Goal: Transaction & Acquisition: Purchase product/service

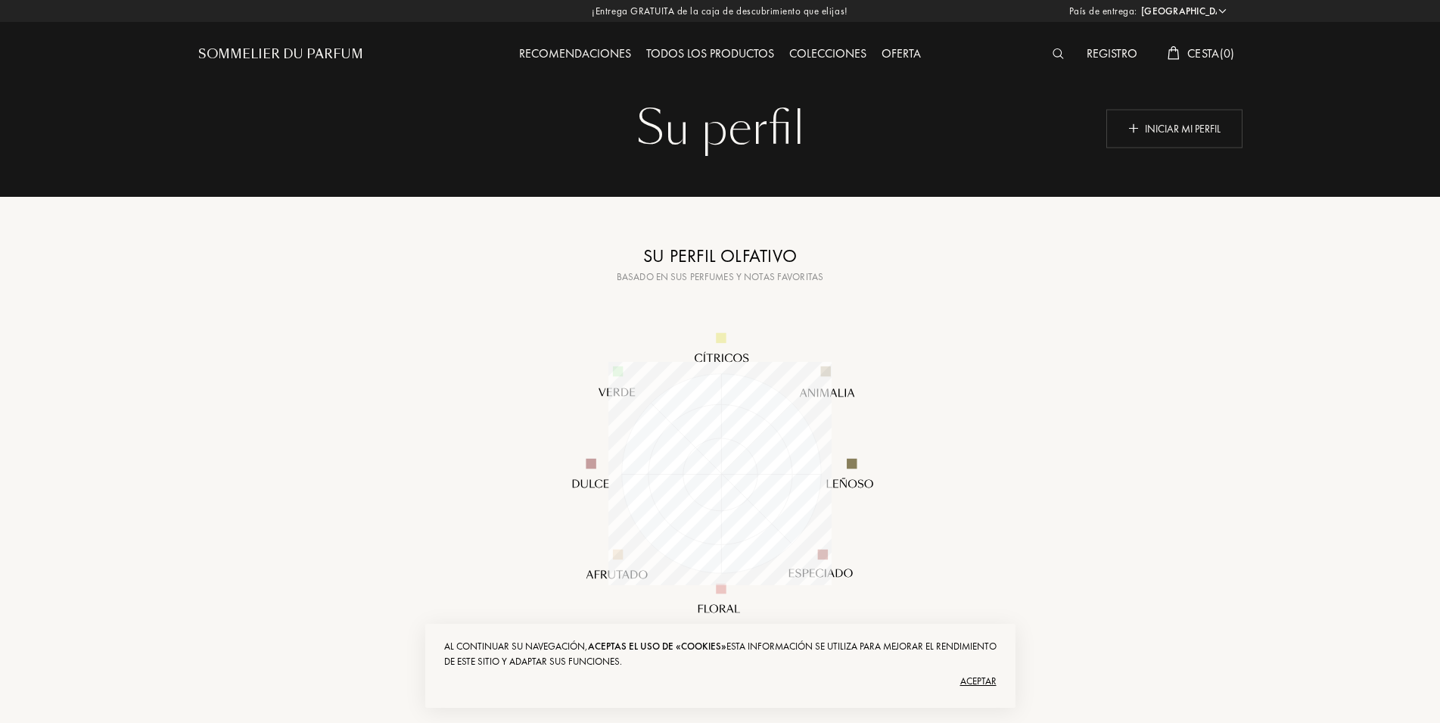
select select "ES"
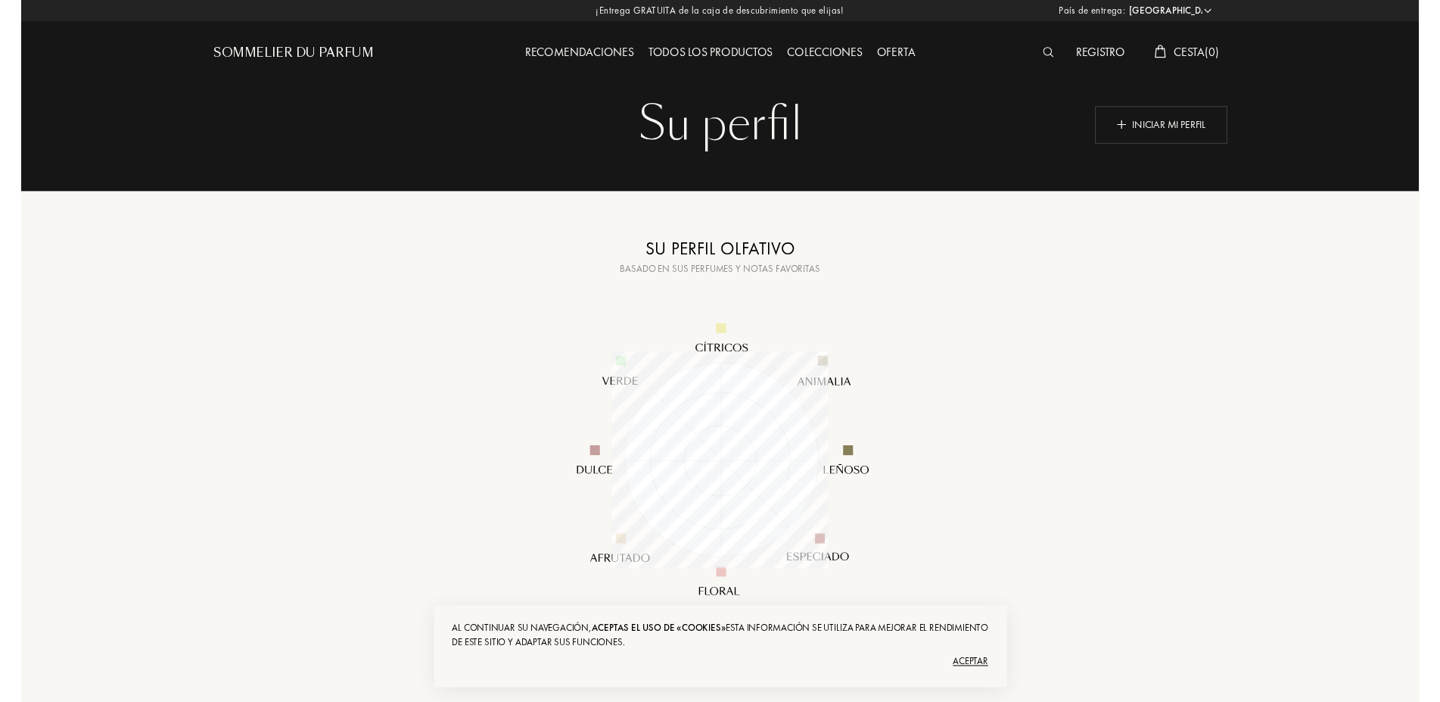
scroll to position [223, 223]
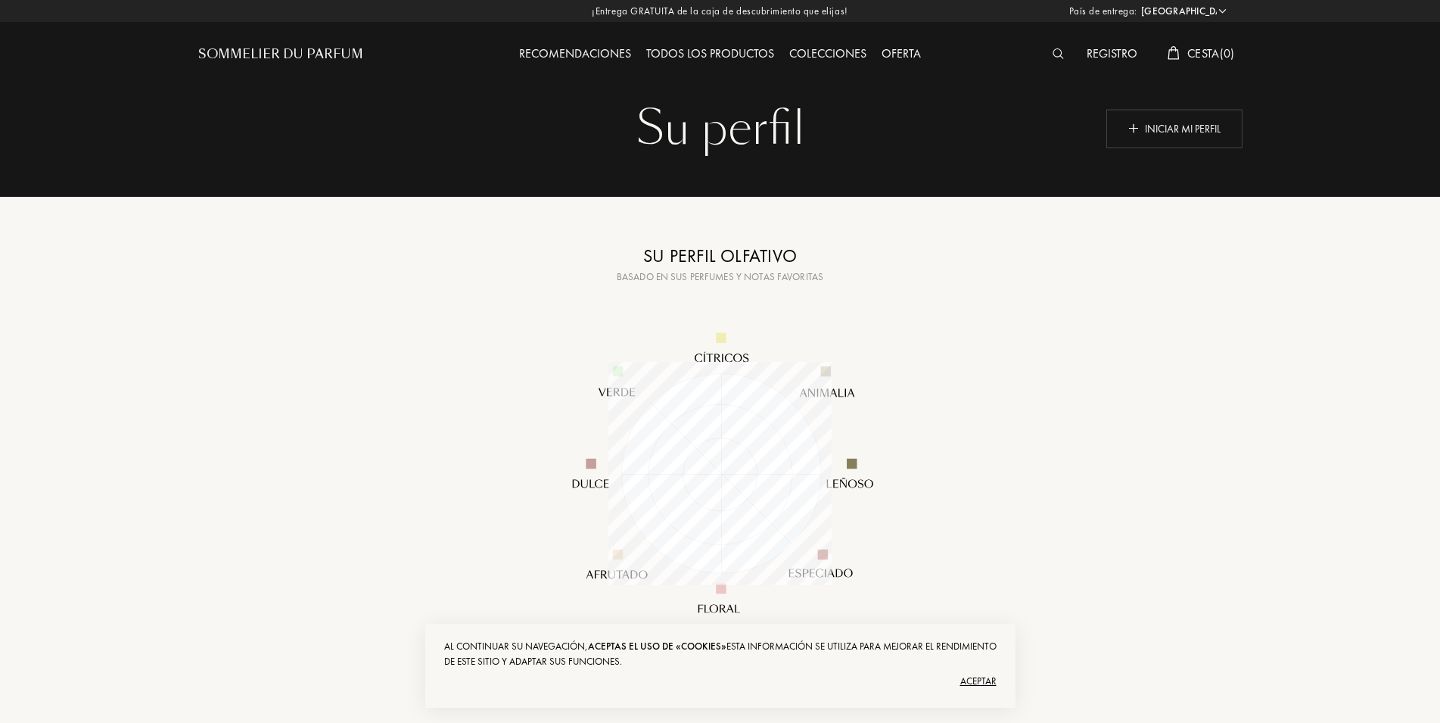
click at [254, 469] on div "Su perfil Su perfil Iniciar mi perfil Copiado Su perfil olfativo Basado en sus …" at bounding box center [721, 380] width 1090 height 761
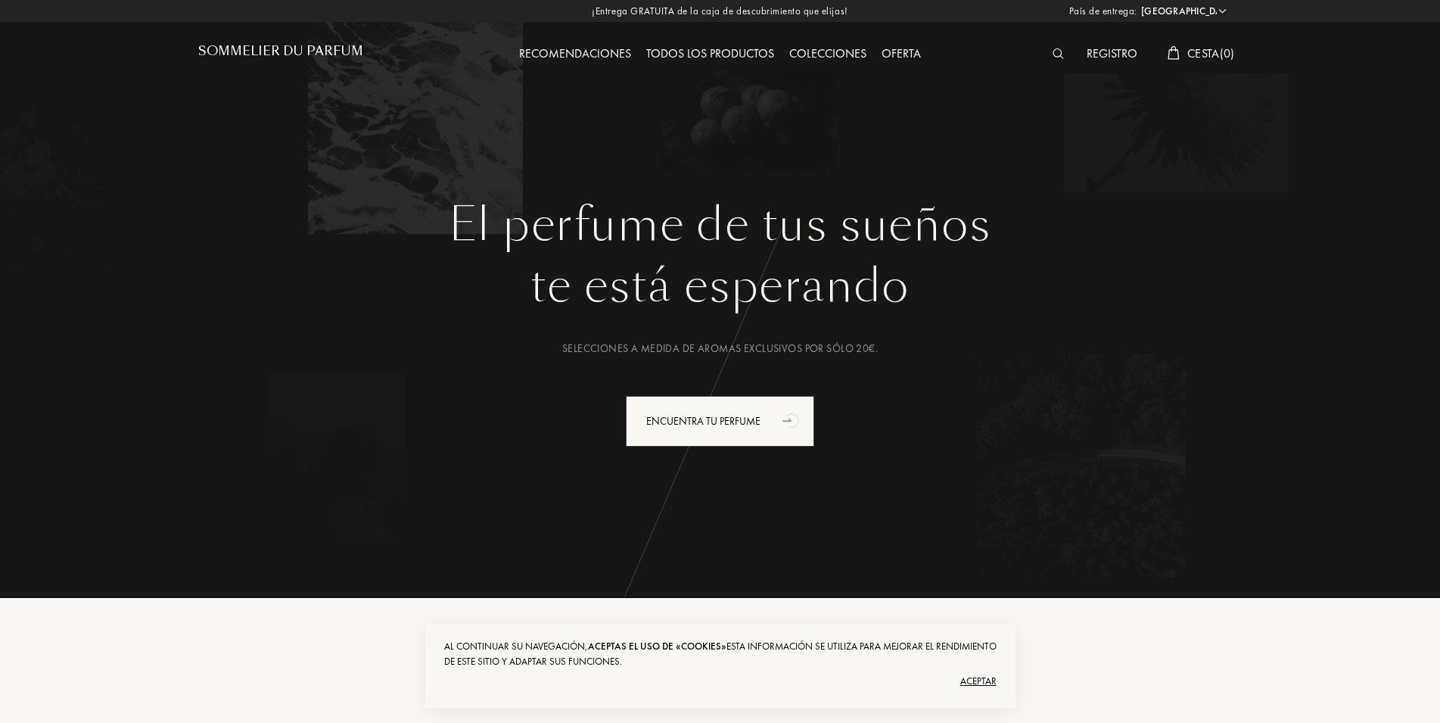
select select "ES"
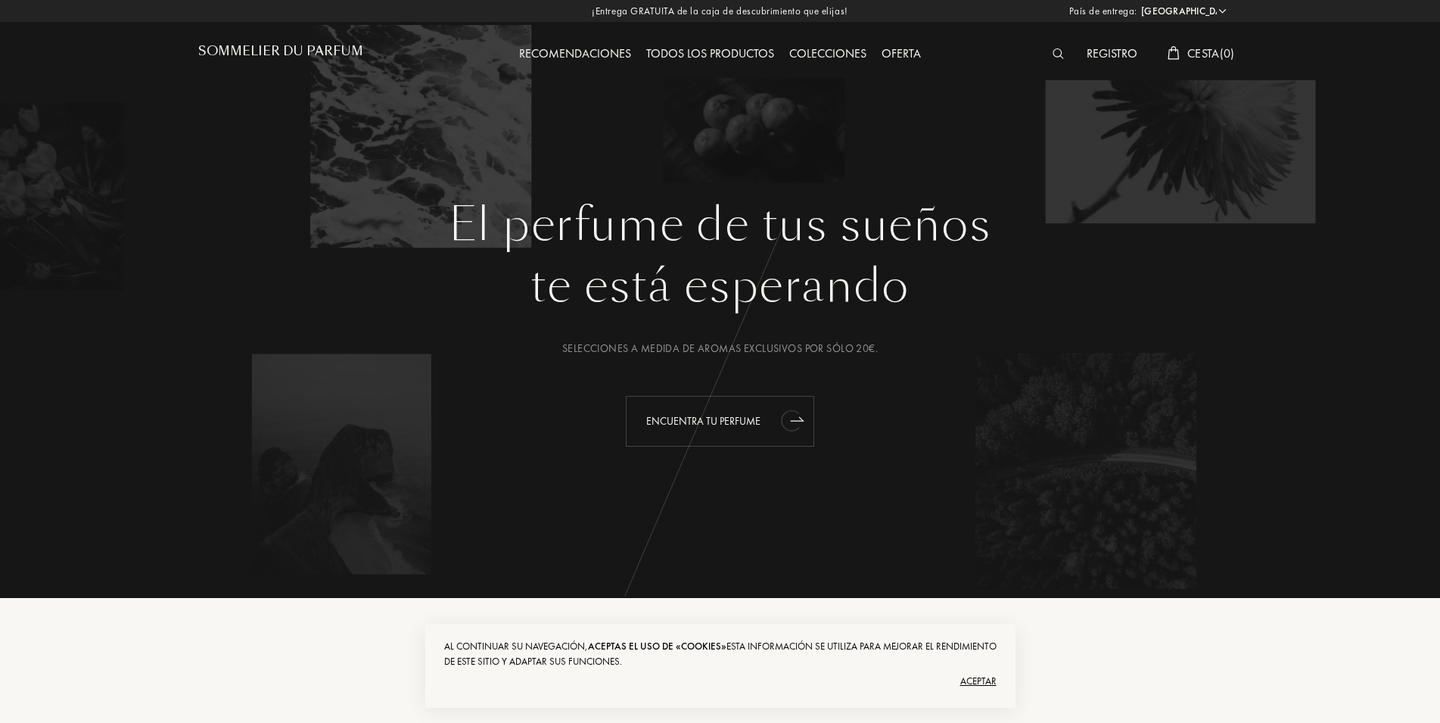
click at [777, 420] on div "Encuentra tu perfume" at bounding box center [720, 421] width 188 height 51
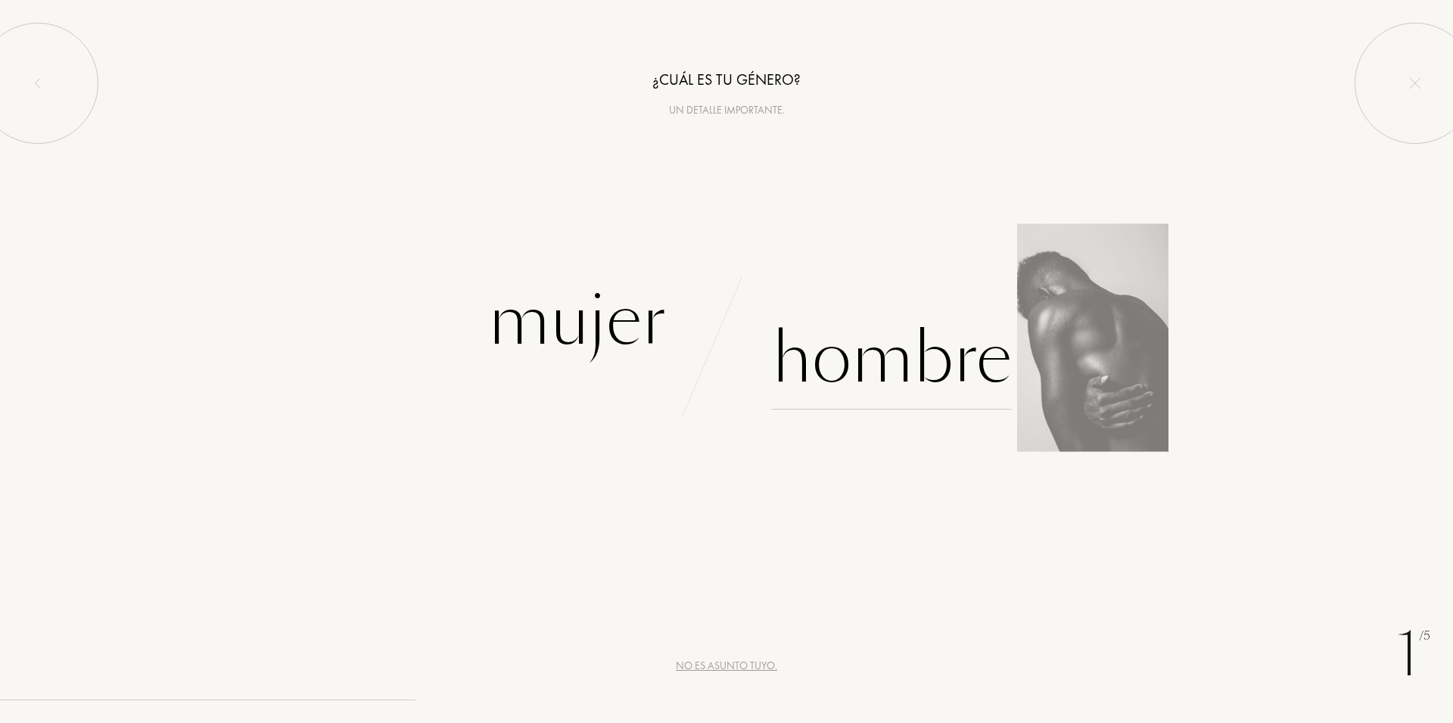
click at [945, 362] on div "Hombre" at bounding box center [892, 358] width 240 height 102
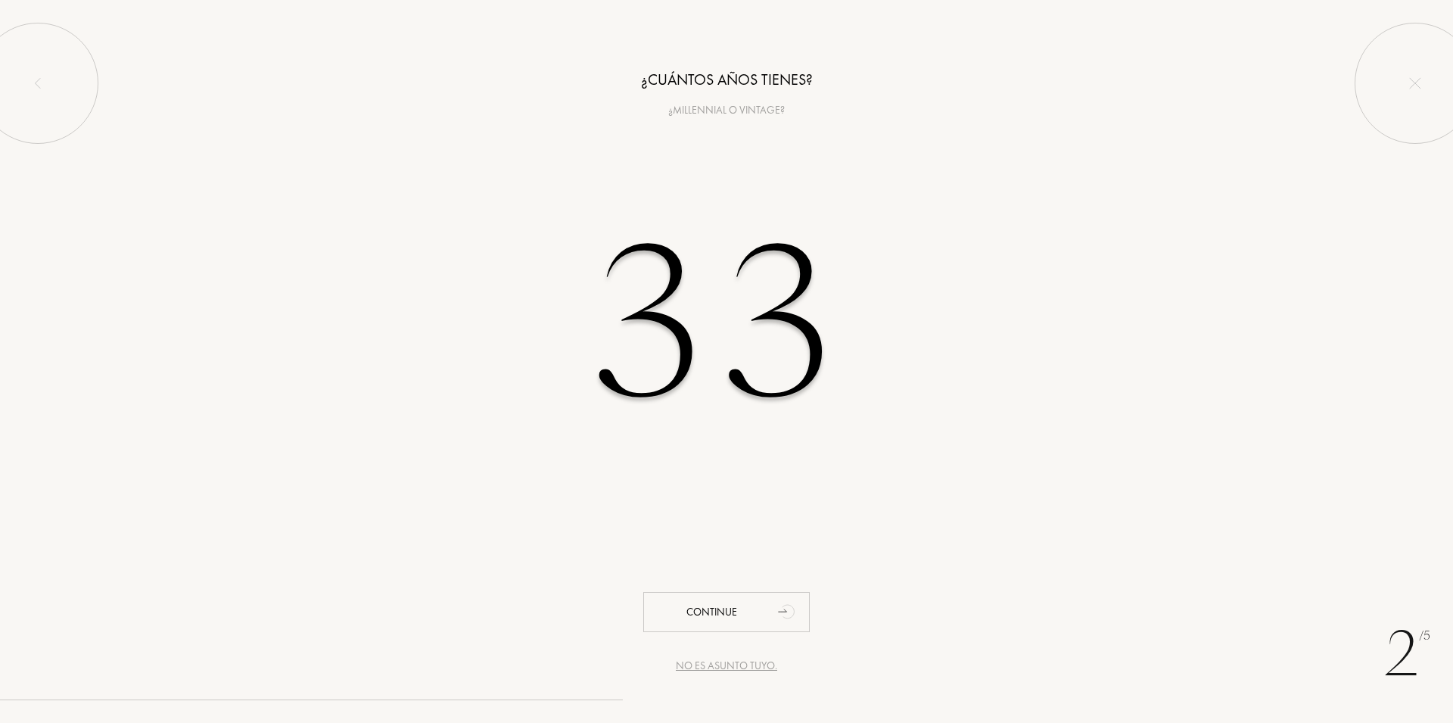
type input "33"
click at [736, 626] on div "Continue" at bounding box center [726, 612] width 167 height 40
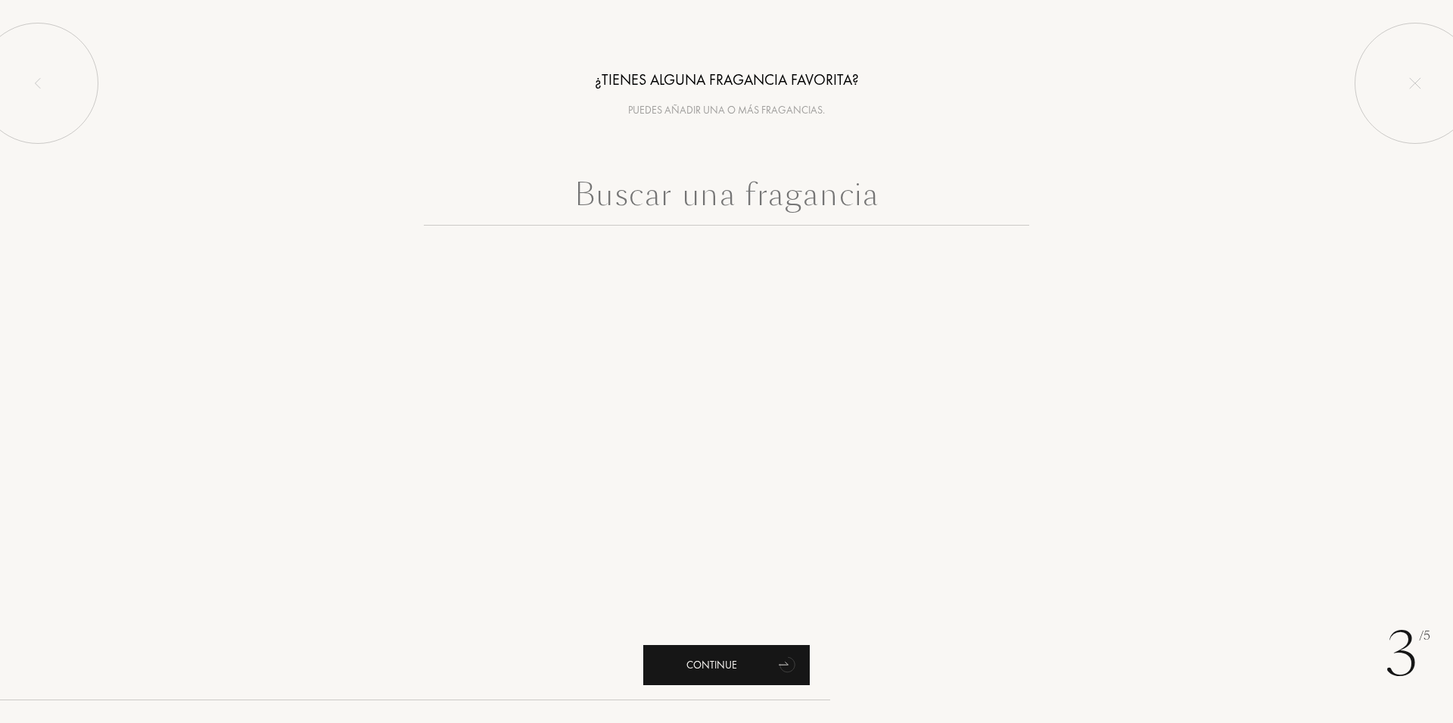
click at [733, 668] on div "Continue" at bounding box center [726, 665] width 167 height 40
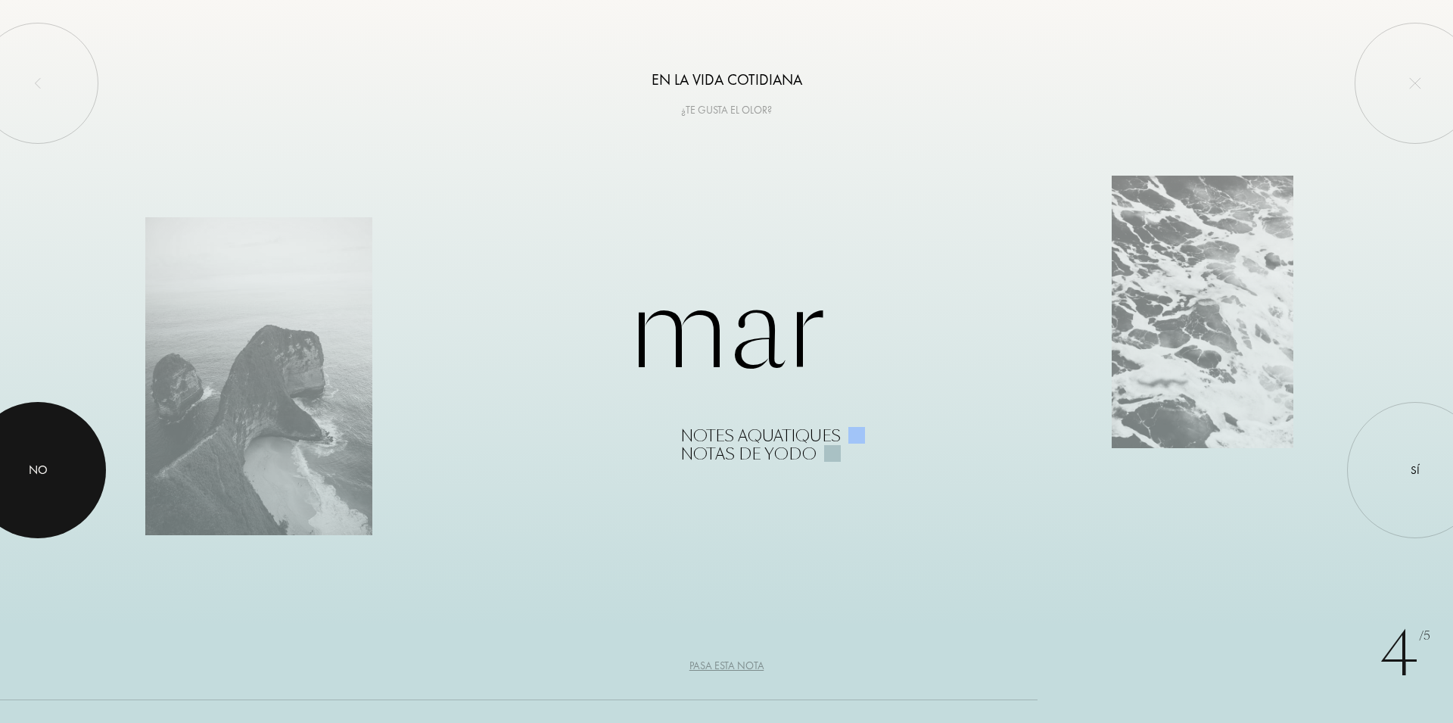
click at [9, 465] on div at bounding box center [38, 470] width 136 height 136
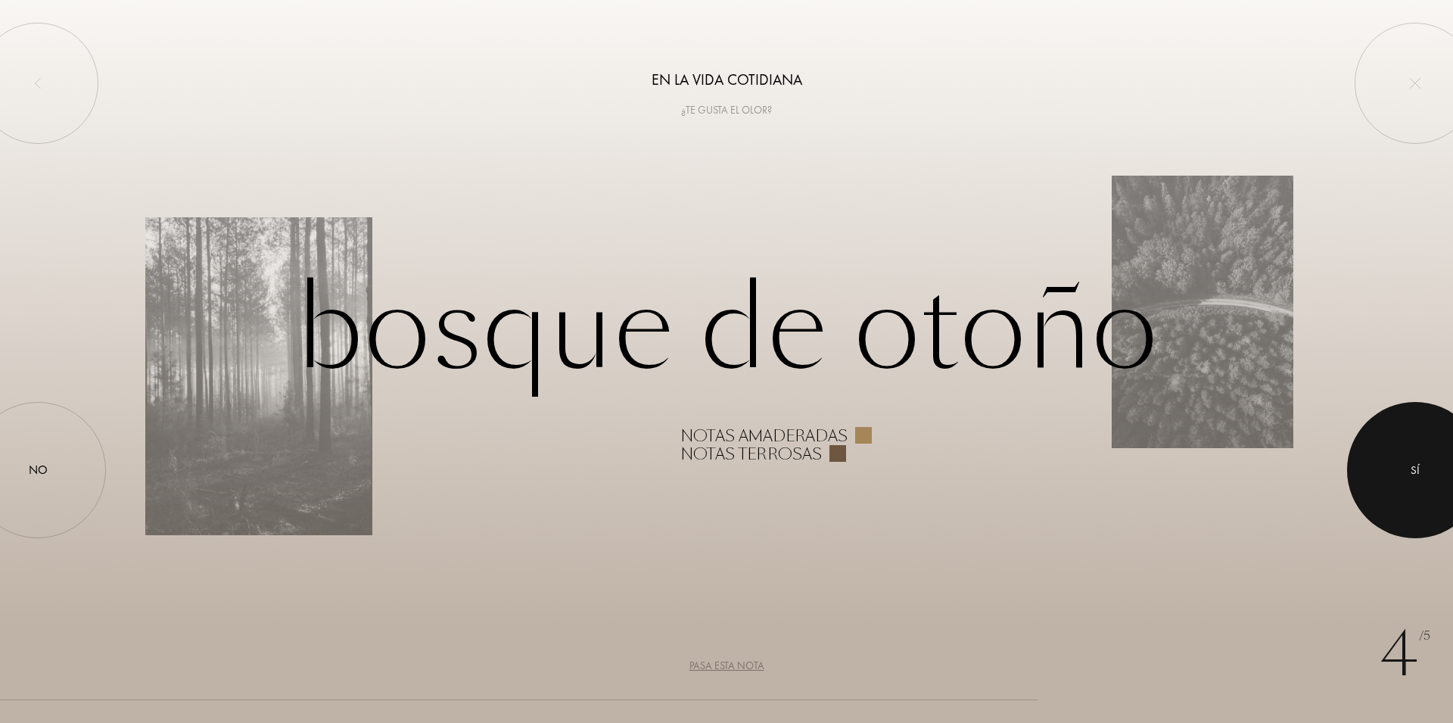
click at [1383, 465] on div at bounding box center [1415, 470] width 136 height 136
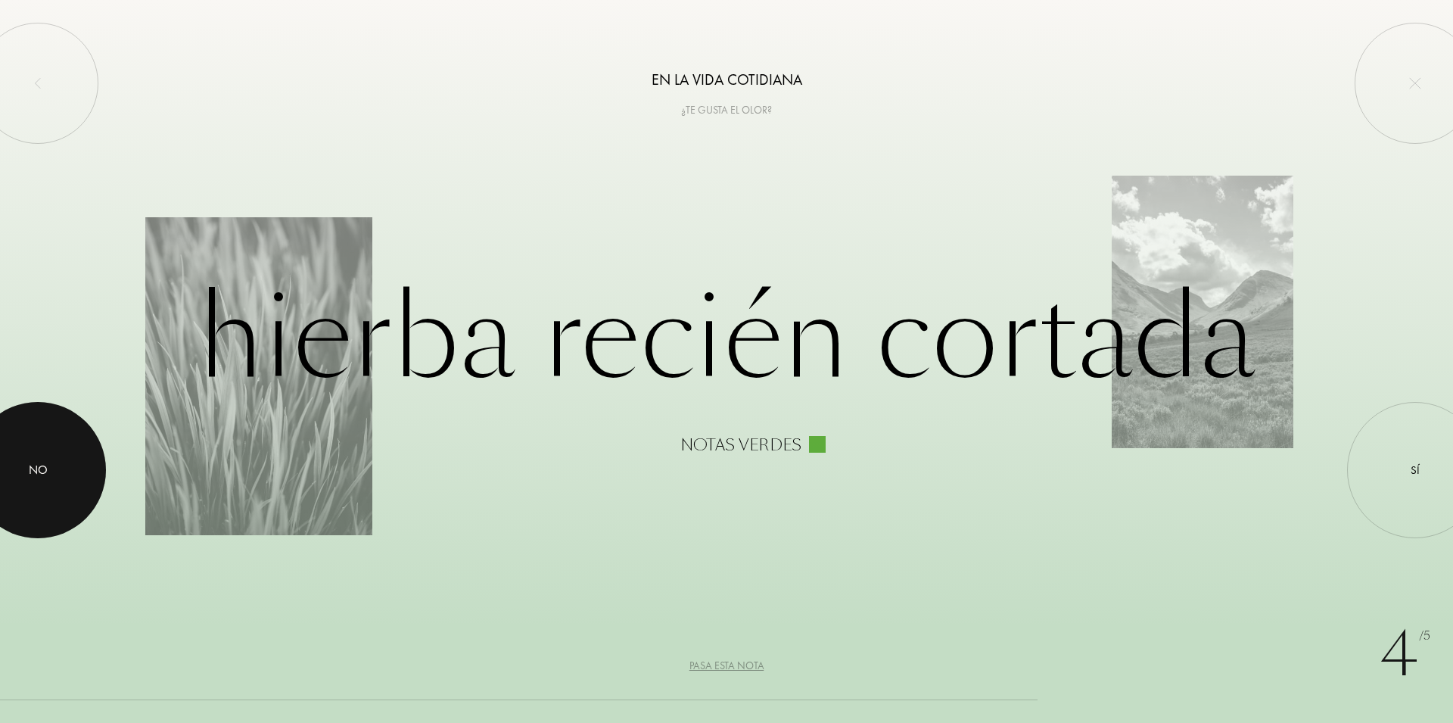
click at [24, 473] on div at bounding box center [38, 470] width 136 height 136
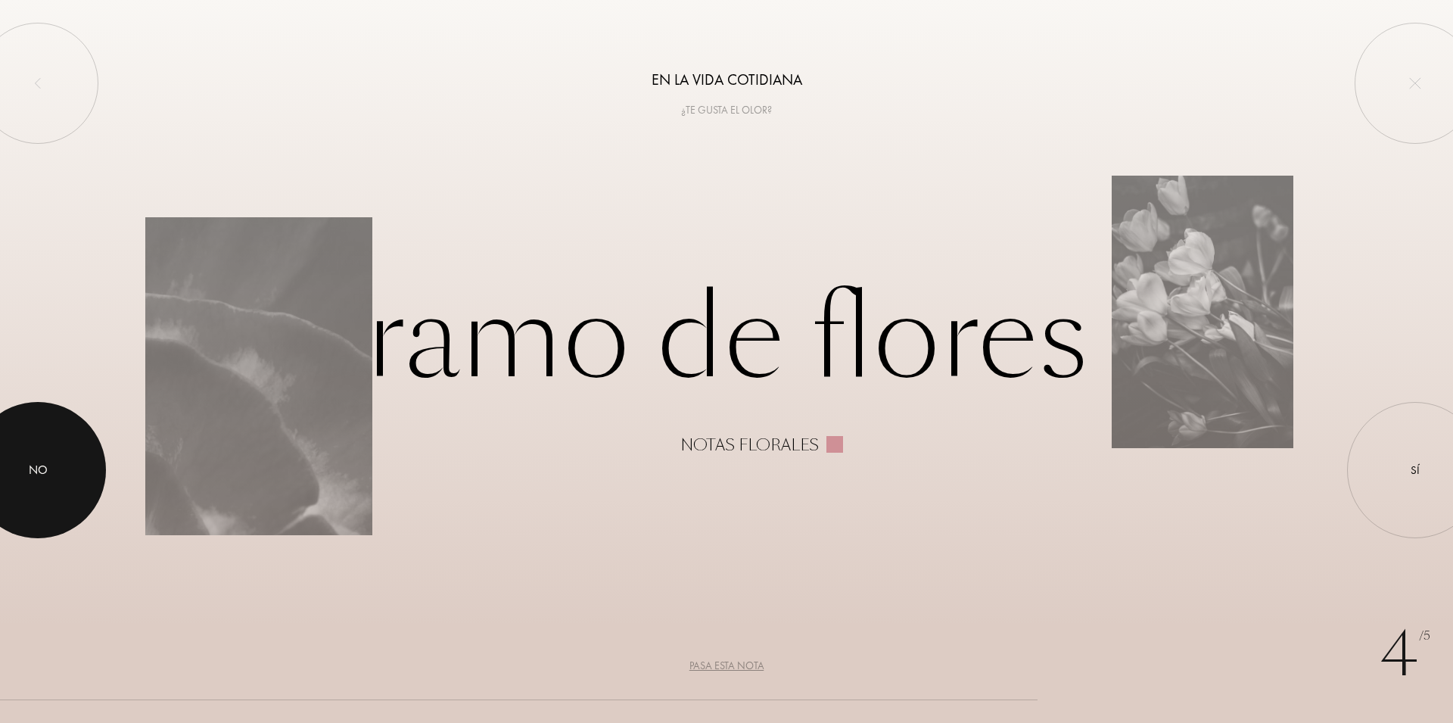
click at [72, 489] on div at bounding box center [38, 470] width 136 height 136
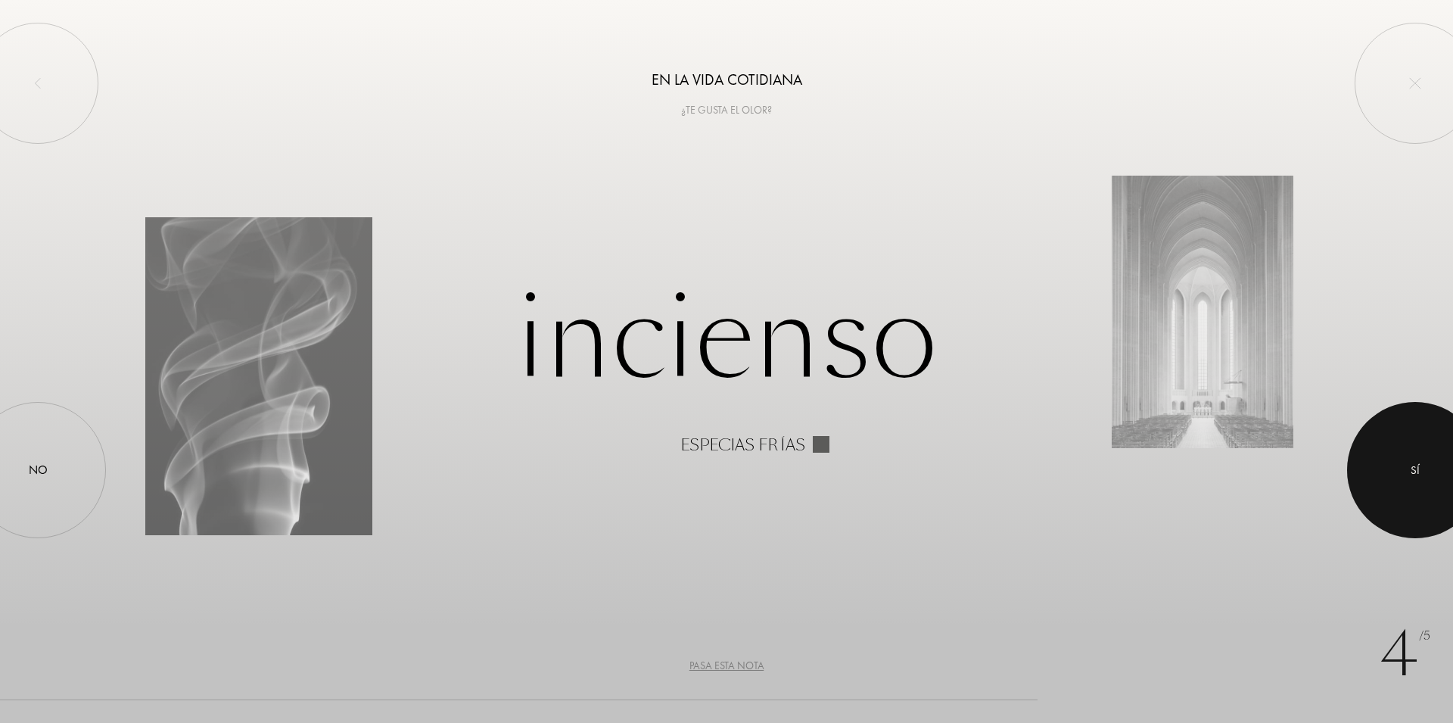
click at [1410, 497] on div at bounding box center [1415, 470] width 136 height 136
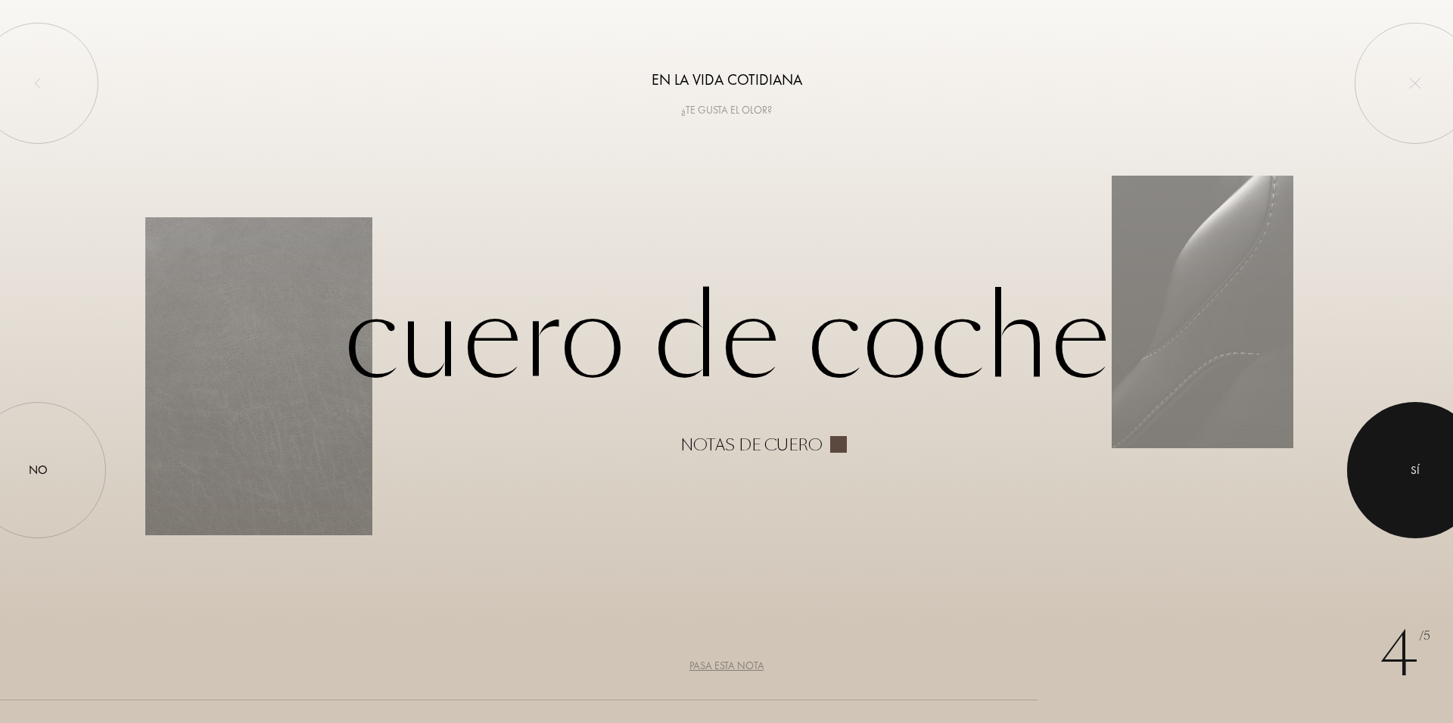
click at [1419, 489] on div at bounding box center [1415, 470] width 136 height 136
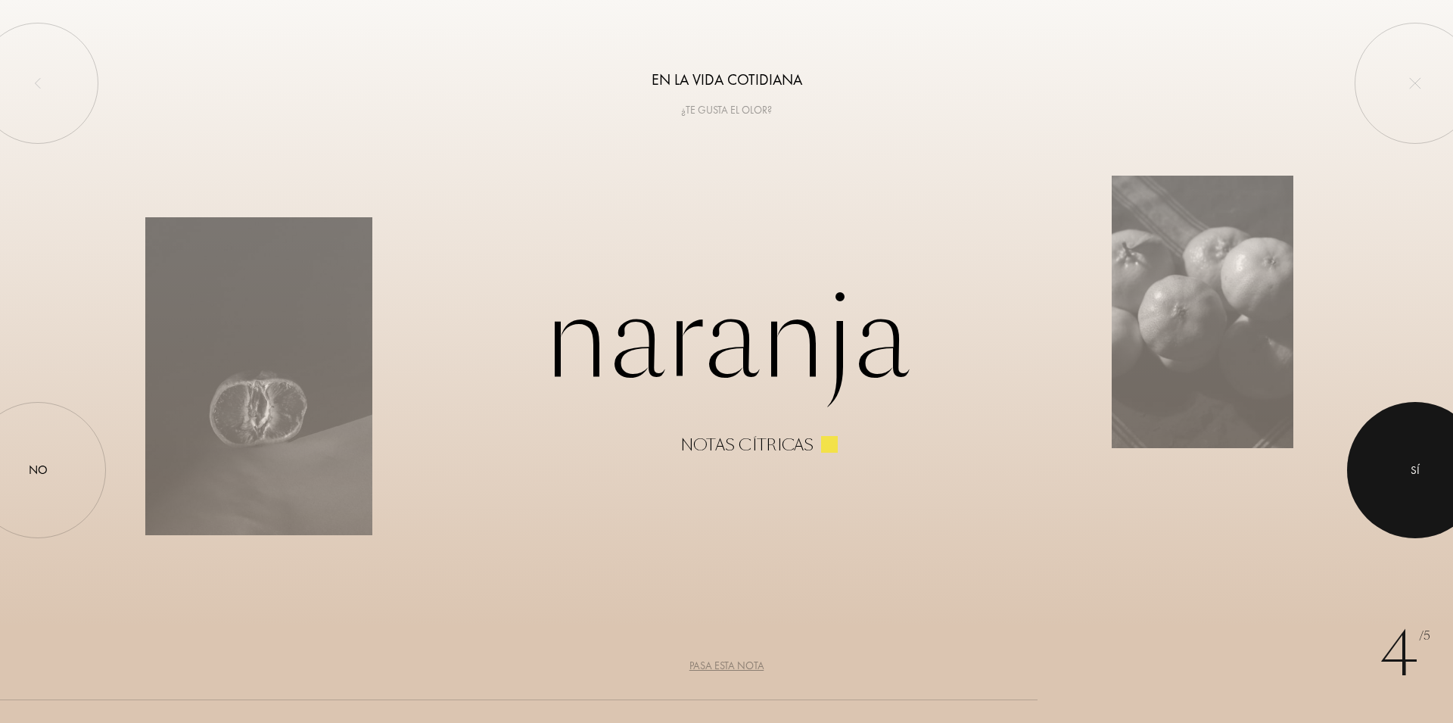
click at [1383, 459] on div "Sí" at bounding box center [1415, 470] width 136 height 136
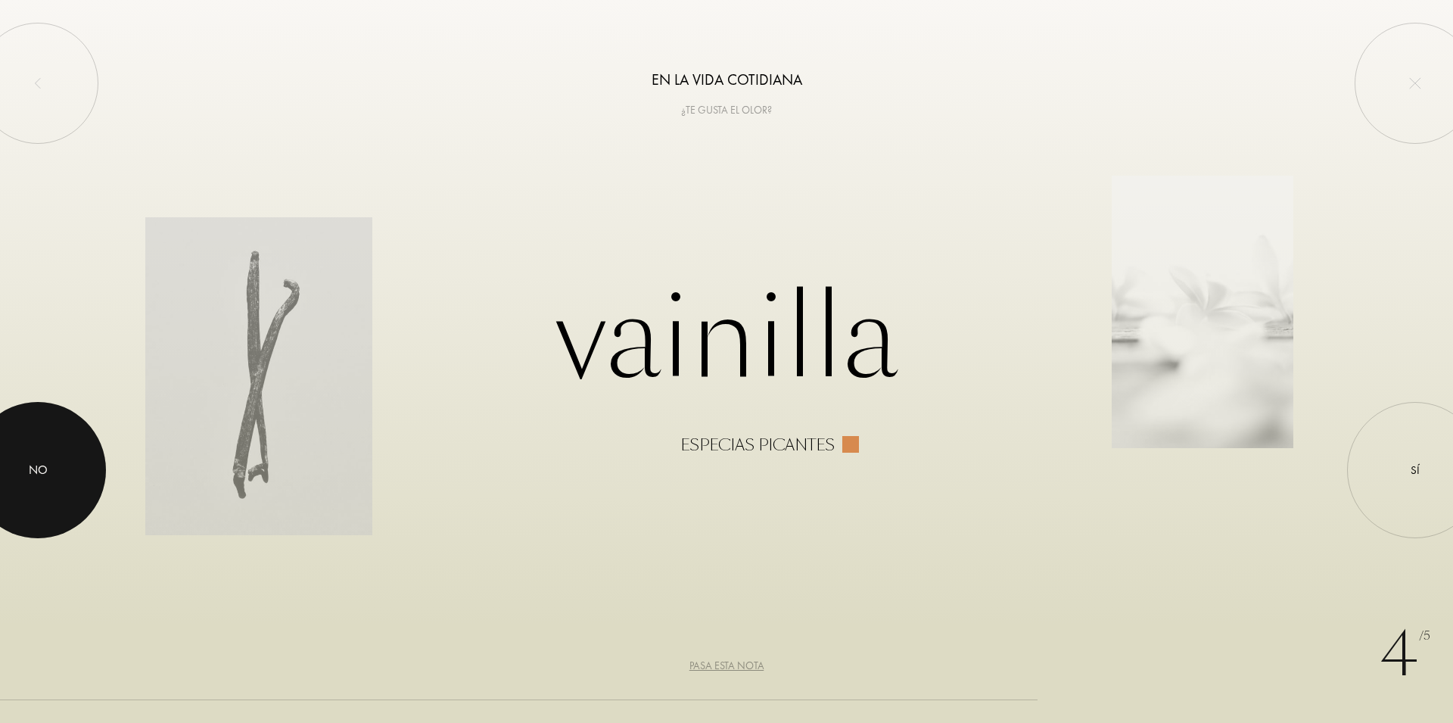
click at [72, 445] on div at bounding box center [38, 470] width 136 height 136
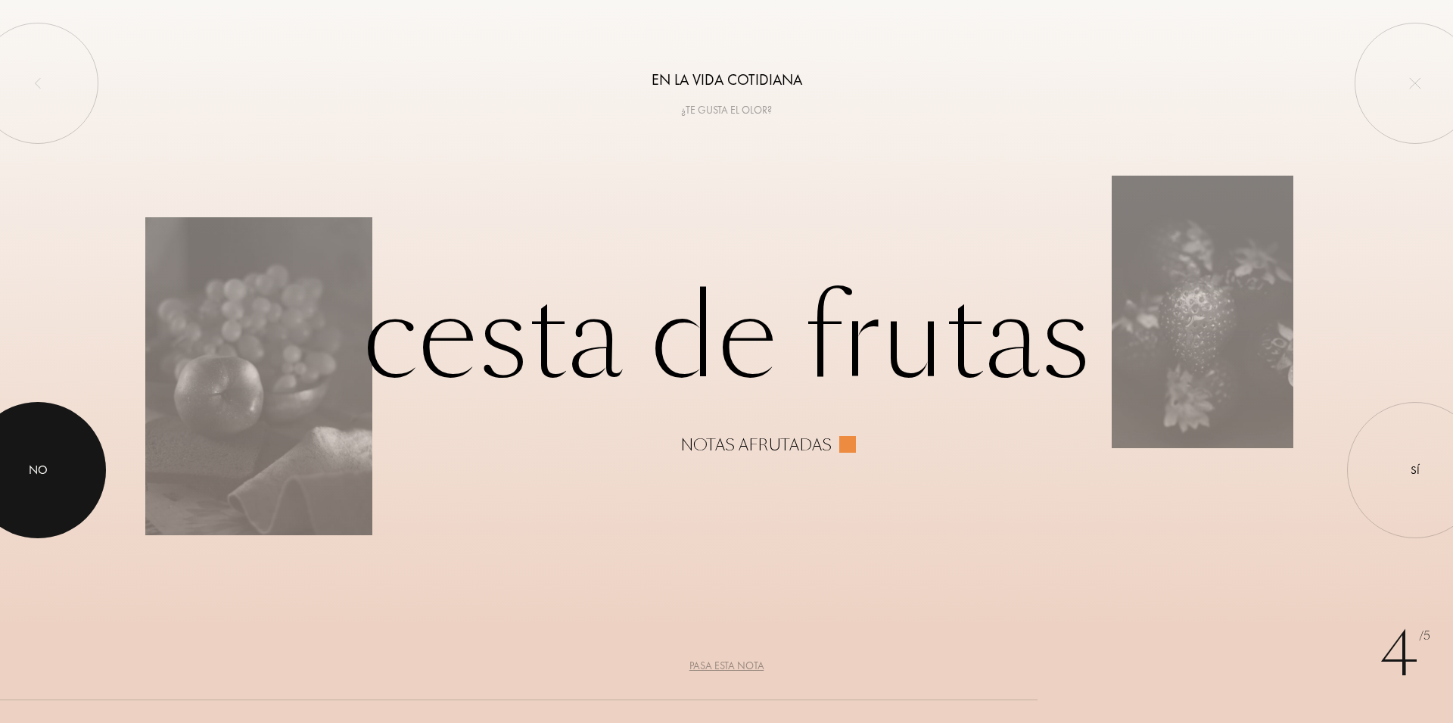
click at [31, 434] on div at bounding box center [38, 470] width 136 height 136
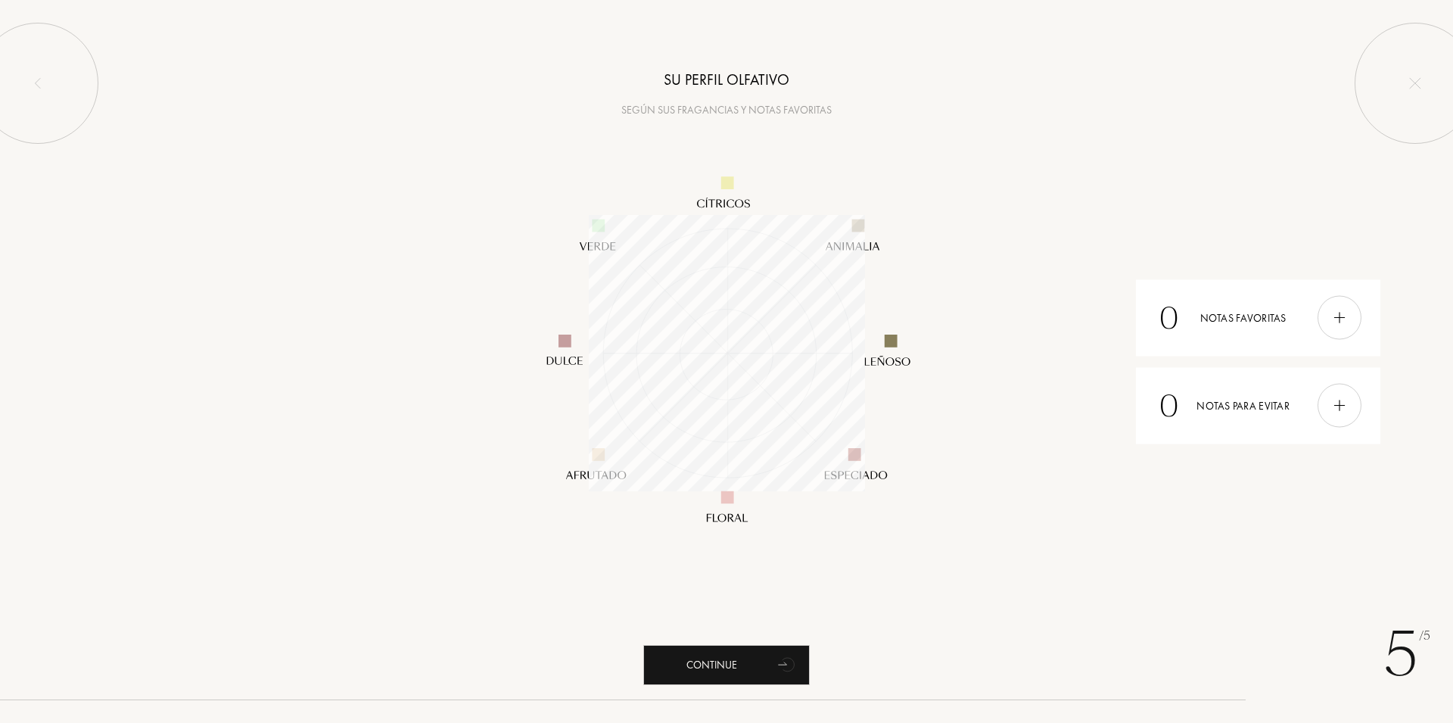
scroll to position [276, 276]
click at [758, 677] on div "Continue" at bounding box center [726, 665] width 167 height 40
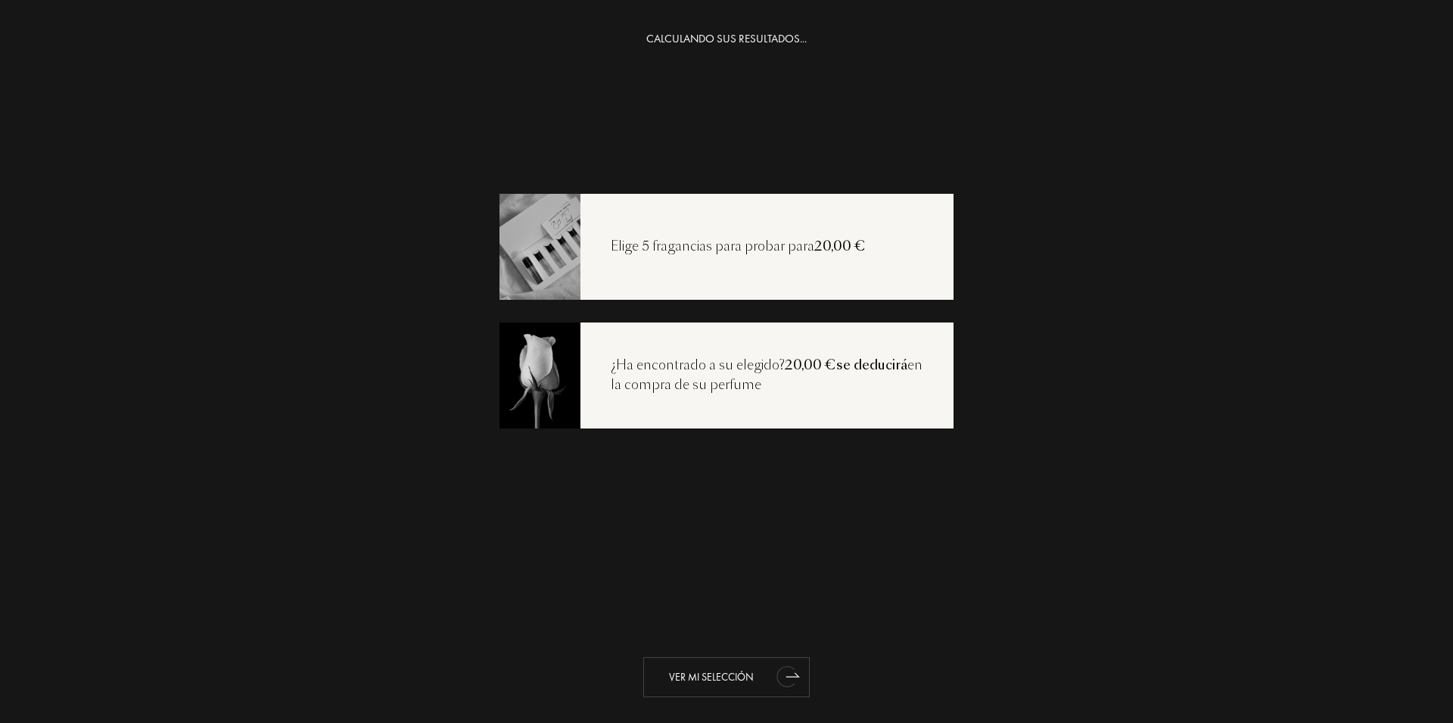
click at [737, 681] on div "Ver mi selección" at bounding box center [726, 677] width 167 height 40
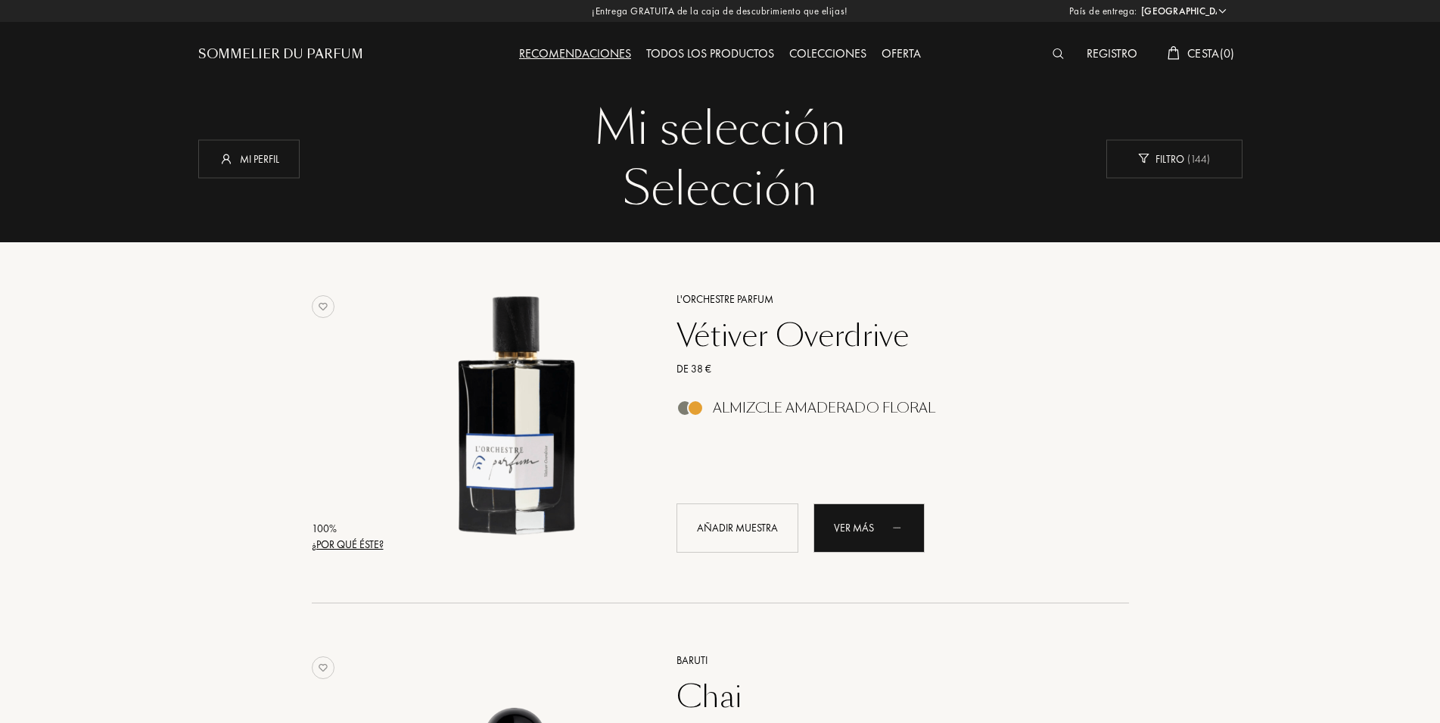
select select "ES"
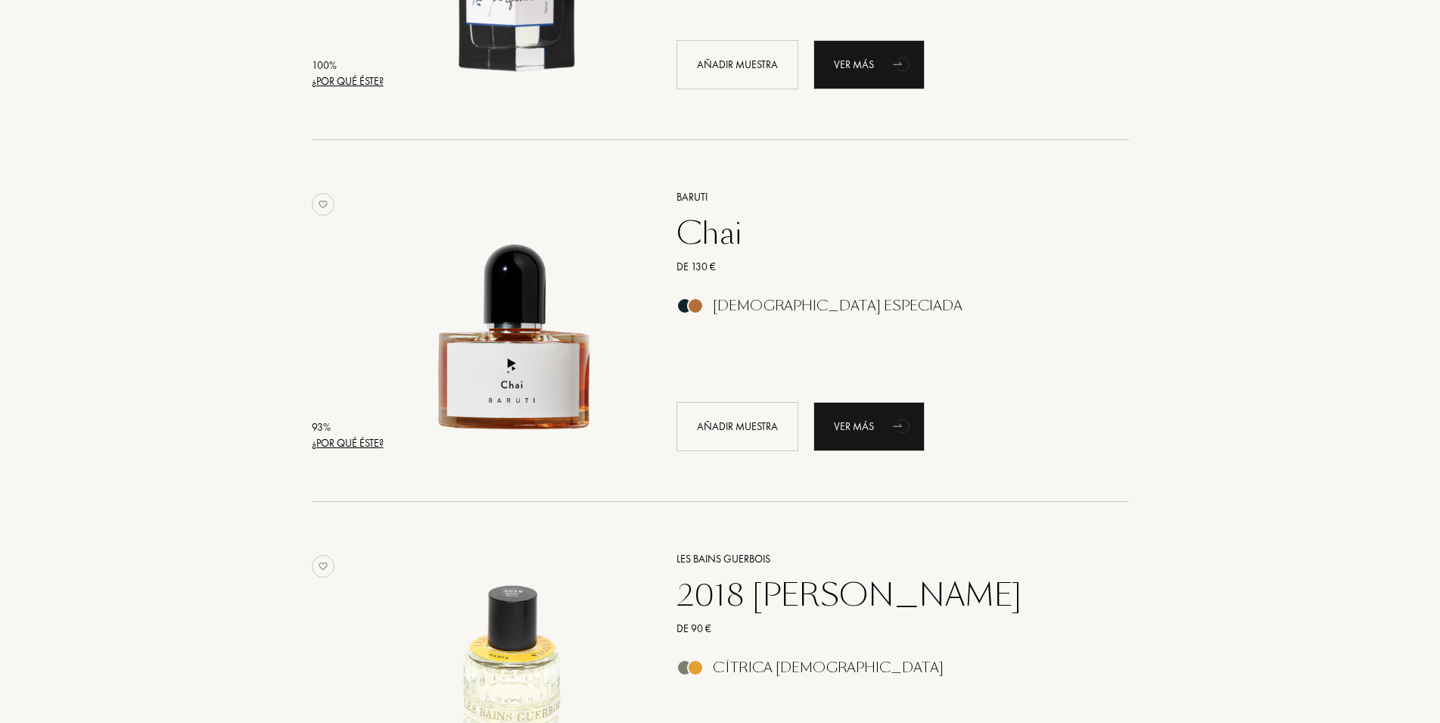
scroll to position [154, 0]
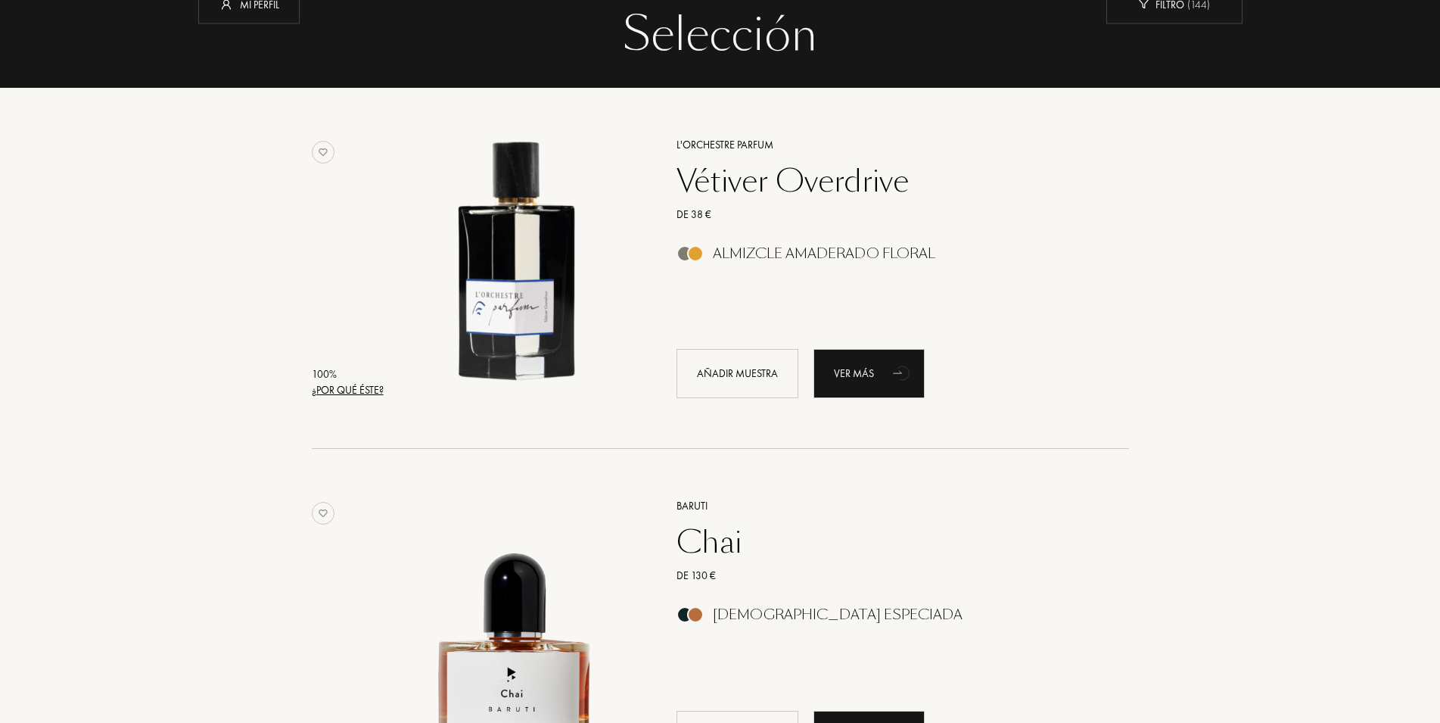
click at [750, 192] on div "Vétiver Overdrive" at bounding box center [885, 181] width 441 height 36
click at [709, 360] on div "Añadir muestra" at bounding box center [738, 373] width 122 height 49
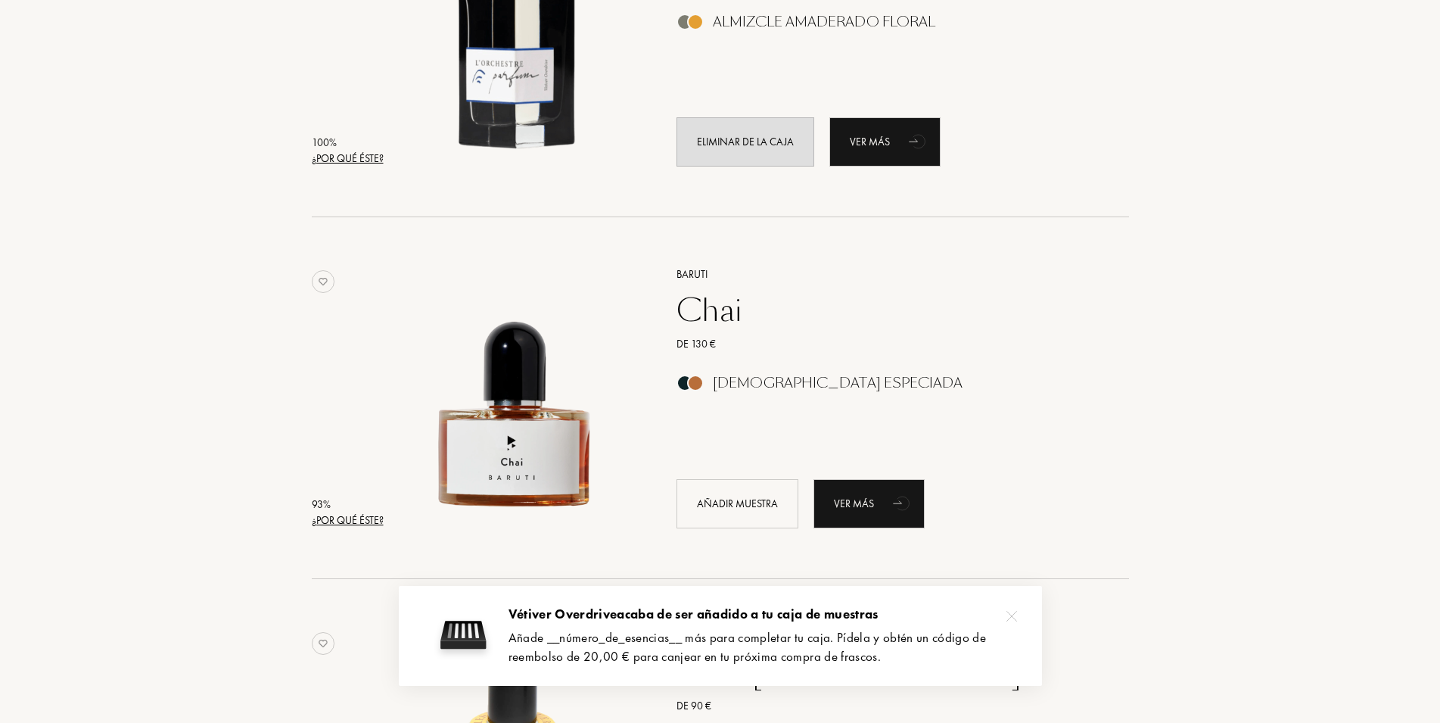
scroll to position [463, 0]
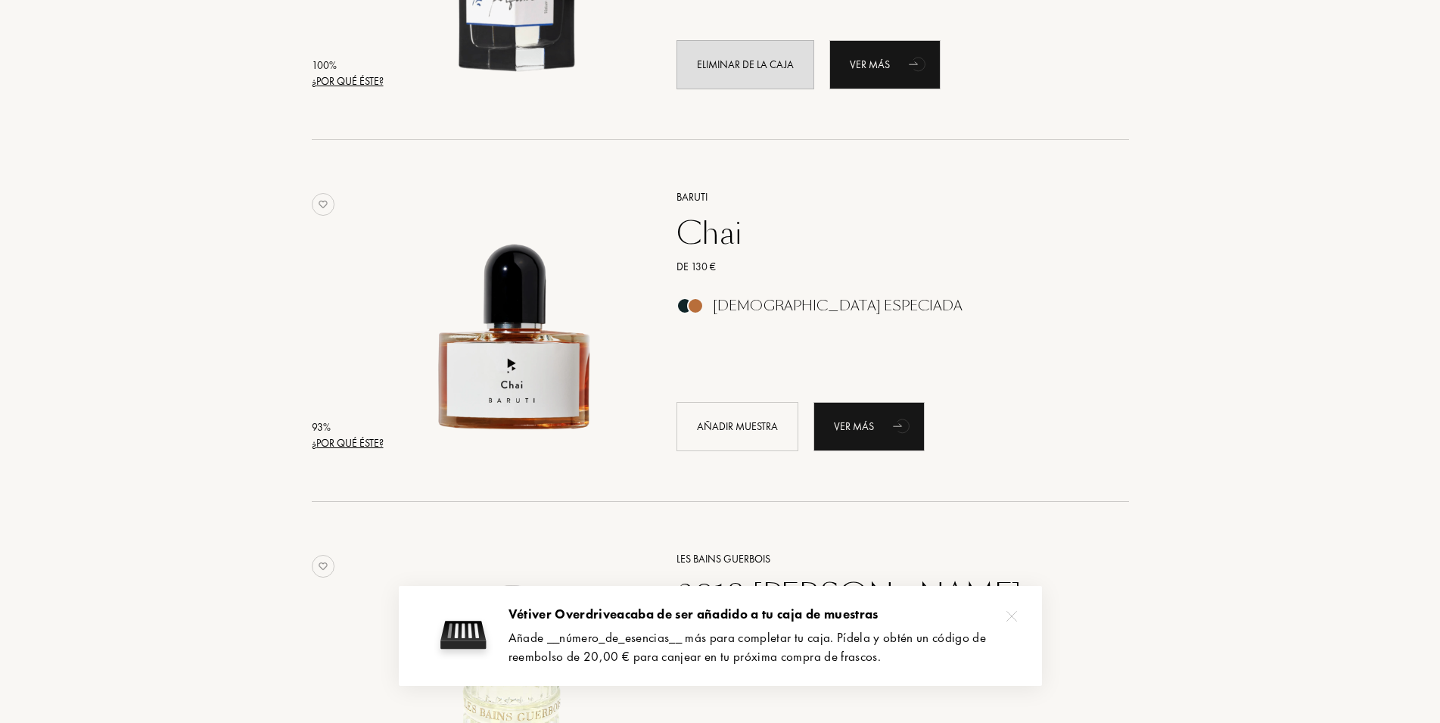
click at [764, 286] on div "Baruti Chai De 130 € Aromática Especiada Añadir muestra Ver más" at bounding box center [886, 318] width 464 height 297
click at [734, 237] on div "Chai" at bounding box center [885, 233] width 441 height 36
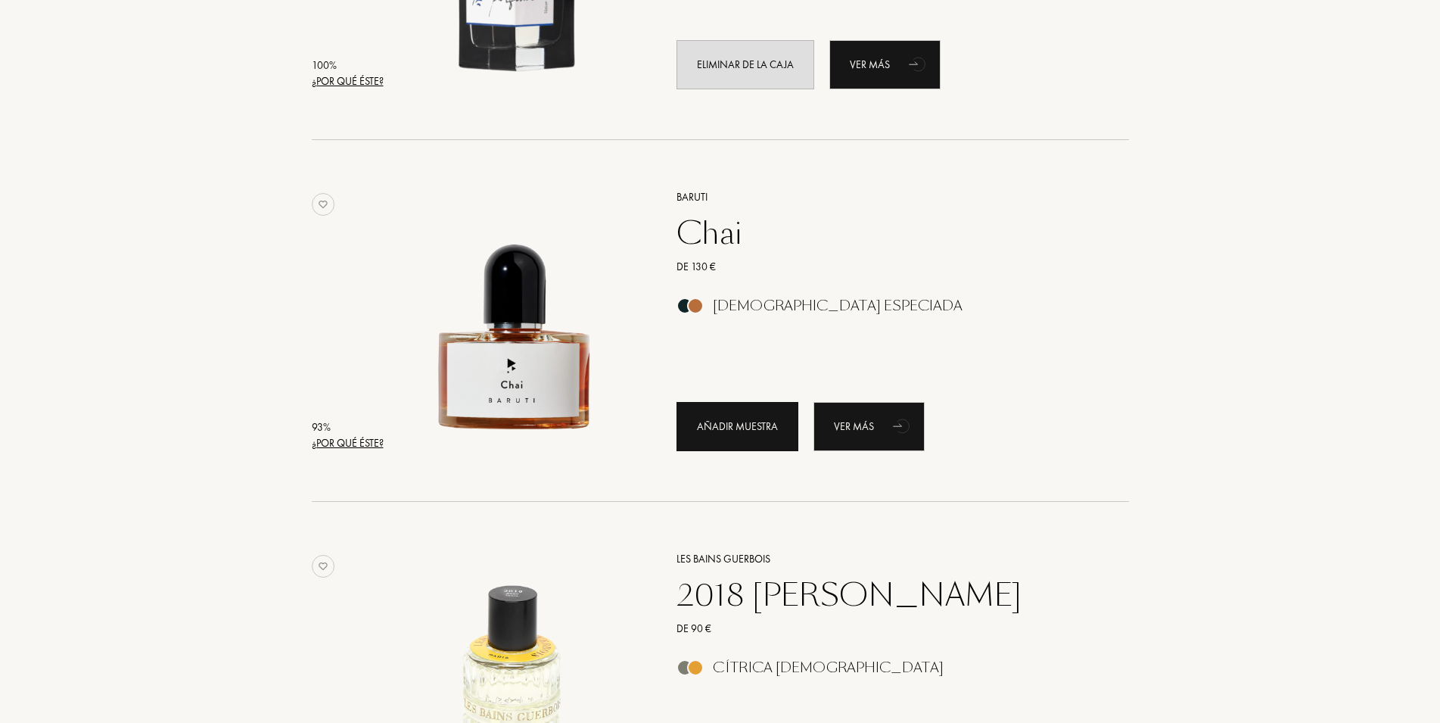
click at [744, 428] on div "Añadir muestra" at bounding box center [738, 426] width 122 height 49
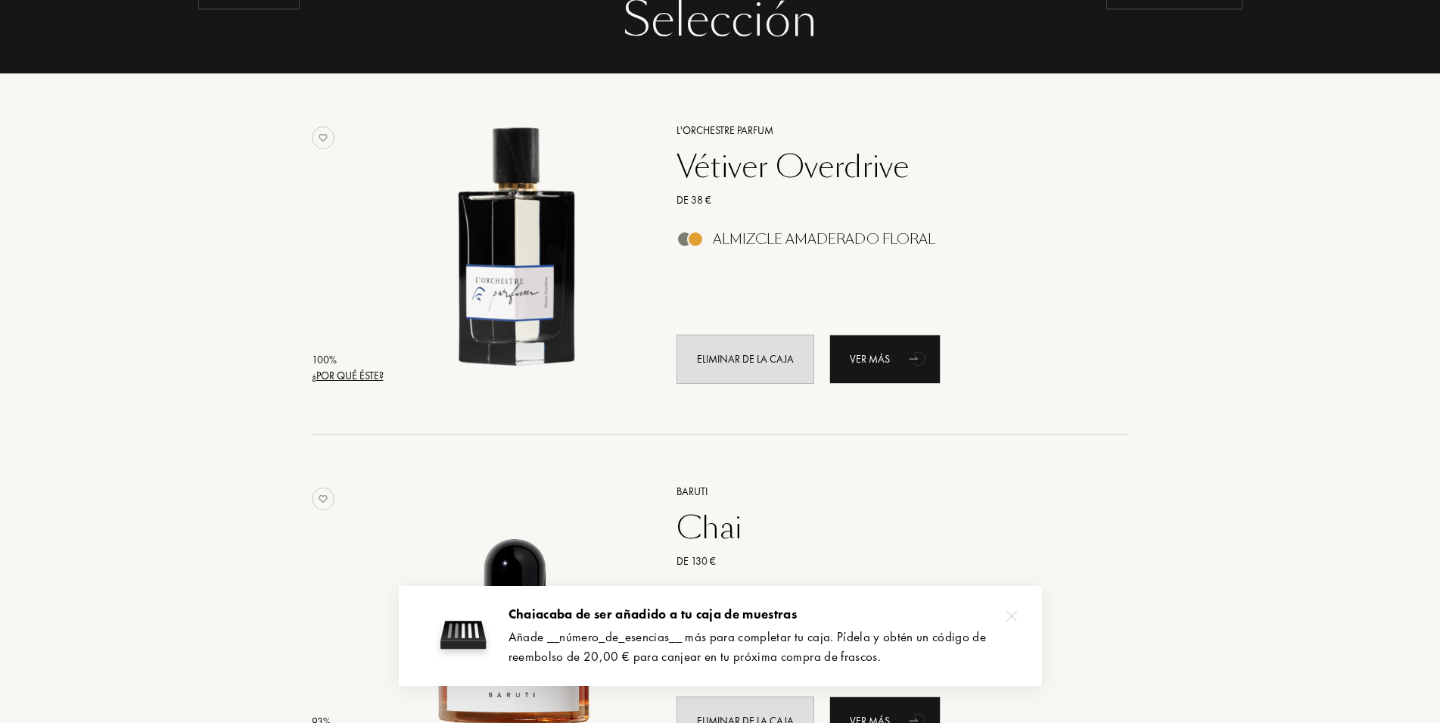
scroll to position [154, 0]
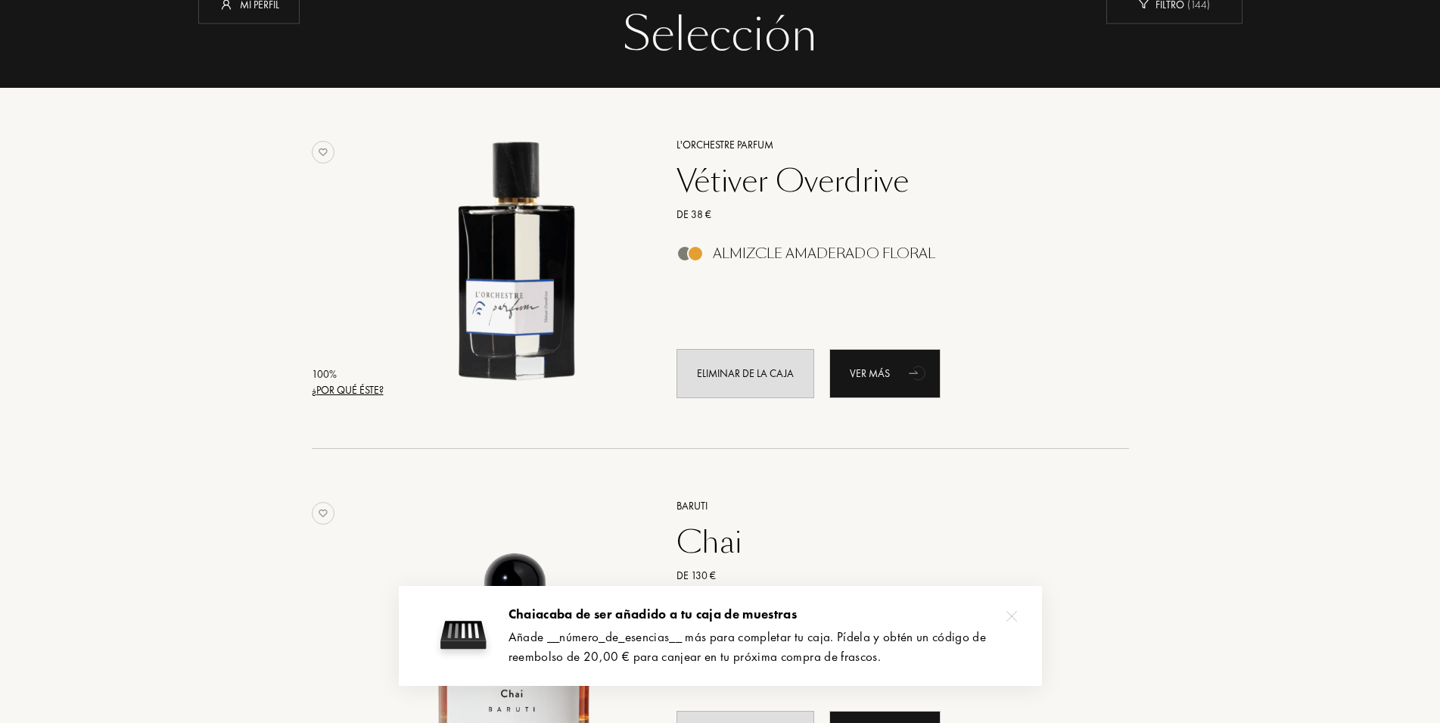
click at [743, 185] on div "Vétiver Overdrive" at bounding box center [885, 181] width 441 height 36
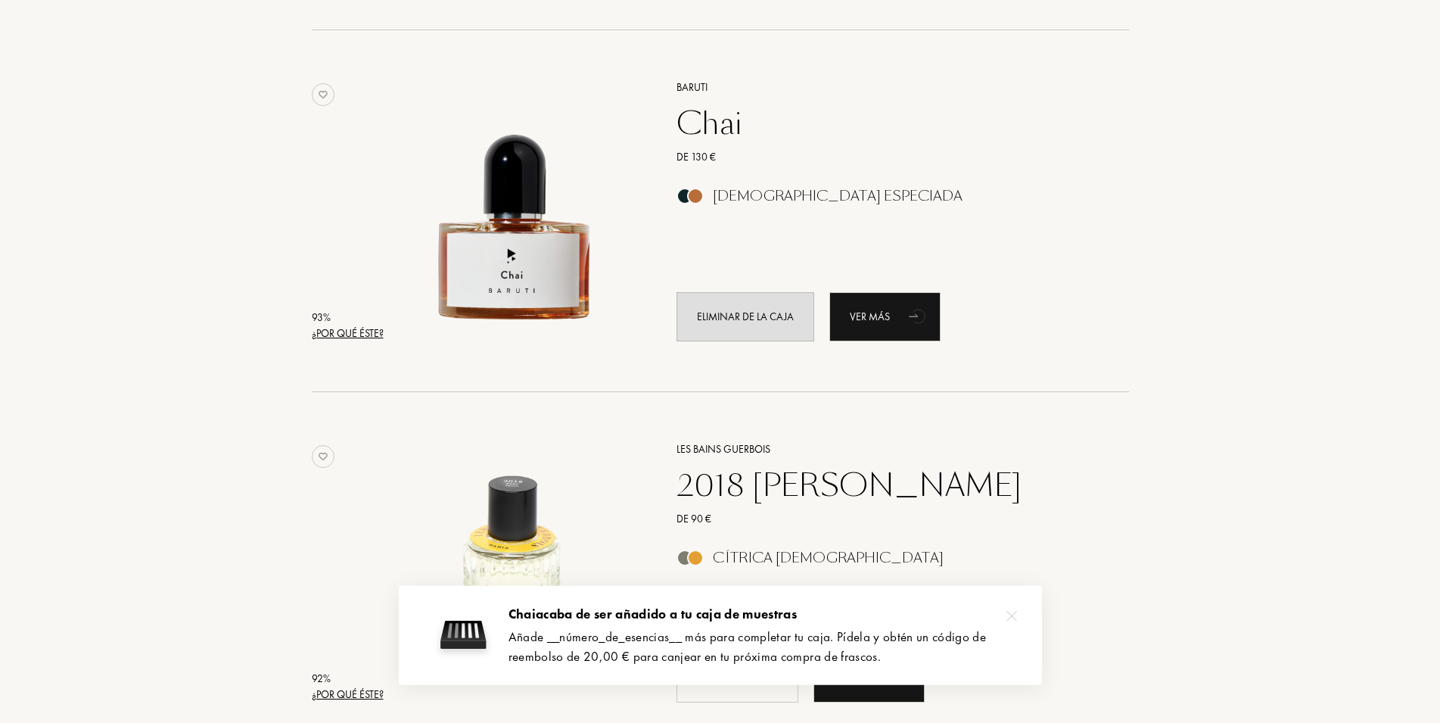
scroll to position [772, 0]
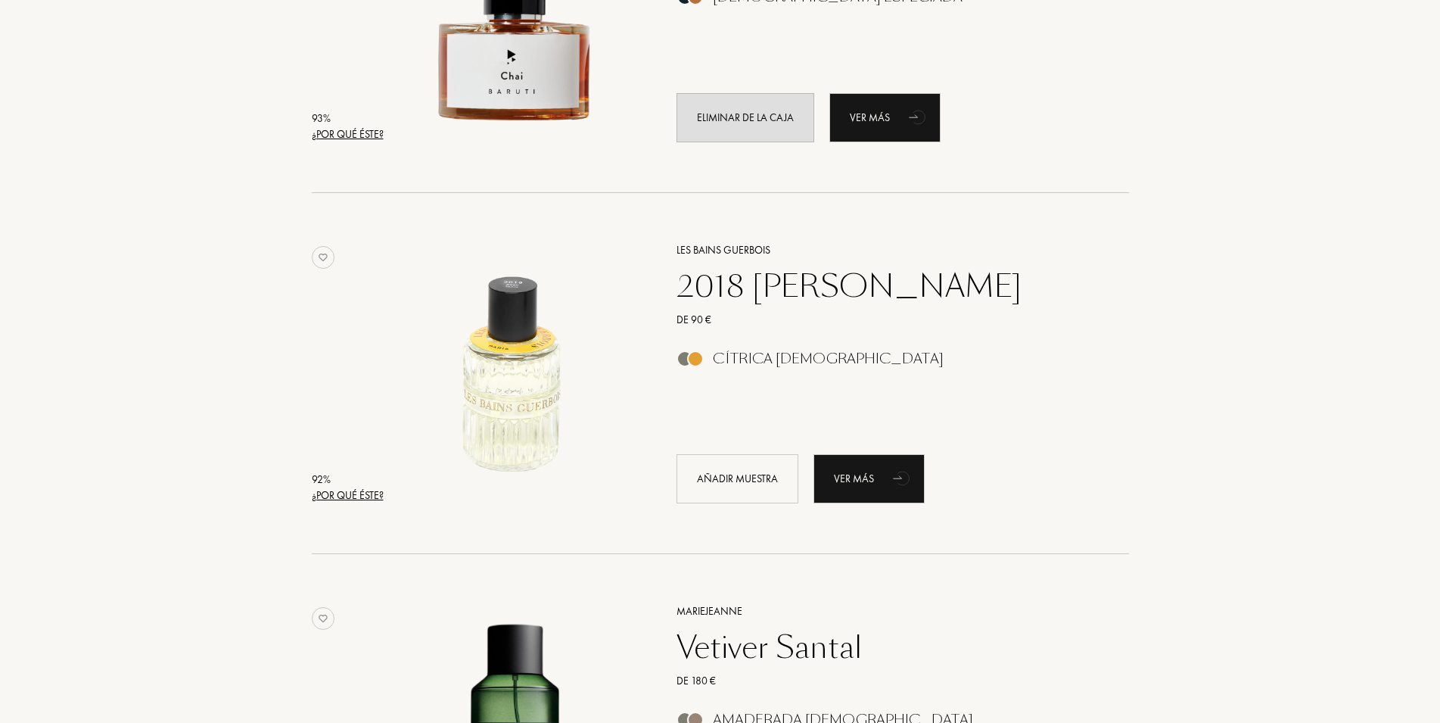
click at [726, 289] on div "2018 Roxo Tonic" at bounding box center [885, 286] width 441 height 36
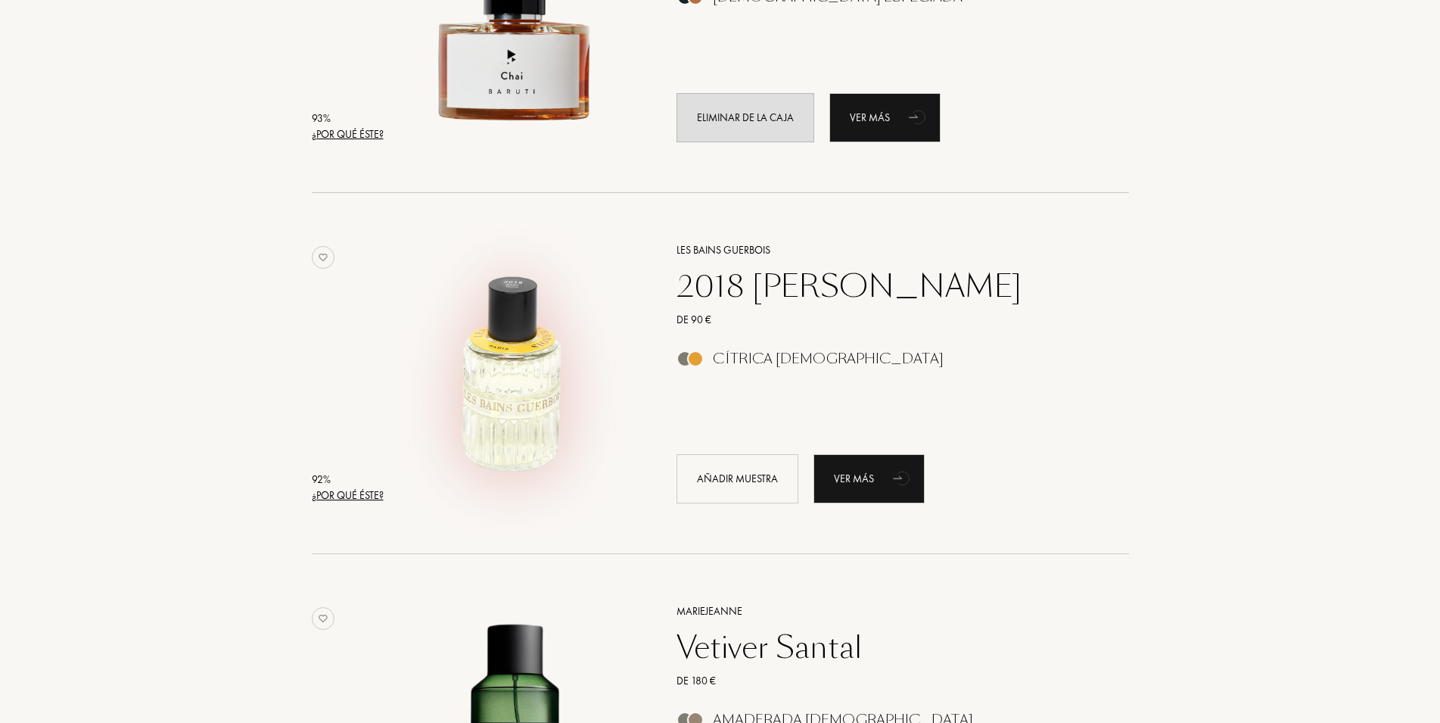
scroll to position [1004, 0]
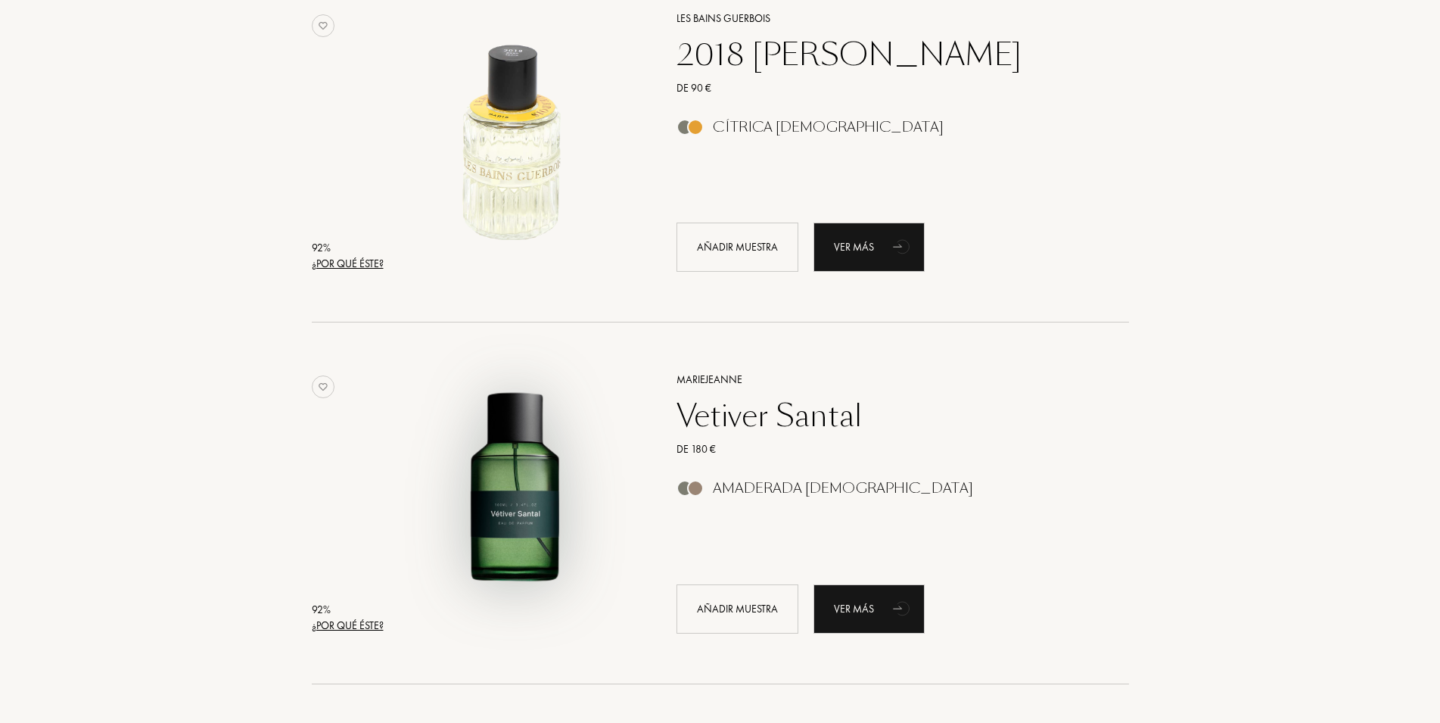
click at [599, 417] on img at bounding box center [515, 495] width 252 height 252
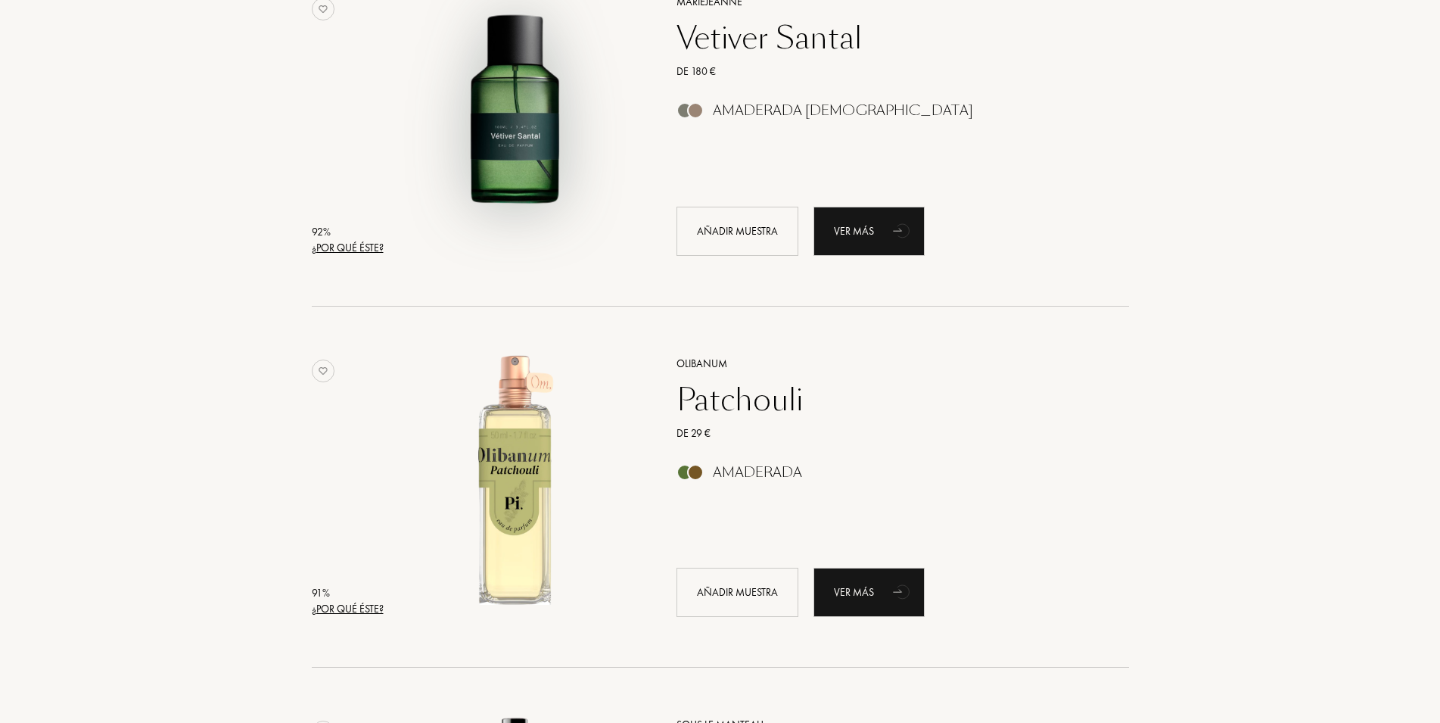
scroll to position [1390, 0]
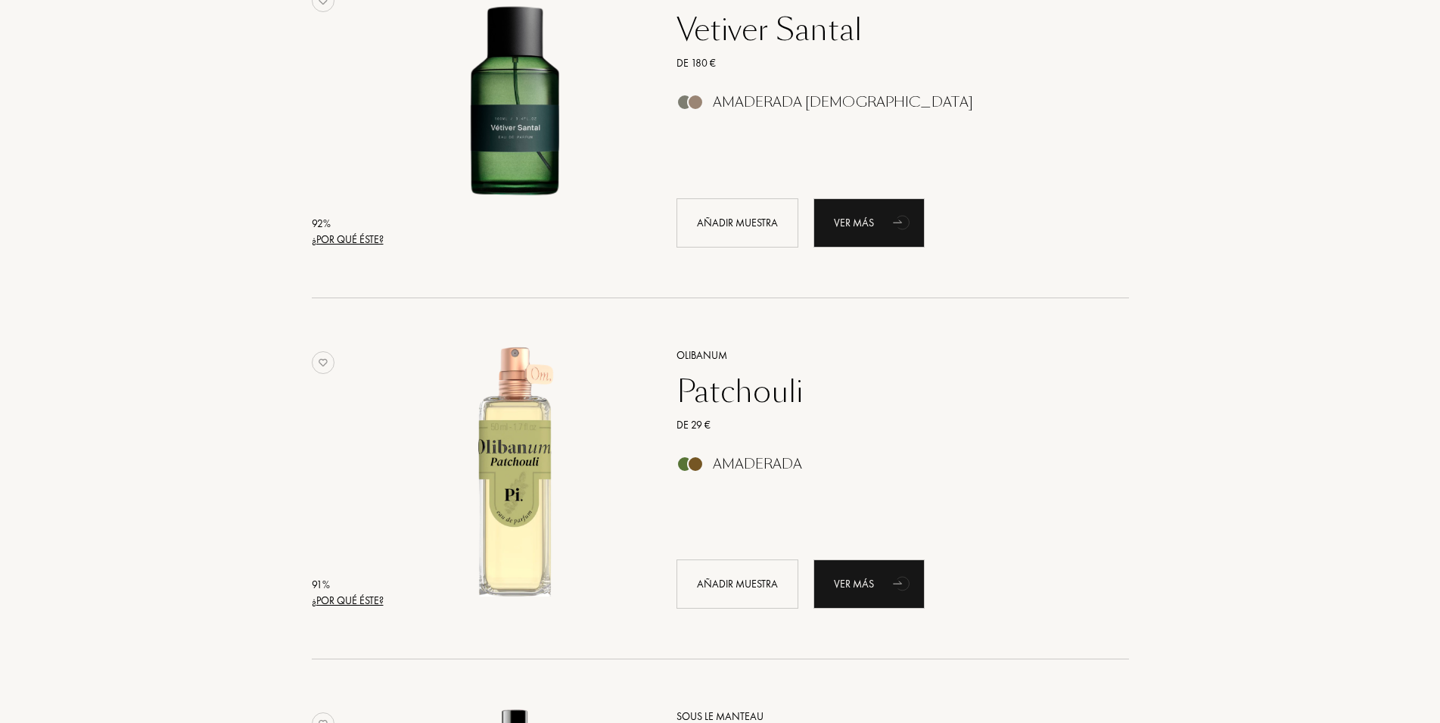
click at [742, 399] on div "Patchouli" at bounding box center [885, 391] width 441 height 36
click at [739, 581] on div "Añadir muestra" at bounding box center [738, 583] width 122 height 49
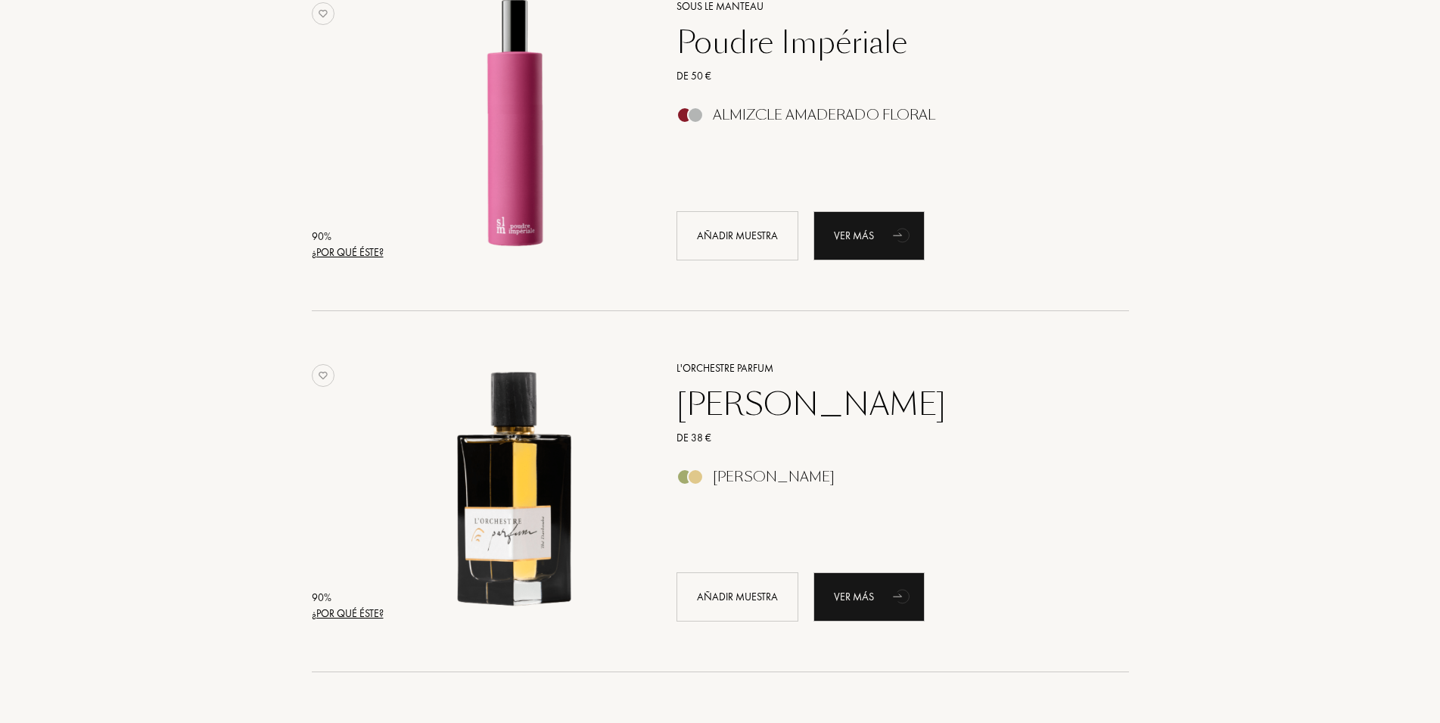
scroll to position [2084, 0]
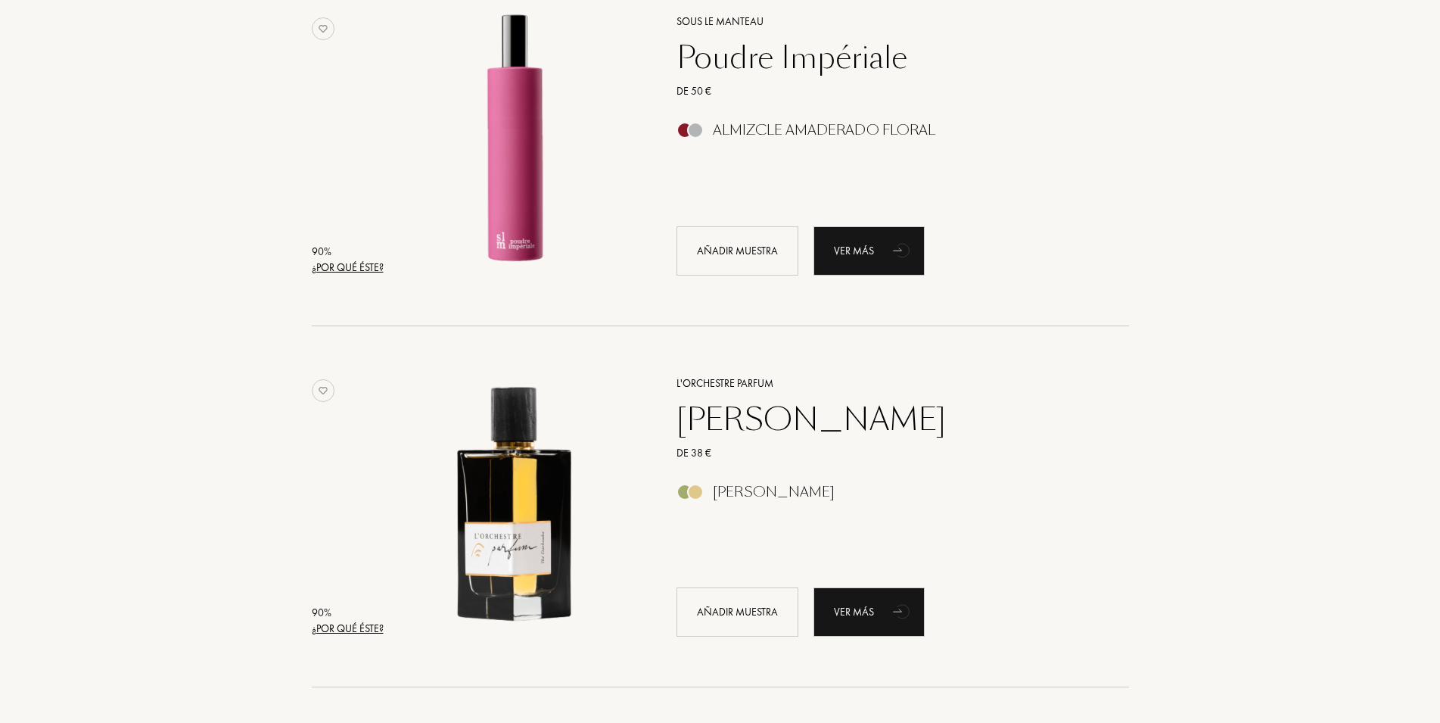
click at [777, 64] on div "Poudre Impériale" at bounding box center [885, 57] width 441 height 36
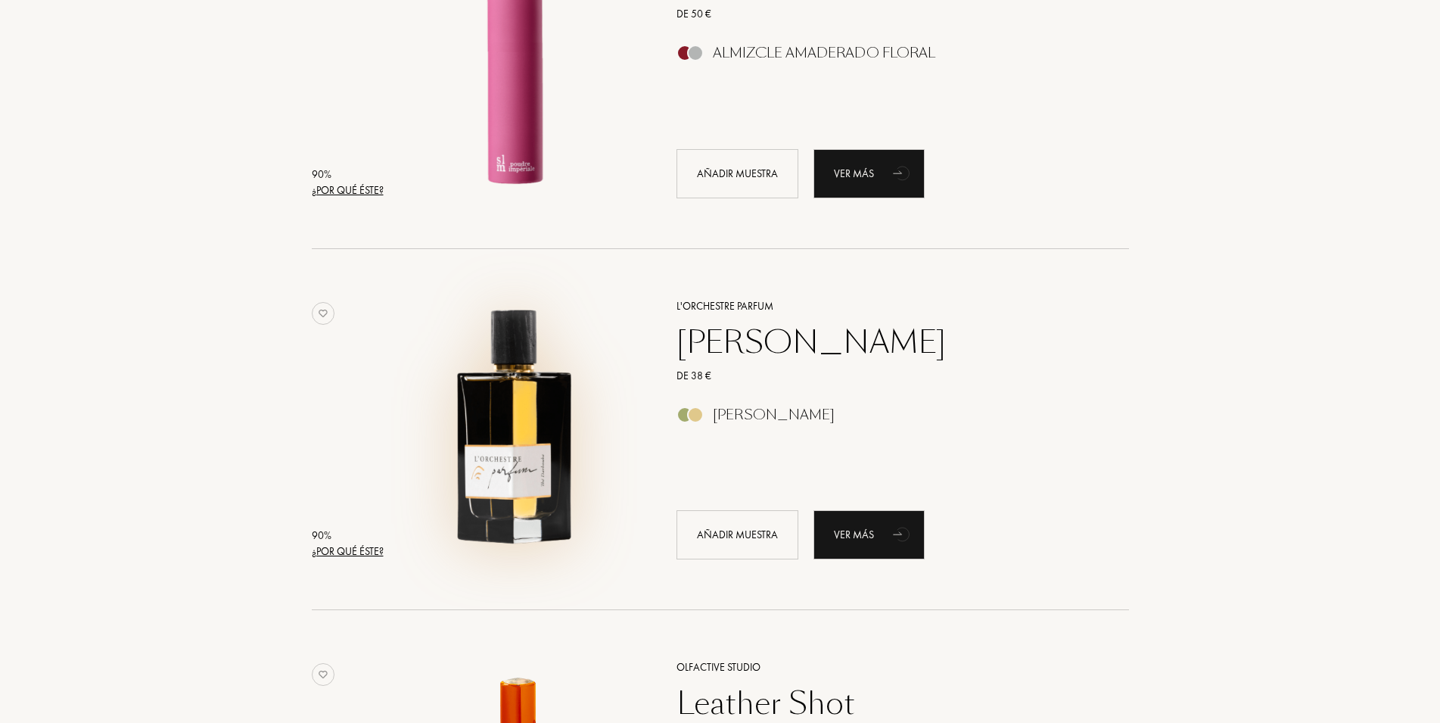
scroll to position [2187, 0]
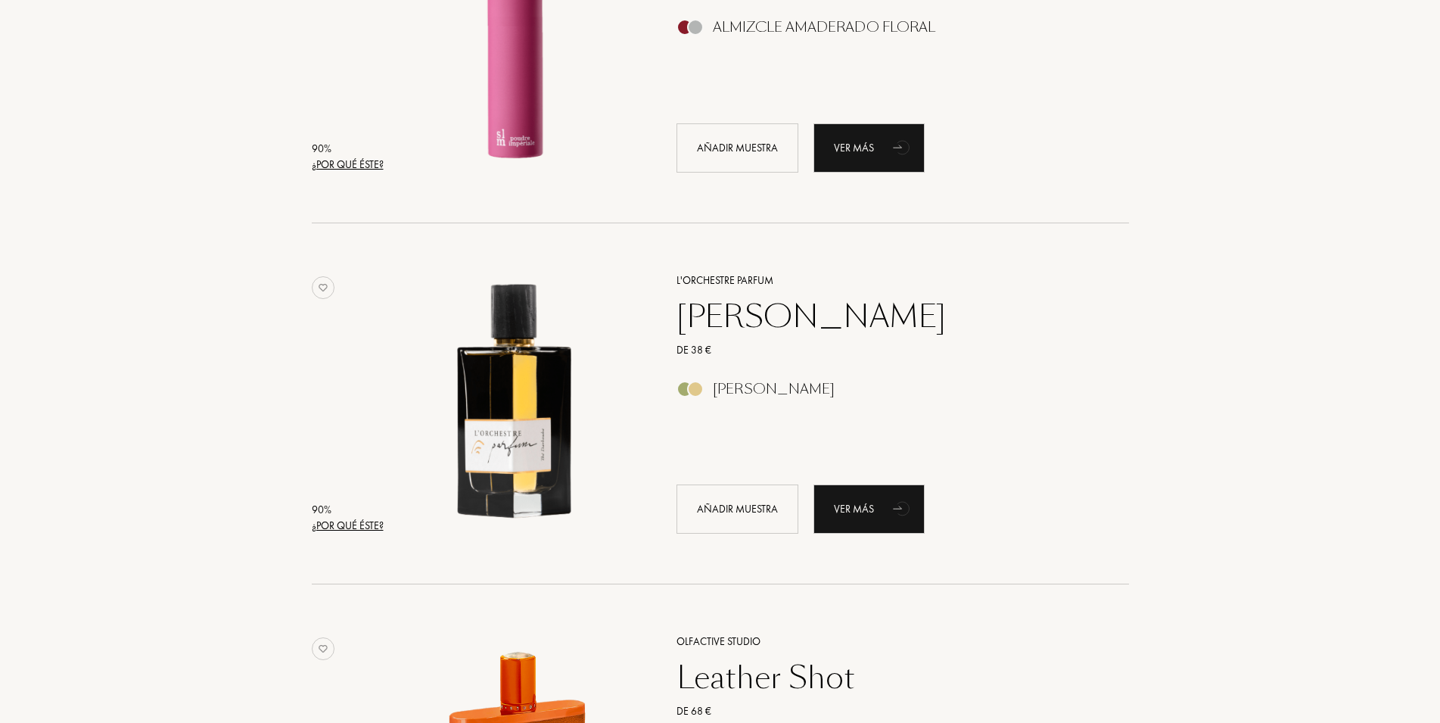
click at [804, 298] on div "Thé Darbouka" at bounding box center [885, 316] width 441 height 36
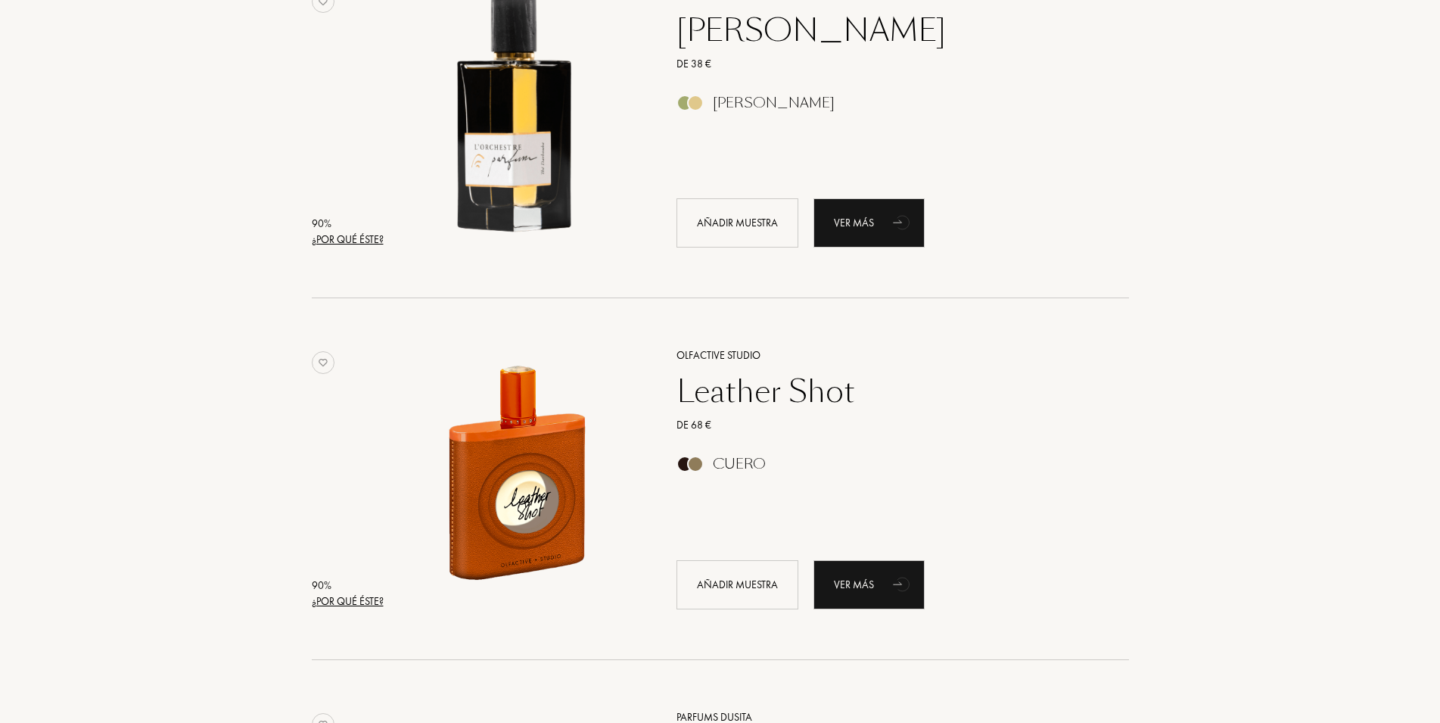
scroll to position [2496, 0]
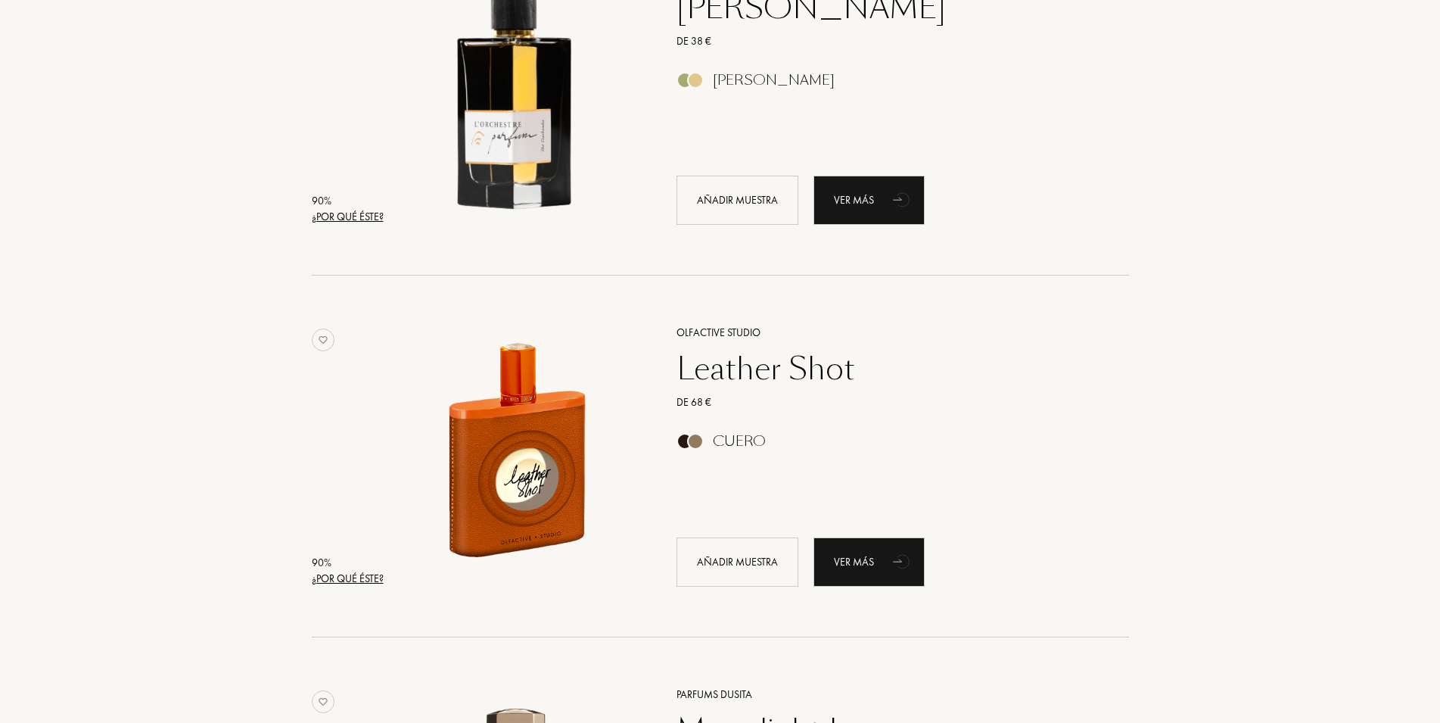
click at [742, 367] on div "Leather Shot" at bounding box center [885, 368] width 441 height 36
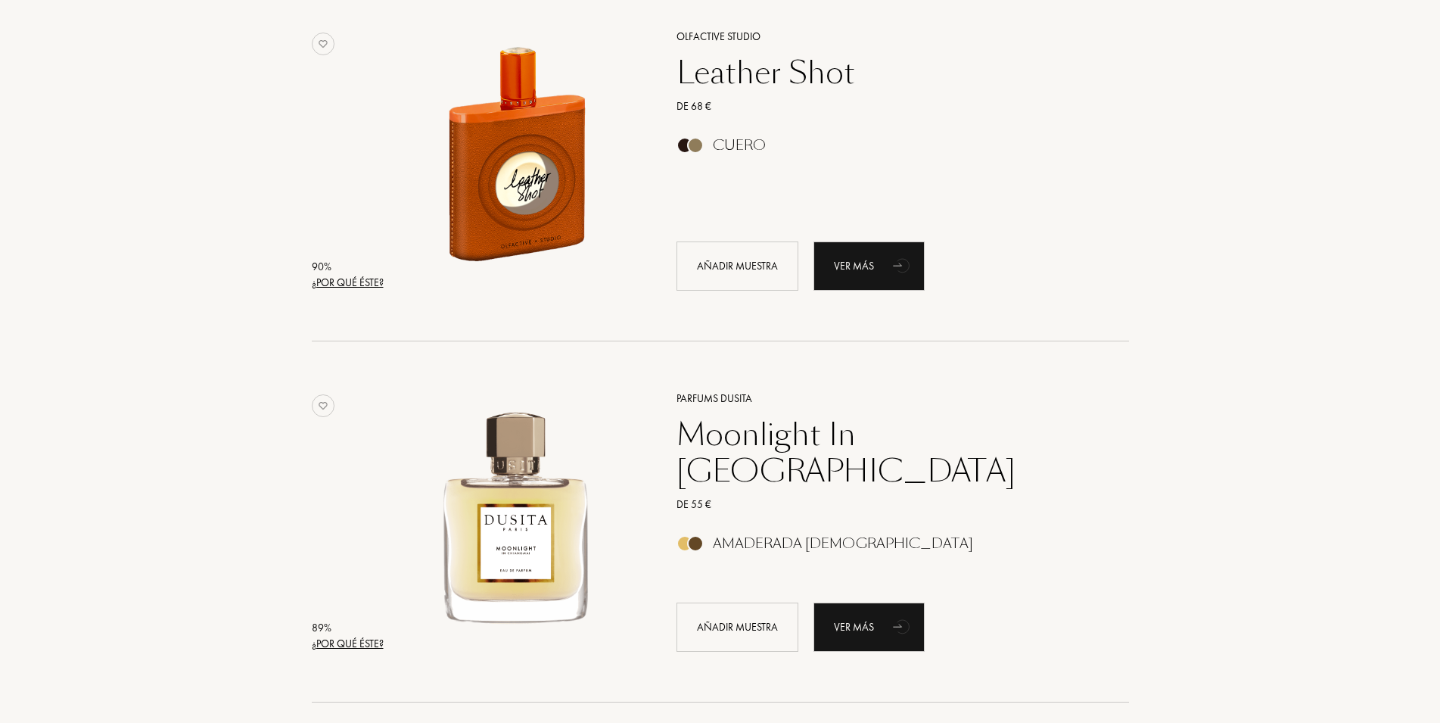
scroll to position [2805, 0]
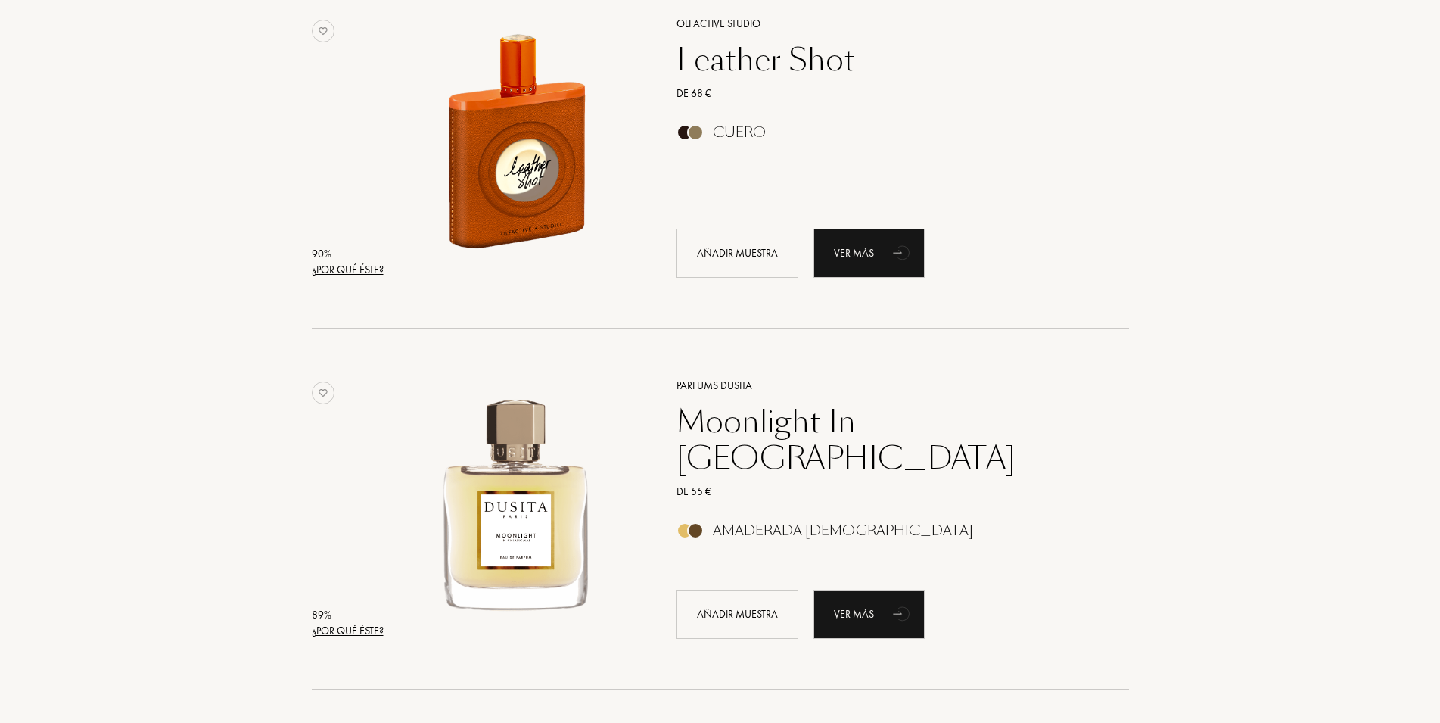
click at [767, 429] on div "Moonlight In Chiangmai" at bounding box center [885, 439] width 441 height 73
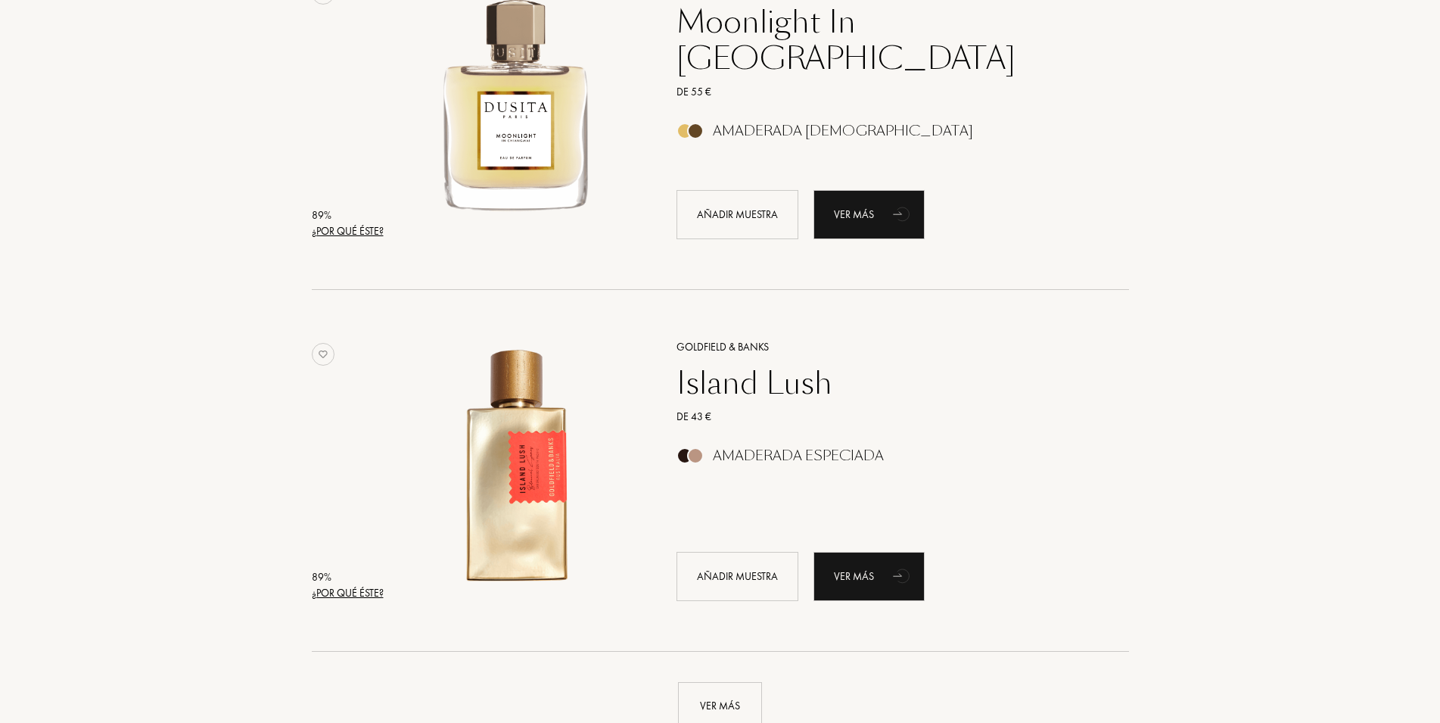
scroll to position [3255, 0]
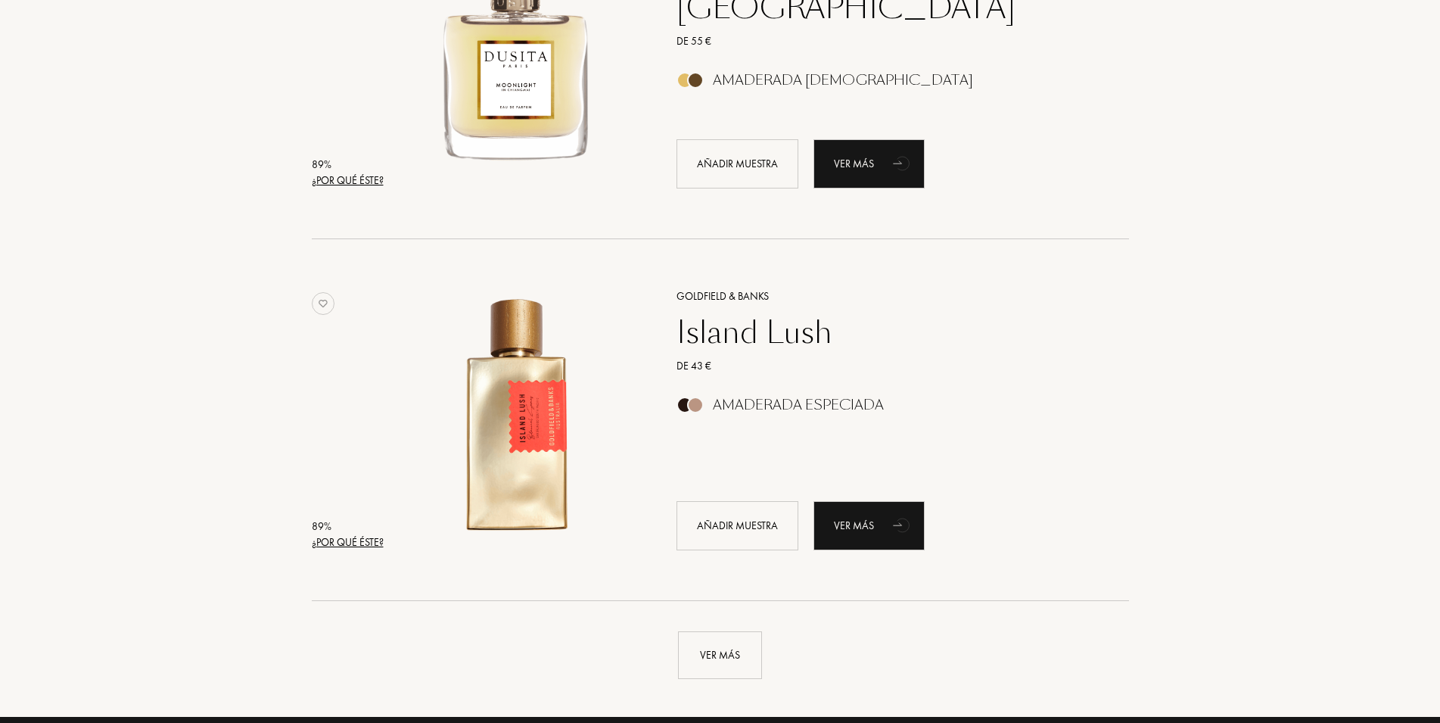
click at [795, 339] on div "Island Lush" at bounding box center [885, 332] width 441 height 36
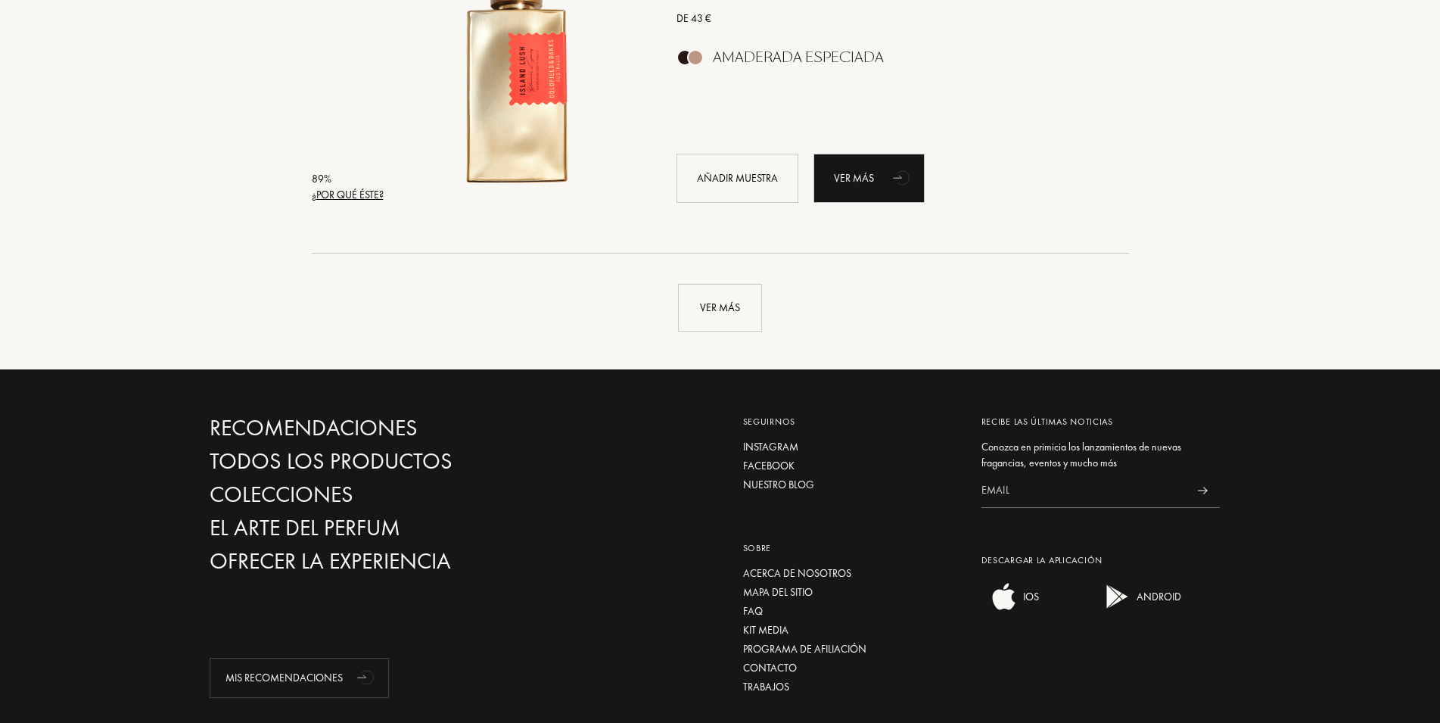
scroll to position [3607, 0]
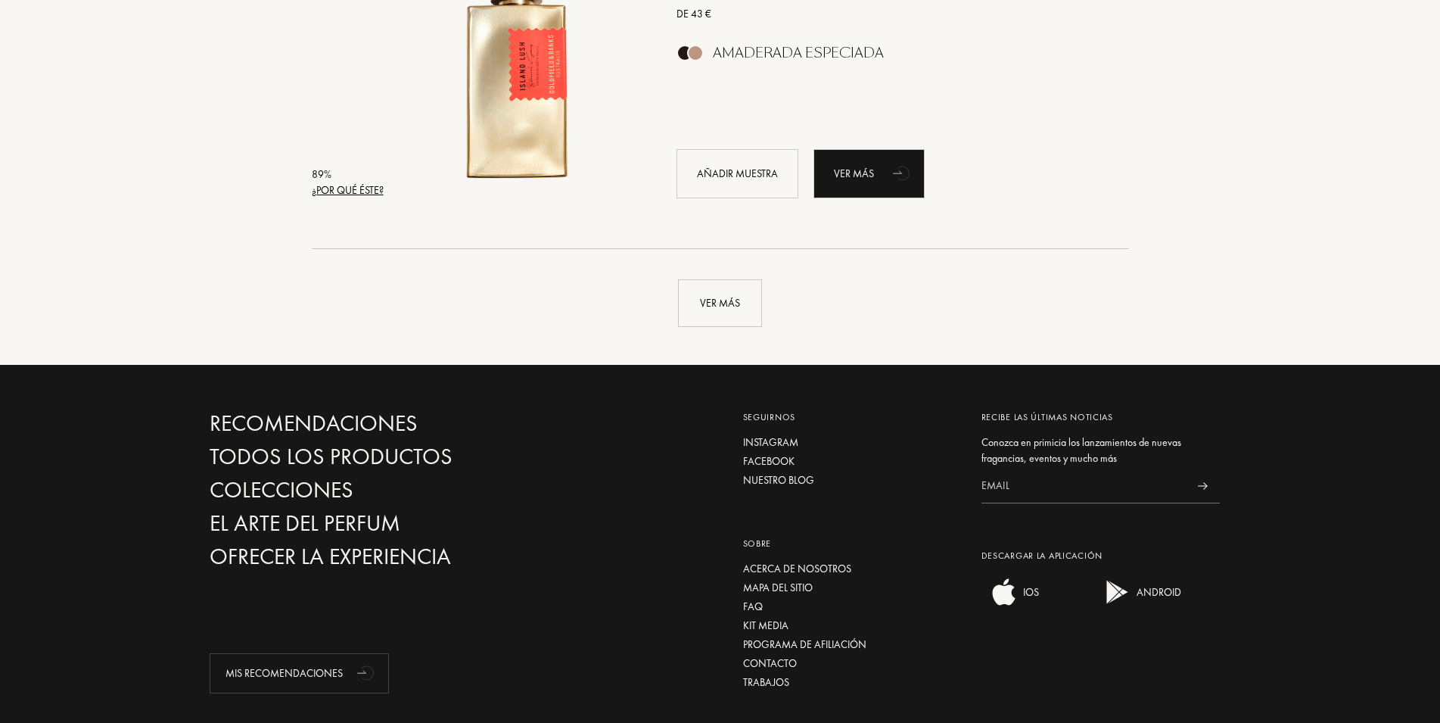
click at [783, 322] on div "Ver más" at bounding box center [720, 288] width 1044 height 78
click at [742, 305] on div "Ver más" at bounding box center [720, 303] width 84 height 48
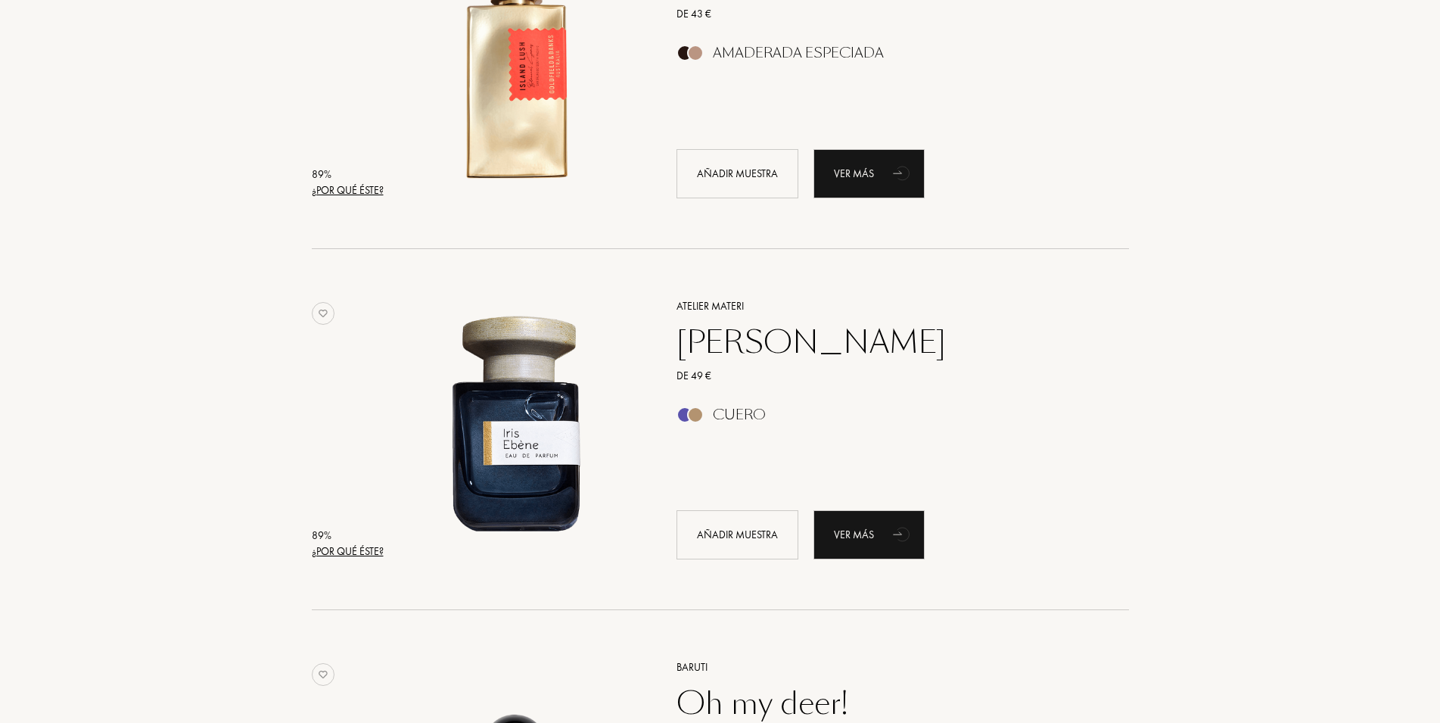
click at [768, 338] on div "Iris Ebène" at bounding box center [885, 342] width 441 height 36
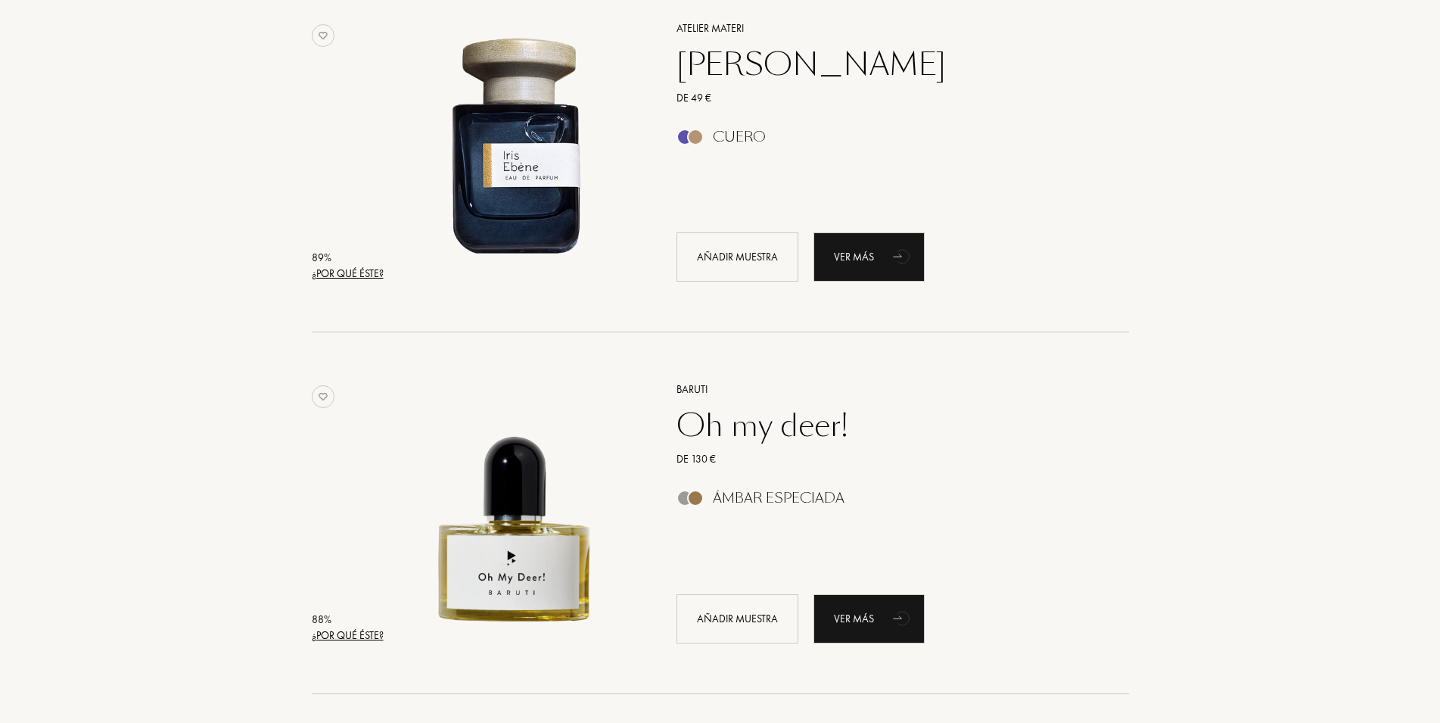
scroll to position [3916, 0]
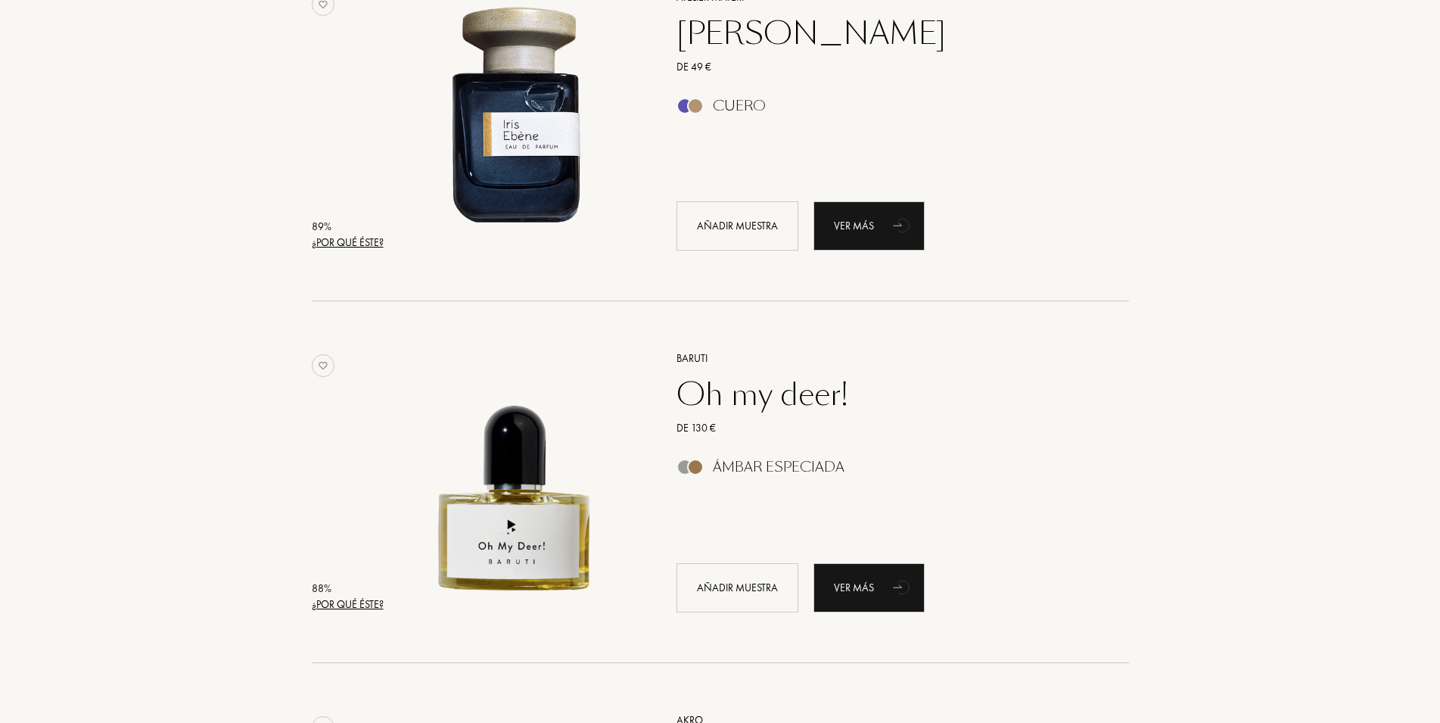
click at [730, 371] on div "Baruti Oh my deer! De 130 € Ámbar Especiada Añadir muestra Ver más" at bounding box center [886, 480] width 464 height 297
click at [730, 393] on div "Oh my deer!" at bounding box center [885, 394] width 441 height 36
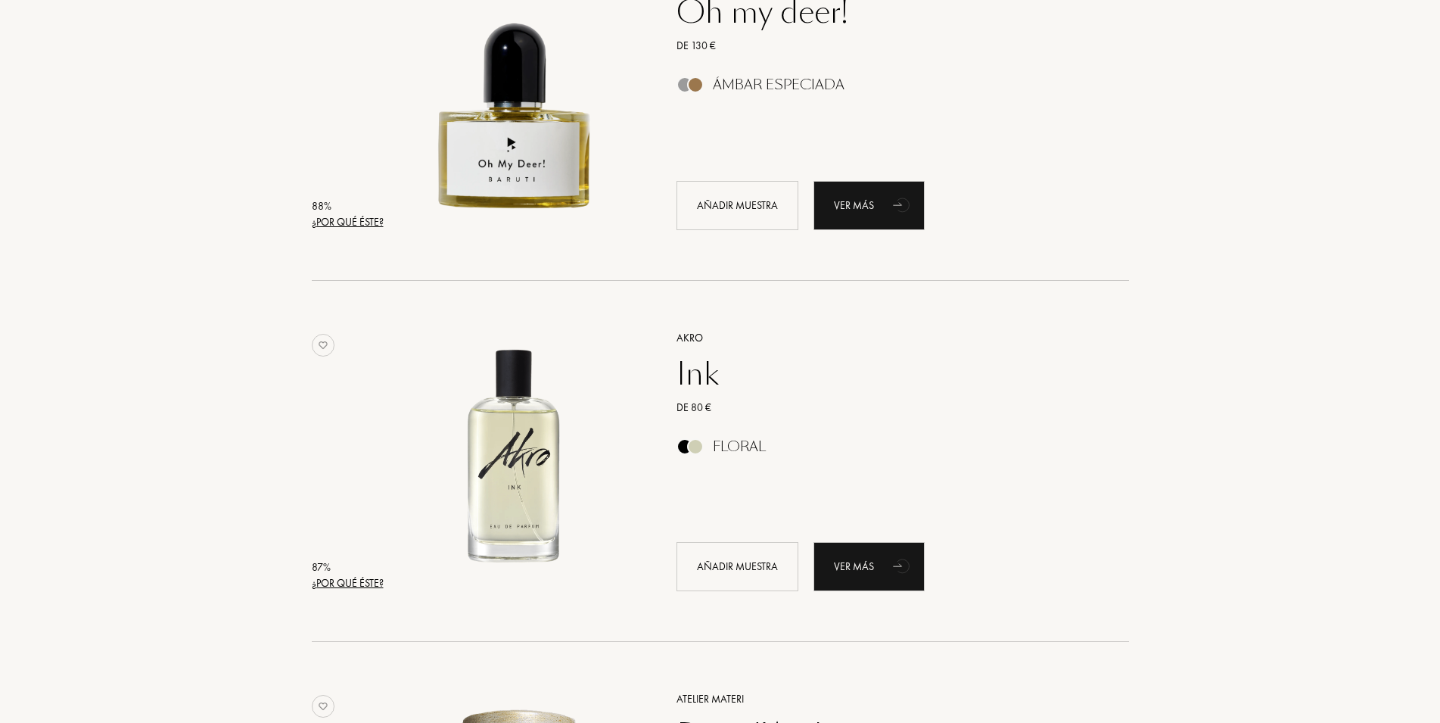
scroll to position [4302, 0]
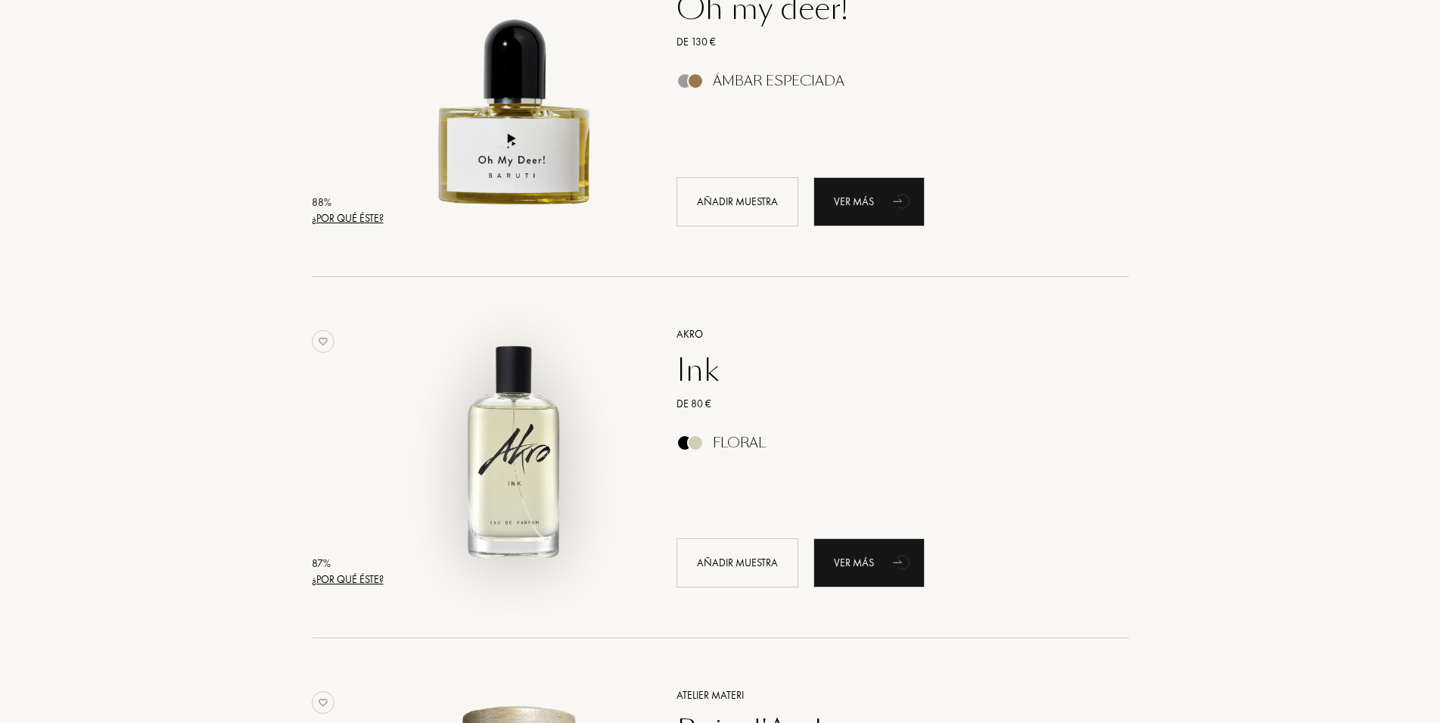
click at [517, 407] on img at bounding box center [515, 449] width 252 height 251
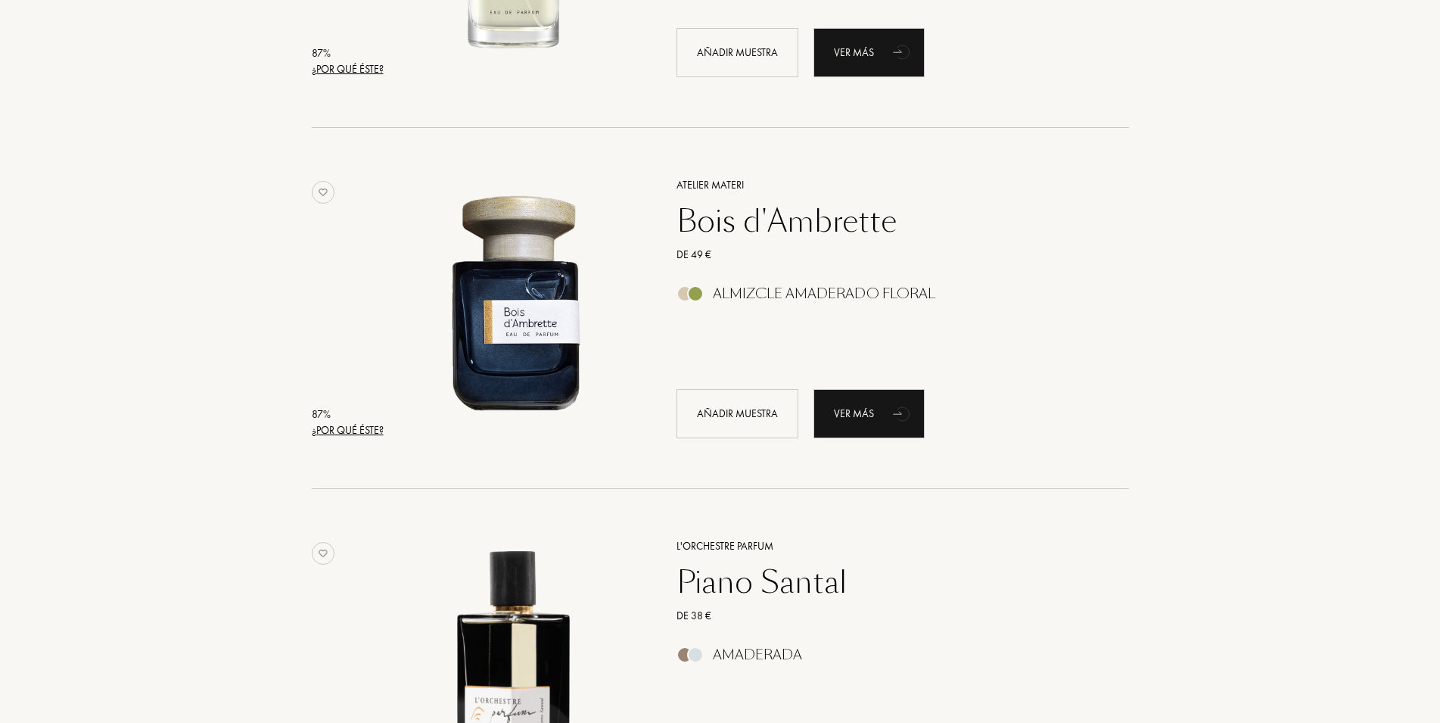
scroll to position [4920, 0]
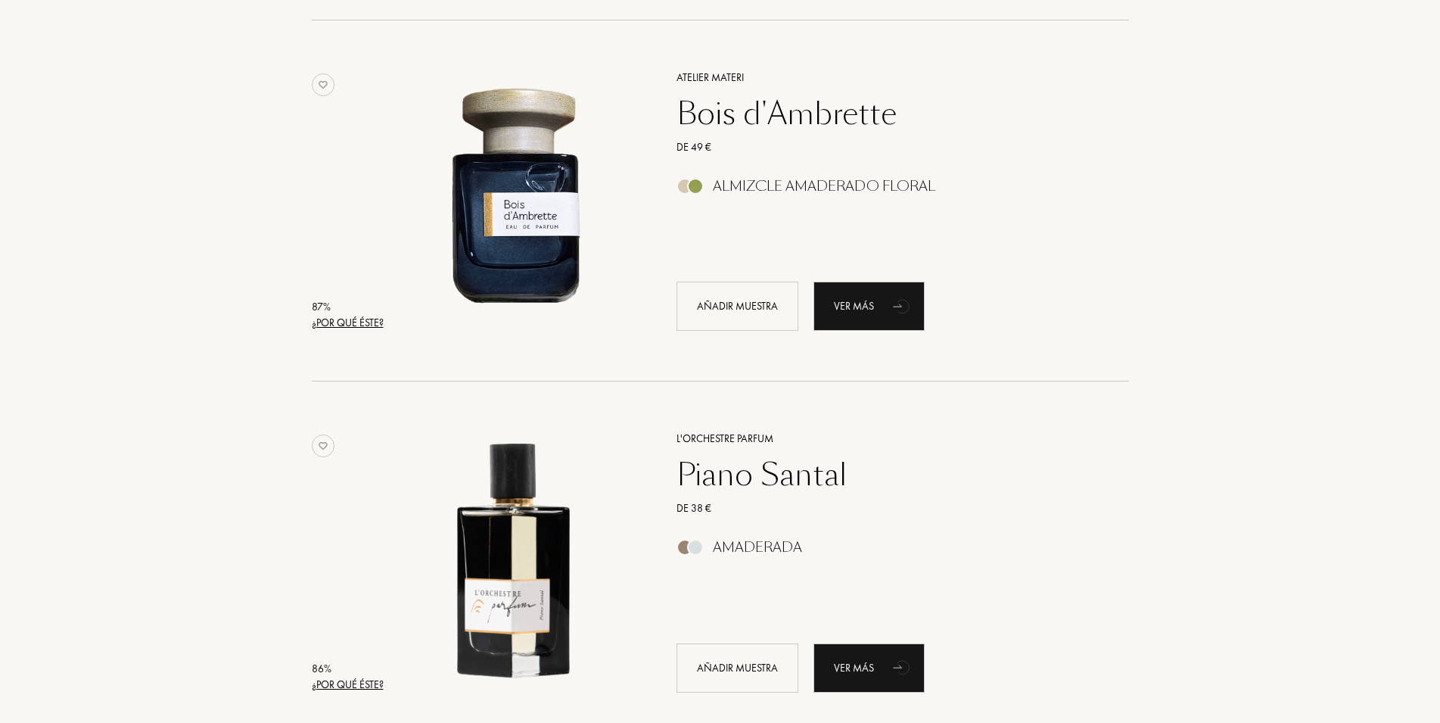
click at [751, 478] on div "Piano Santal" at bounding box center [885, 474] width 441 height 36
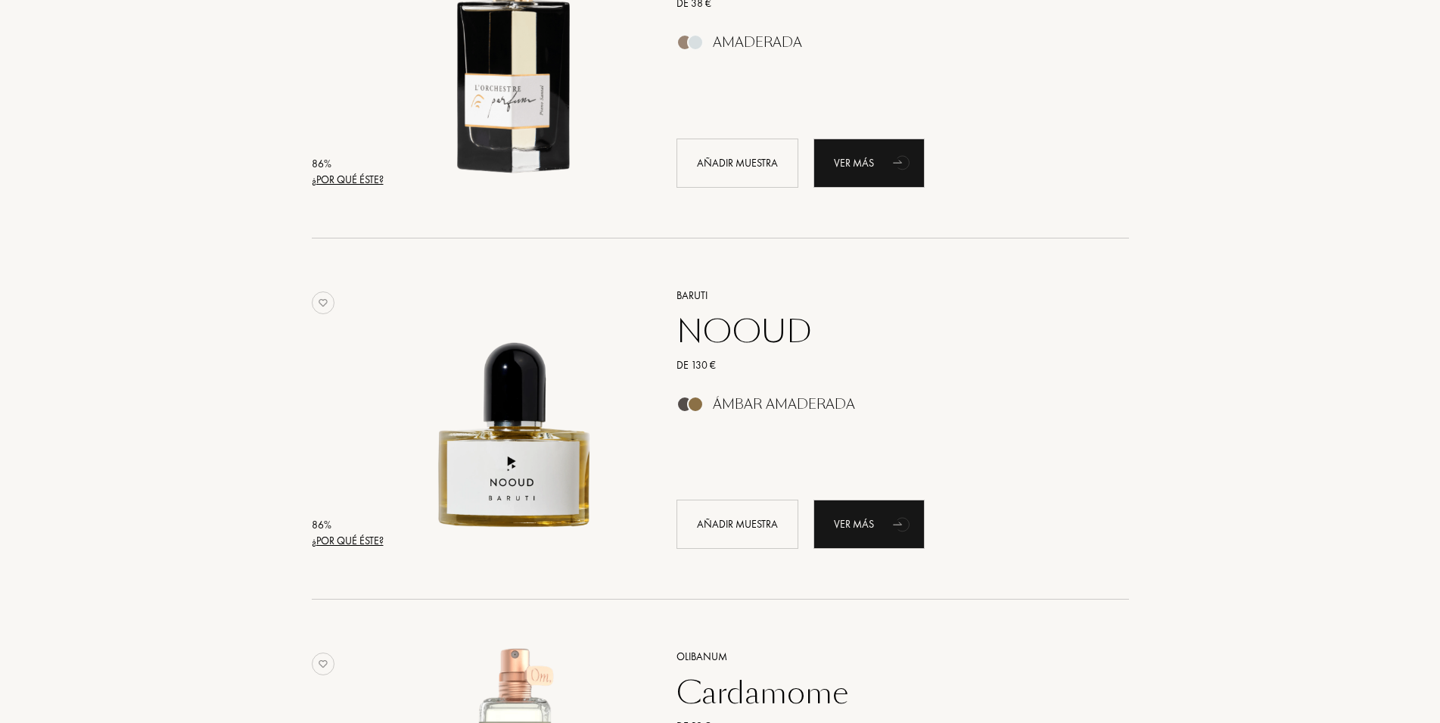
scroll to position [5455, 0]
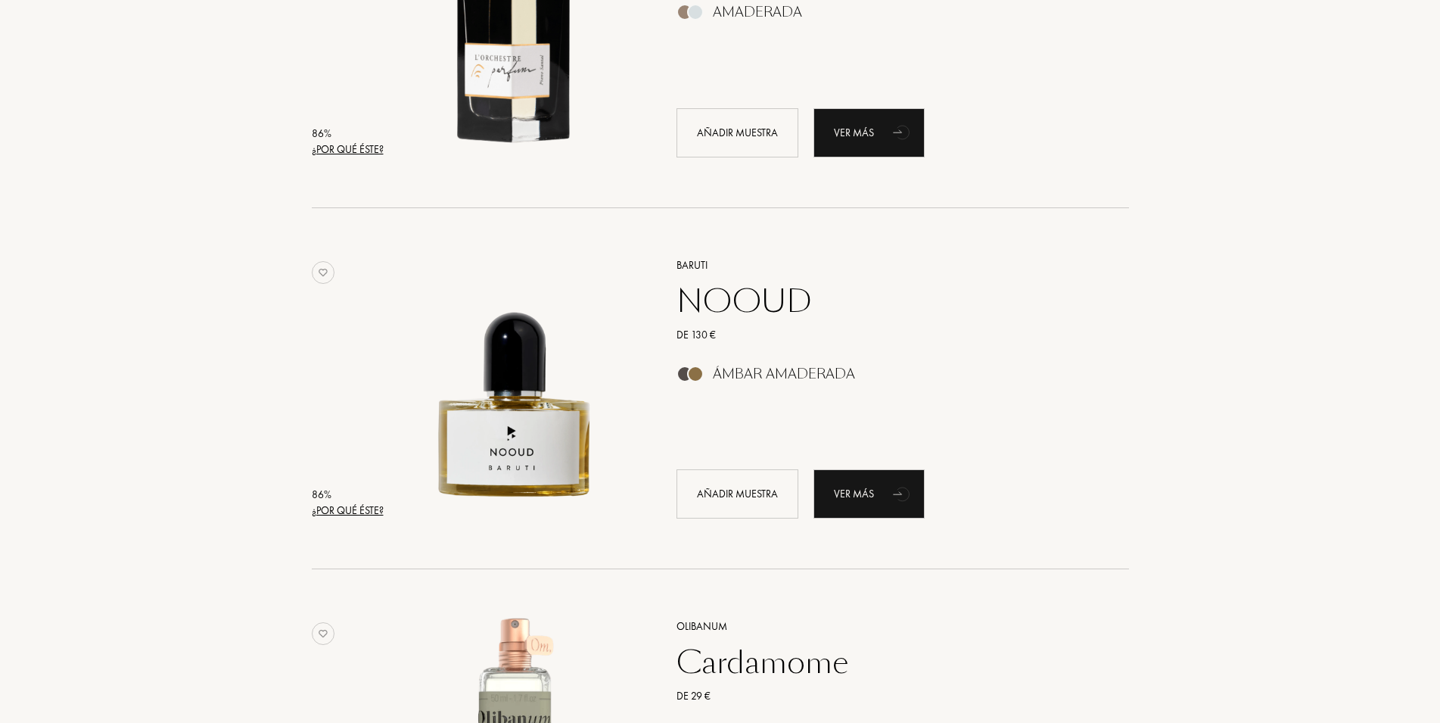
click at [760, 307] on div "NOOUD" at bounding box center [885, 301] width 441 height 36
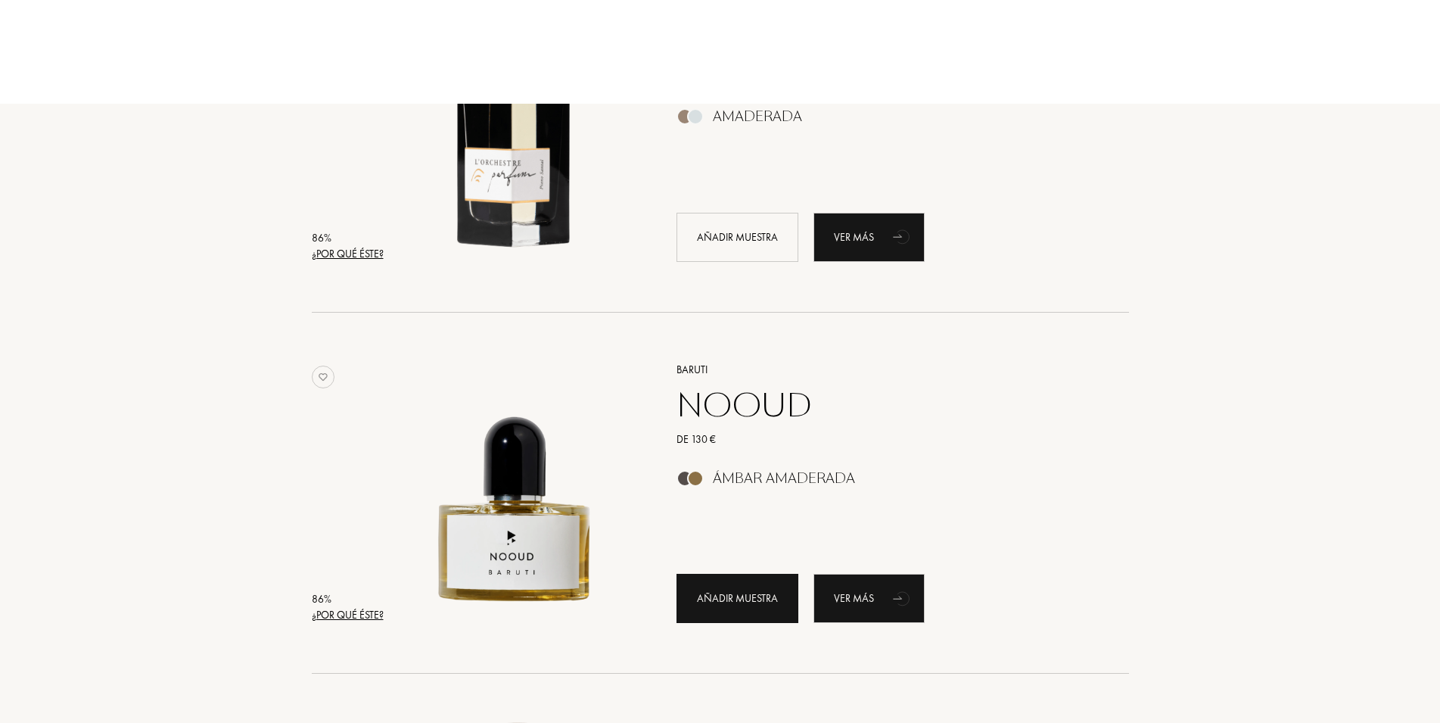
scroll to position [5350, 0]
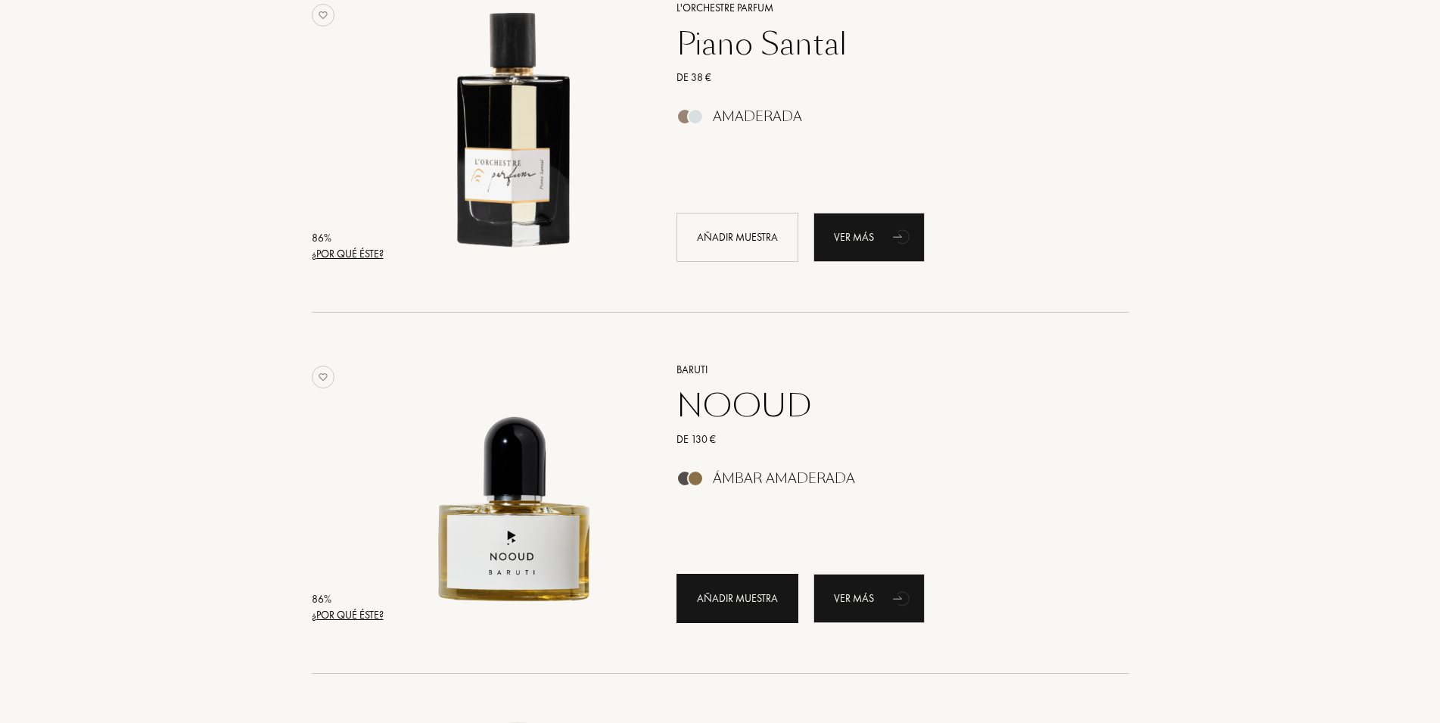
click at [730, 603] on div "Añadir muestra" at bounding box center [738, 598] width 122 height 49
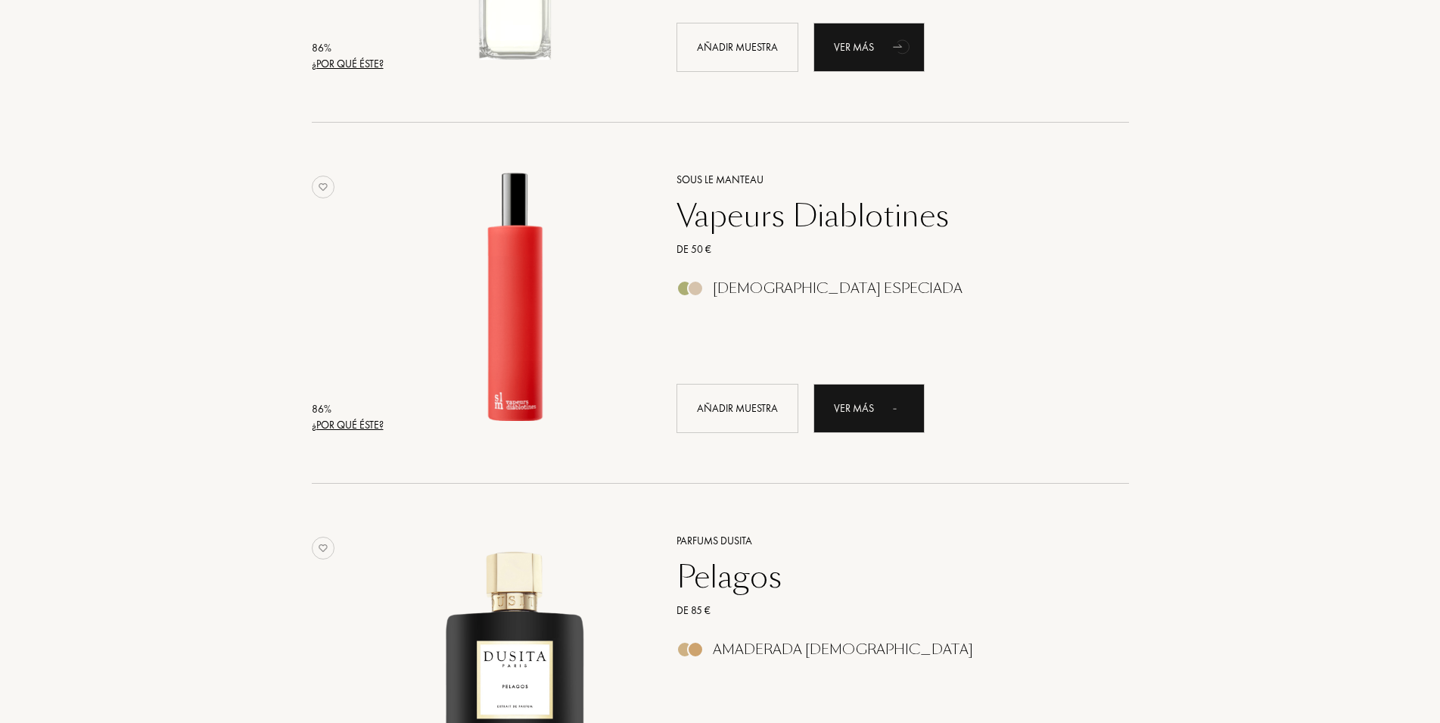
scroll to position [6277, 0]
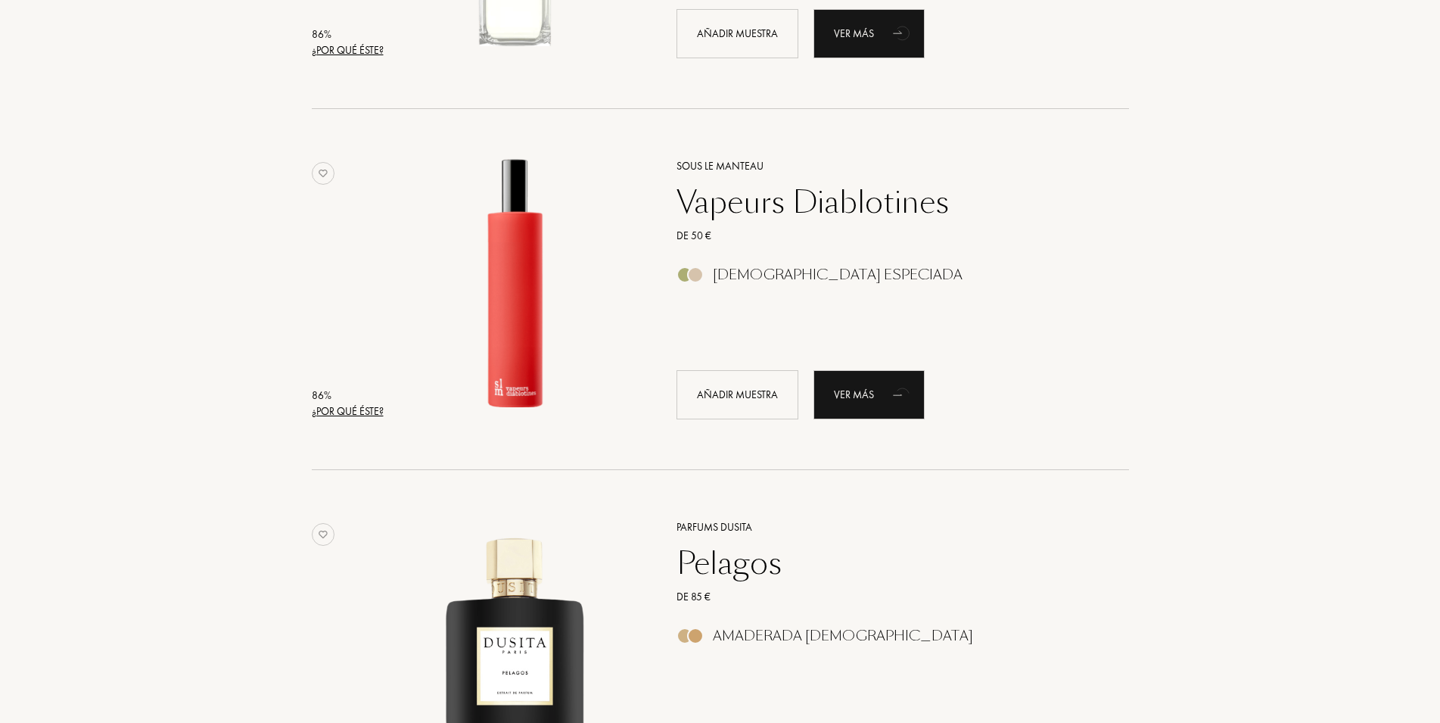
click at [754, 571] on div "Pelagos" at bounding box center [885, 563] width 441 height 36
click at [745, 191] on div "Vapeurs Diablotines" at bounding box center [885, 202] width 441 height 36
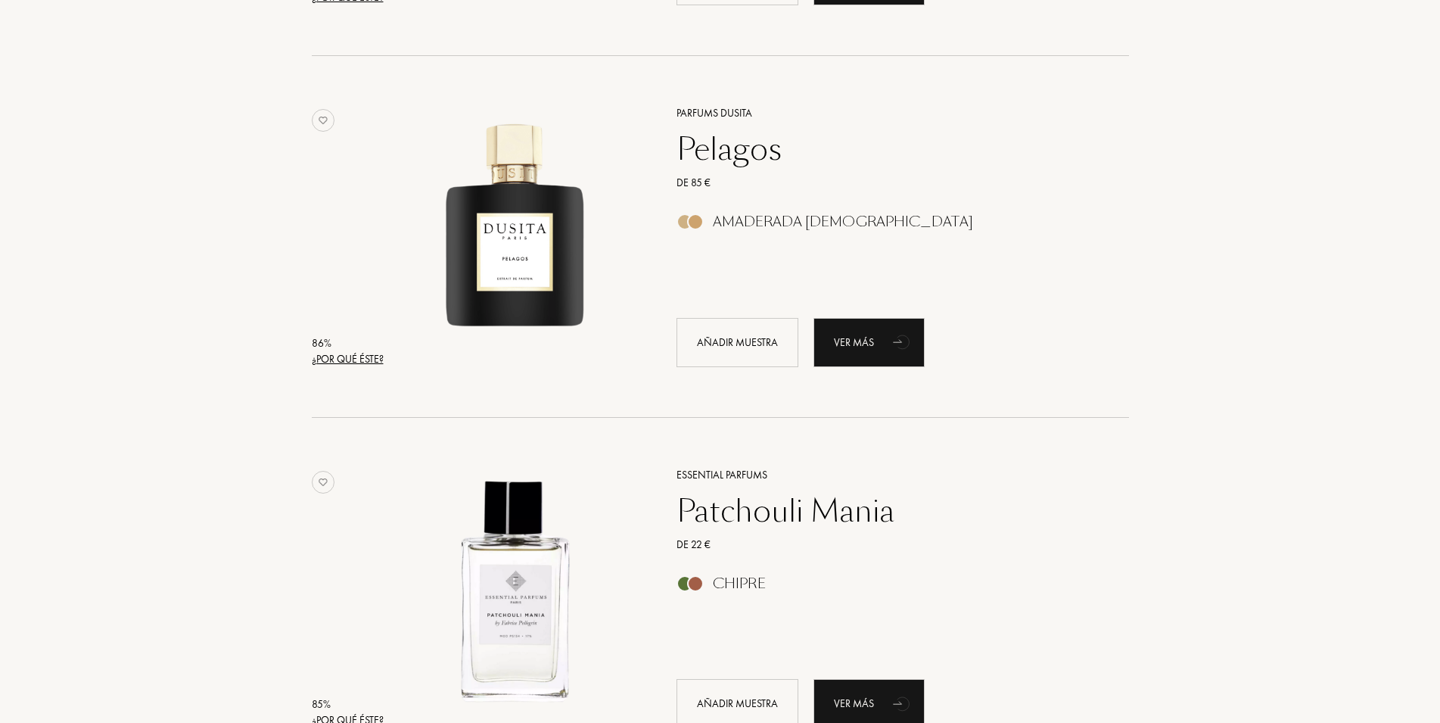
scroll to position [6817, 0]
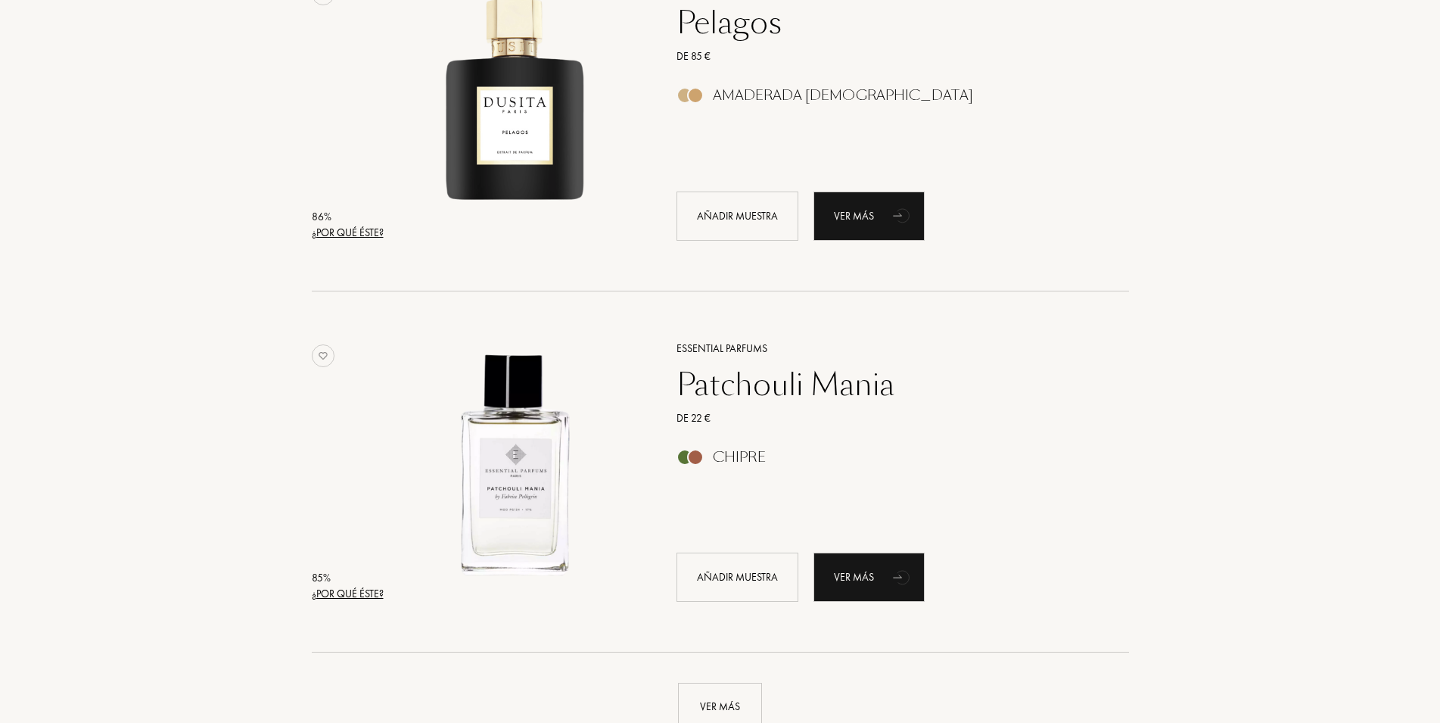
click at [774, 386] on div "Patchouli Mania" at bounding box center [885, 384] width 441 height 36
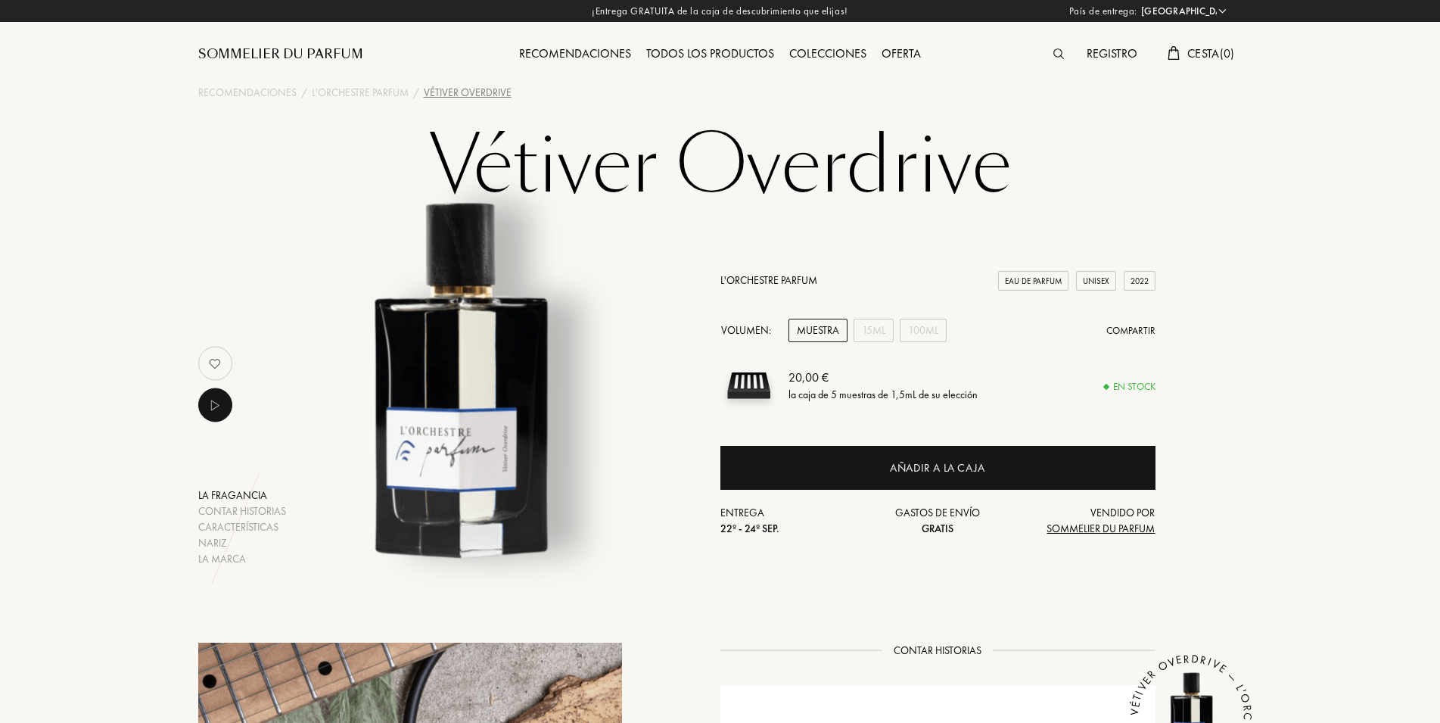
select select "ES"
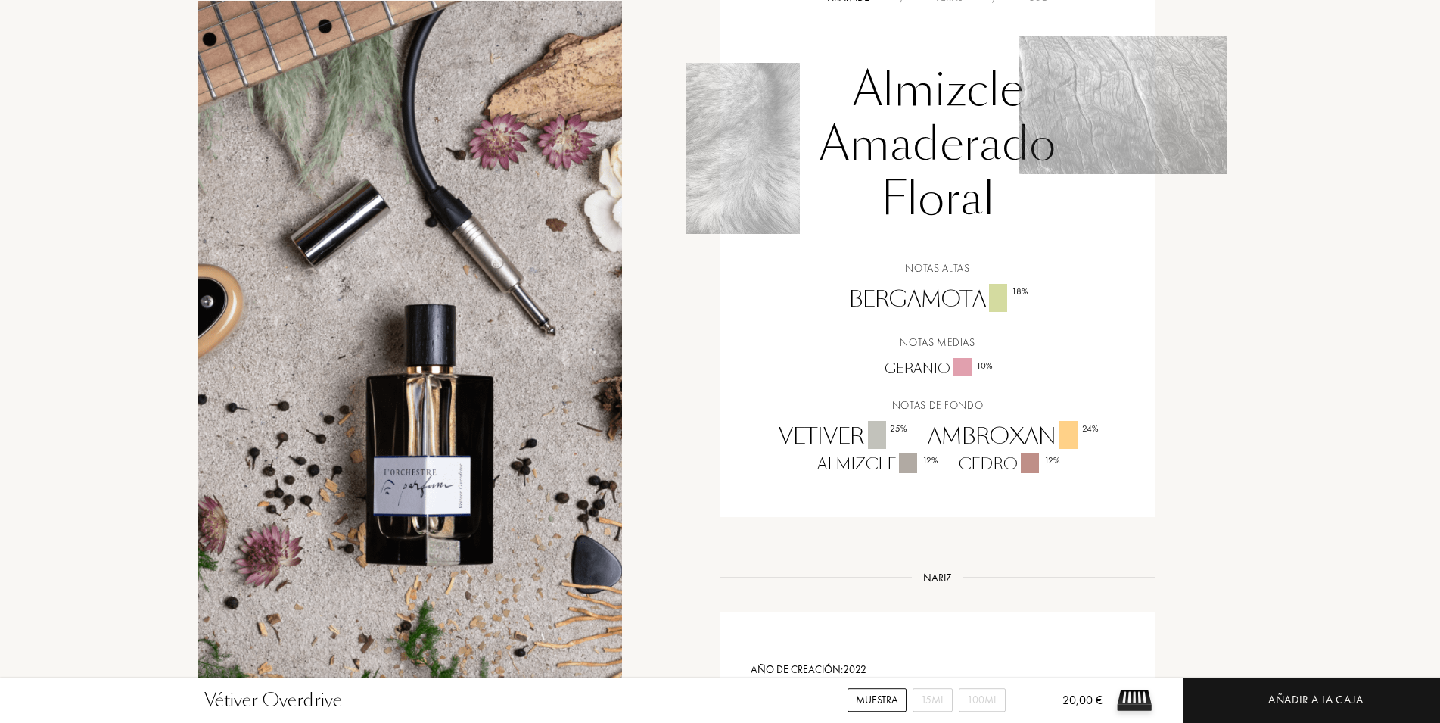
scroll to position [1081, 0]
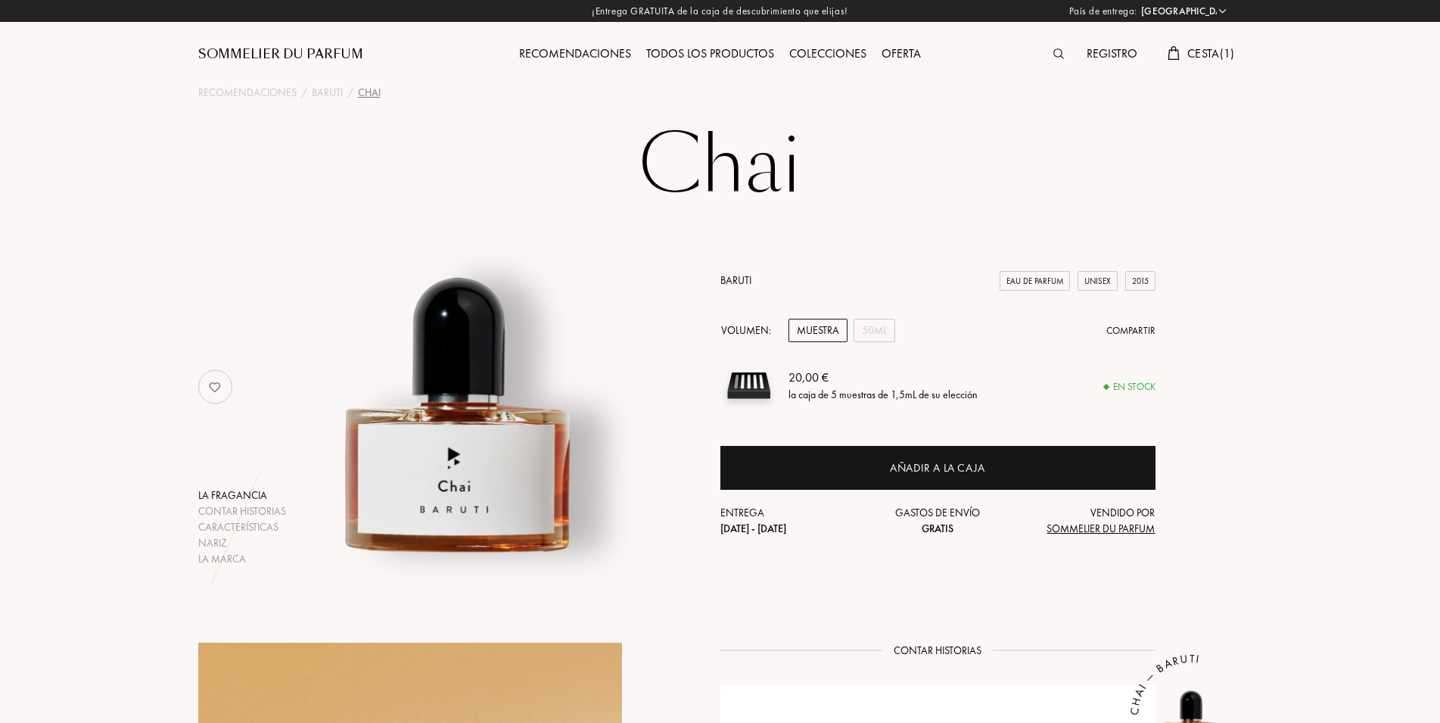
select select "ES"
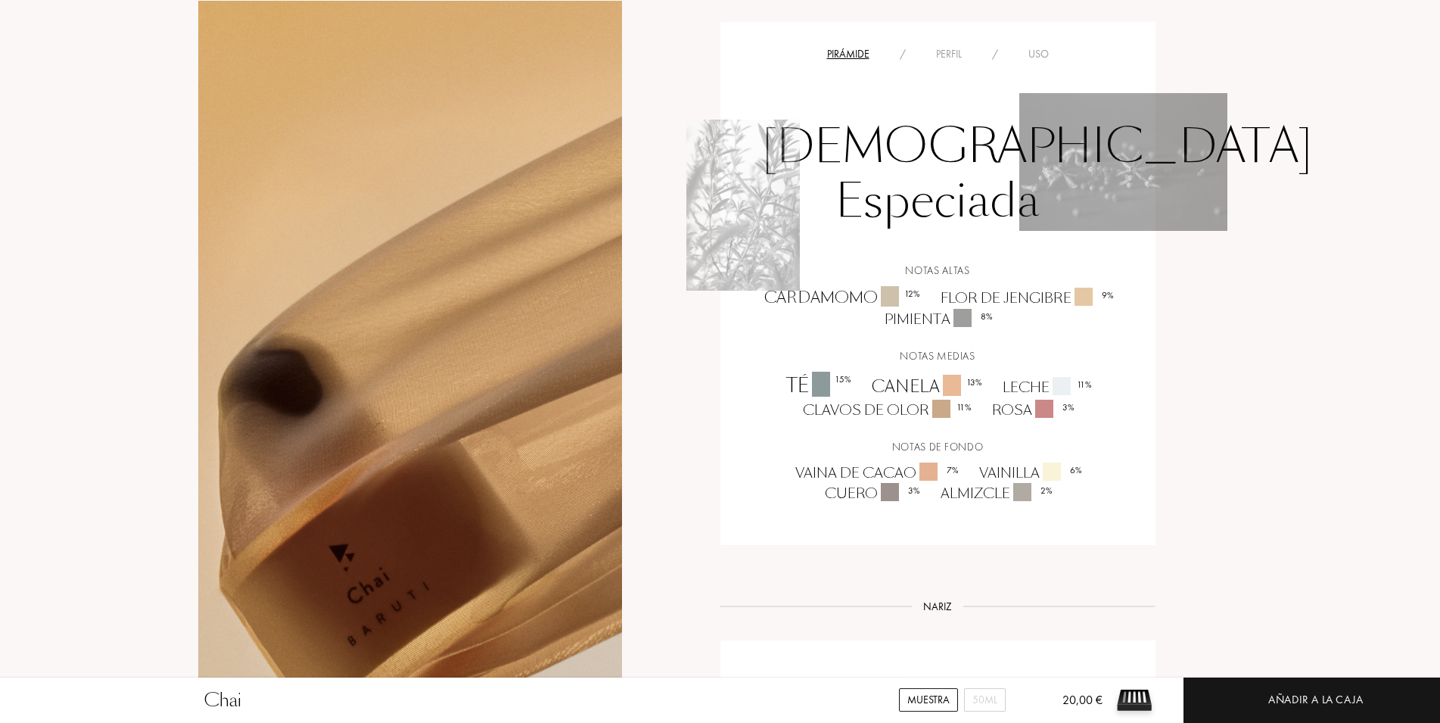
scroll to position [849, 0]
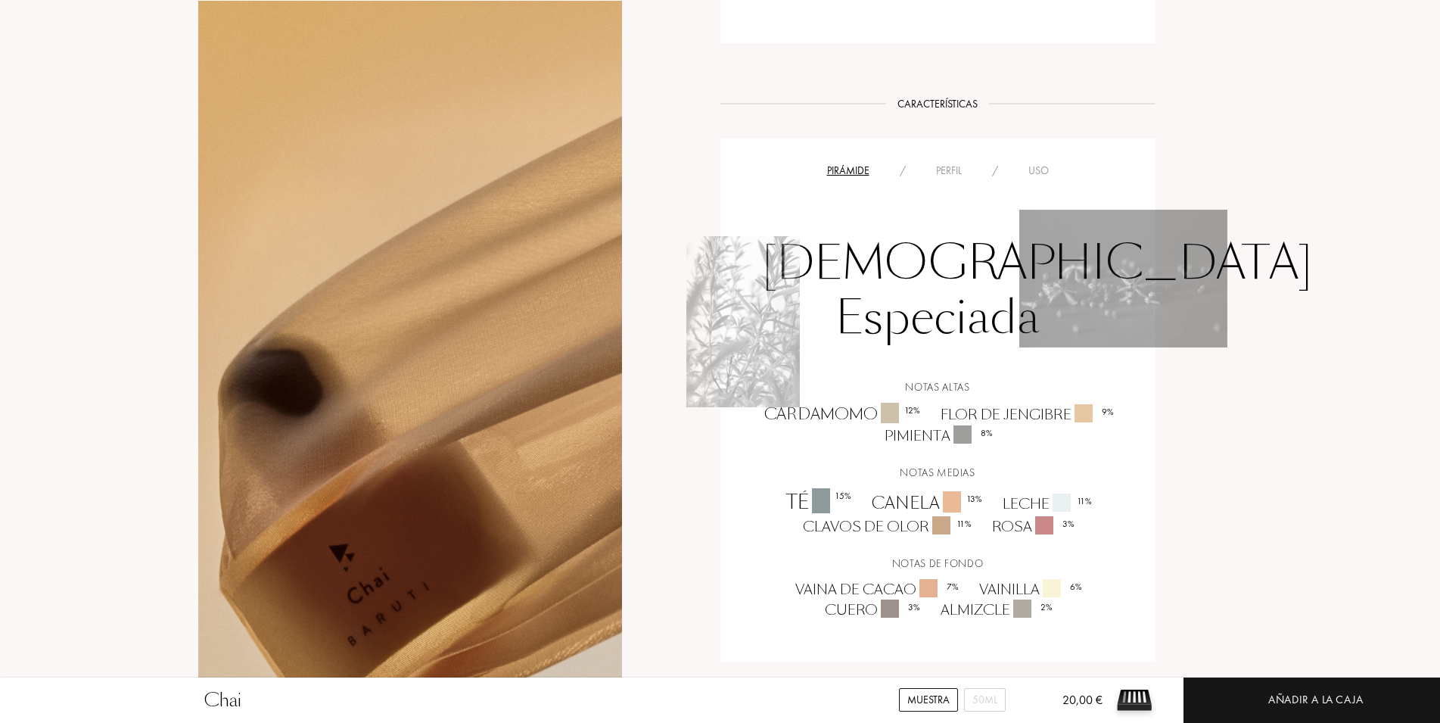
click at [951, 167] on div "Perfil" at bounding box center [949, 171] width 56 height 16
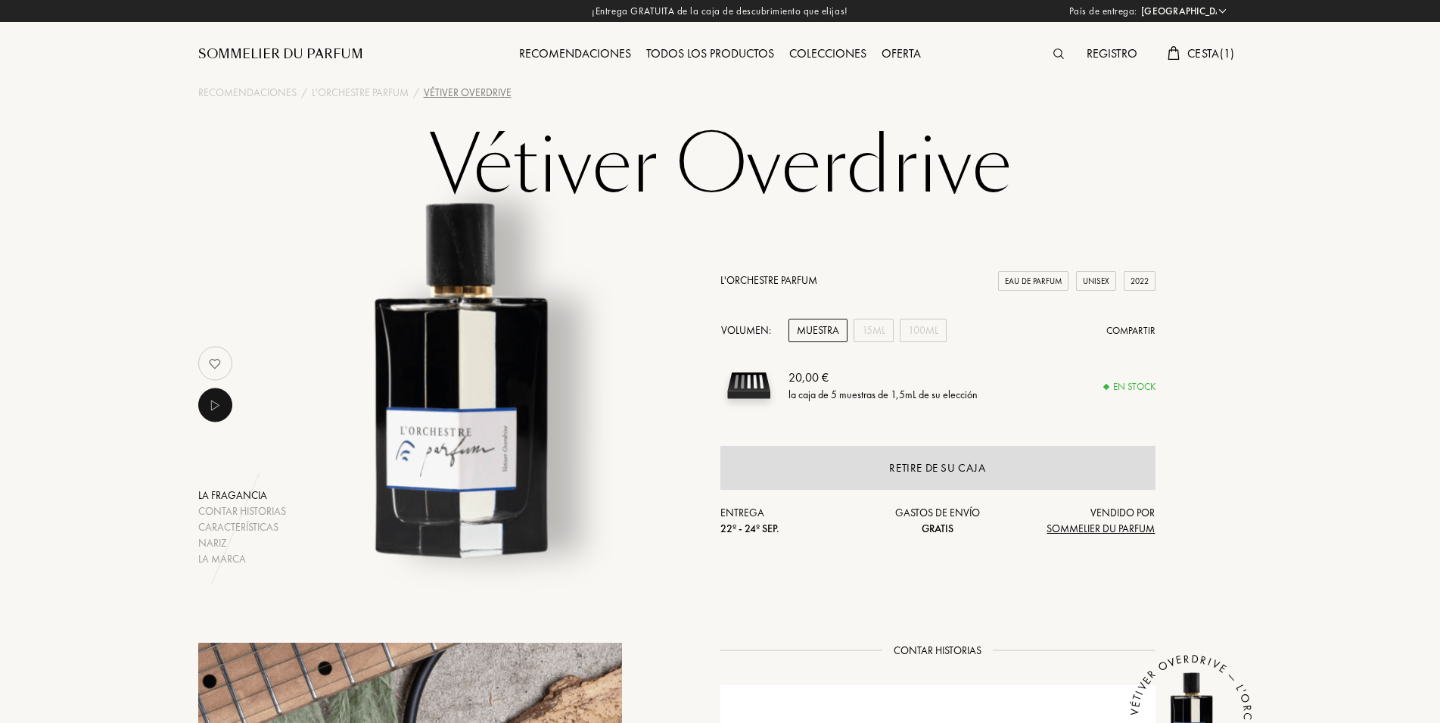
select select "ES"
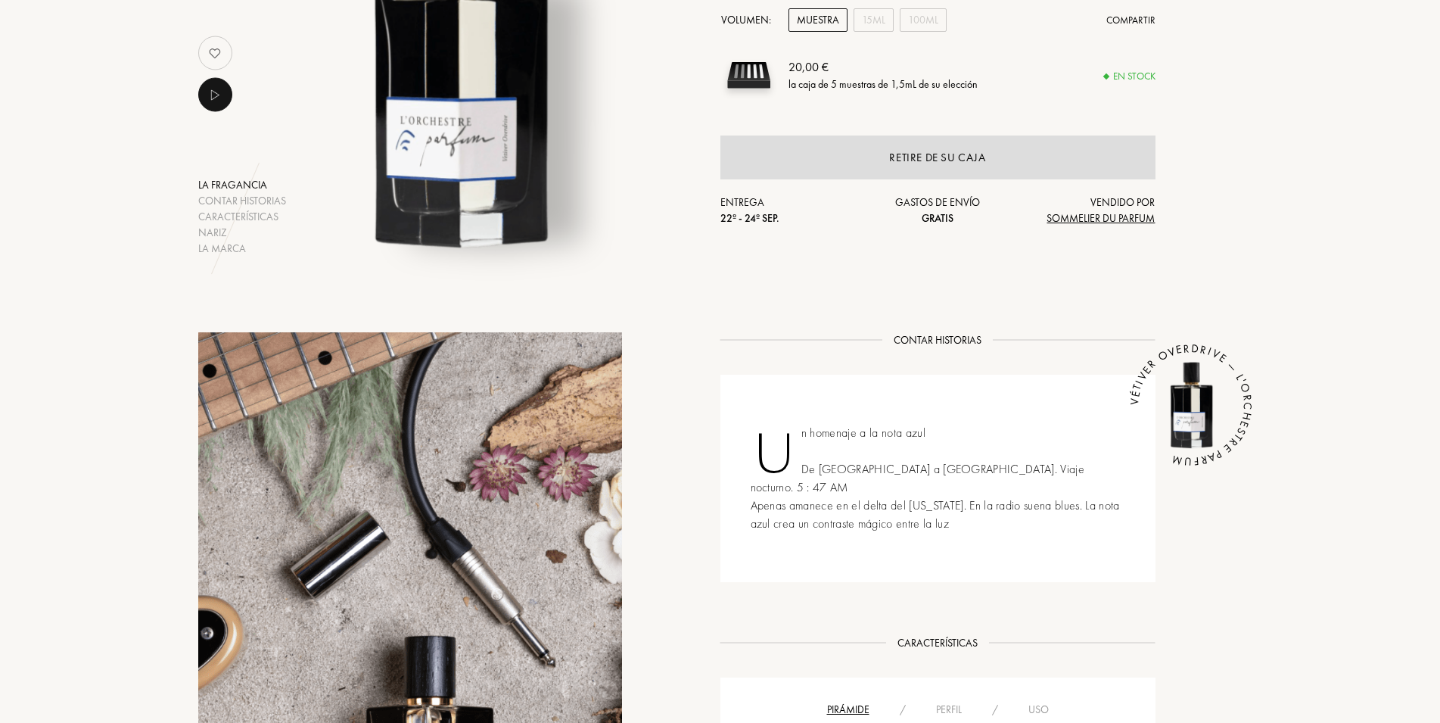
scroll to position [463, 0]
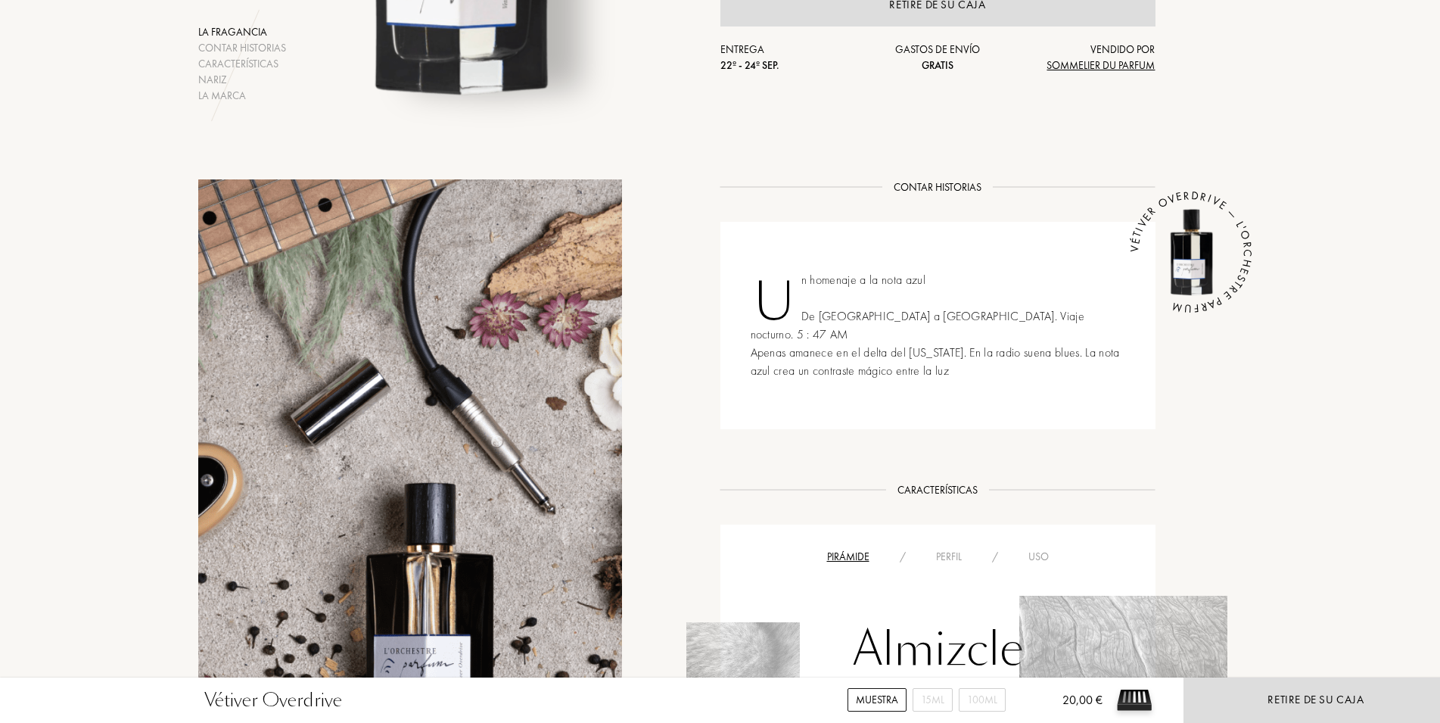
click at [946, 549] on div "Perfil" at bounding box center [949, 557] width 56 height 16
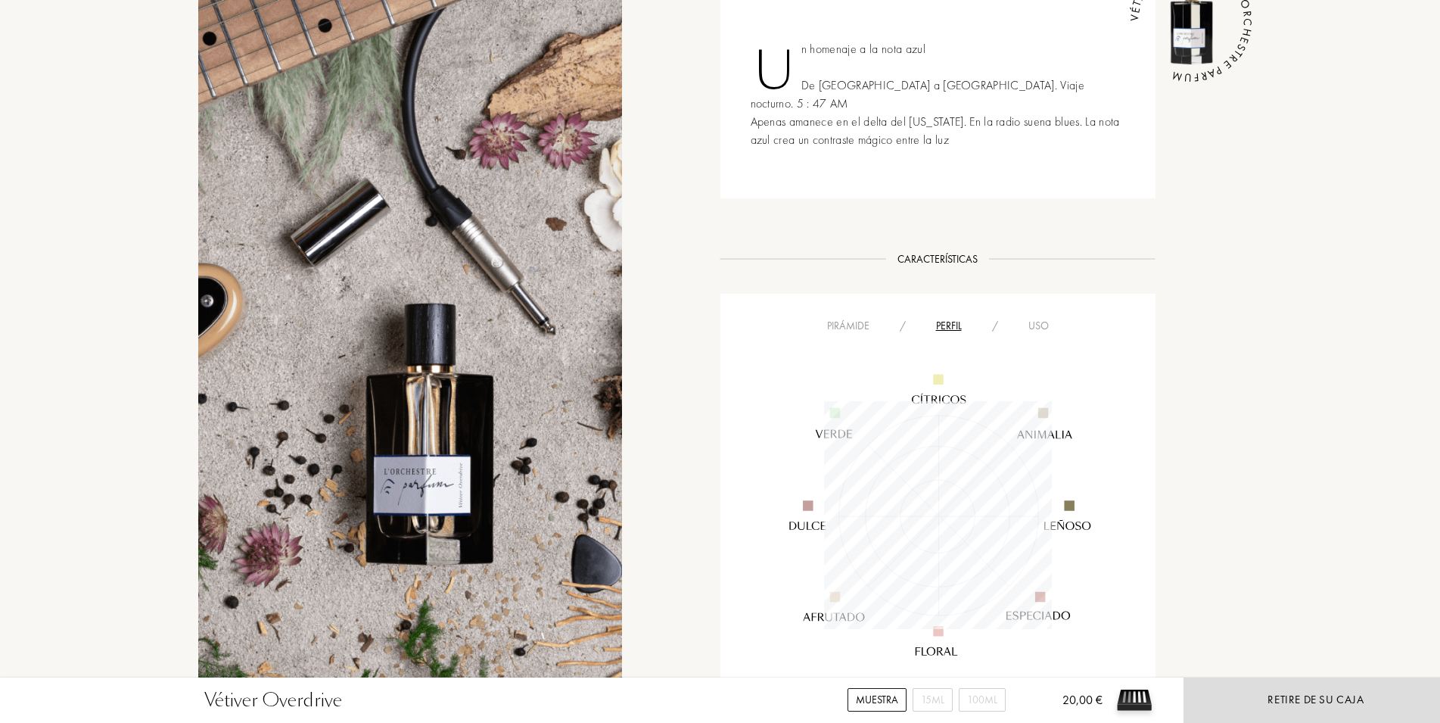
scroll to position [228, 228]
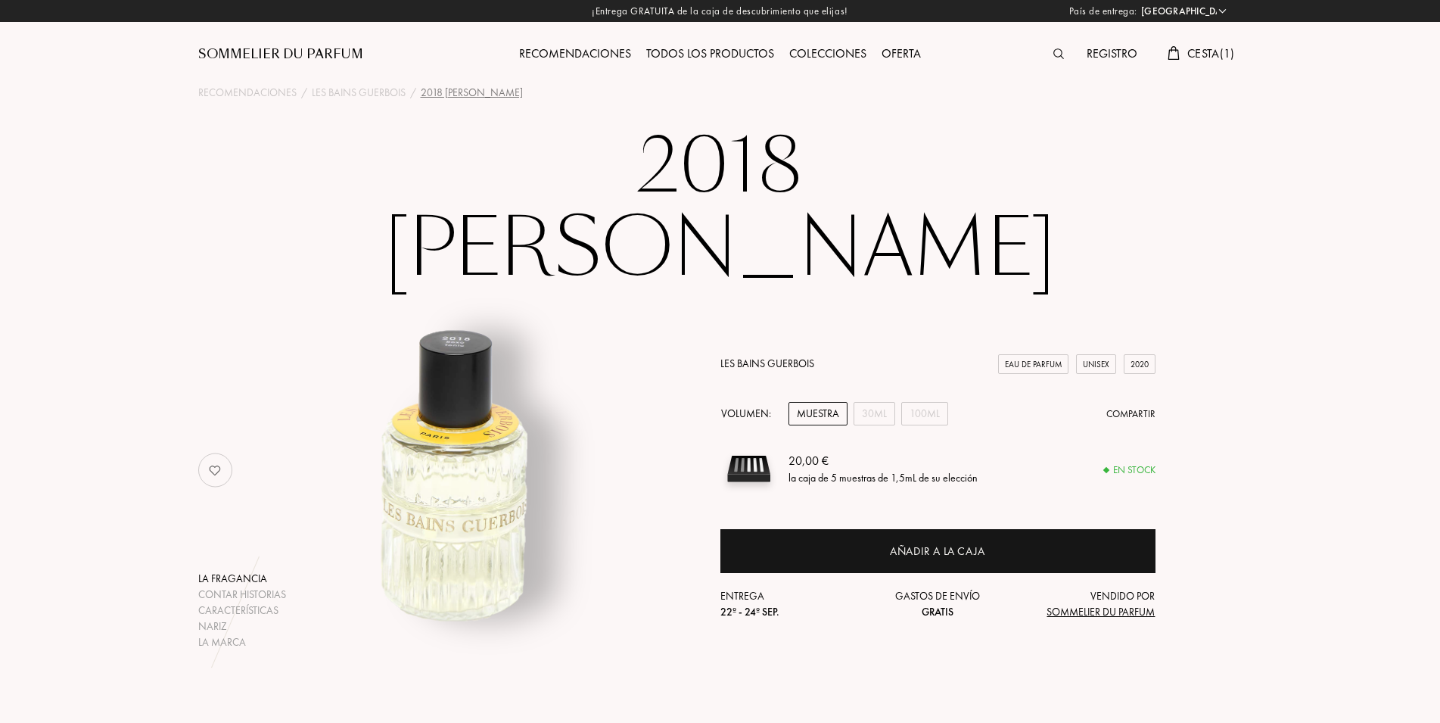
select select "ES"
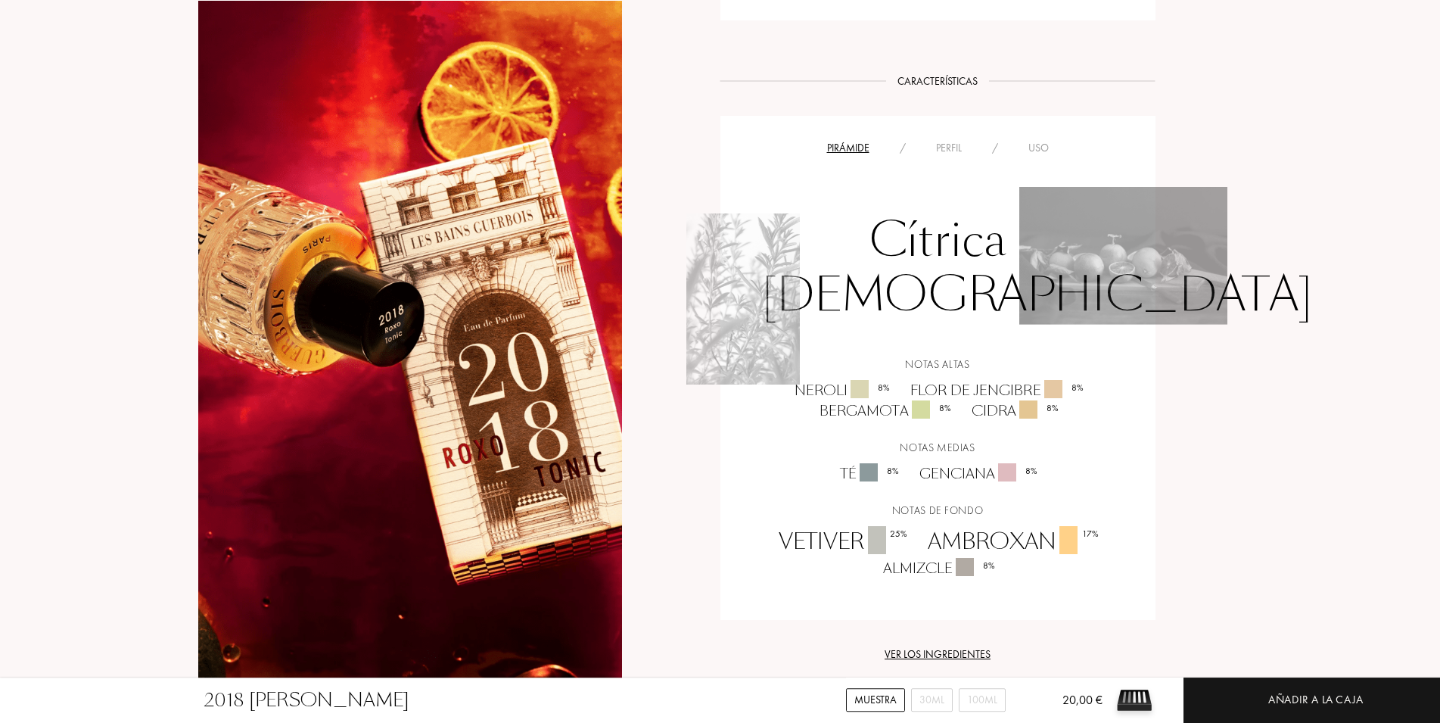
scroll to position [1004, 0]
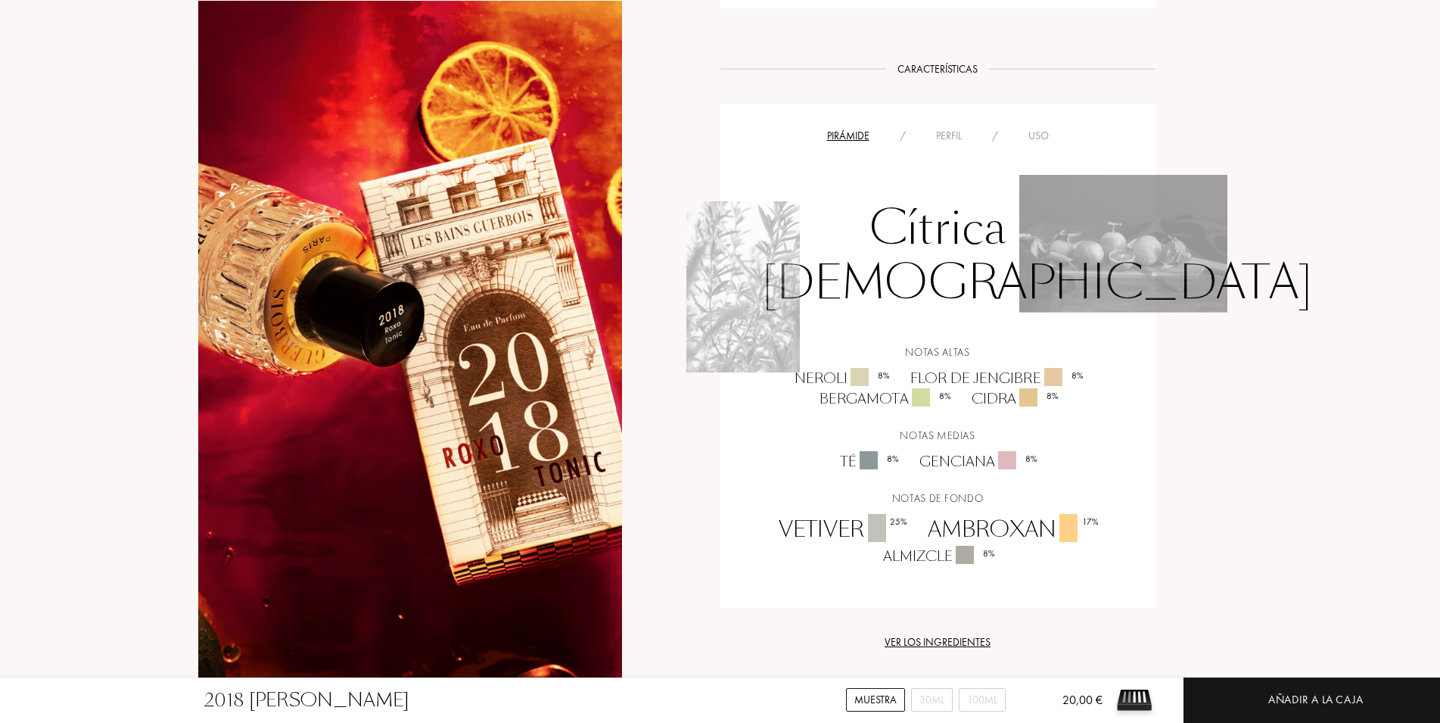
click at [954, 145] on div "Cítrica [DEMOGRAPHIC_DATA] Notas altas neroli 8 % [PERSON_NAME] de jengibre 8 %…" at bounding box center [938, 356] width 412 height 422
click at [954, 126] on div "Pirámide / Perfil / Uso" at bounding box center [938, 135] width 412 height 18
click at [953, 128] on div "Perfil" at bounding box center [949, 136] width 56 height 16
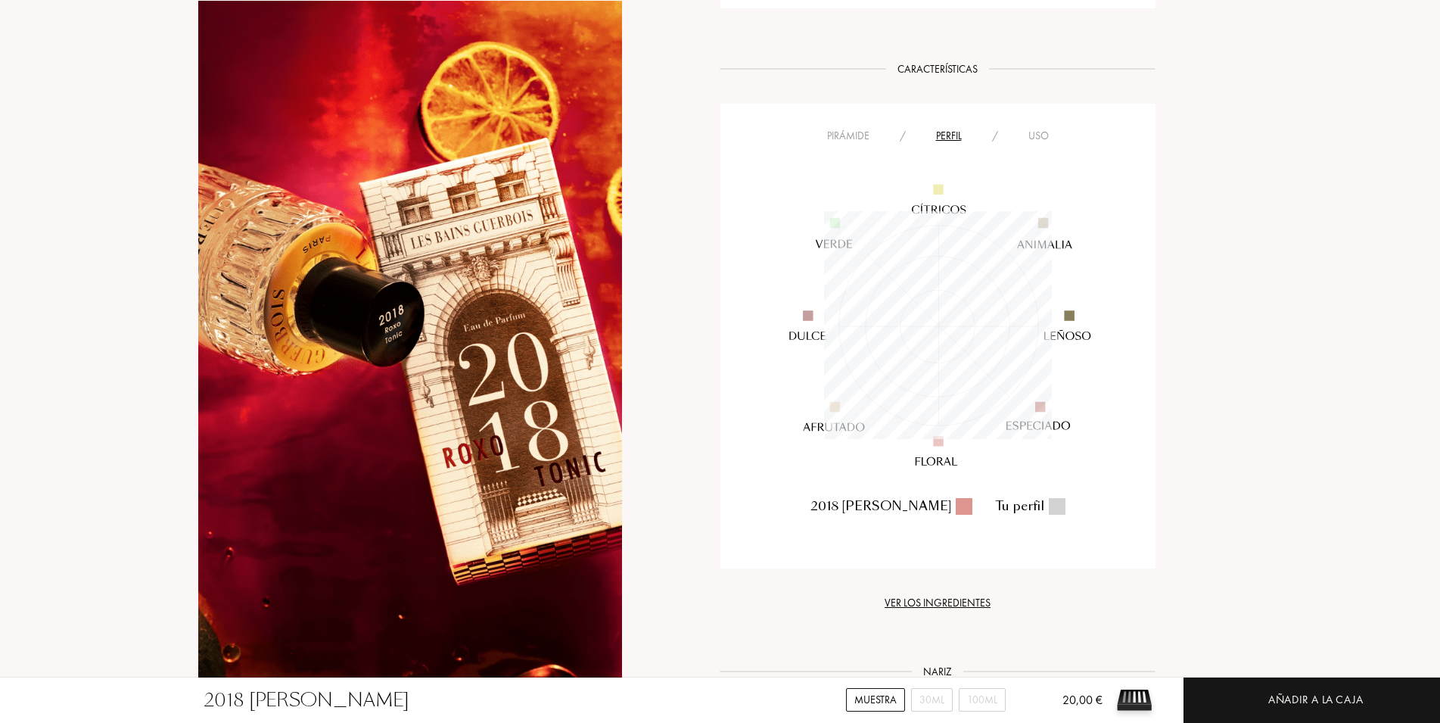
scroll to position [228, 228]
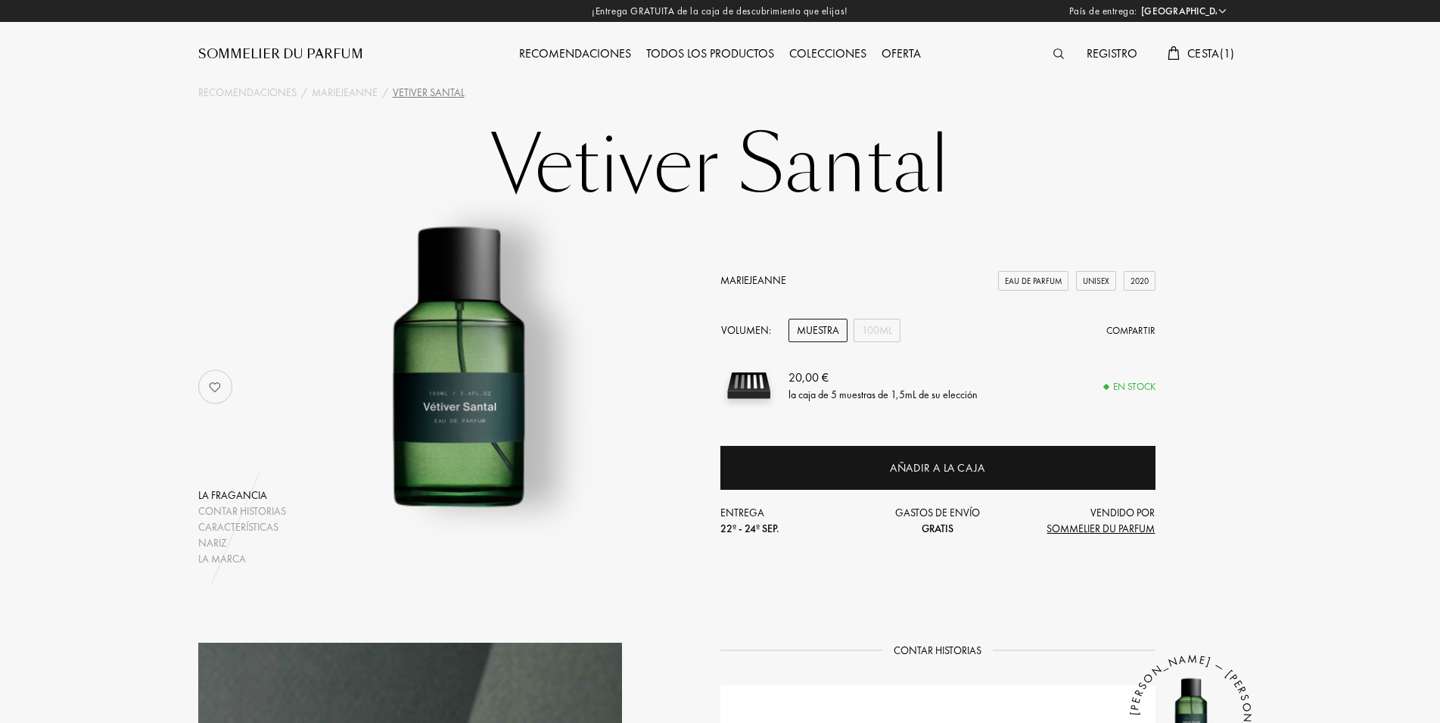
select select "ES"
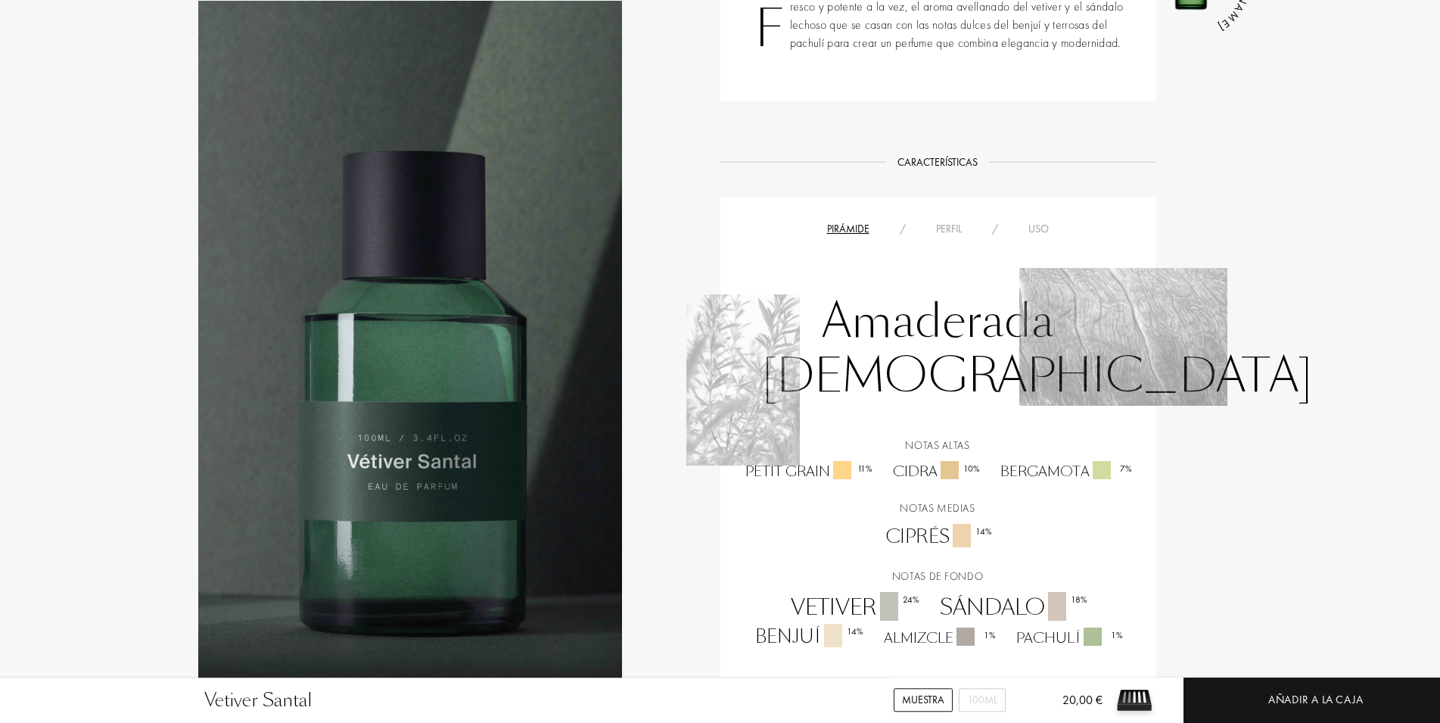
scroll to position [695, 0]
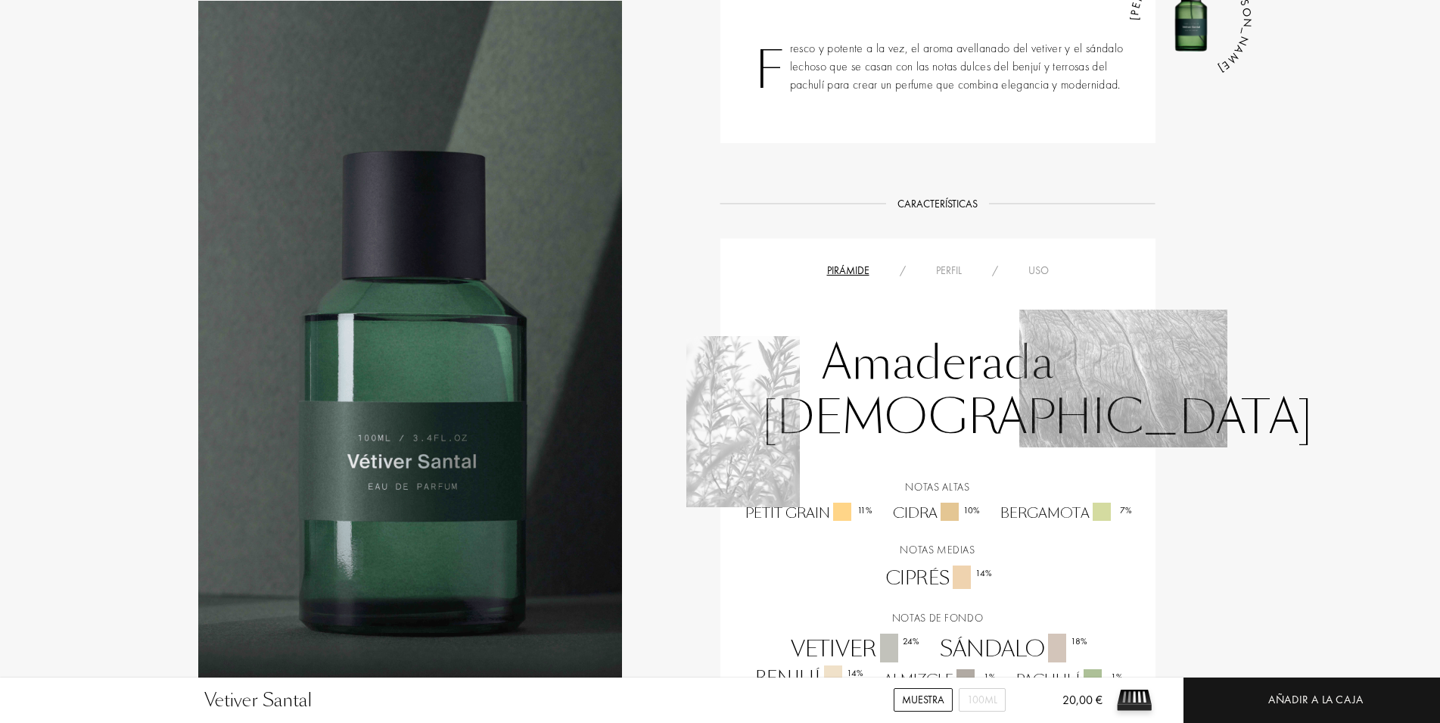
click at [932, 257] on div "Pirámide / Perfil / Uso Amaderada [DEMOGRAPHIC_DATA] Notas altas petit grain 11…" at bounding box center [938, 485] width 435 height 495
click at [932, 268] on div "Perfil" at bounding box center [949, 271] width 56 height 16
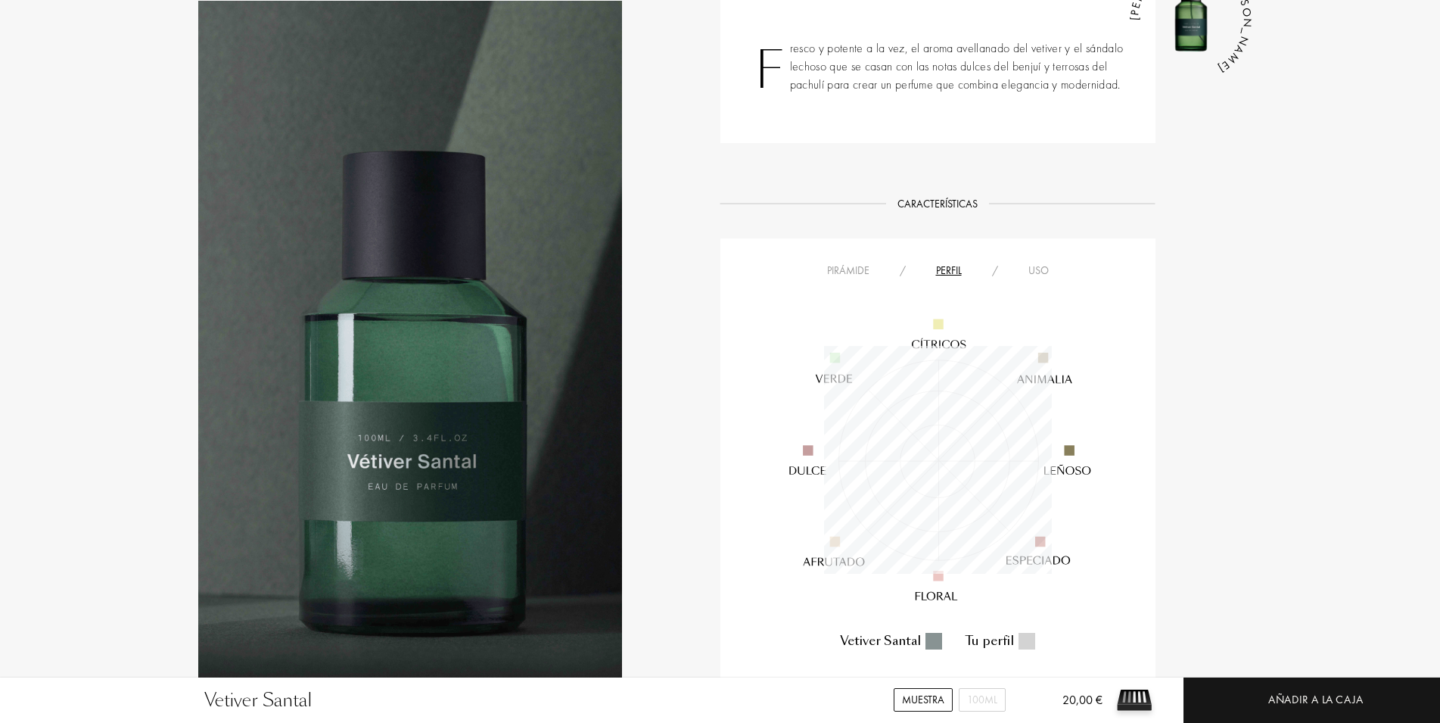
scroll to position [228, 228]
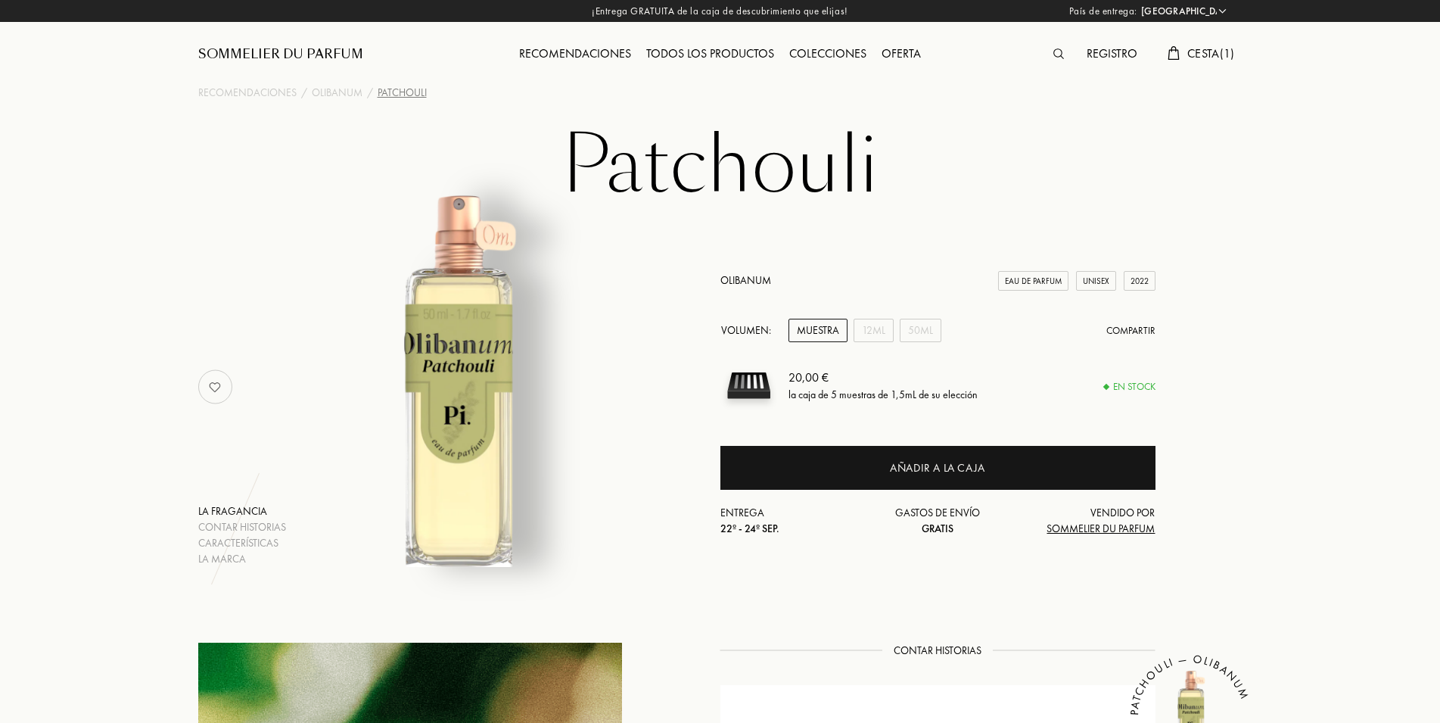
select select "ES"
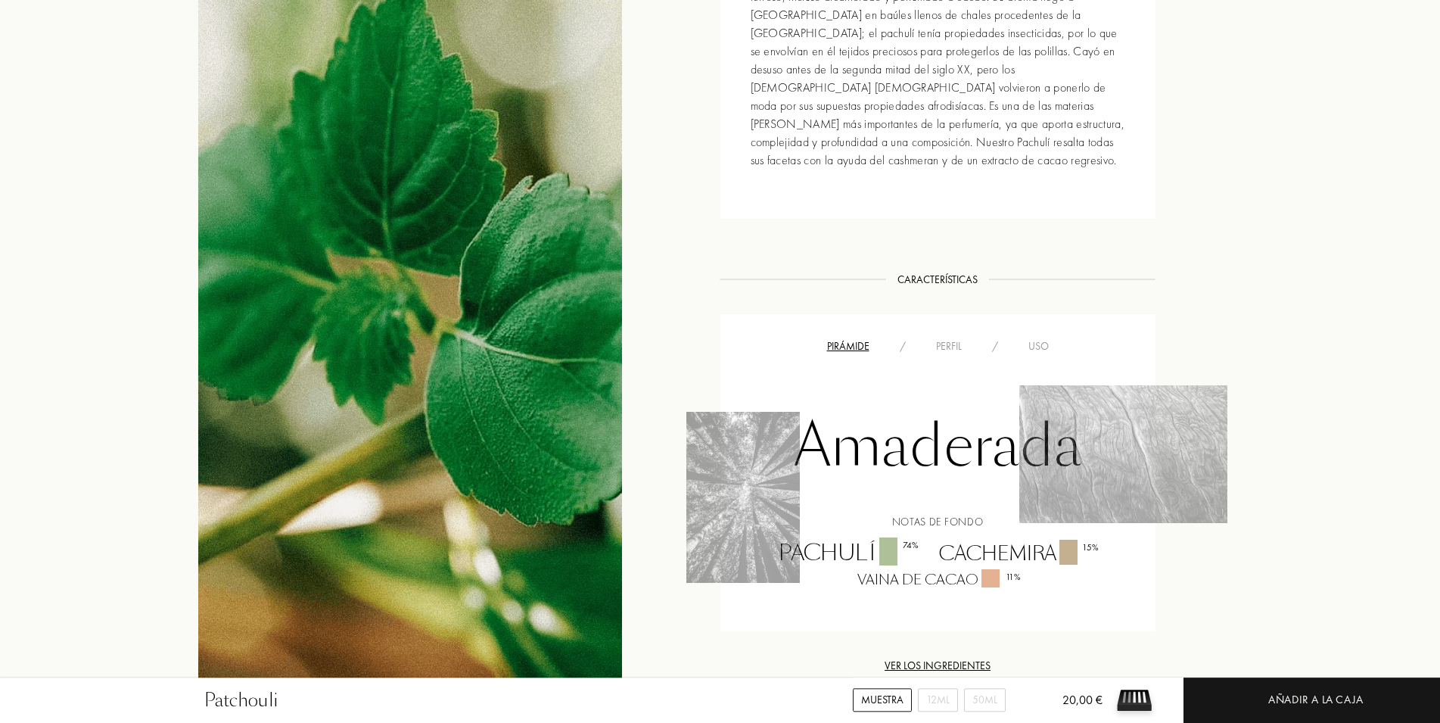
scroll to position [772, 0]
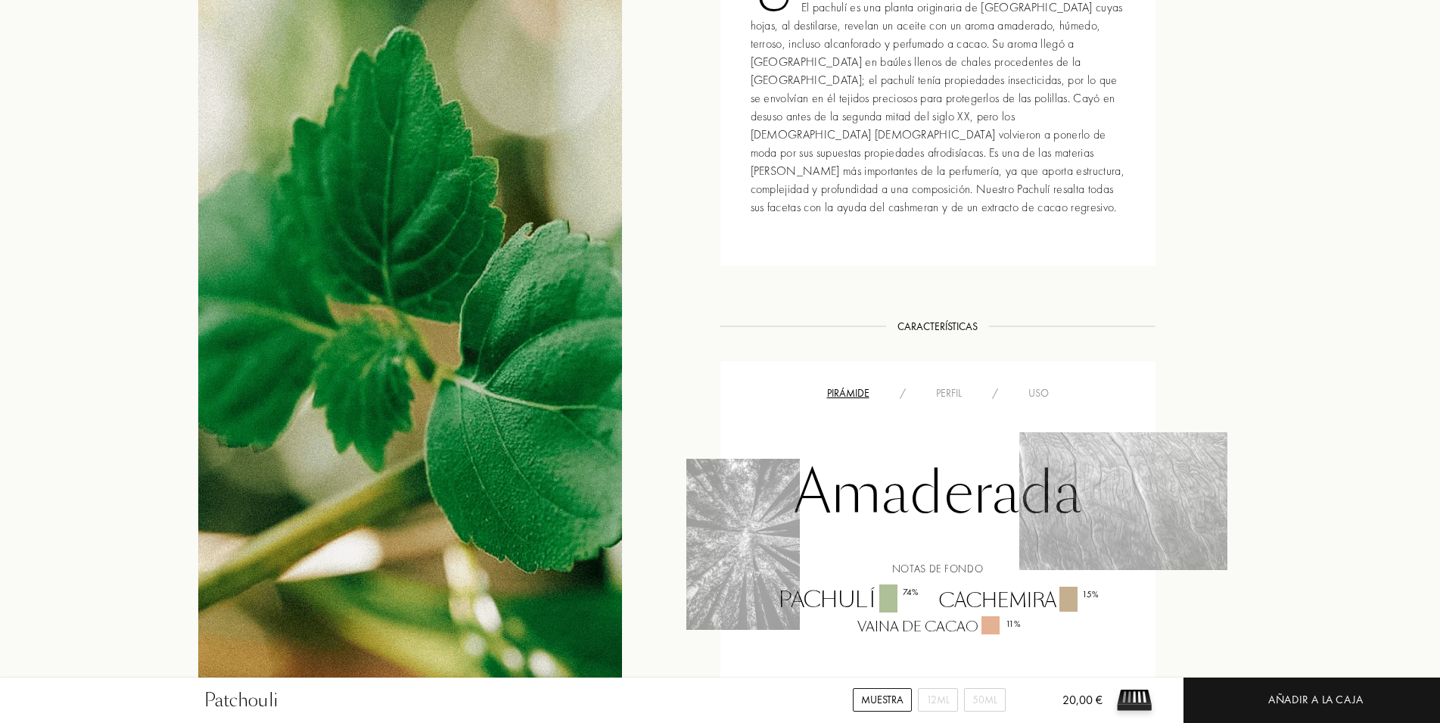
click at [952, 385] on div "Perfil" at bounding box center [949, 393] width 56 height 16
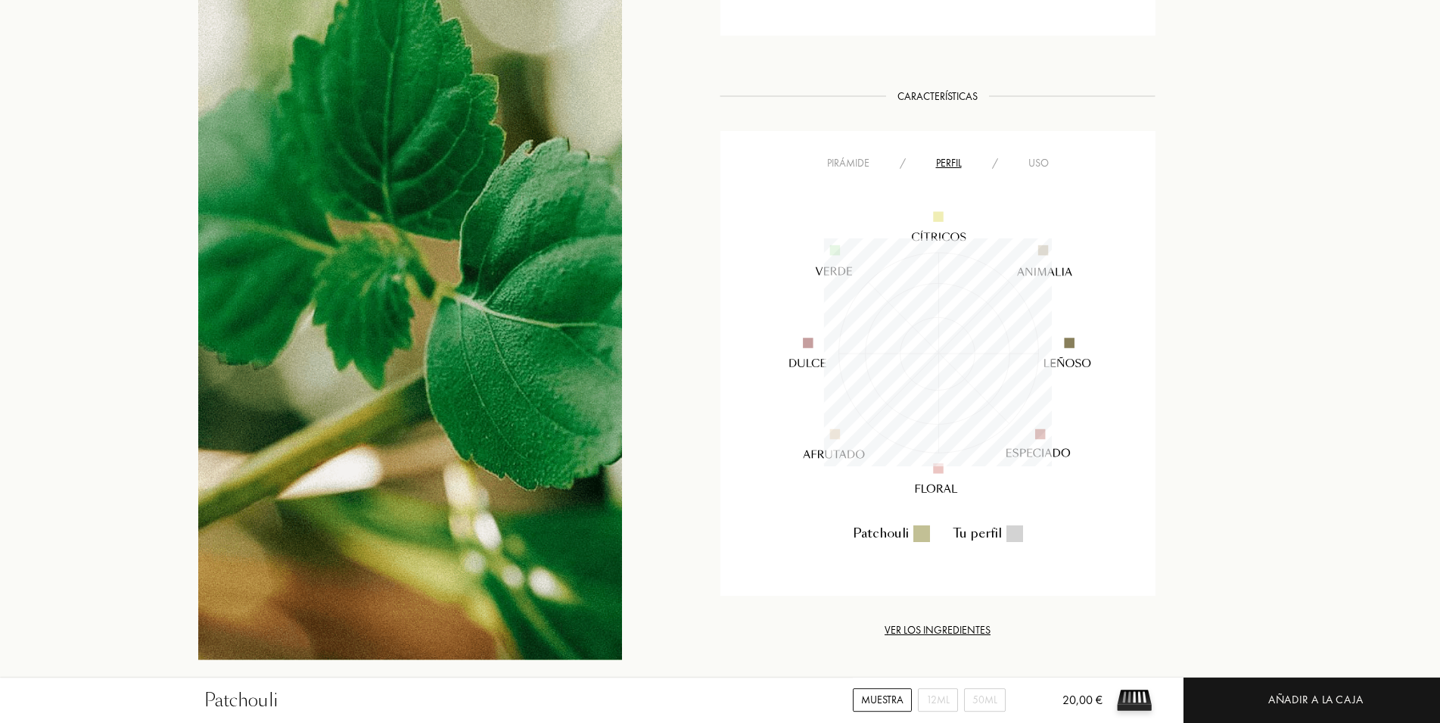
scroll to position [1004, 0]
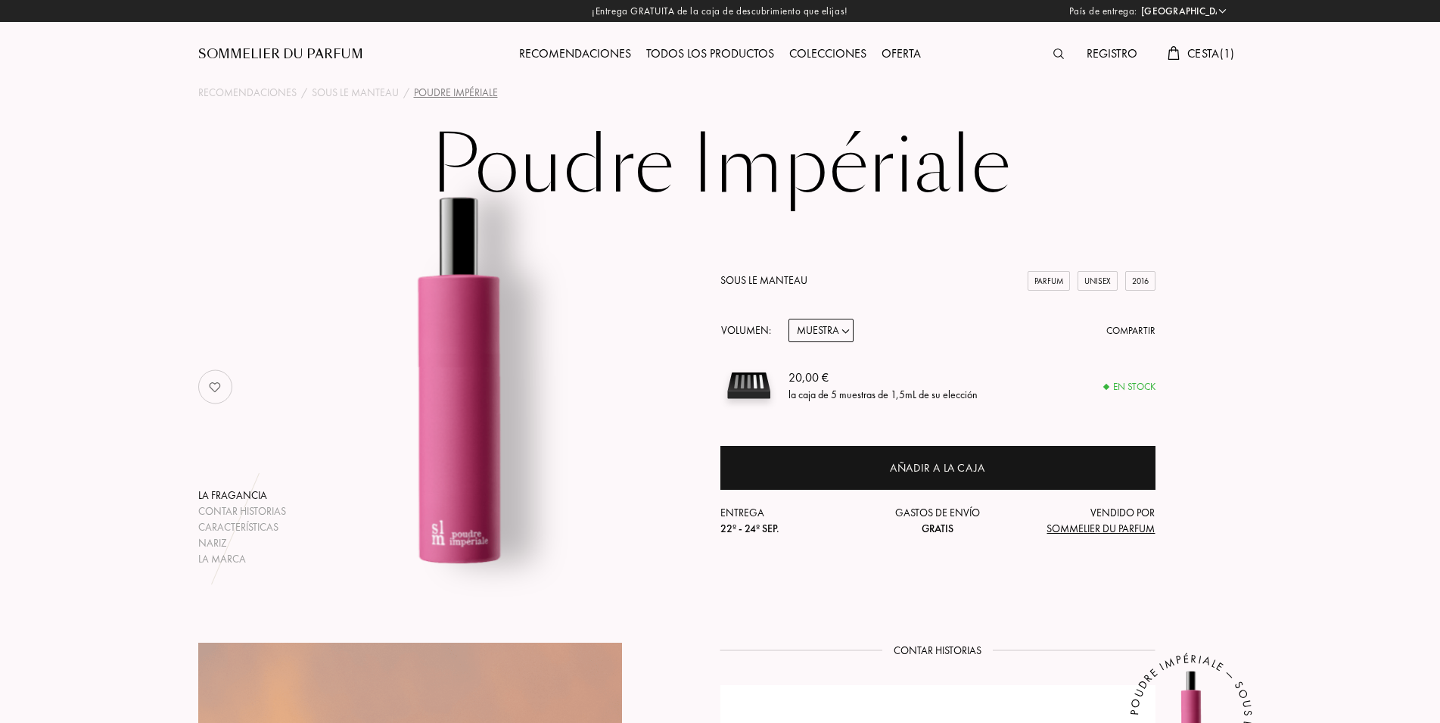
select select "ES"
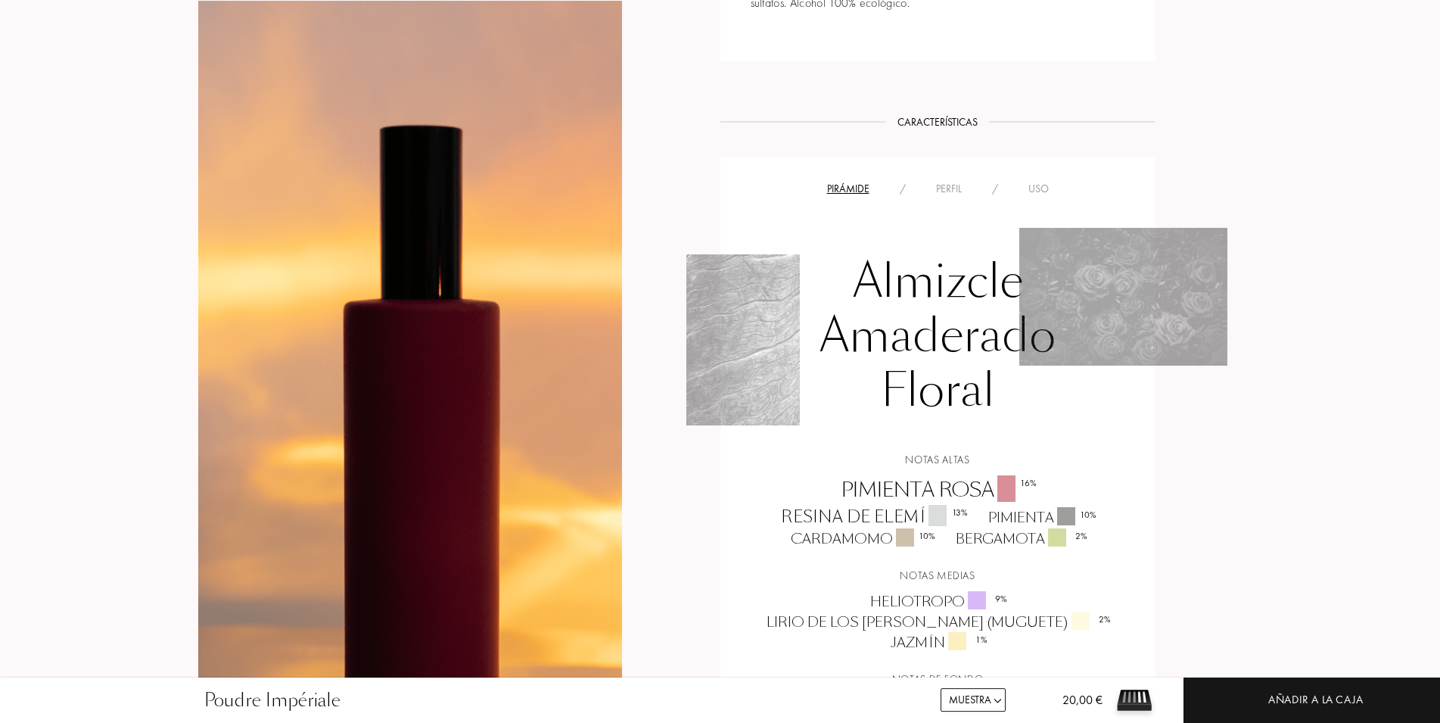
scroll to position [849, 0]
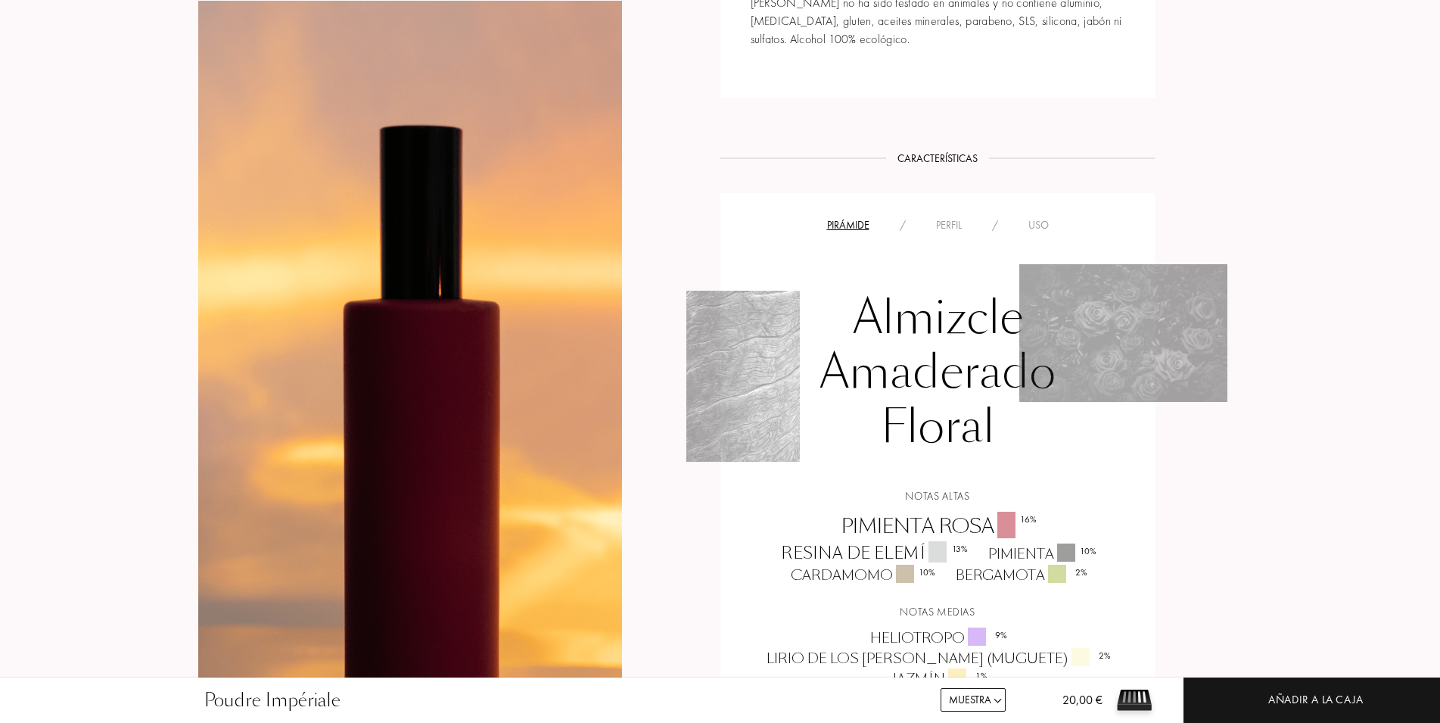
click at [948, 226] on div "Perfil" at bounding box center [949, 225] width 56 height 16
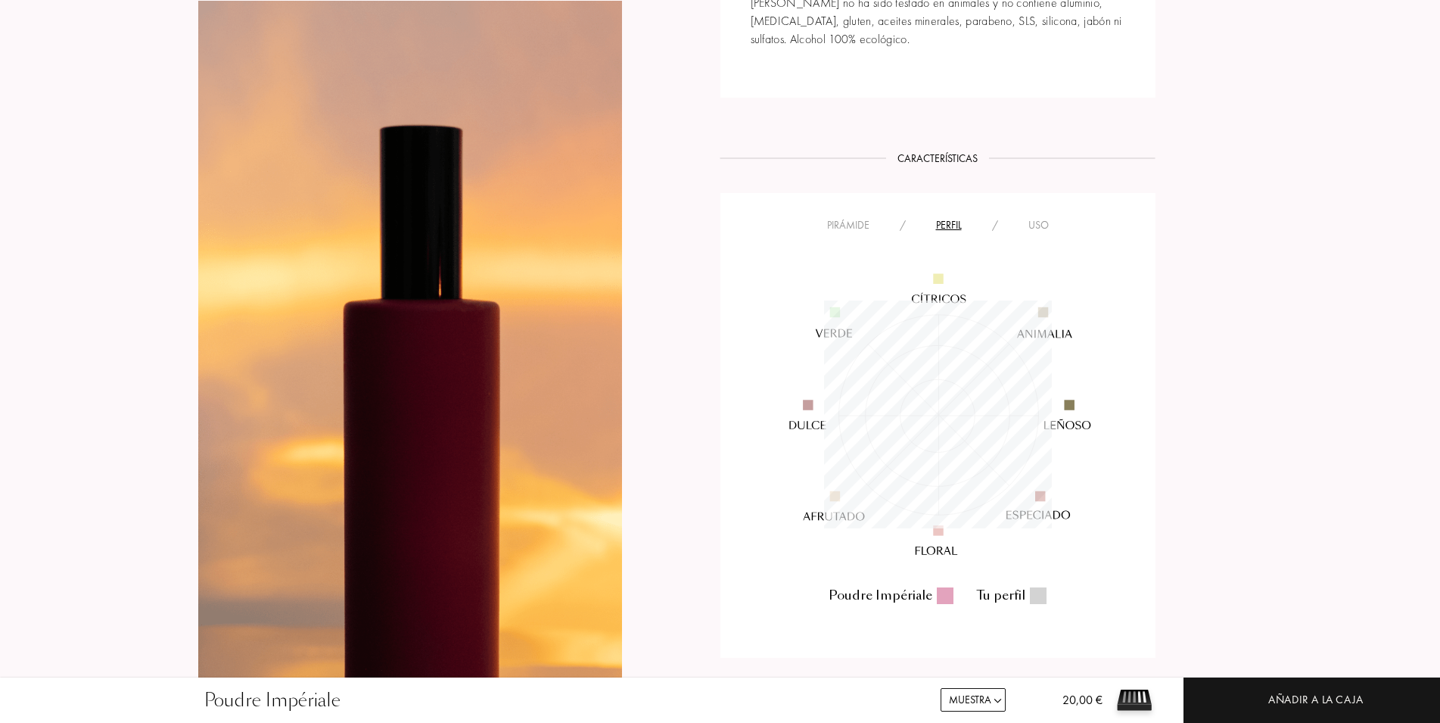
scroll to position [228, 228]
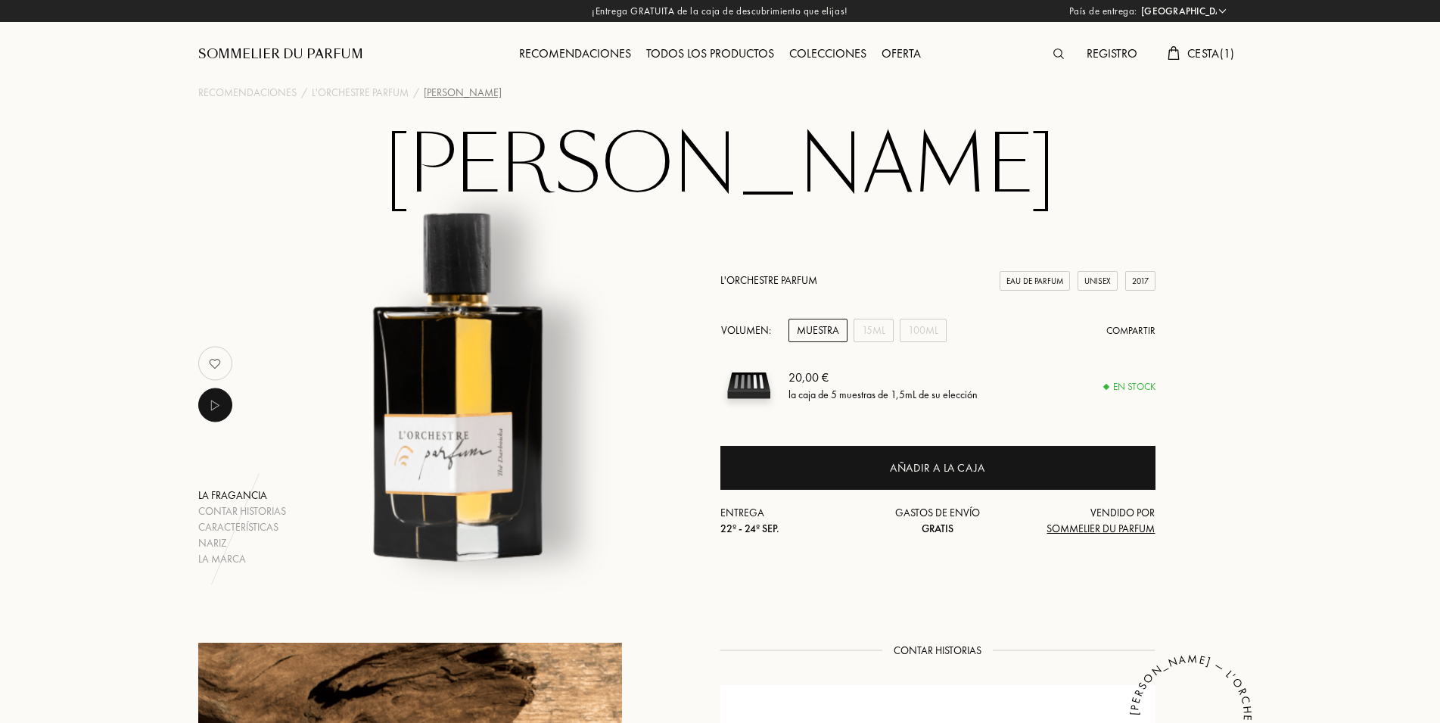
select select "ES"
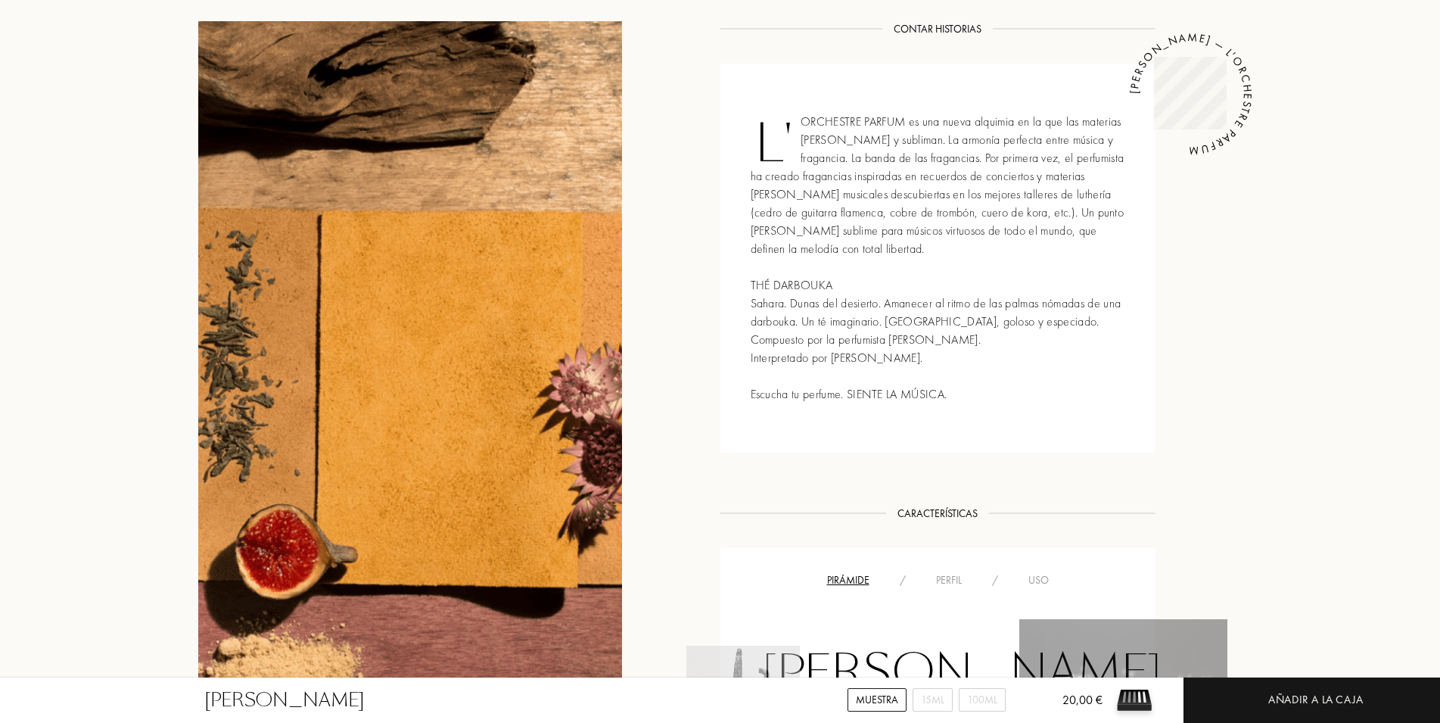
scroll to position [926, 0]
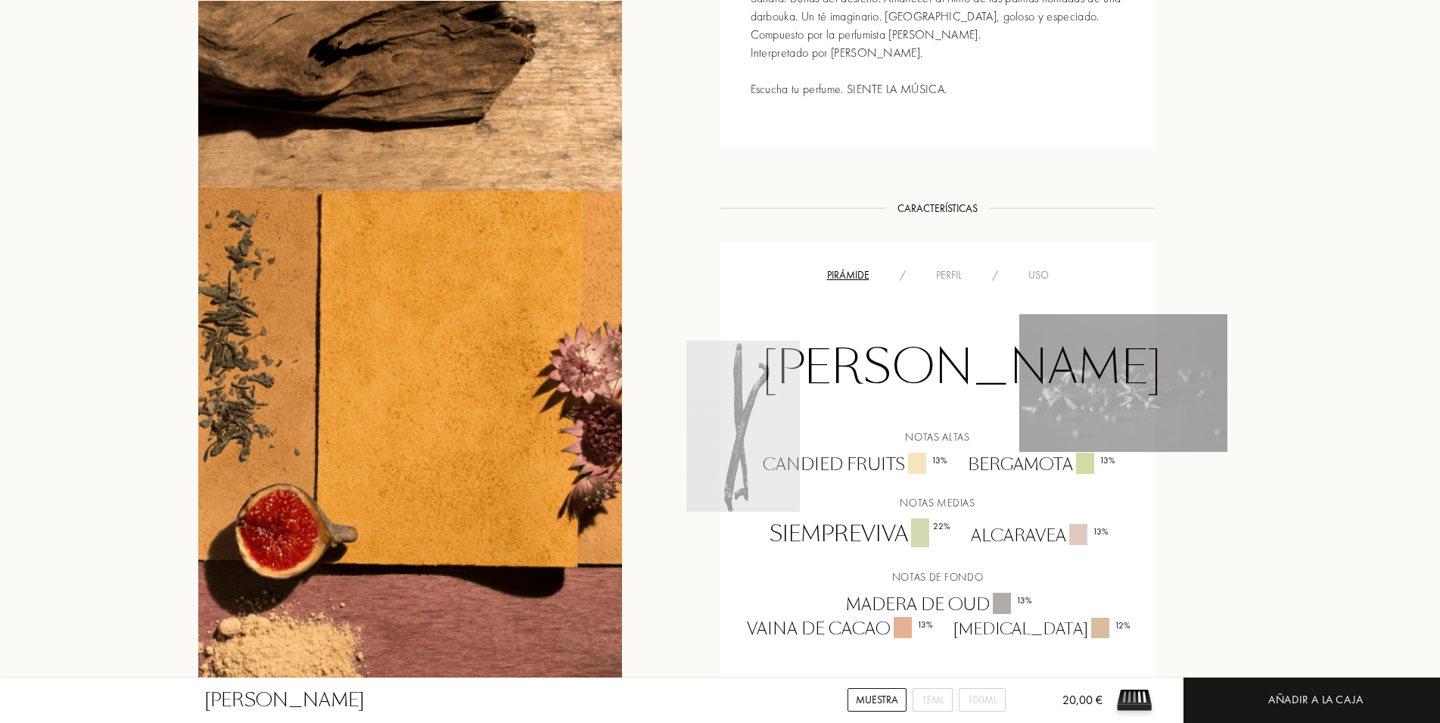
click at [953, 273] on div "Perfil" at bounding box center [949, 275] width 56 height 16
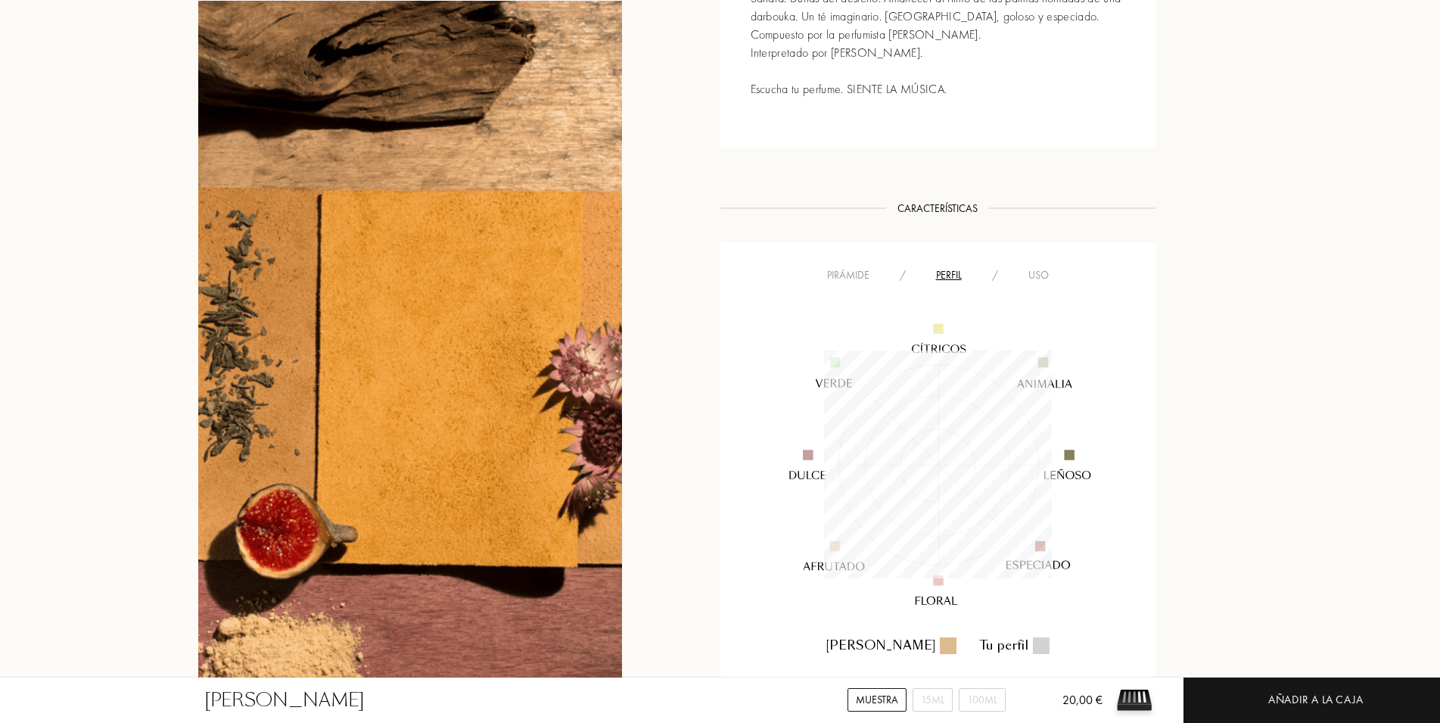
scroll to position [228, 228]
click at [1187, 272] on div "Contar historias Contar historias L'ORCHESTRE PARFUM es una nueva alquimia en l…" at bounding box center [720, 466] width 1067 height 1501
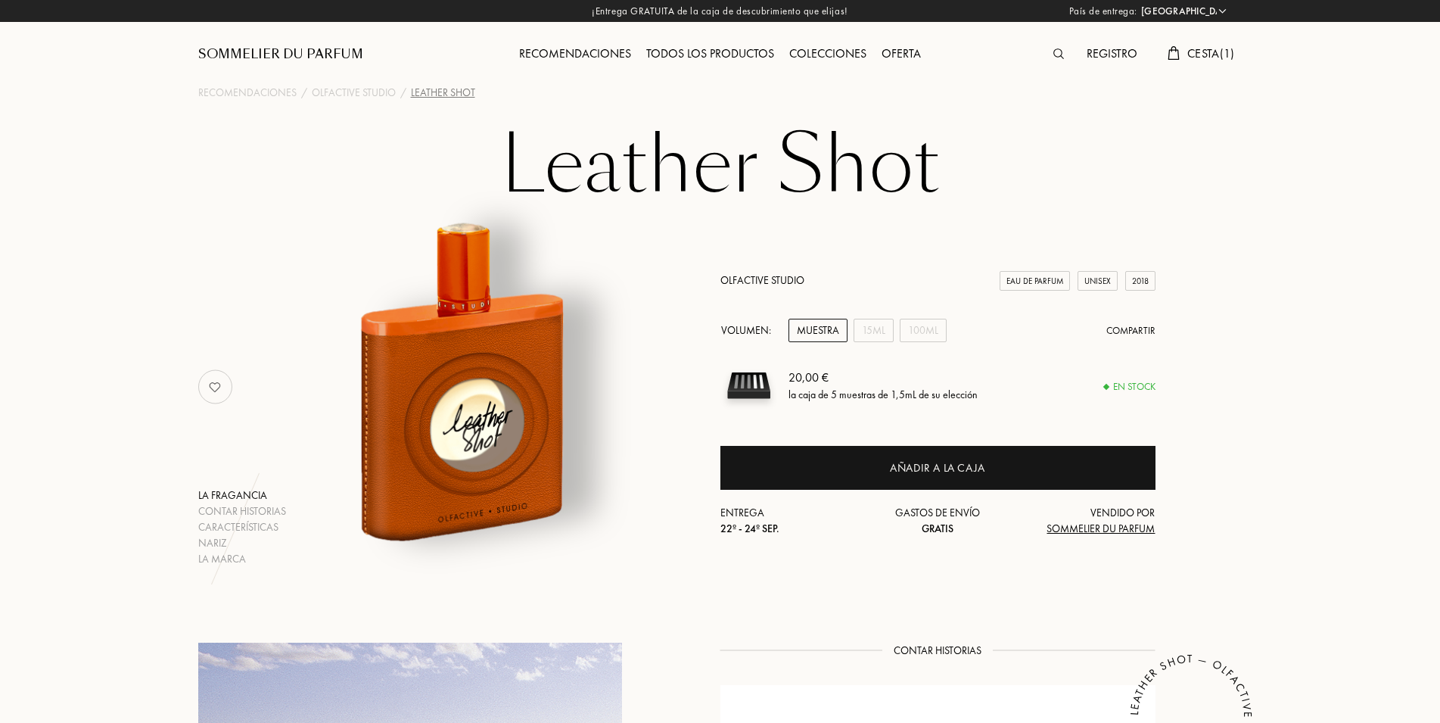
select select "ES"
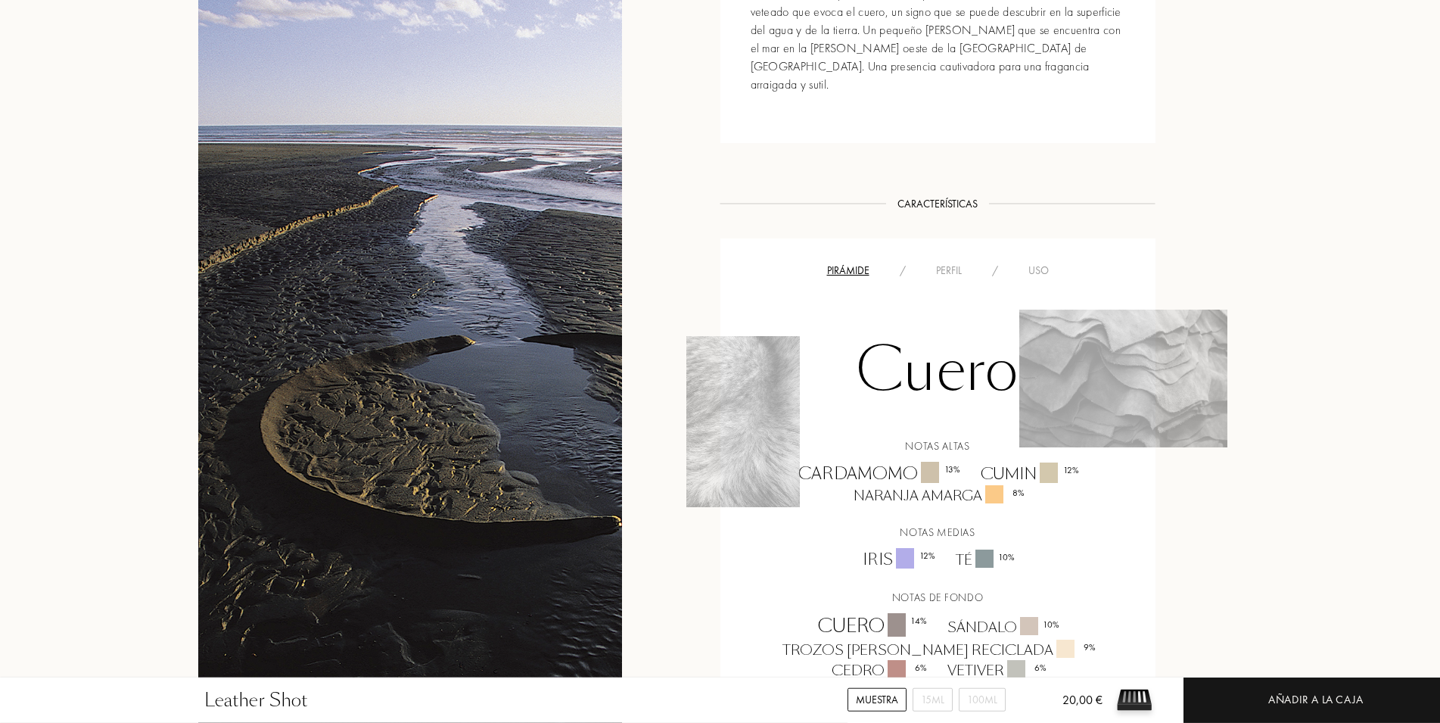
scroll to position [1004, 0]
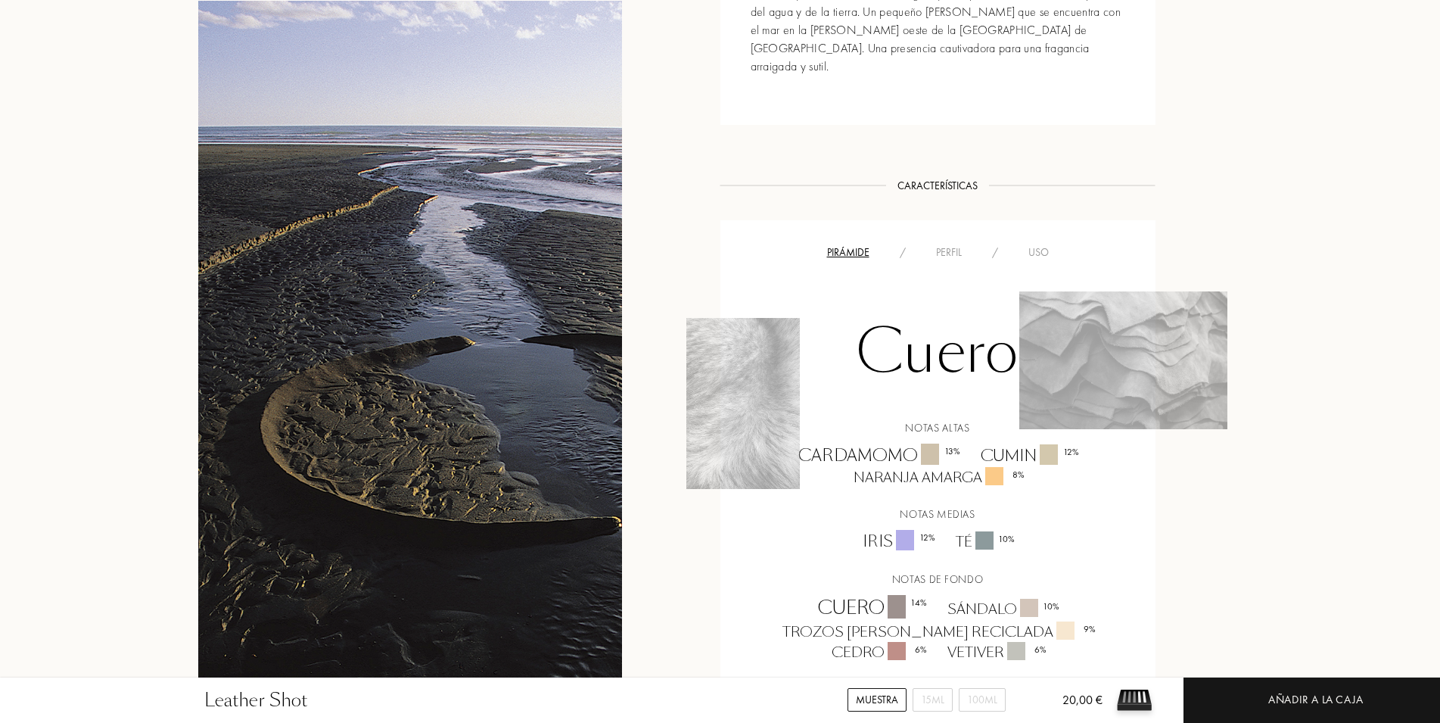
click at [957, 261] on div "Cuero Notas altas cardamomo 13 % Cumin 12 % naranja amarga 8 % Notas medias iri…" at bounding box center [938, 461] width 412 height 401
click at [953, 244] on div "Perfil" at bounding box center [949, 252] width 56 height 16
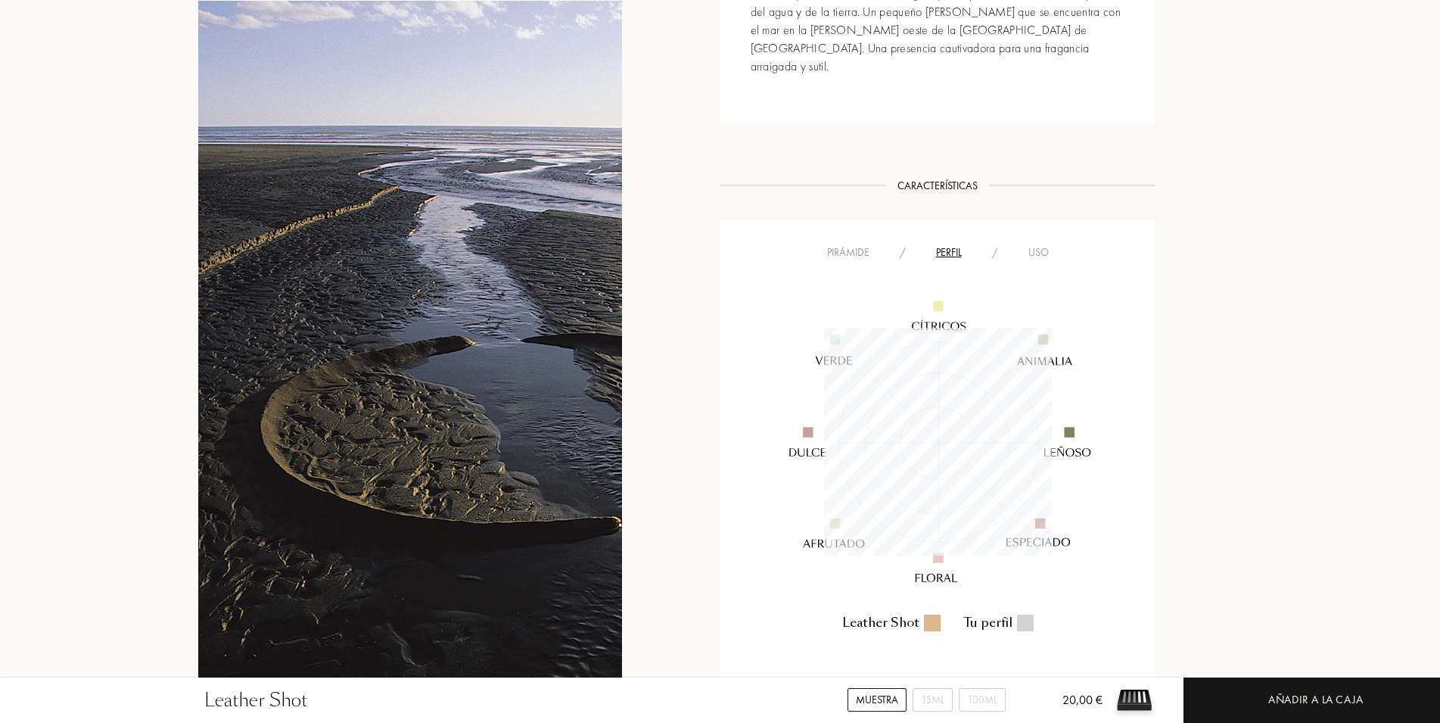
scroll to position [228, 228]
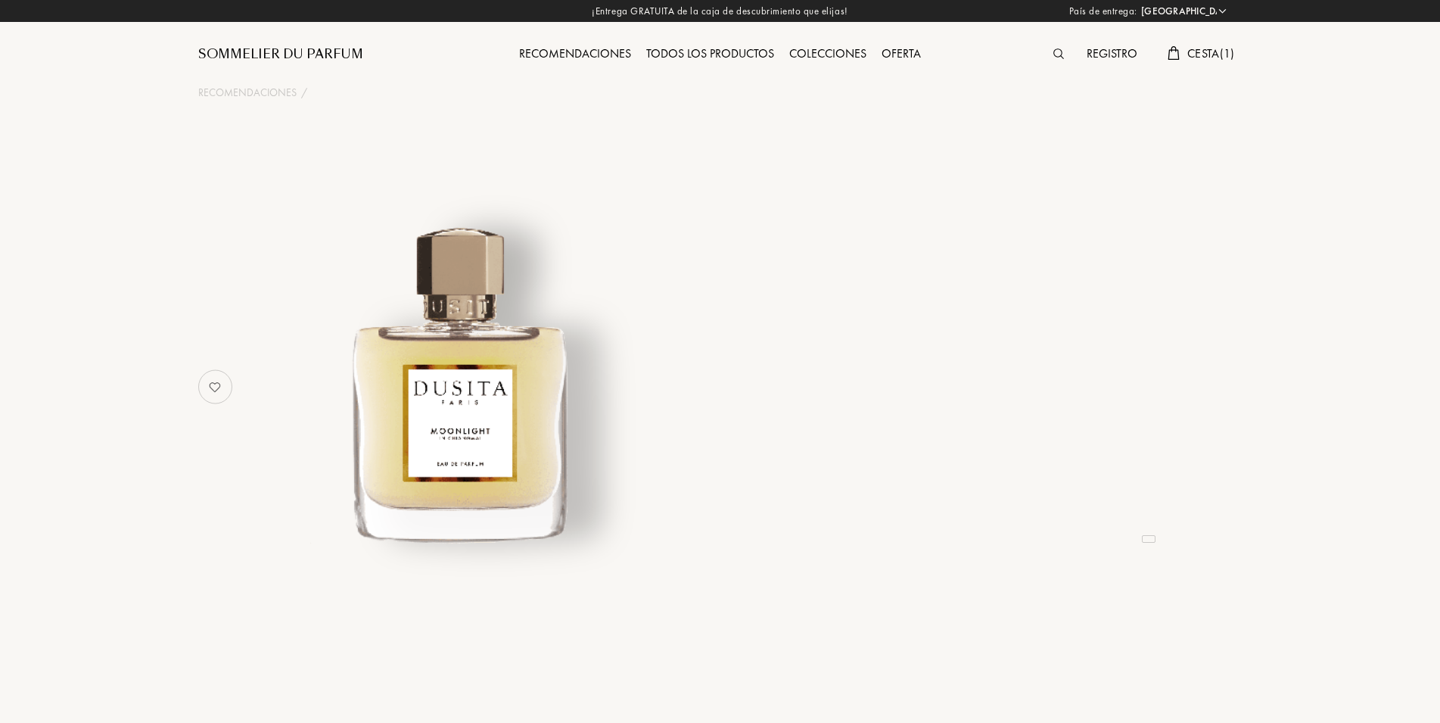
select select "ES"
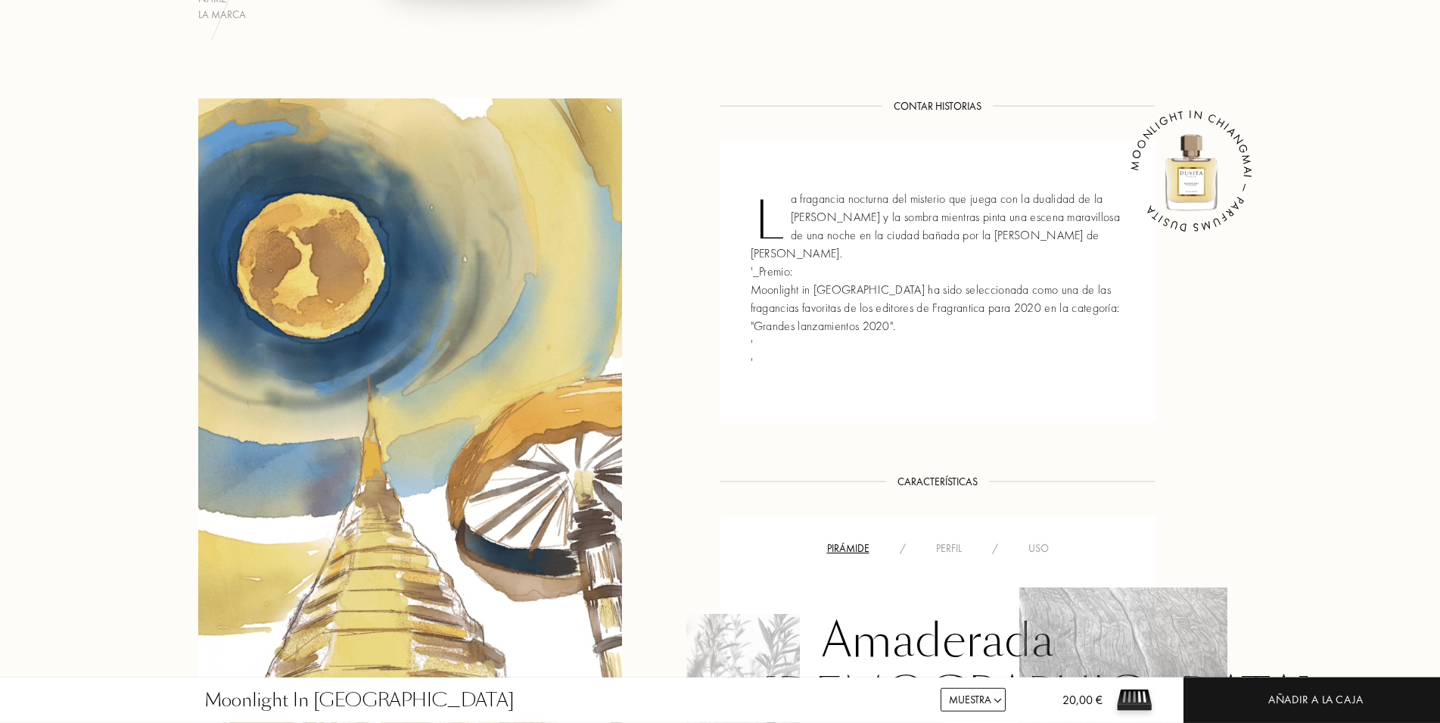
scroll to position [618, 0]
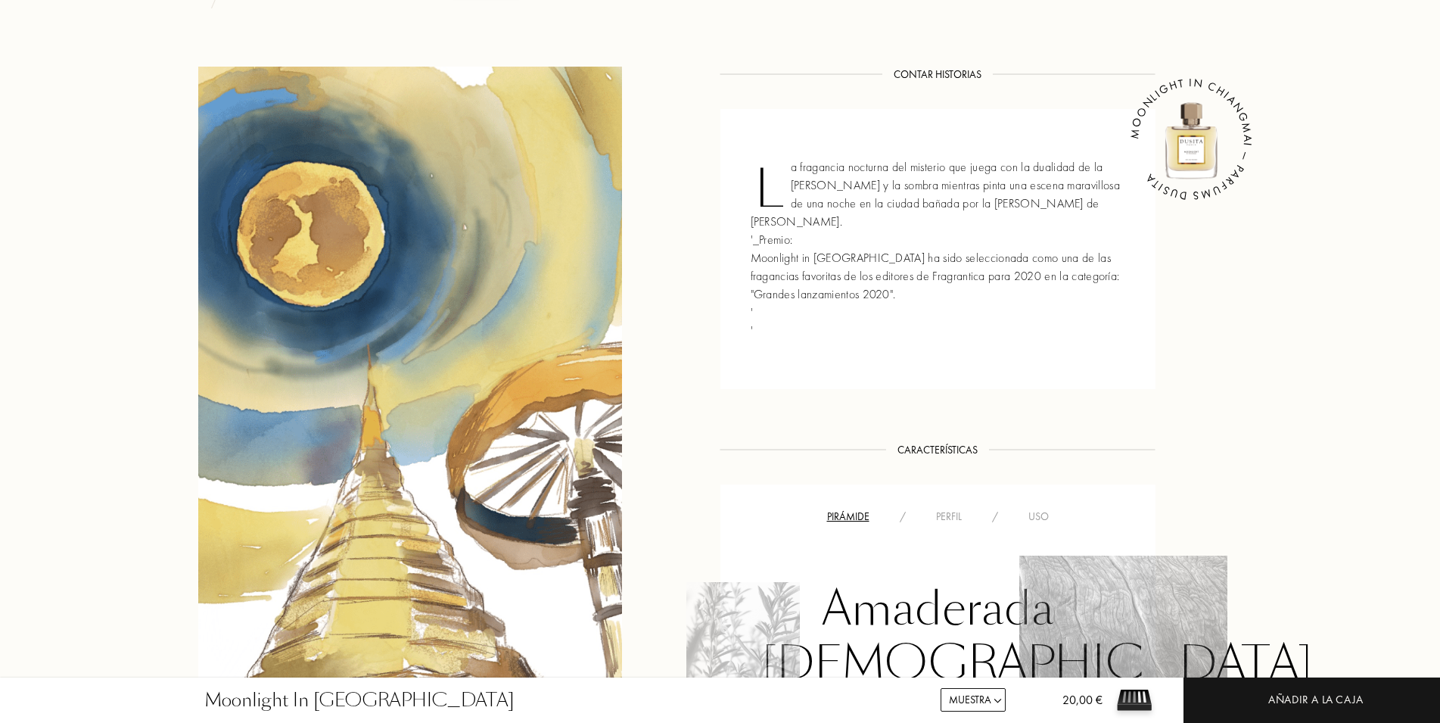
click at [951, 509] on div "Perfil" at bounding box center [949, 517] width 56 height 16
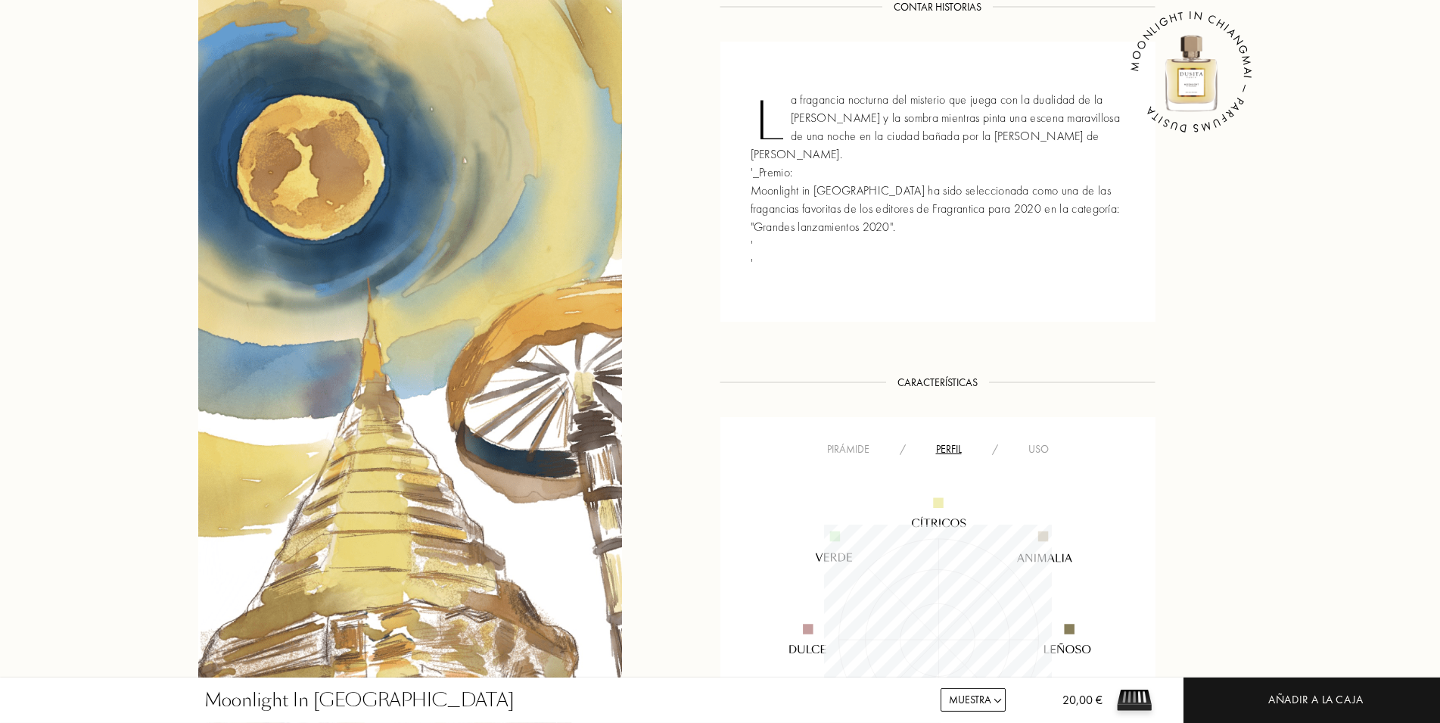
scroll to position [695, 0]
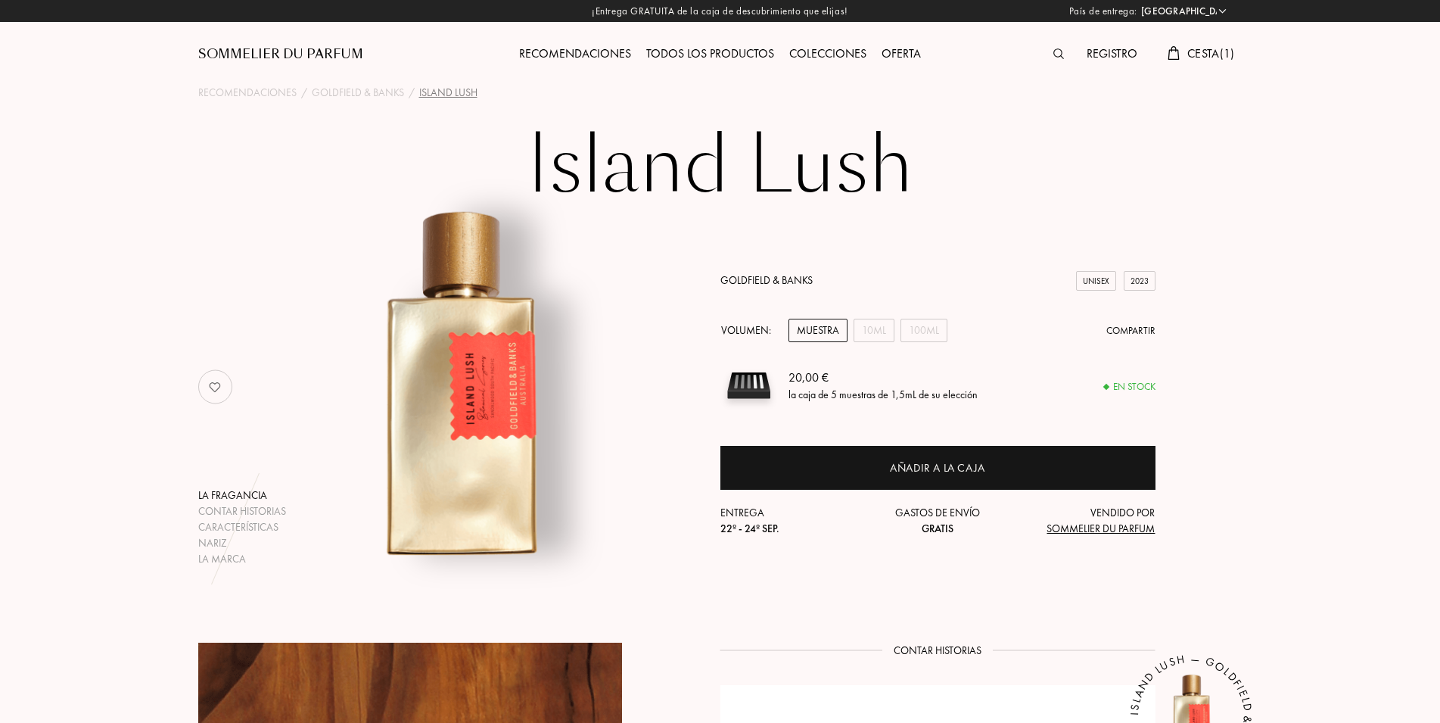
select select "ES"
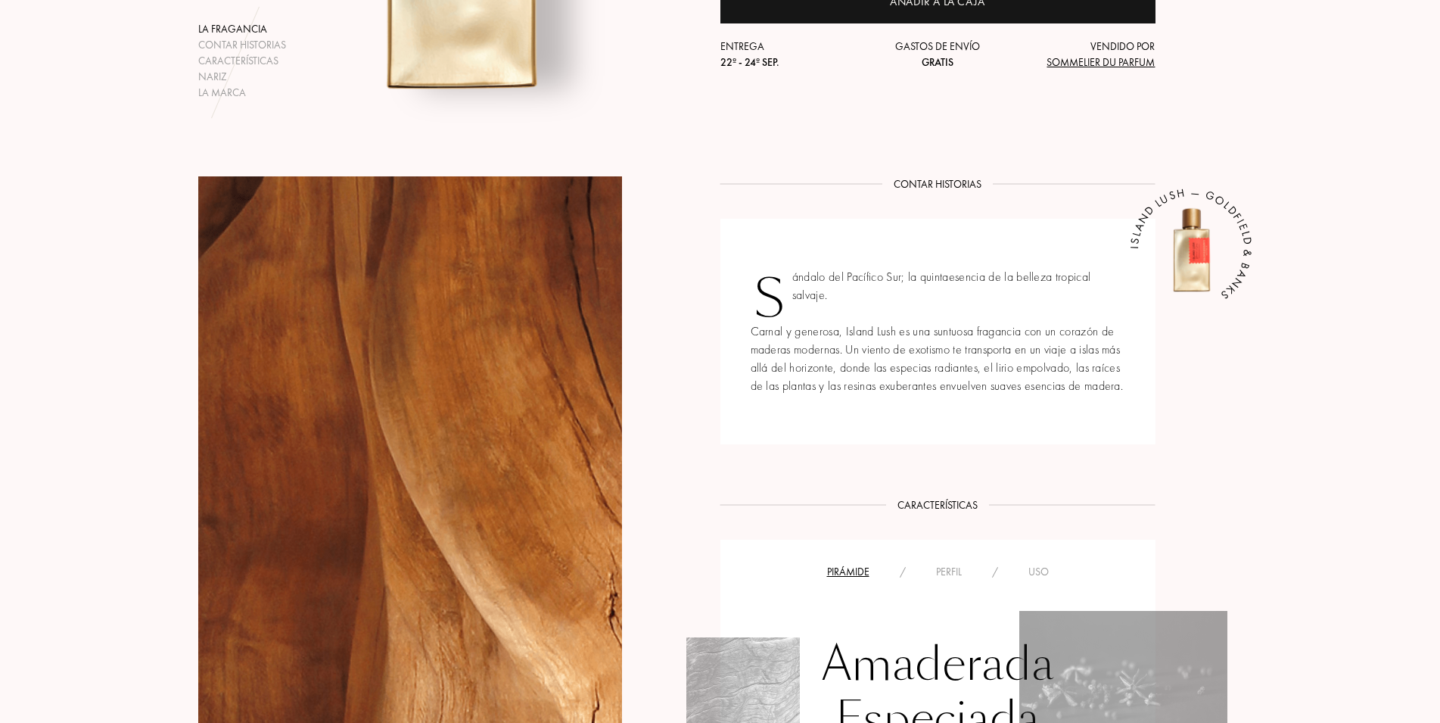
scroll to position [540, 0]
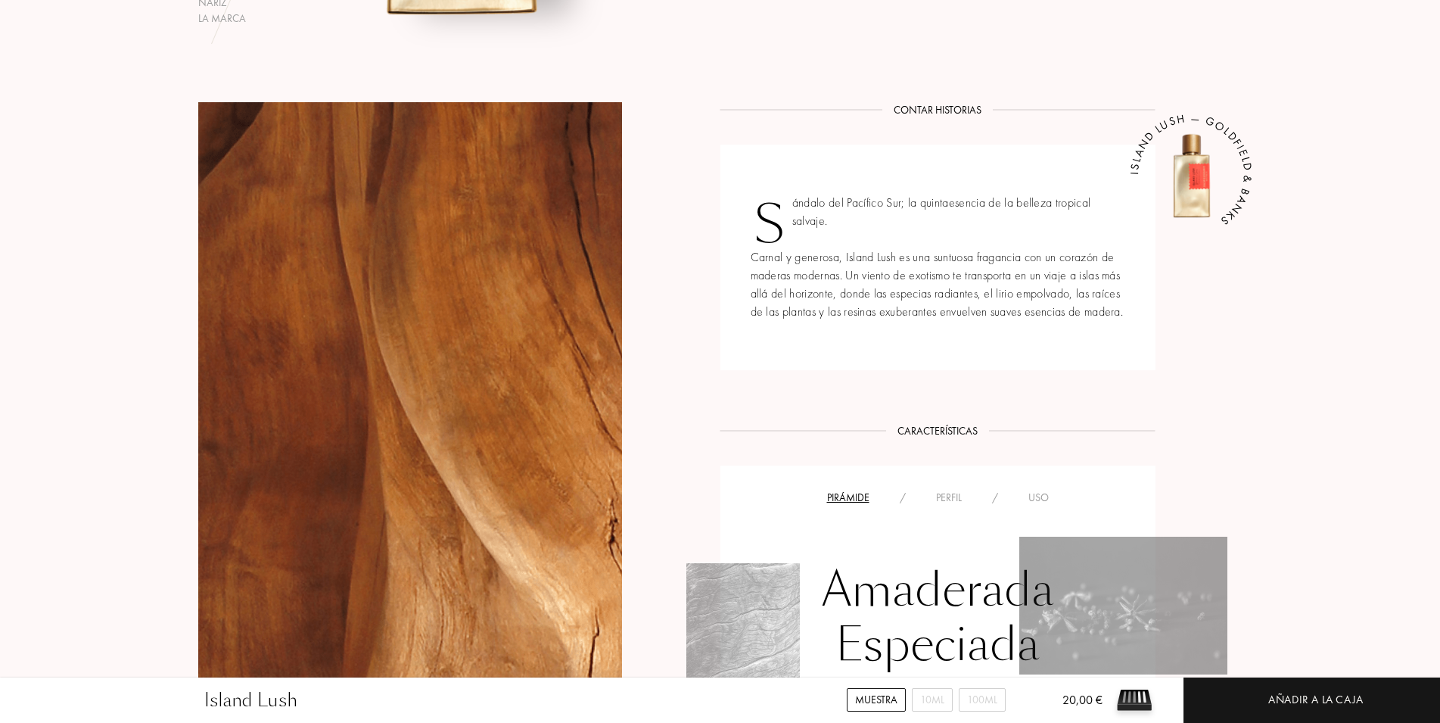
click at [955, 489] on div "Pirámide / Perfil / Uso" at bounding box center [938, 497] width 412 height 18
click at [954, 496] on div "Perfil" at bounding box center [949, 498] width 56 height 16
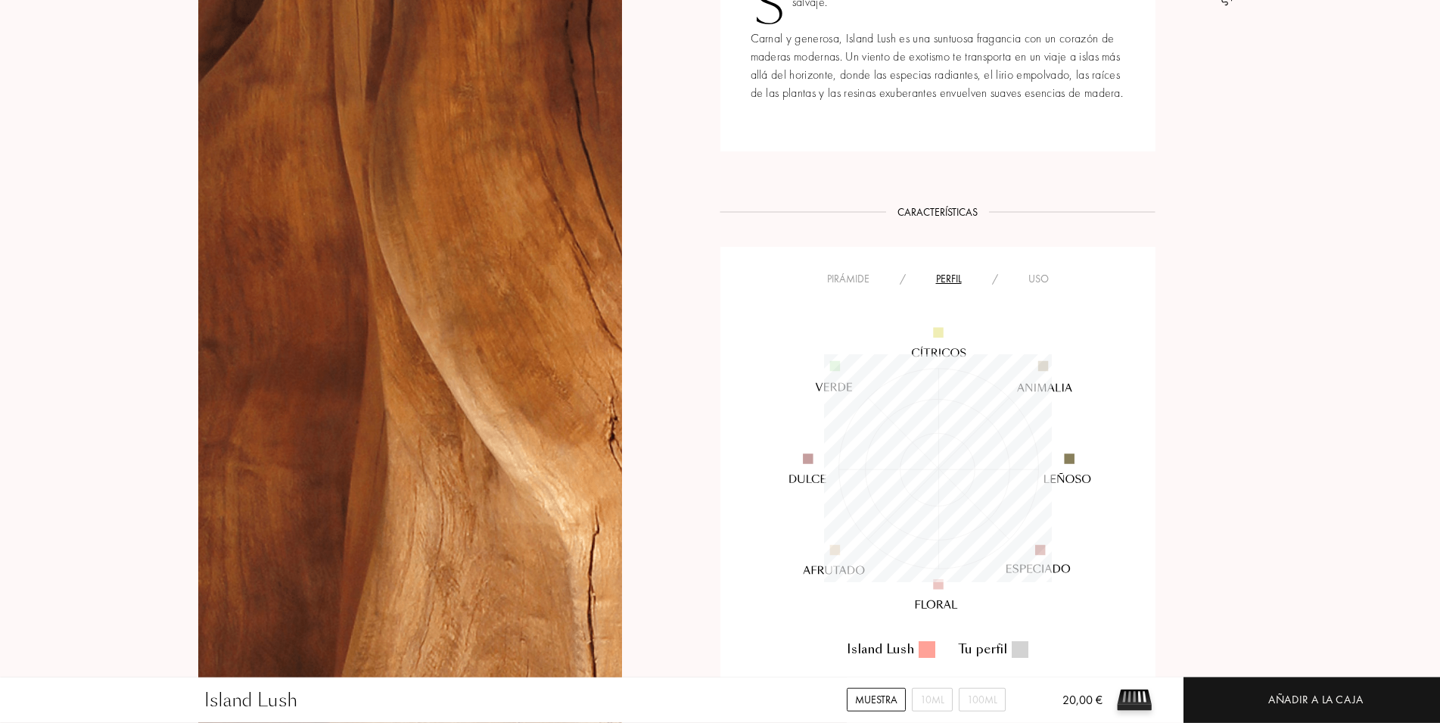
scroll to position [772, 0]
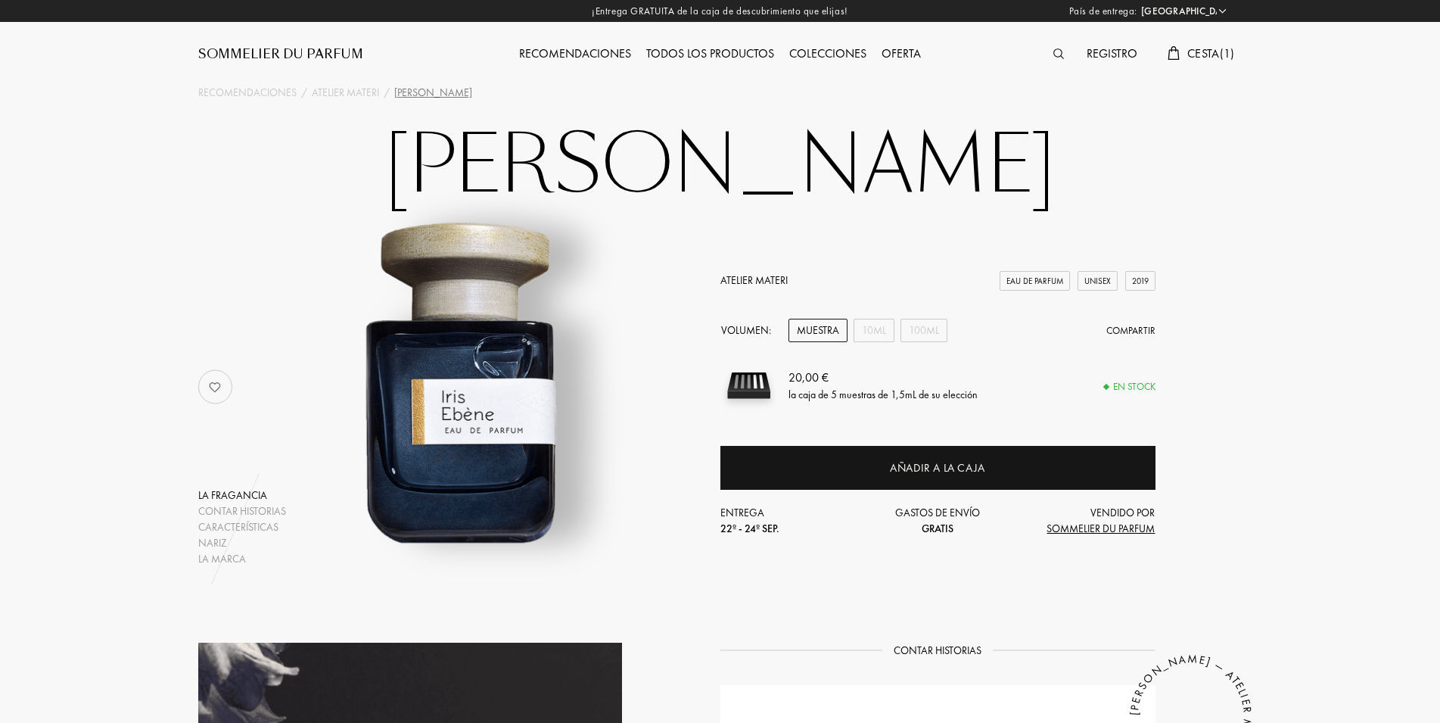
select select "ES"
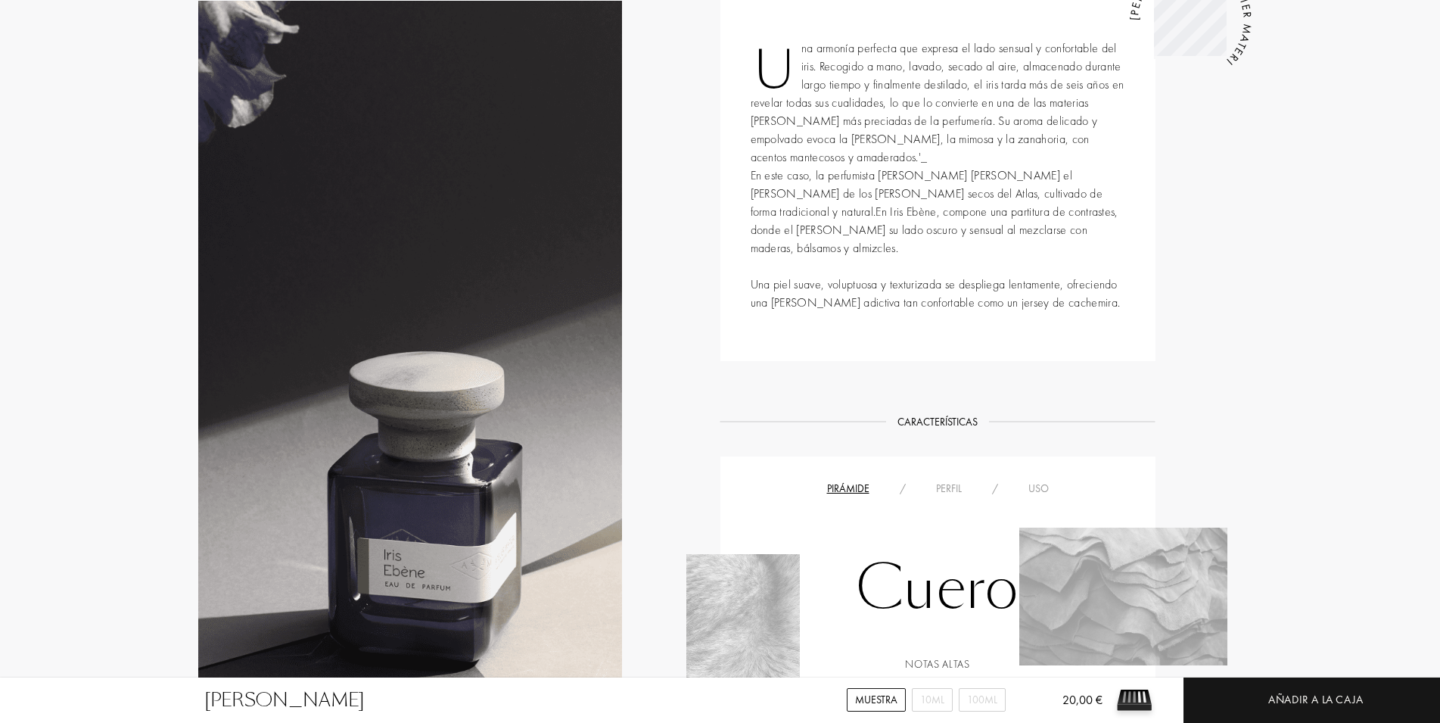
click at [944, 481] on div "Perfil" at bounding box center [949, 489] width 56 height 16
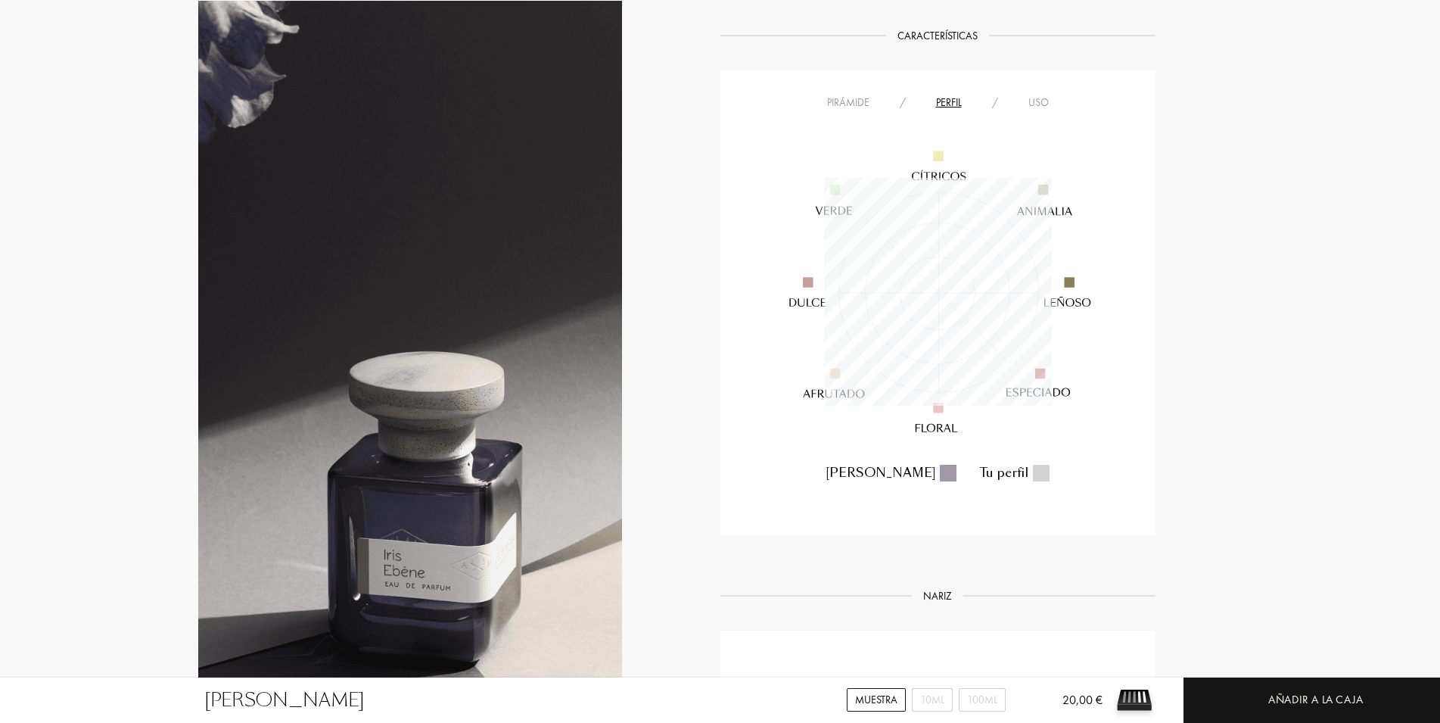
scroll to position [772, 0]
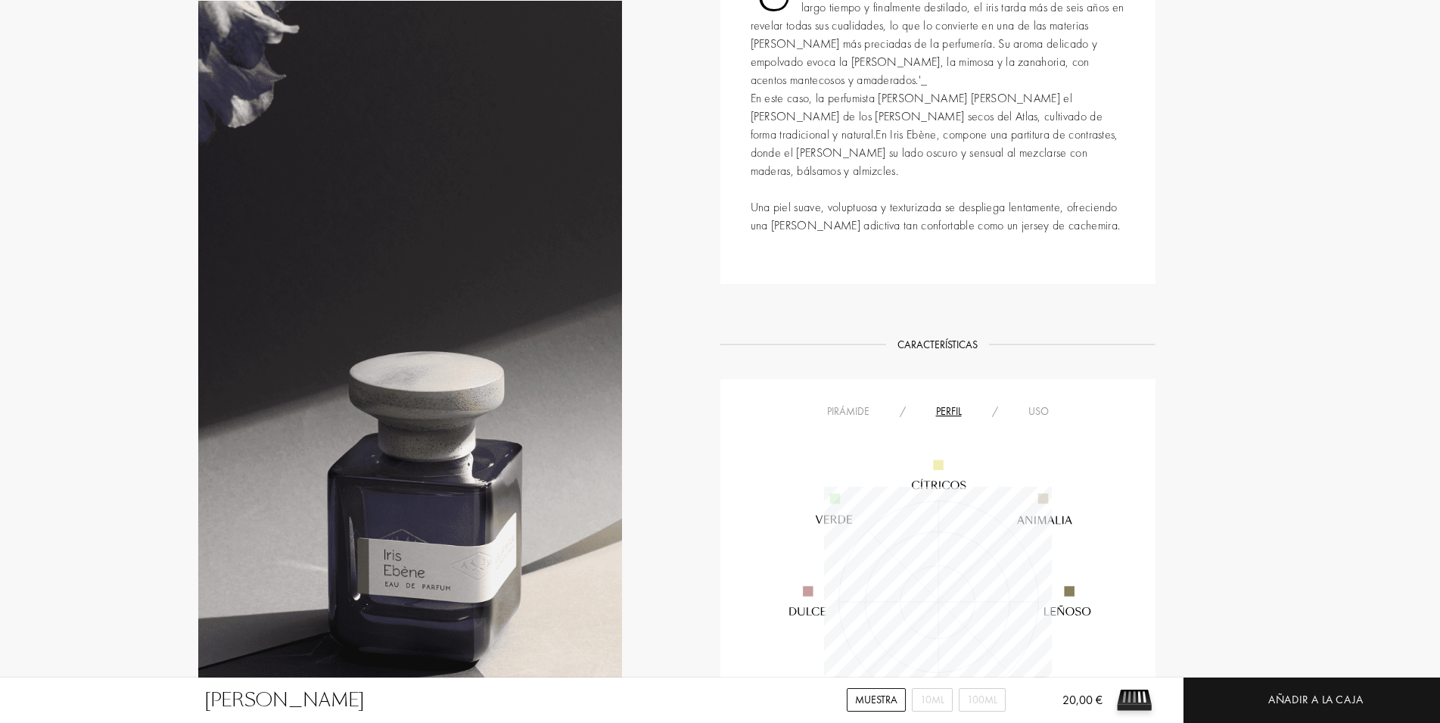
click at [840, 403] on div "Pirámide" at bounding box center [848, 411] width 73 height 16
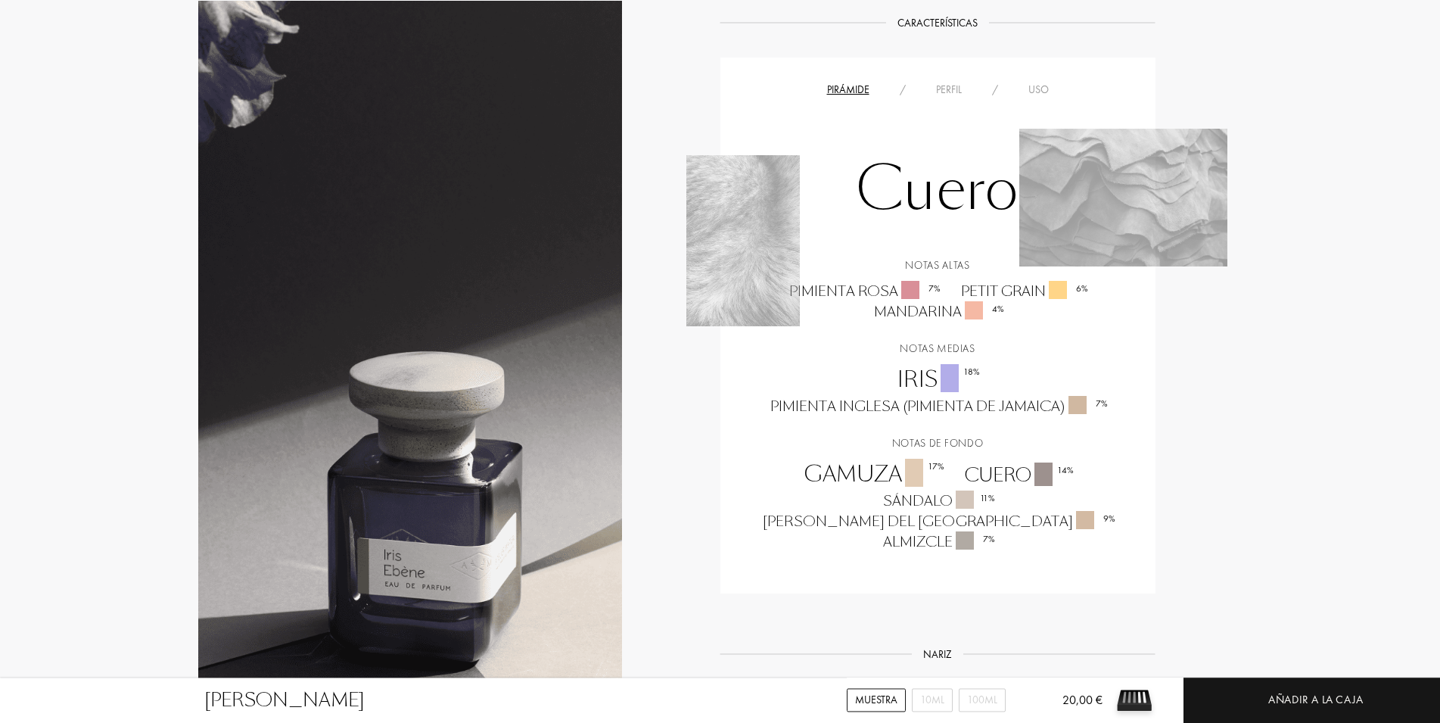
scroll to position [1158, 0]
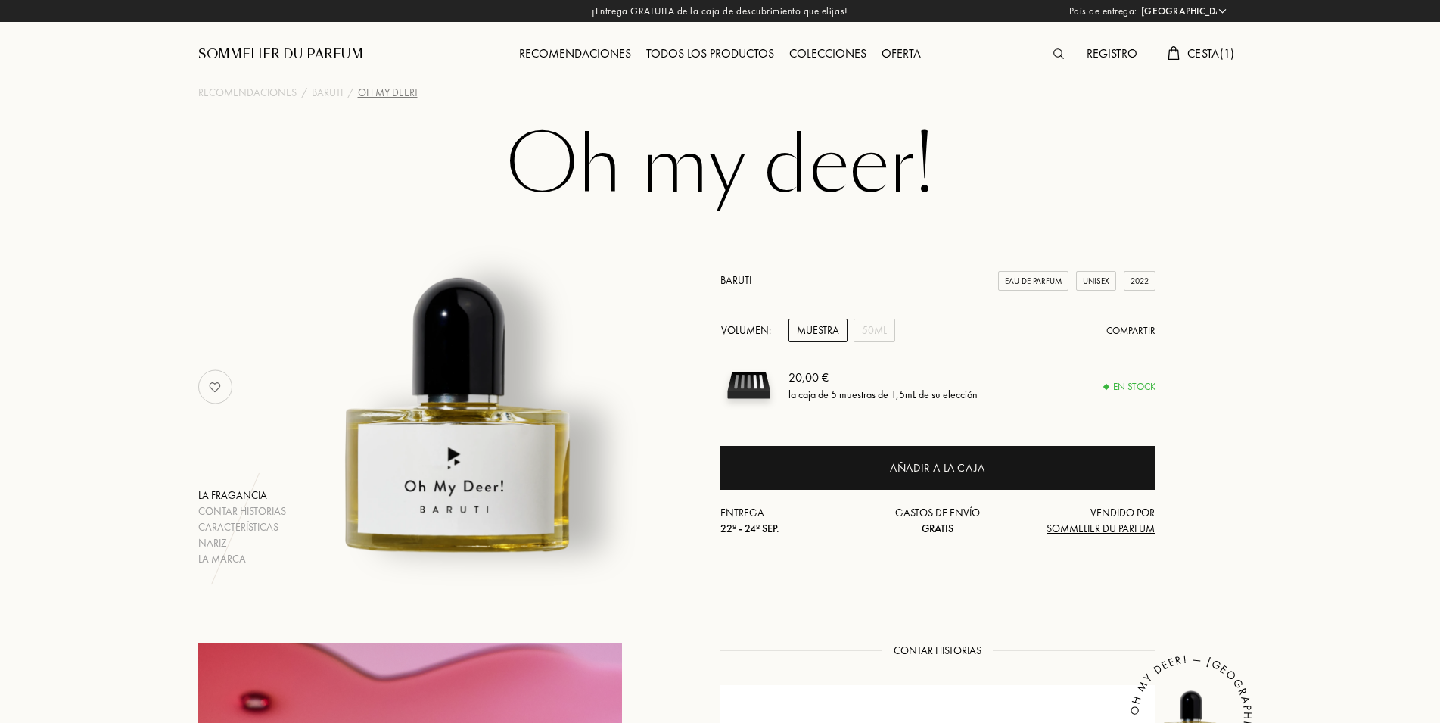
select select "ES"
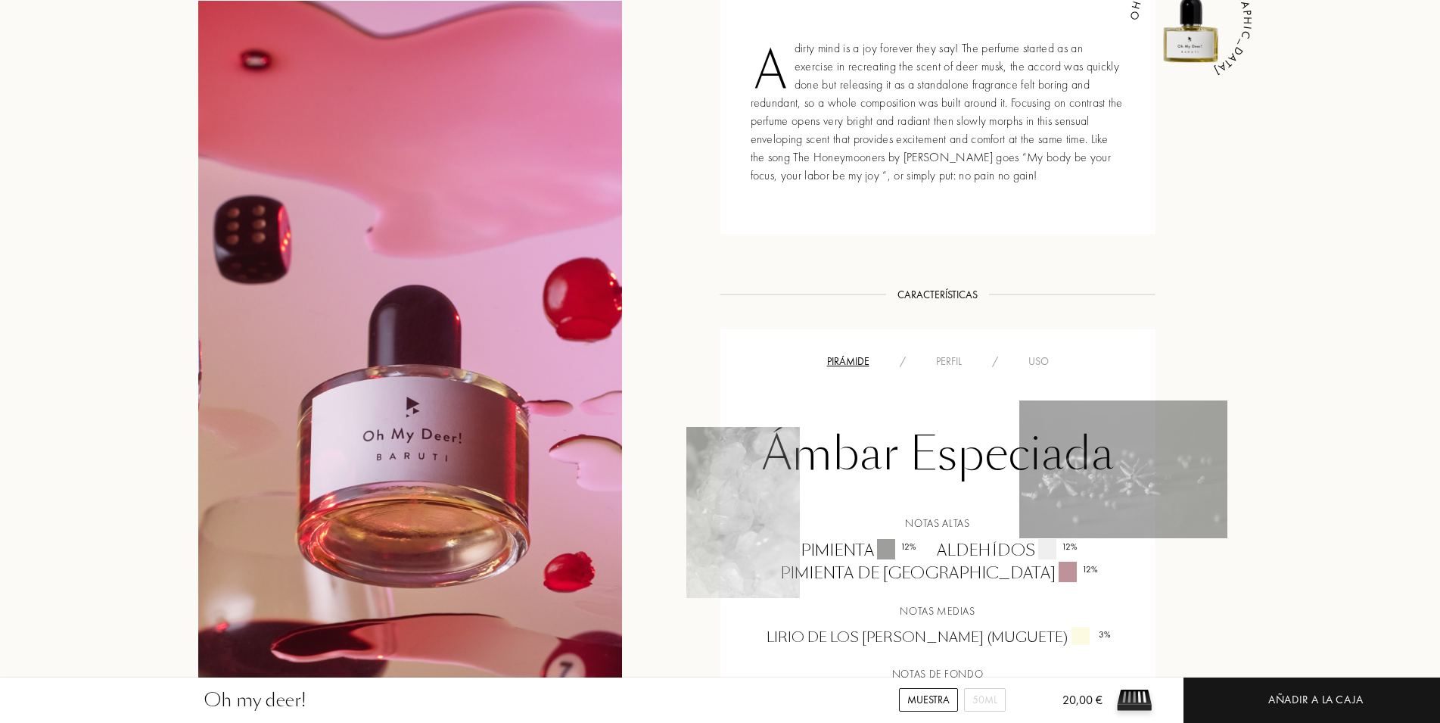
scroll to position [1004, 0]
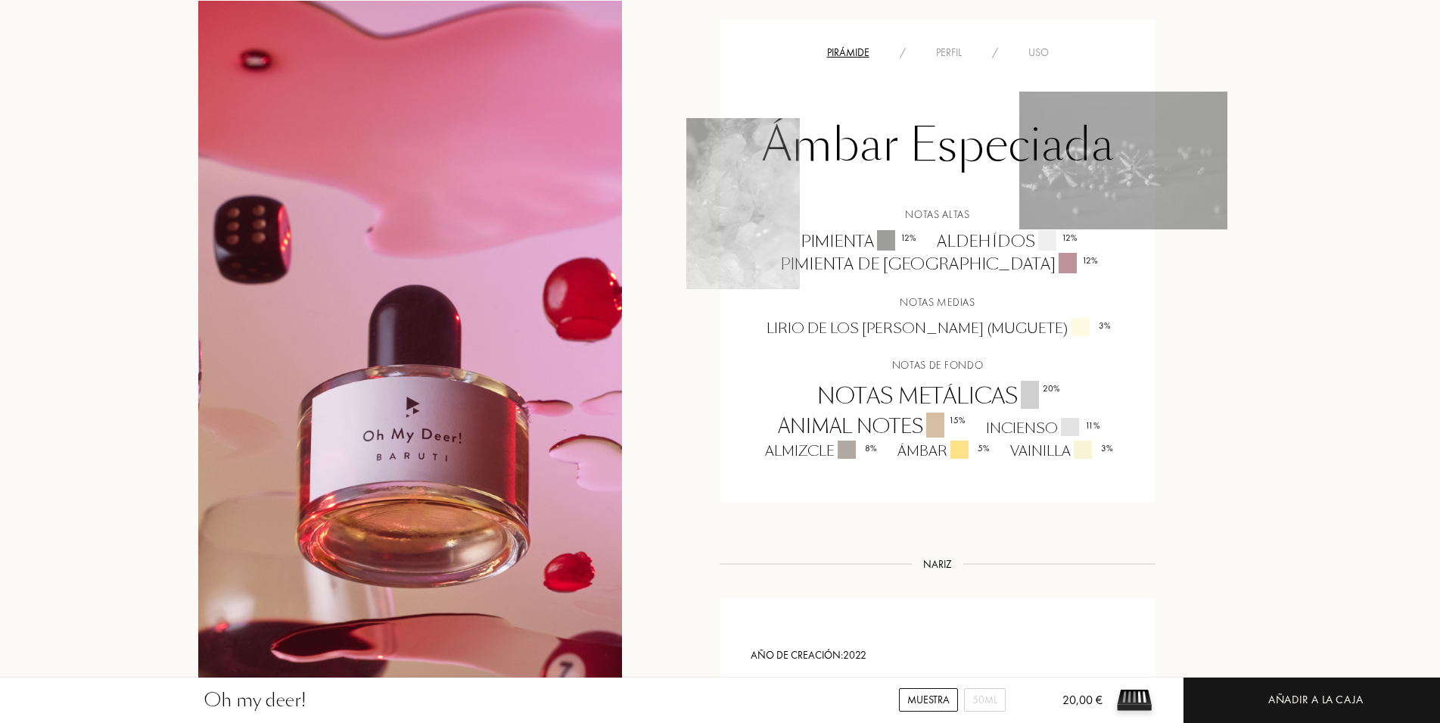
click at [926, 62] on div "Ámbar Especiada Notas altas pimienta 12 % aldehídos 12 % pimienta de [GEOGRAPHI…" at bounding box center [938, 261] width 412 height 400
click at [932, 60] on div "Perfil" at bounding box center [949, 53] width 56 height 16
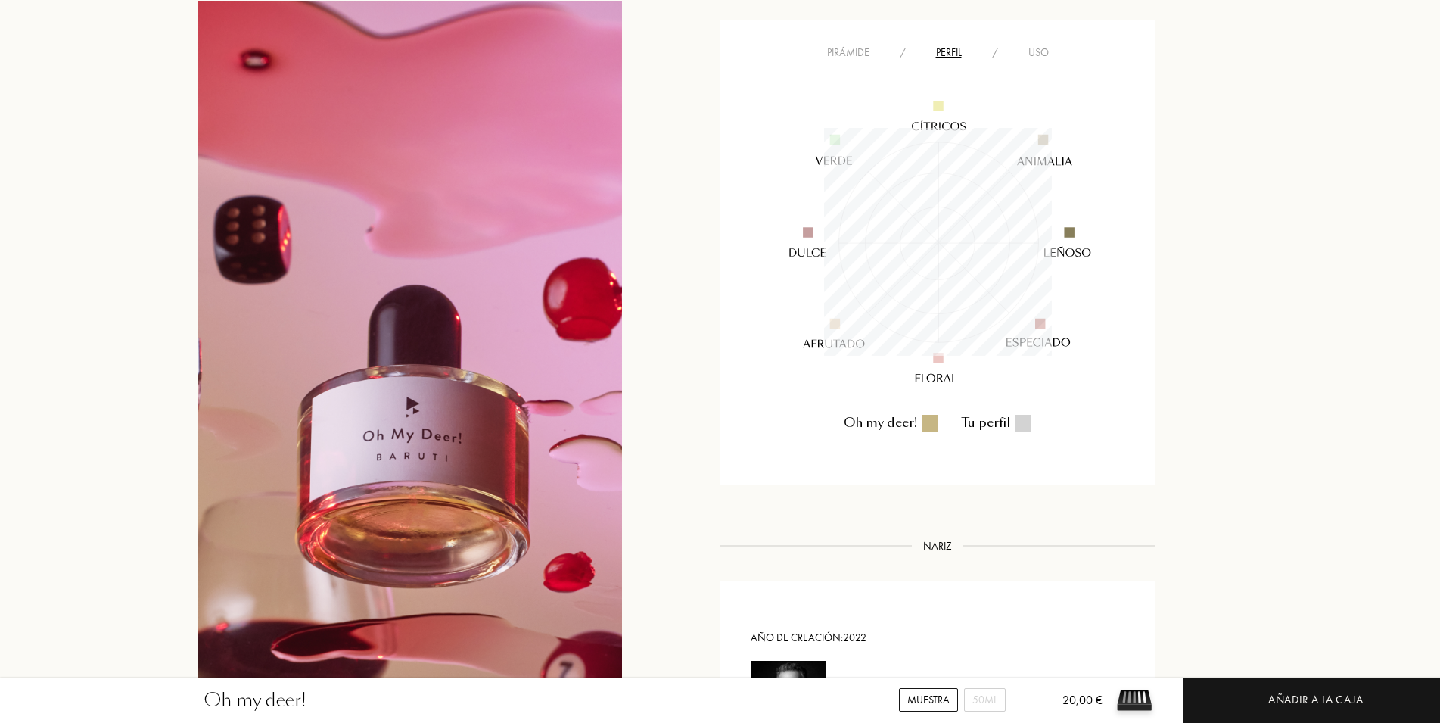
scroll to position [228, 228]
click at [1288, 348] on div "Oh my deer! Muestra 50mL 20,00 € Añadir a la caja Recomendaciones / Baruti / Oh…" at bounding box center [720, 308] width 1440 height 2624
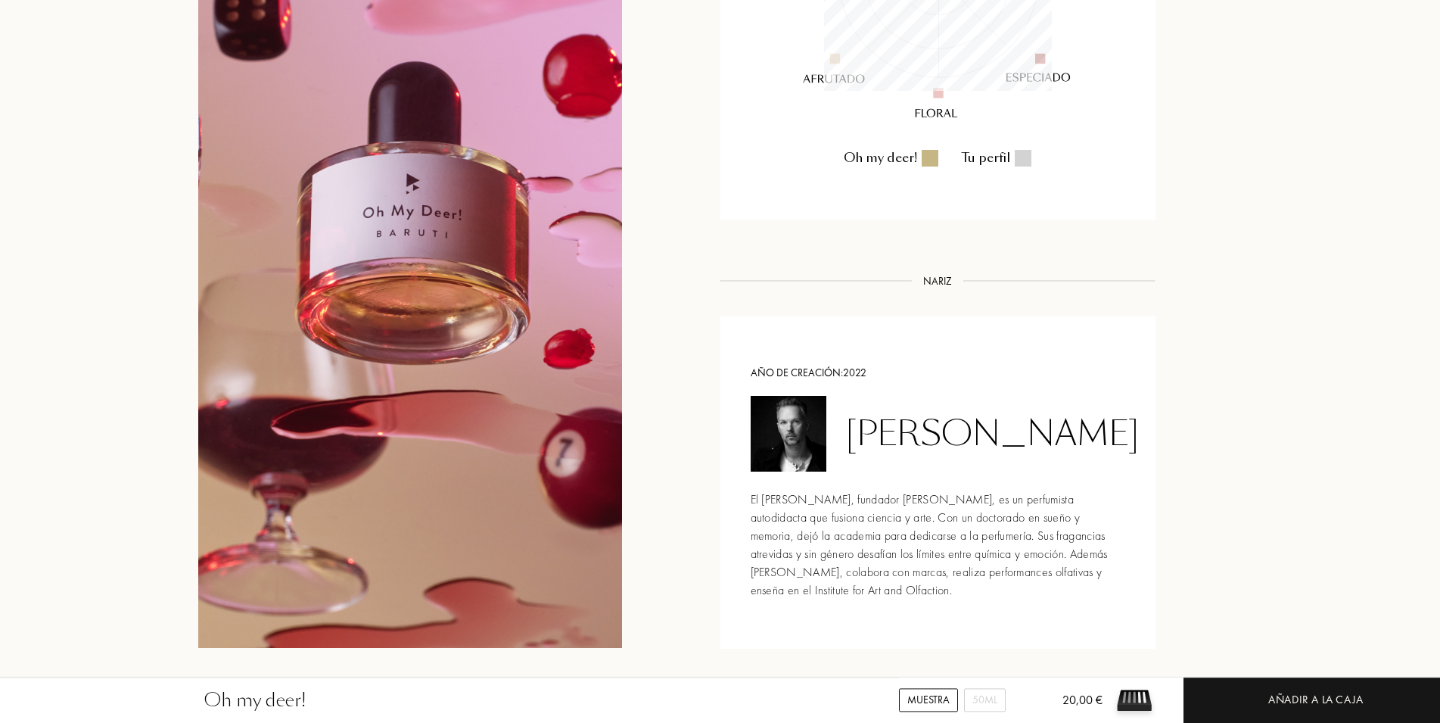
scroll to position [1312, 0]
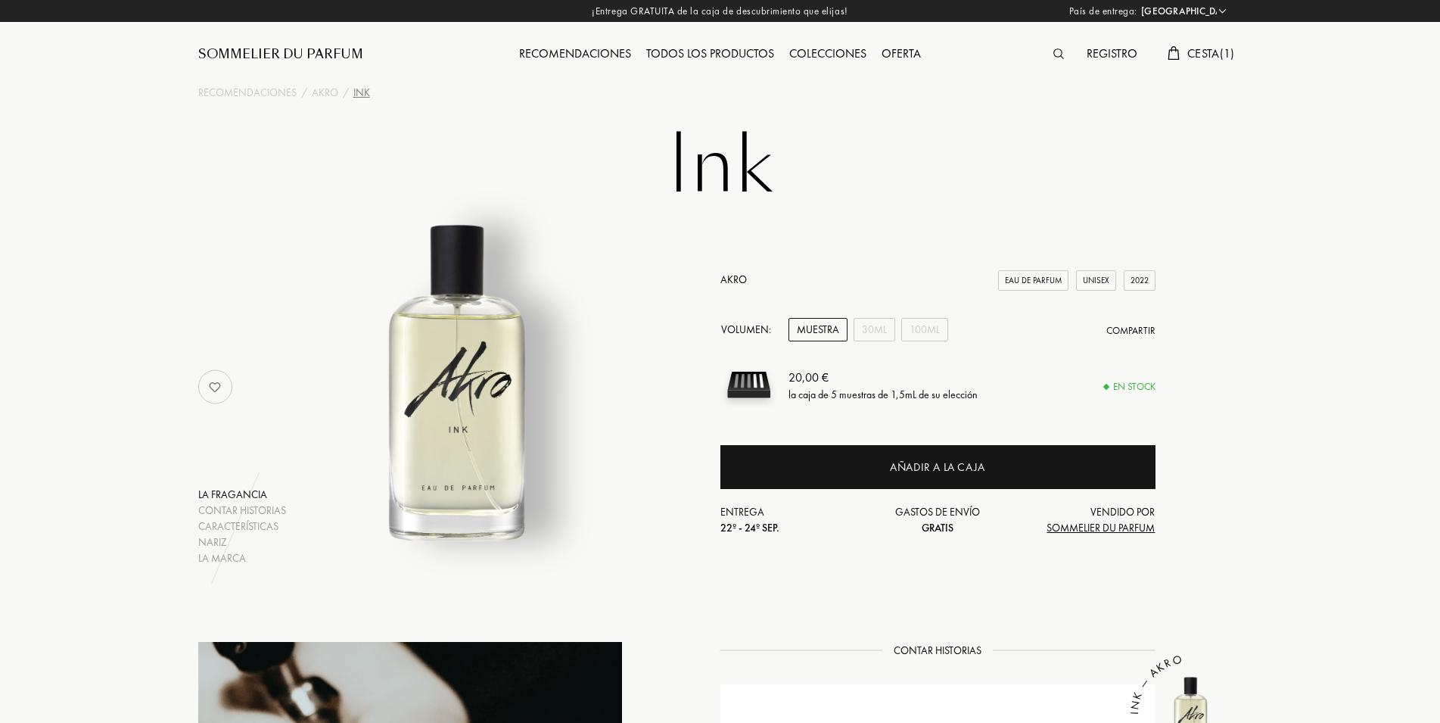
select select "ES"
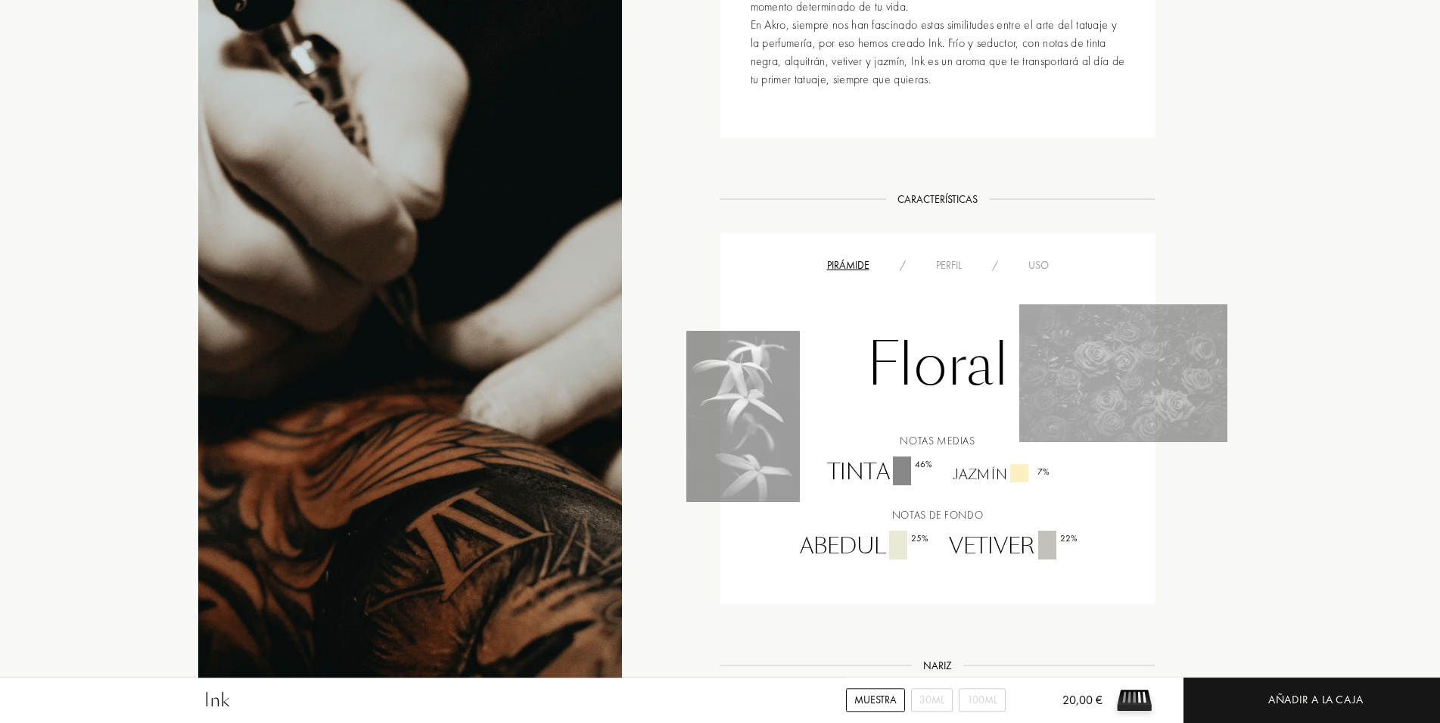
scroll to position [926, 0]
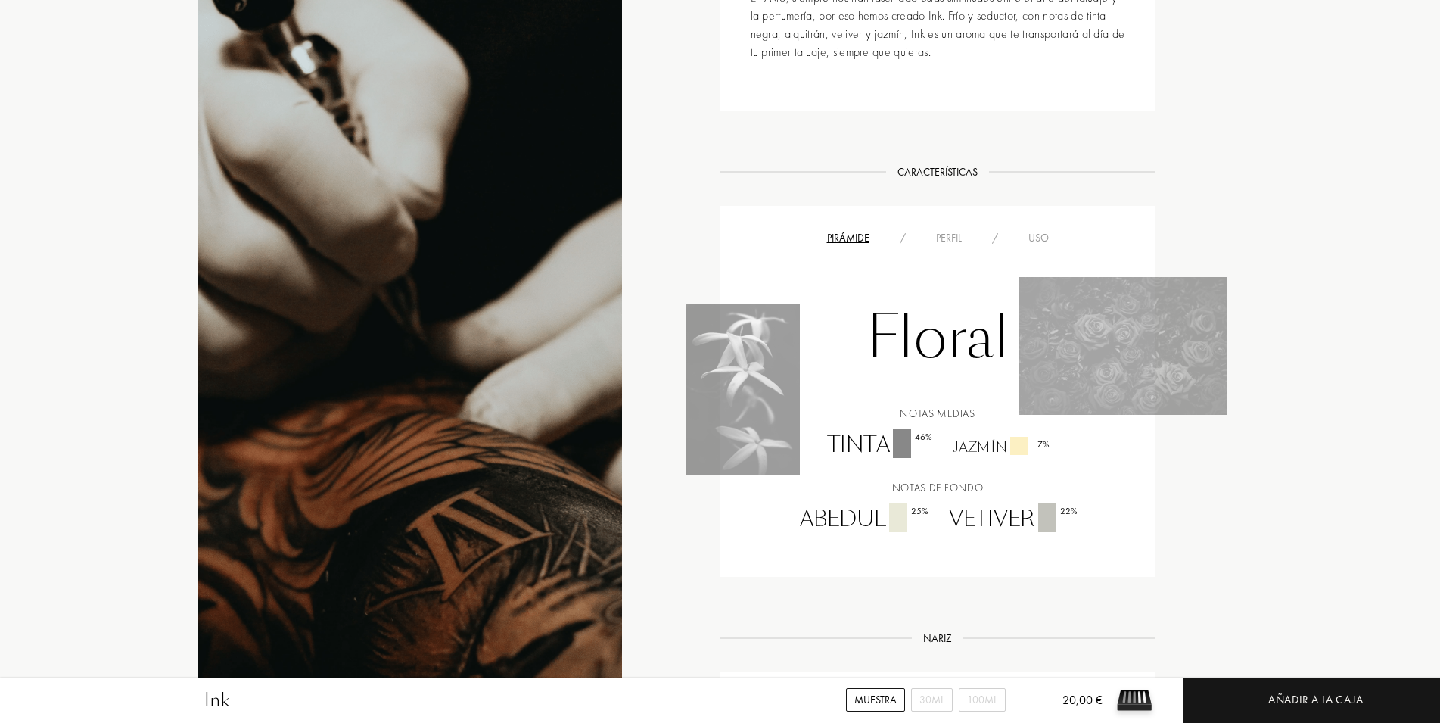
click at [938, 241] on div "Perfil" at bounding box center [949, 238] width 56 height 16
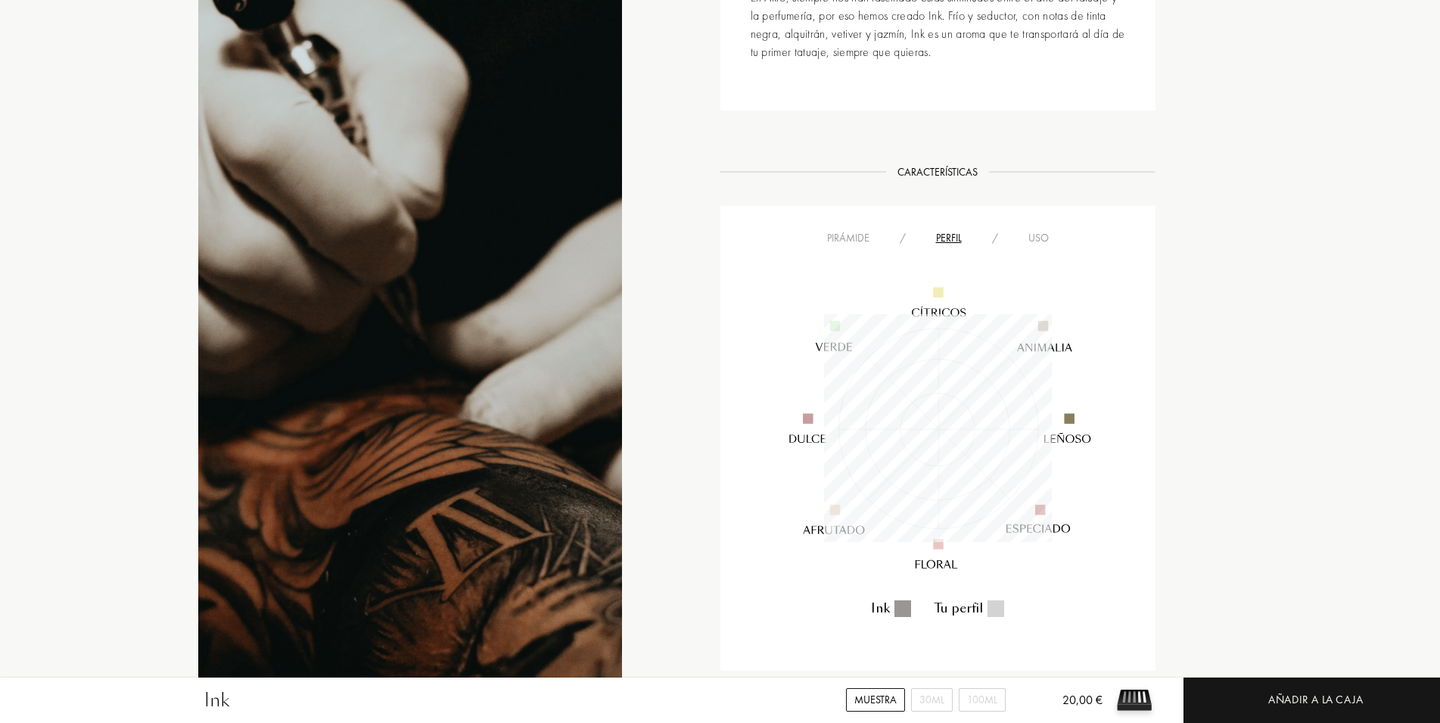
scroll to position [228, 228]
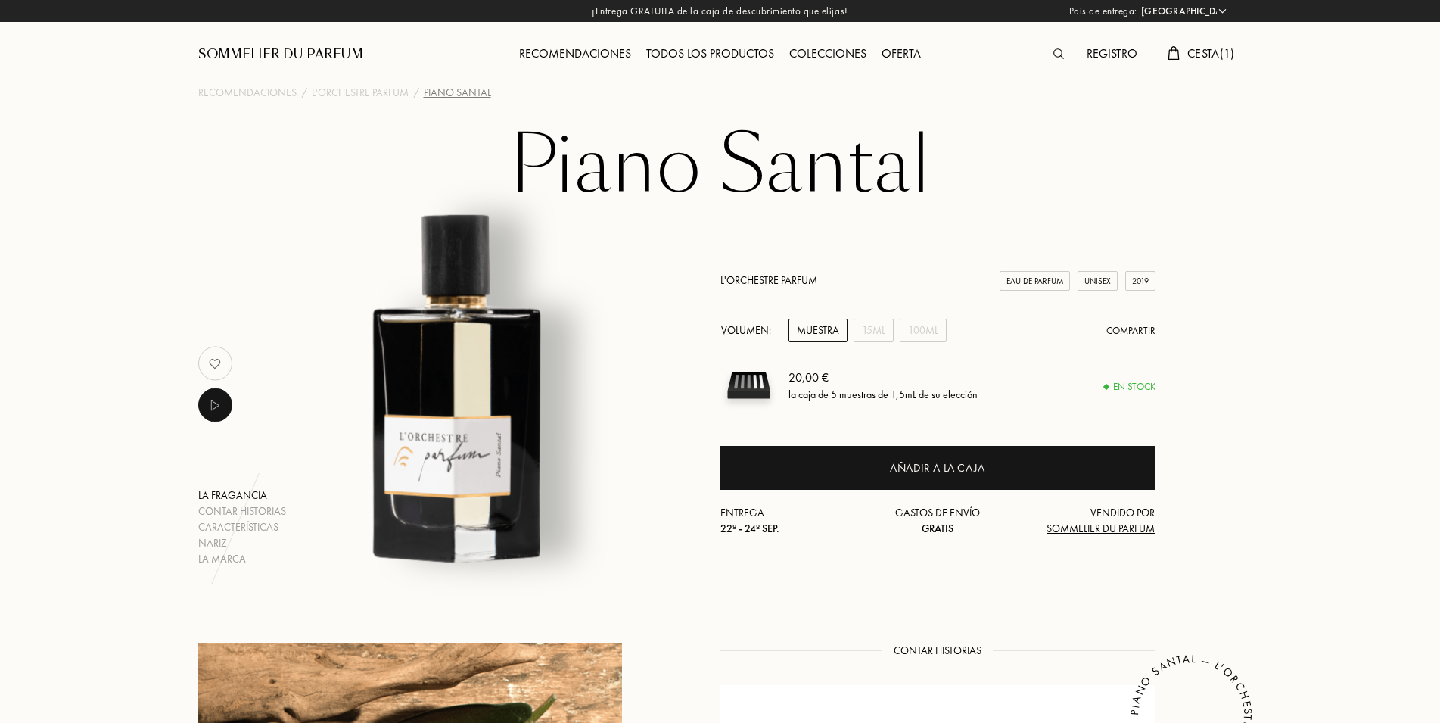
select select "ES"
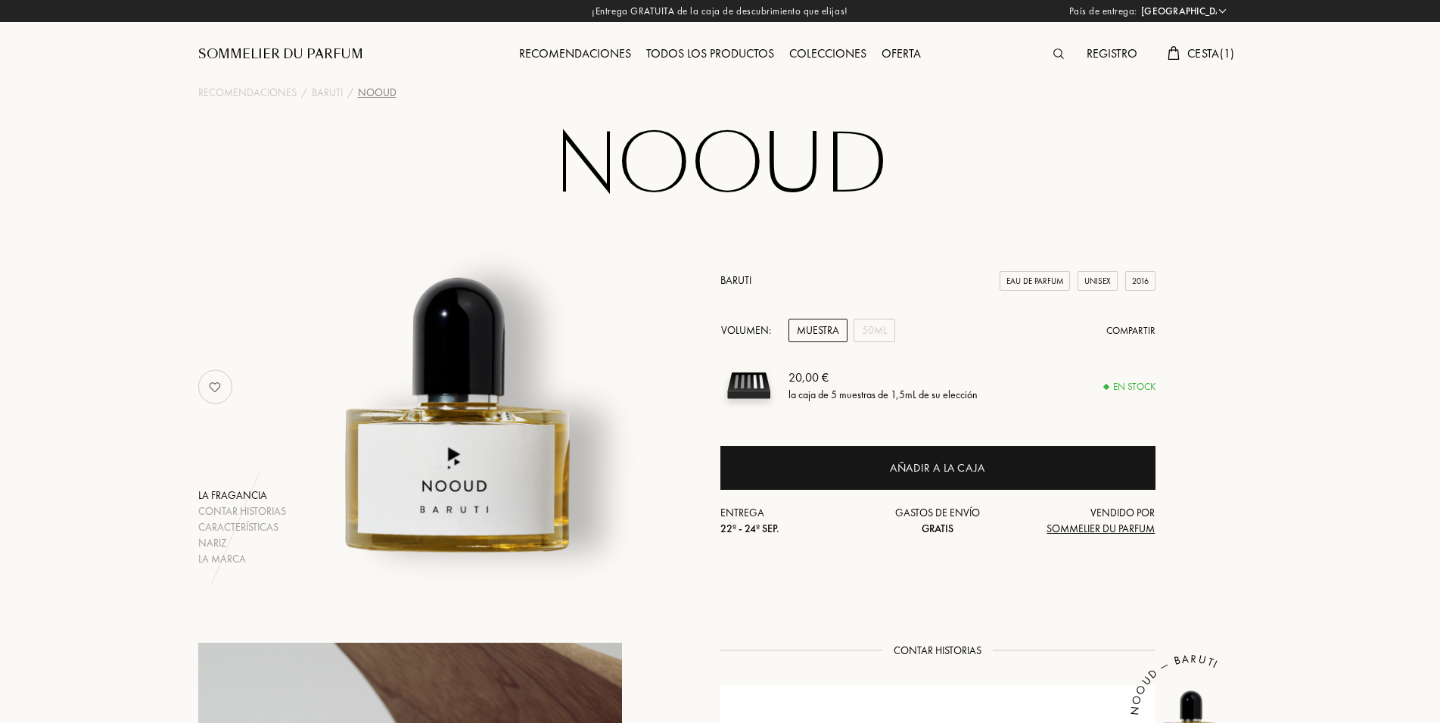
select select "ES"
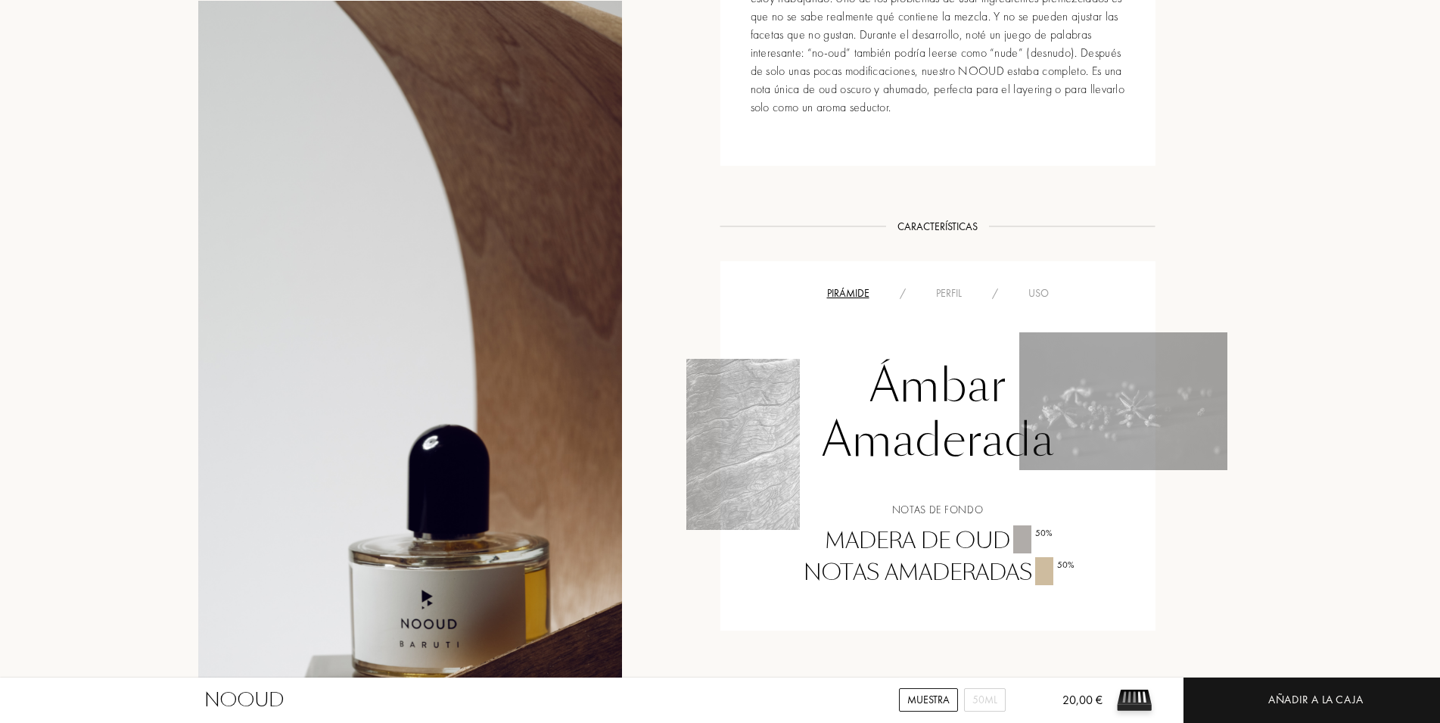
scroll to position [849, 0]
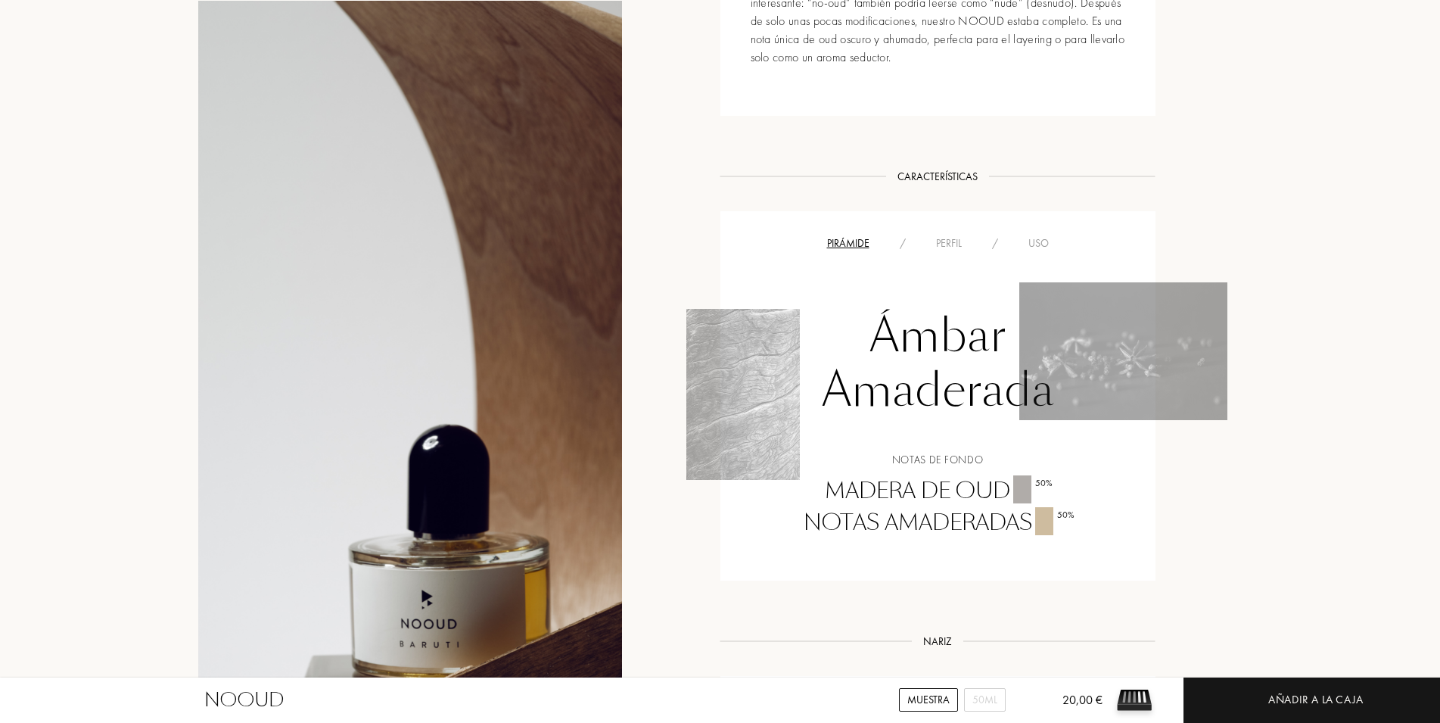
click at [938, 251] on div "Pirámide / Perfil / Uso" at bounding box center [938, 243] width 412 height 18
click at [943, 246] on div "Perfil" at bounding box center [949, 243] width 56 height 16
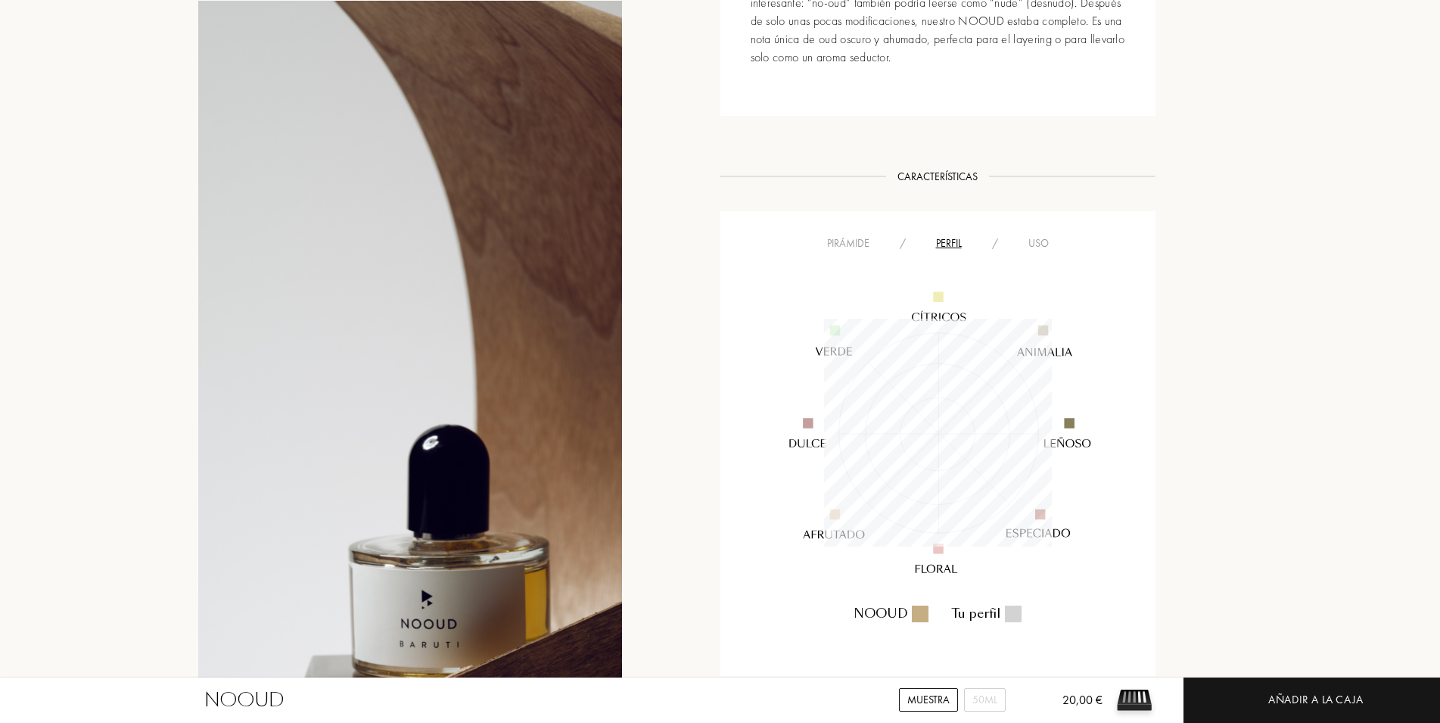
scroll to position [228, 228]
click at [1162, 353] on div "Contar historias Contar historias El resultado de una búsqueda para crear la re…" at bounding box center [720, 461] width 1067 height 1337
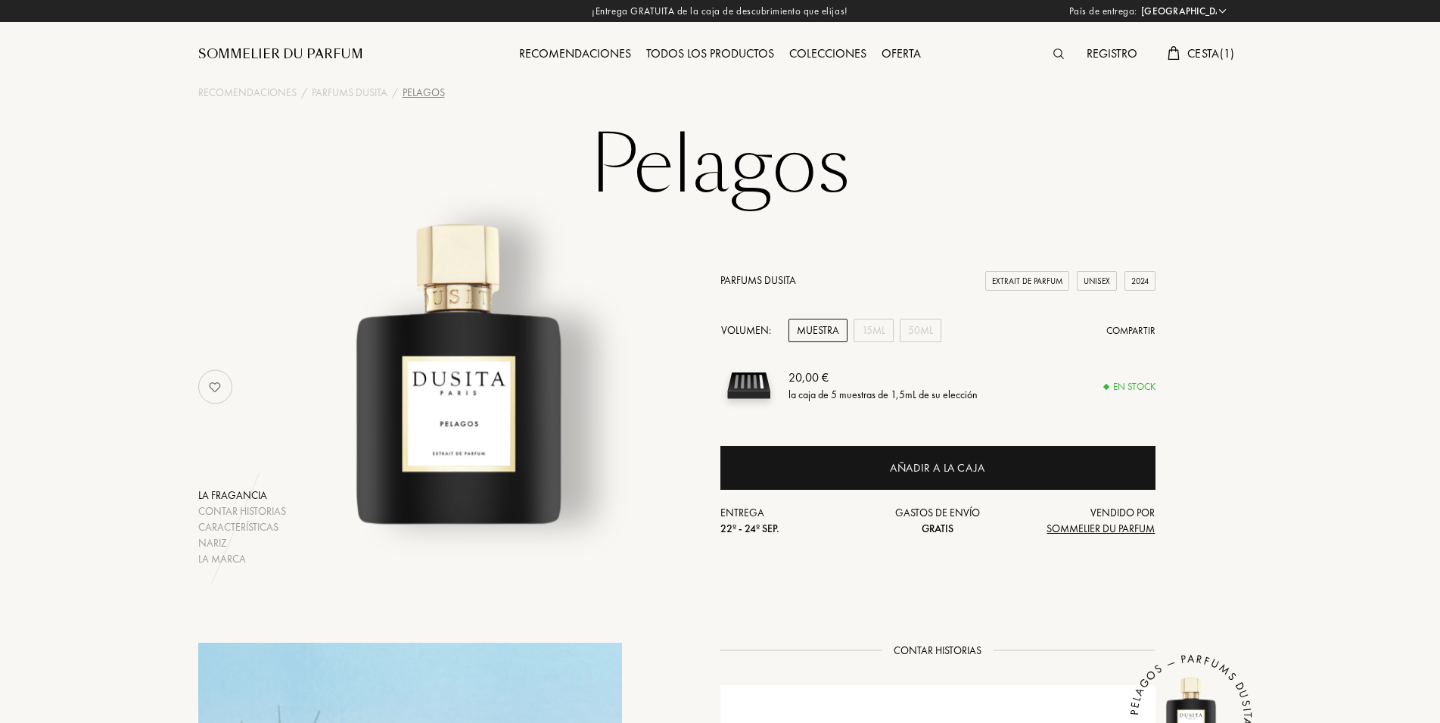
select select "ES"
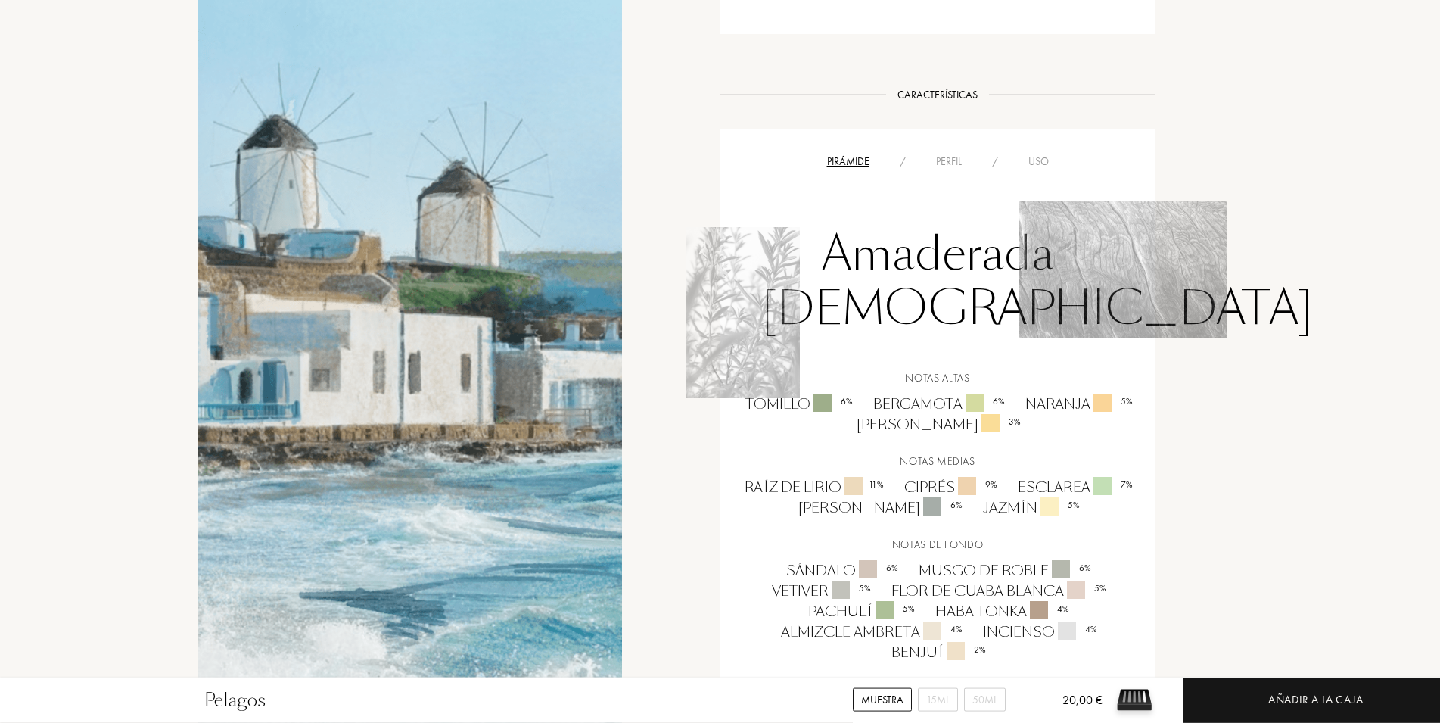
scroll to position [926, 0]
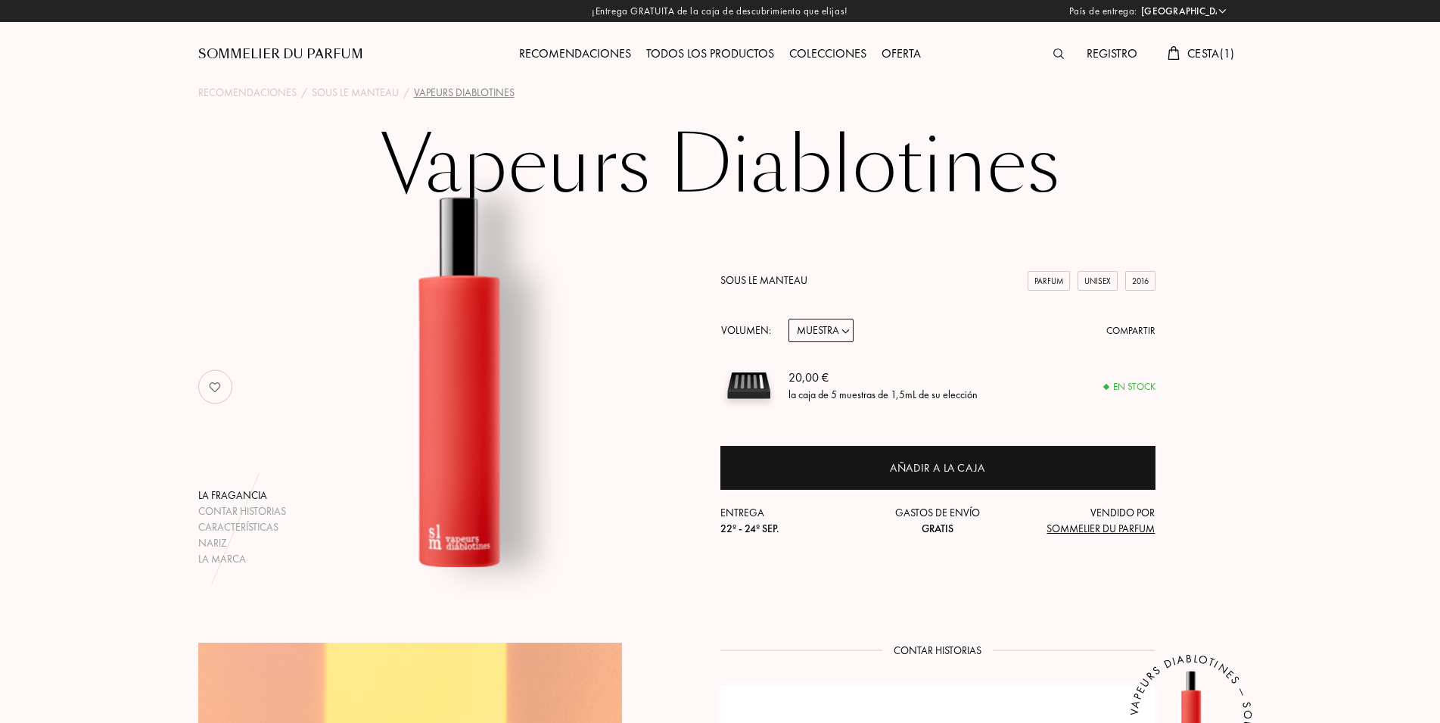
select select "ES"
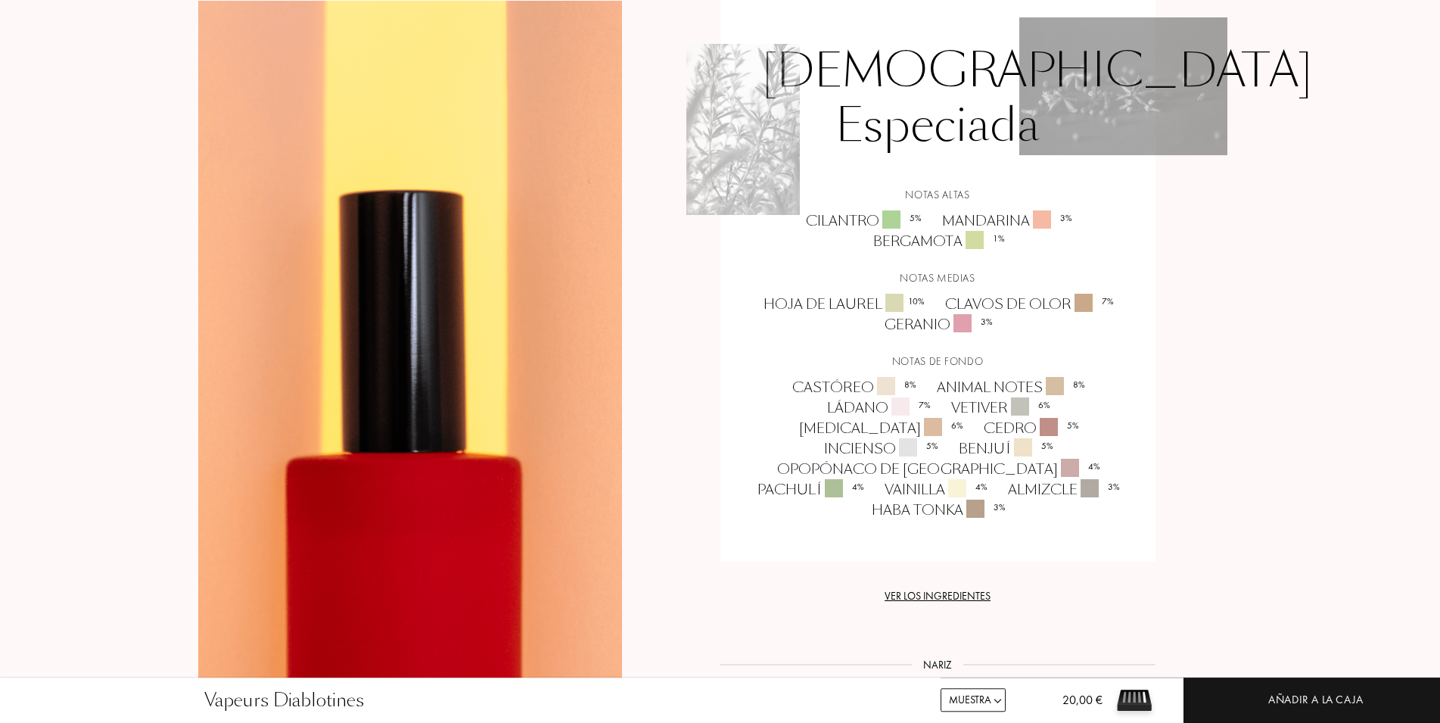
scroll to position [1235, 0]
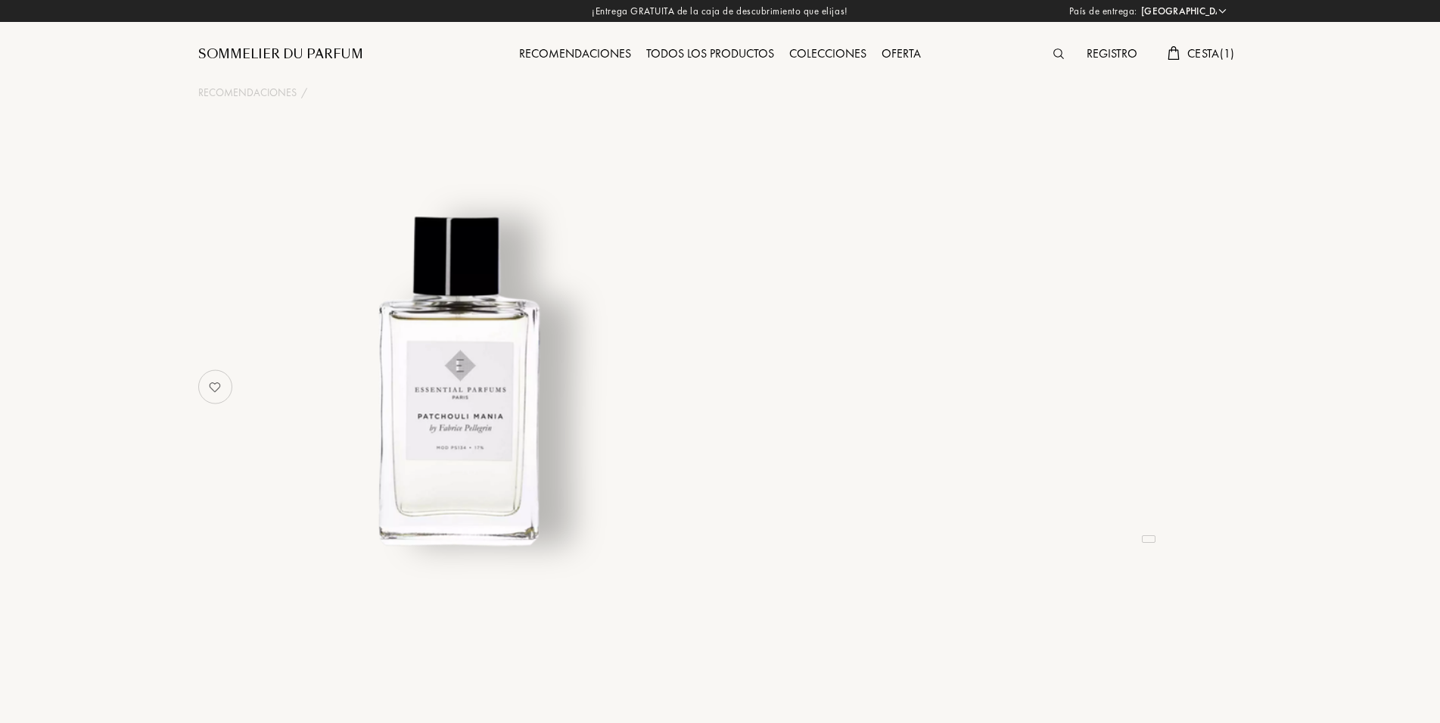
select select "ES"
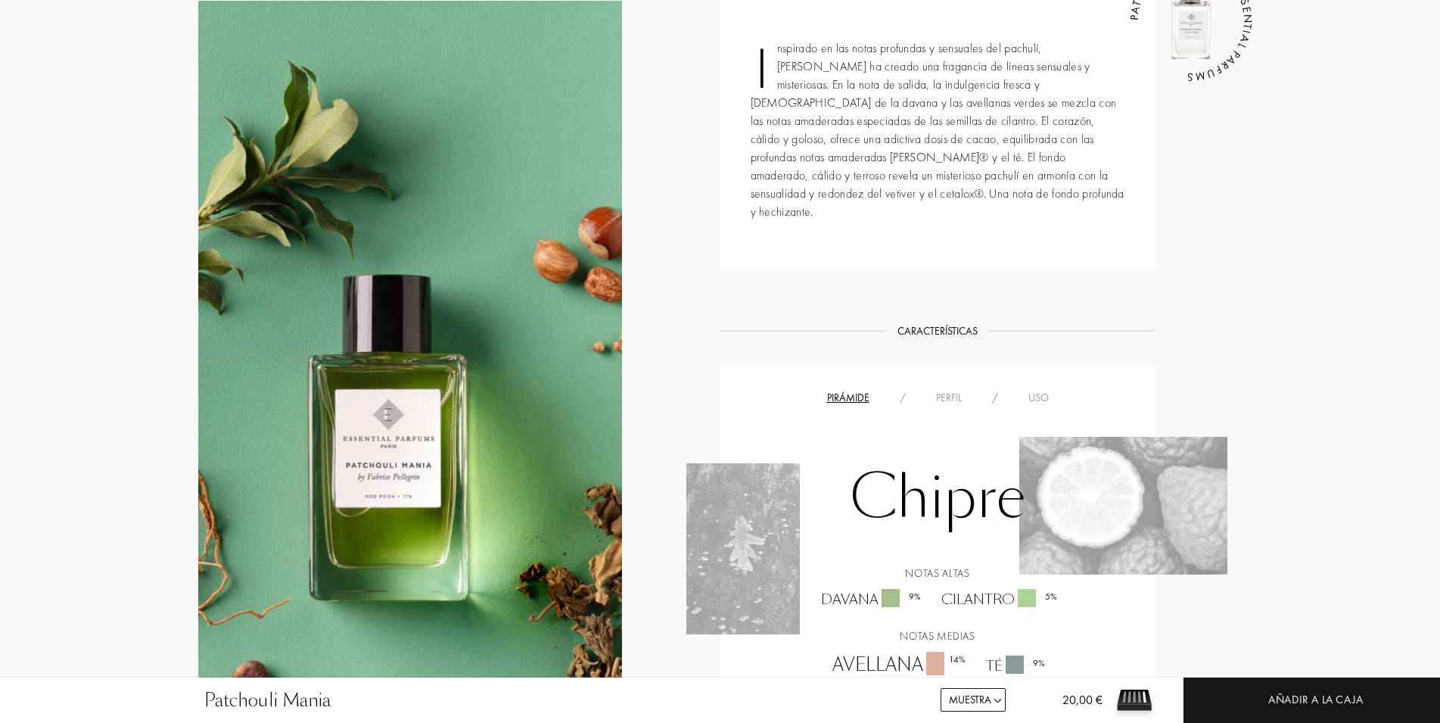
scroll to position [1004, 0]
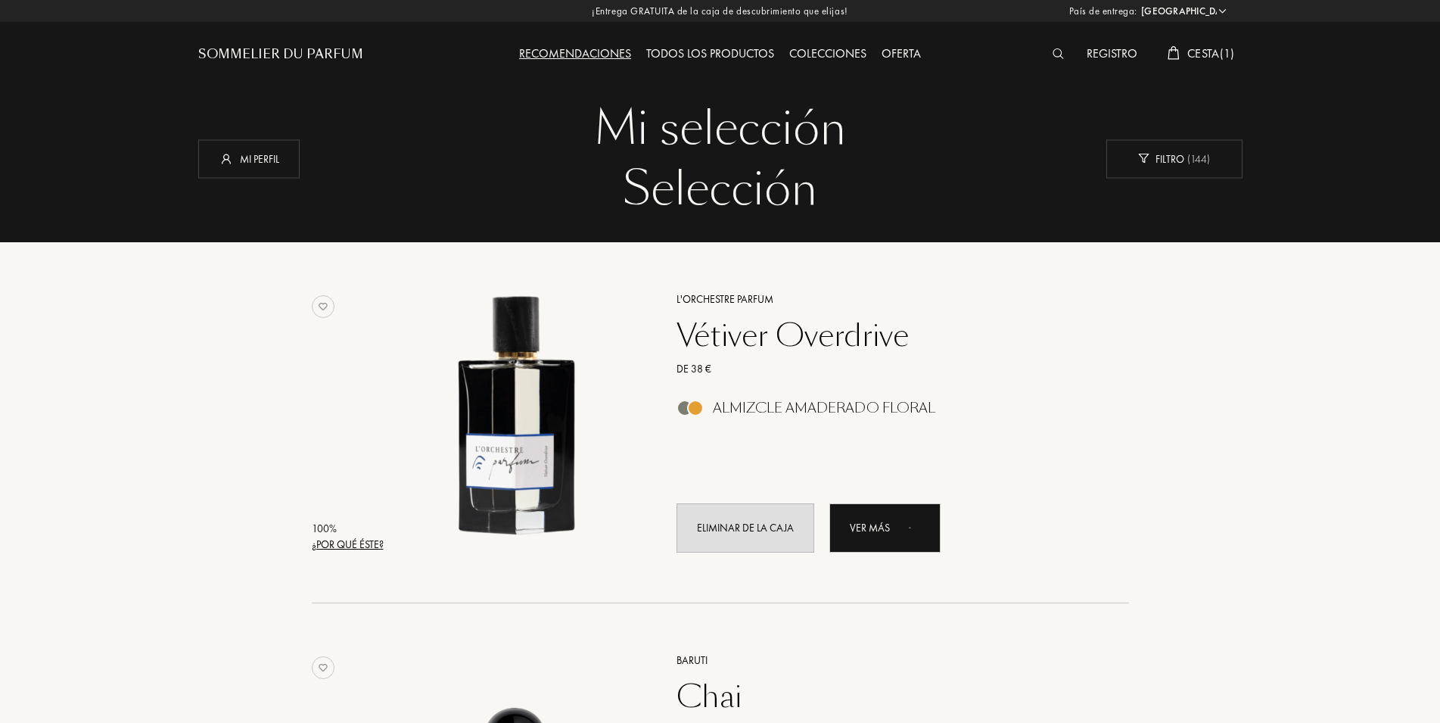
select select "ES"
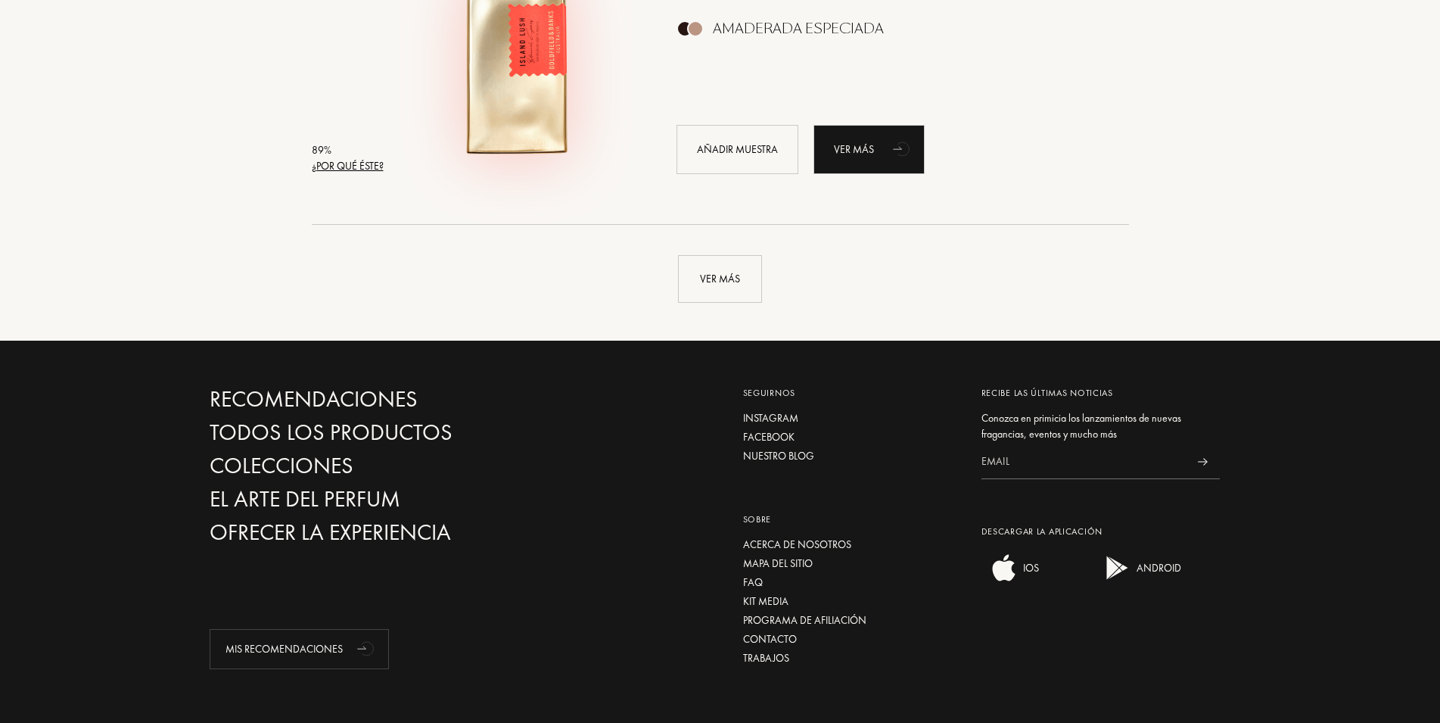
scroll to position [3715, 0]
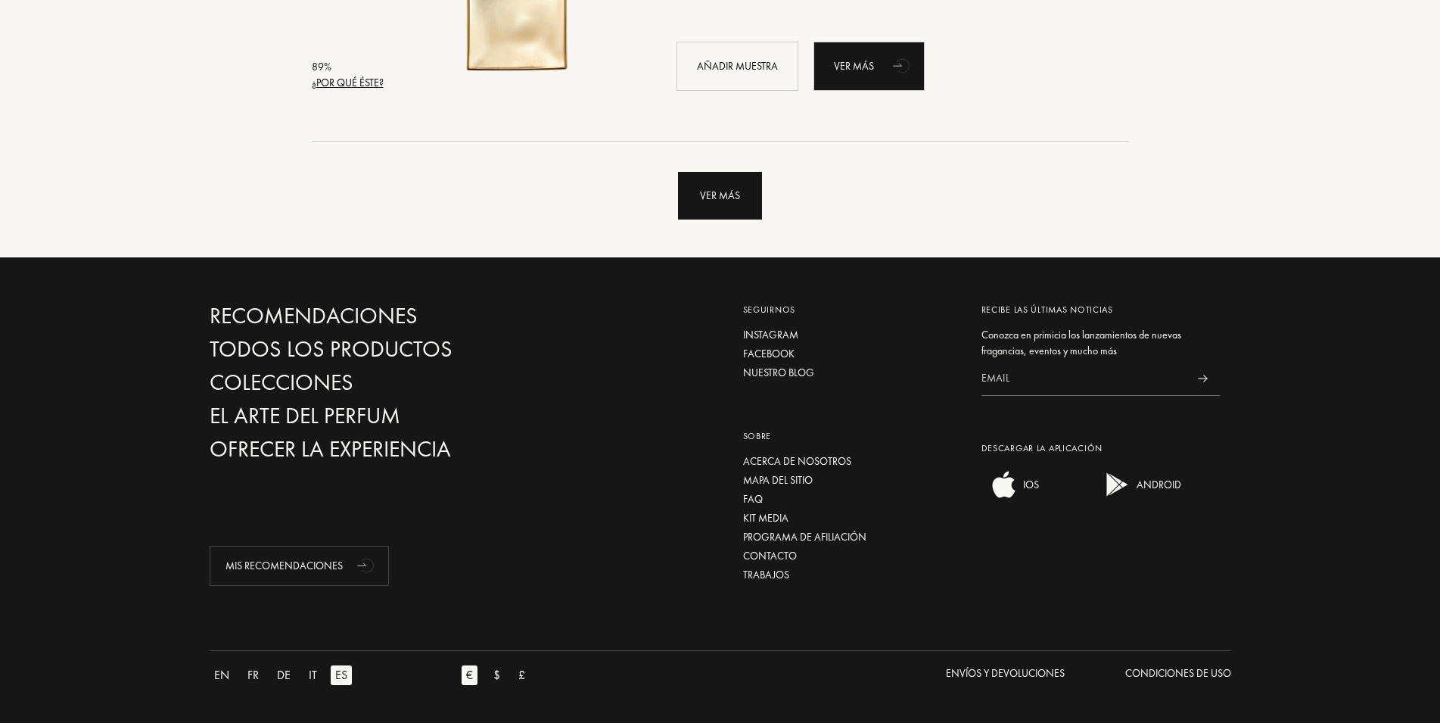
click at [714, 195] on div "Ver más" at bounding box center [720, 196] width 84 height 48
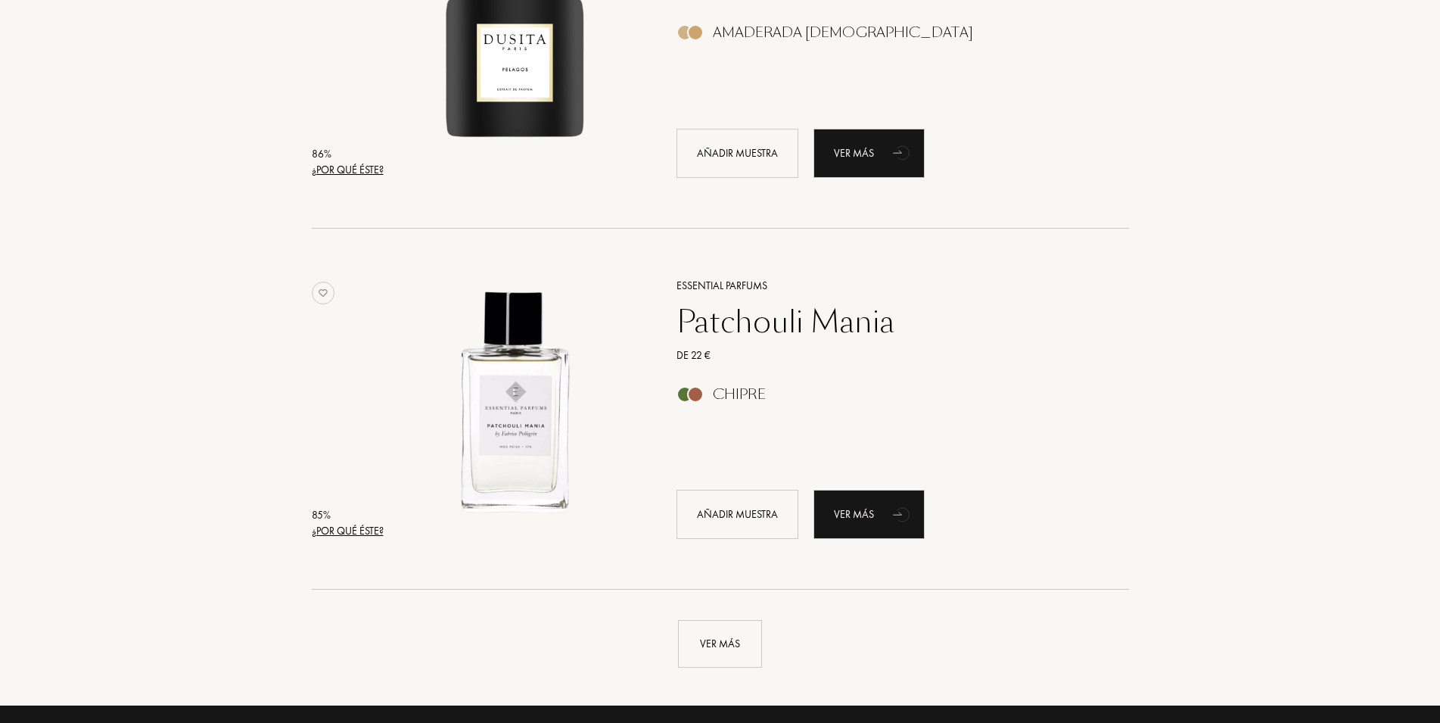
scroll to position [7266, 0]
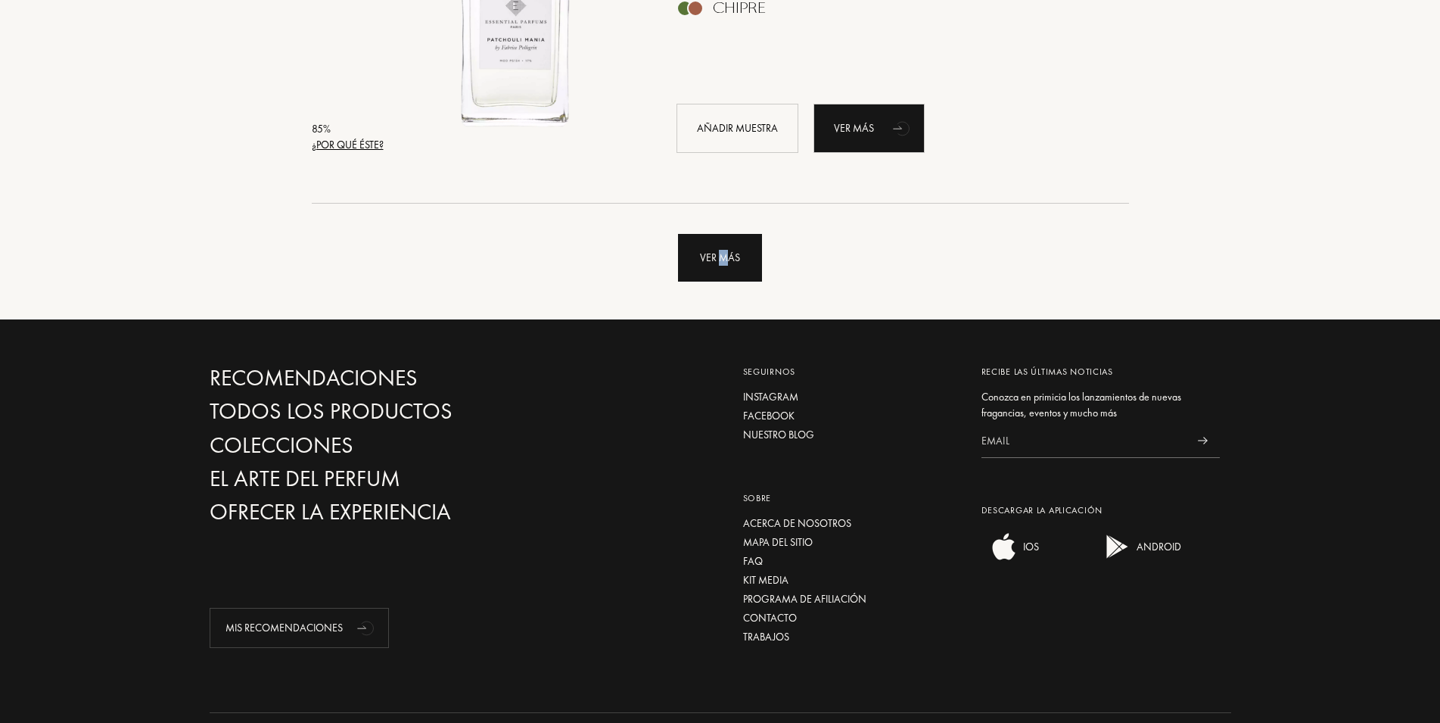
click at [723, 239] on div "Ver más" at bounding box center [720, 258] width 84 height 48
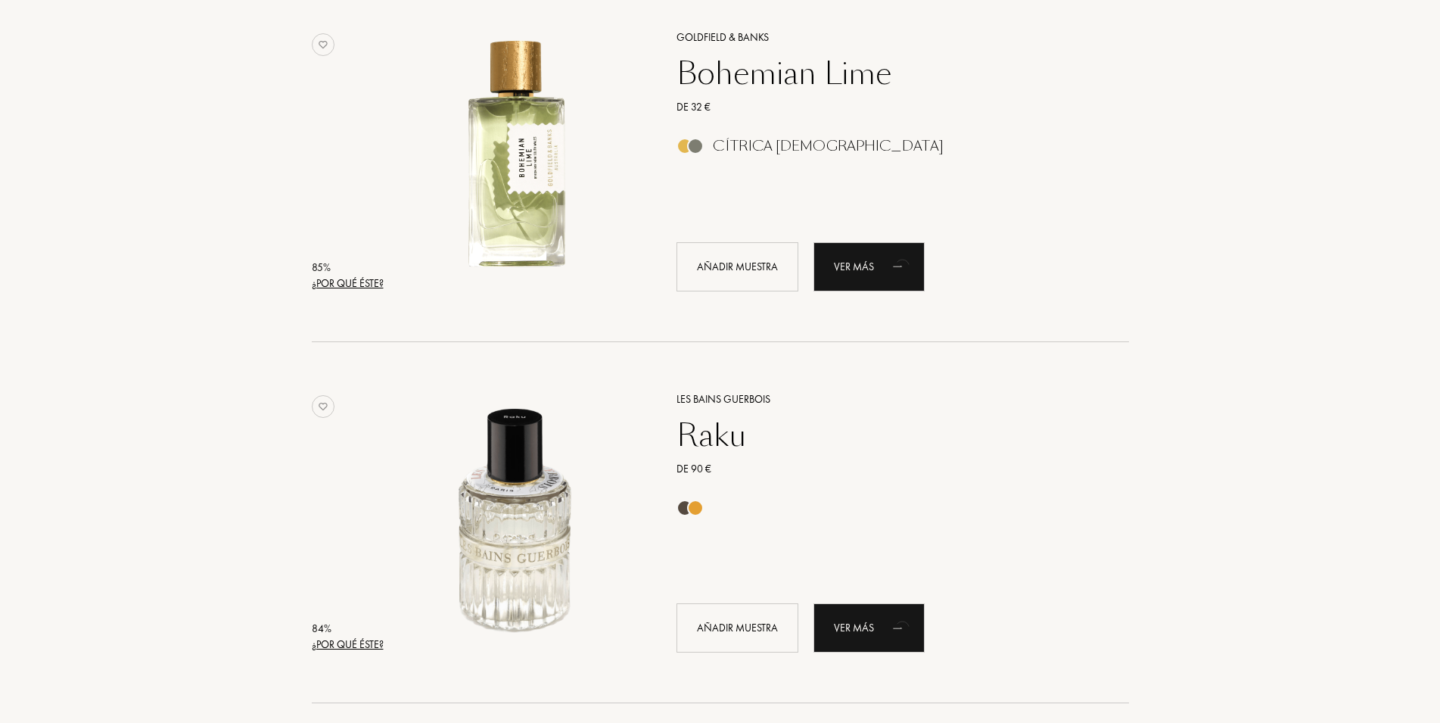
scroll to position [7497, 0]
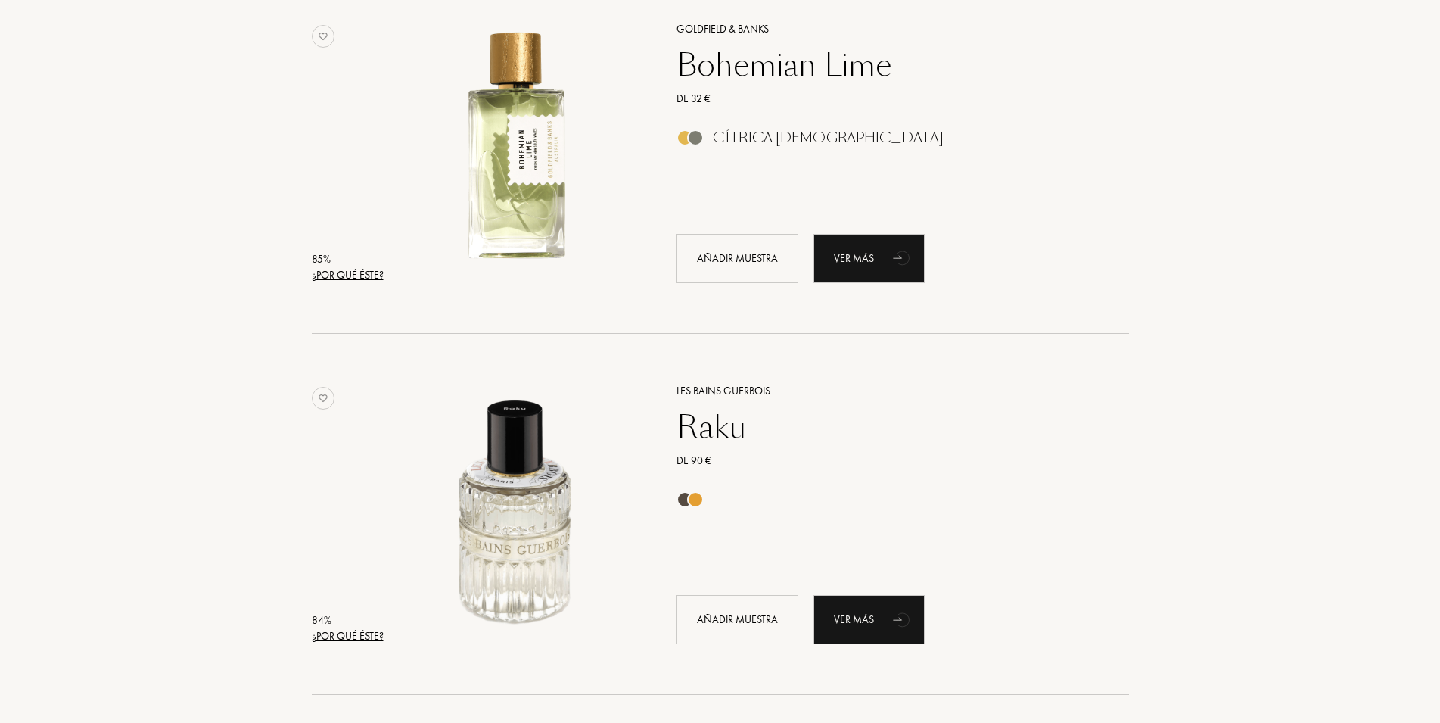
click at [755, 65] on div "Bohemian Lime" at bounding box center [885, 65] width 441 height 36
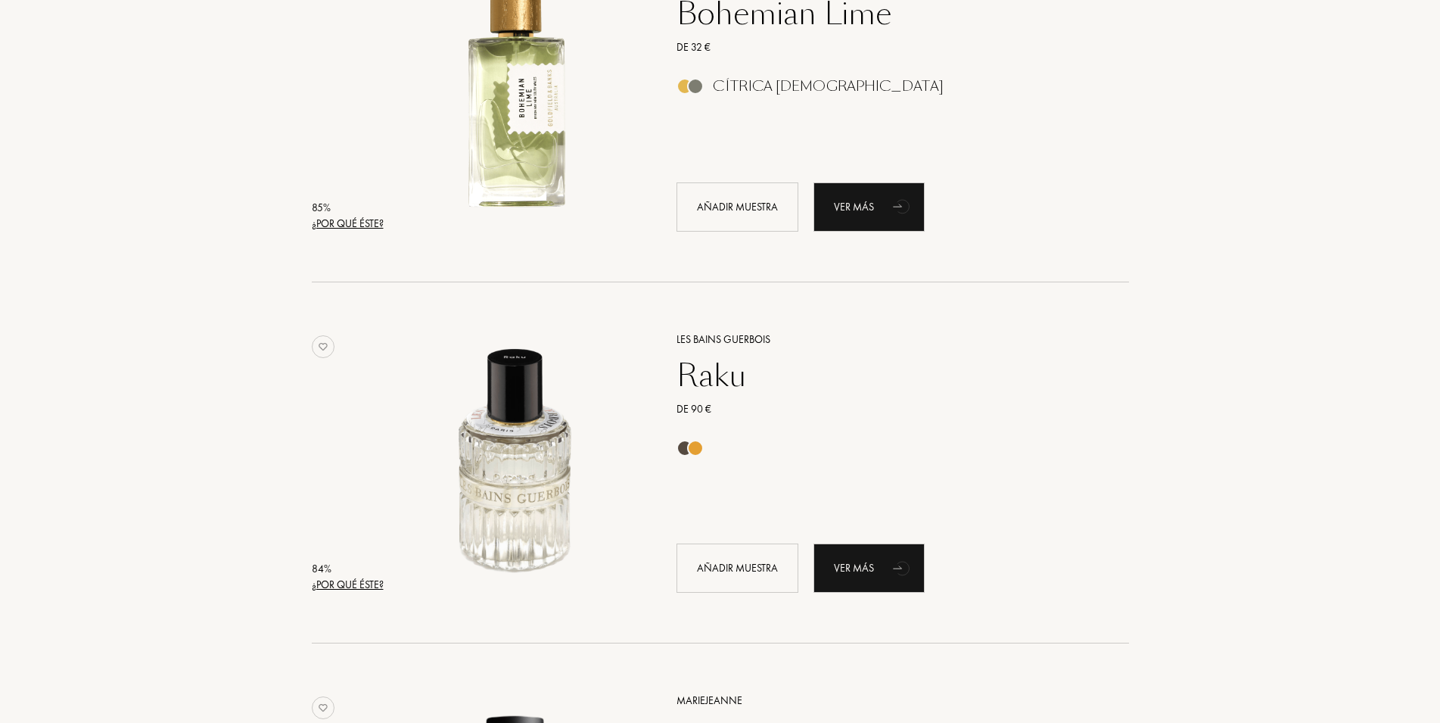
scroll to position [7575, 0]
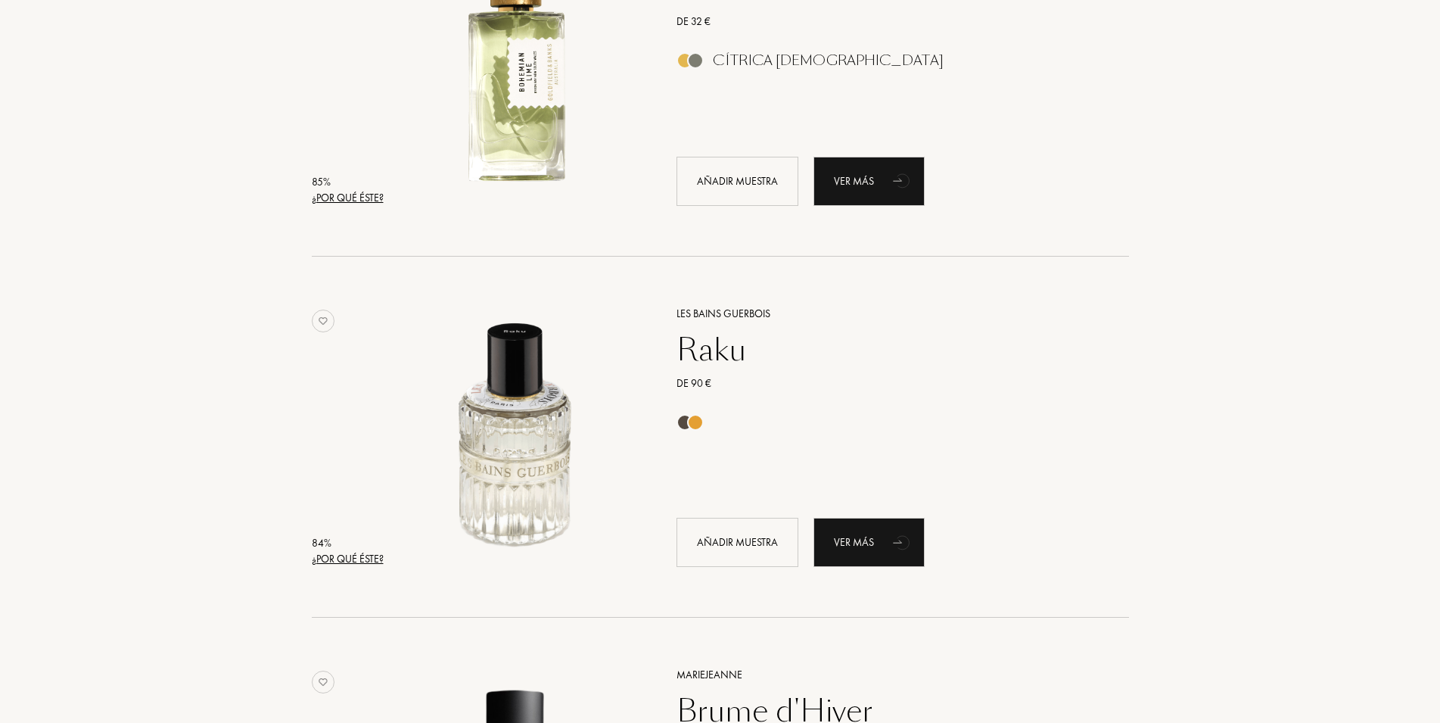
click at [724, 362] on div "Raku" at bounding box center [885, 350] width 441 height 36
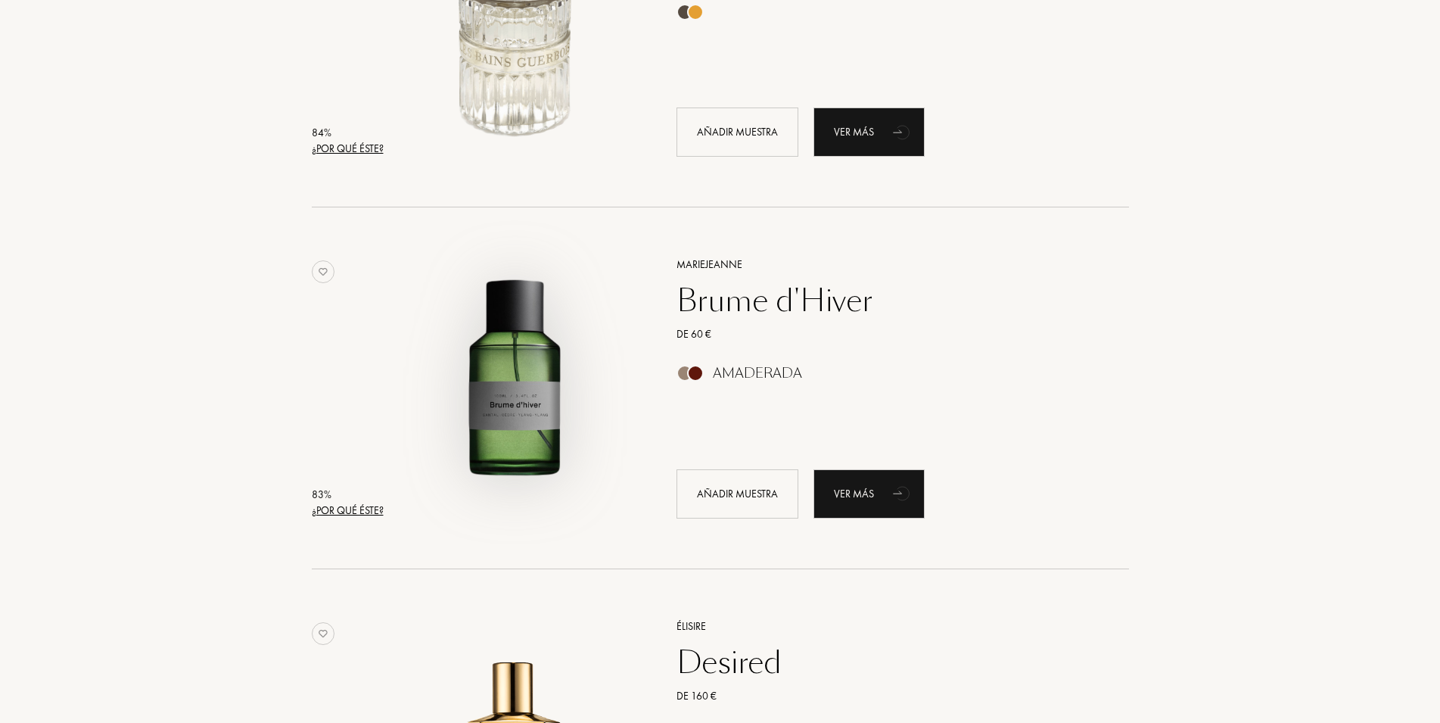
scroll to position [8012, 0]
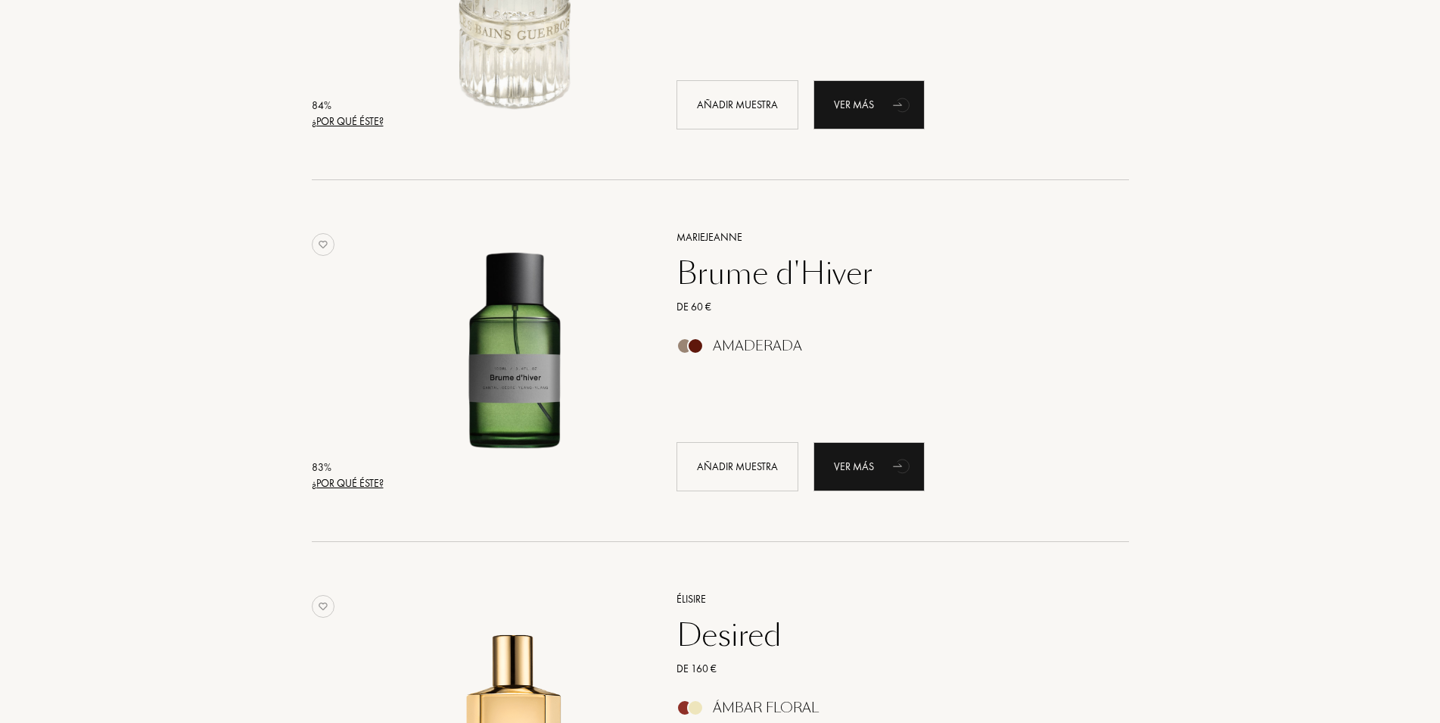
click at [817, 272] on div "Brume d'Hiver" at bounding box center [885, 273] width 441 height 36
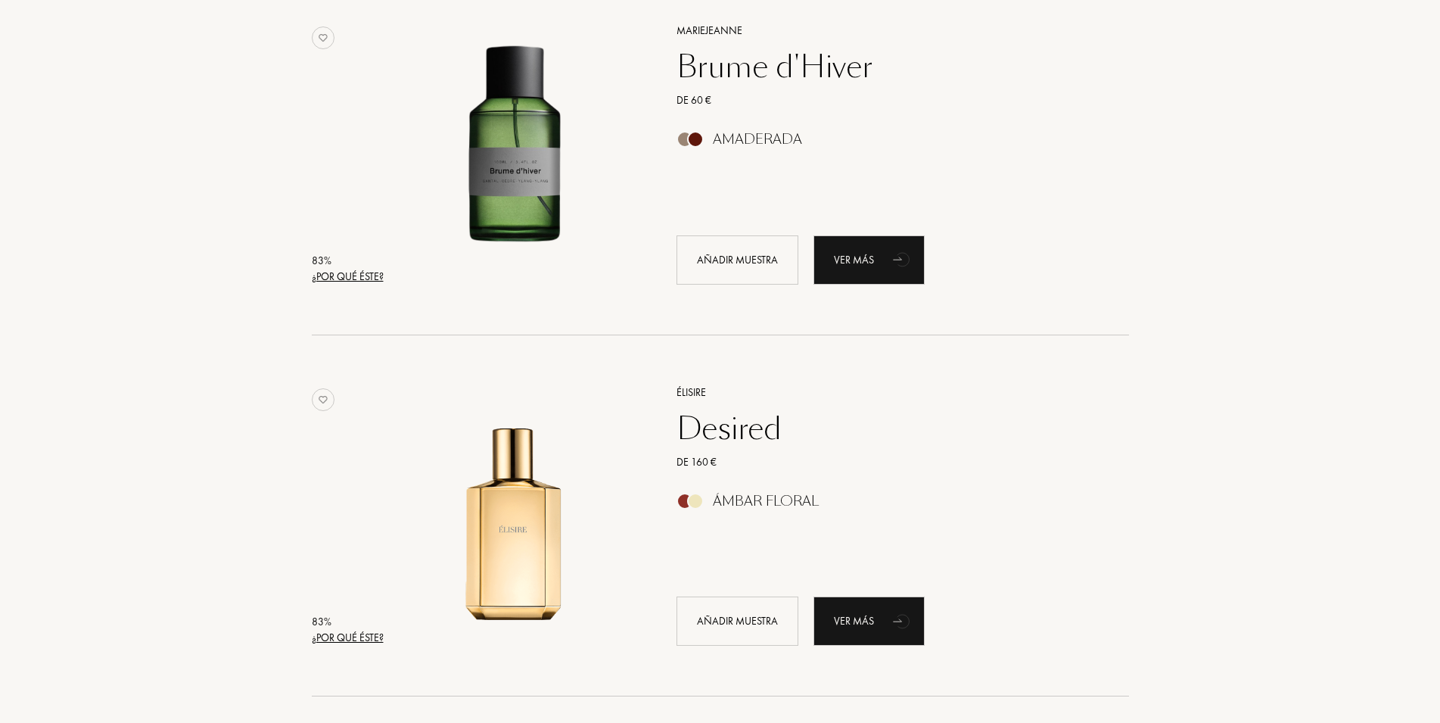
scroll to position [8244, 0]
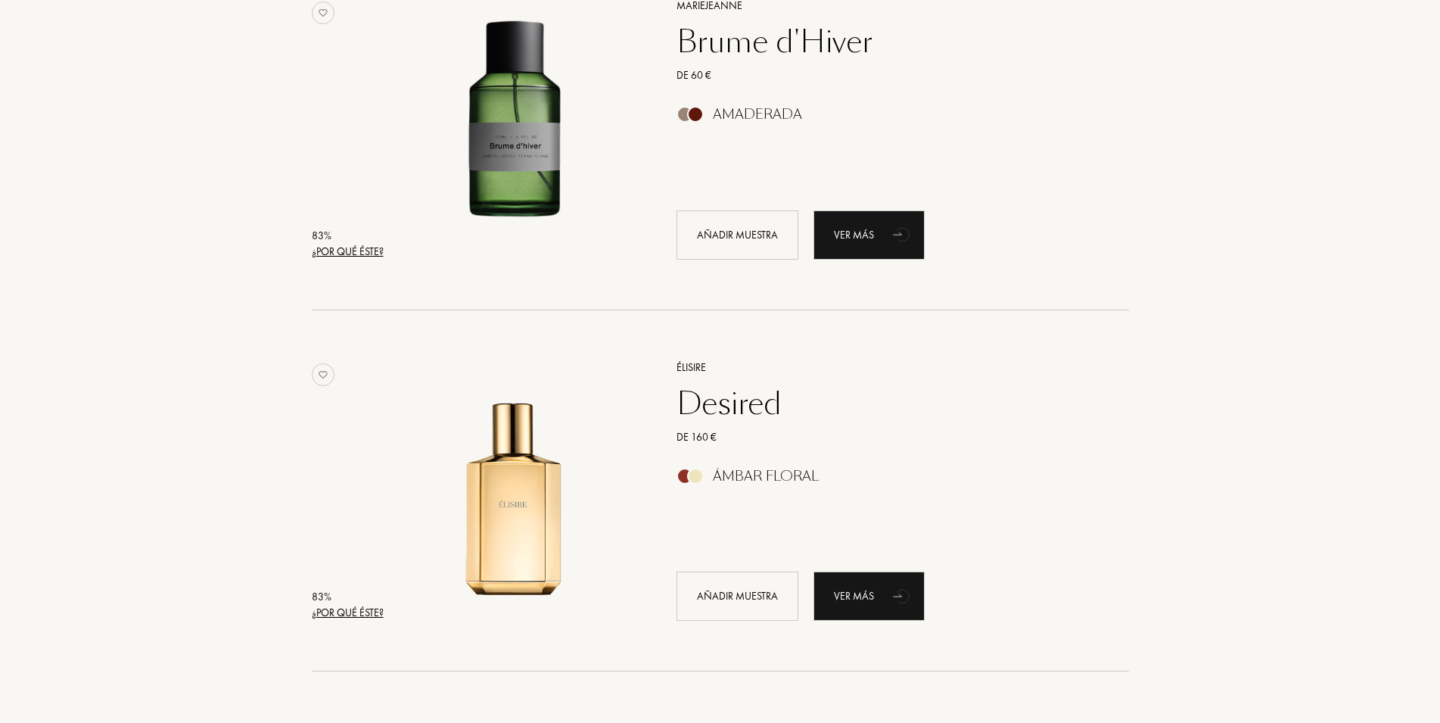
click at [767, 401] on div "Desired" at bounding box center [885, 403] width 441 height 36
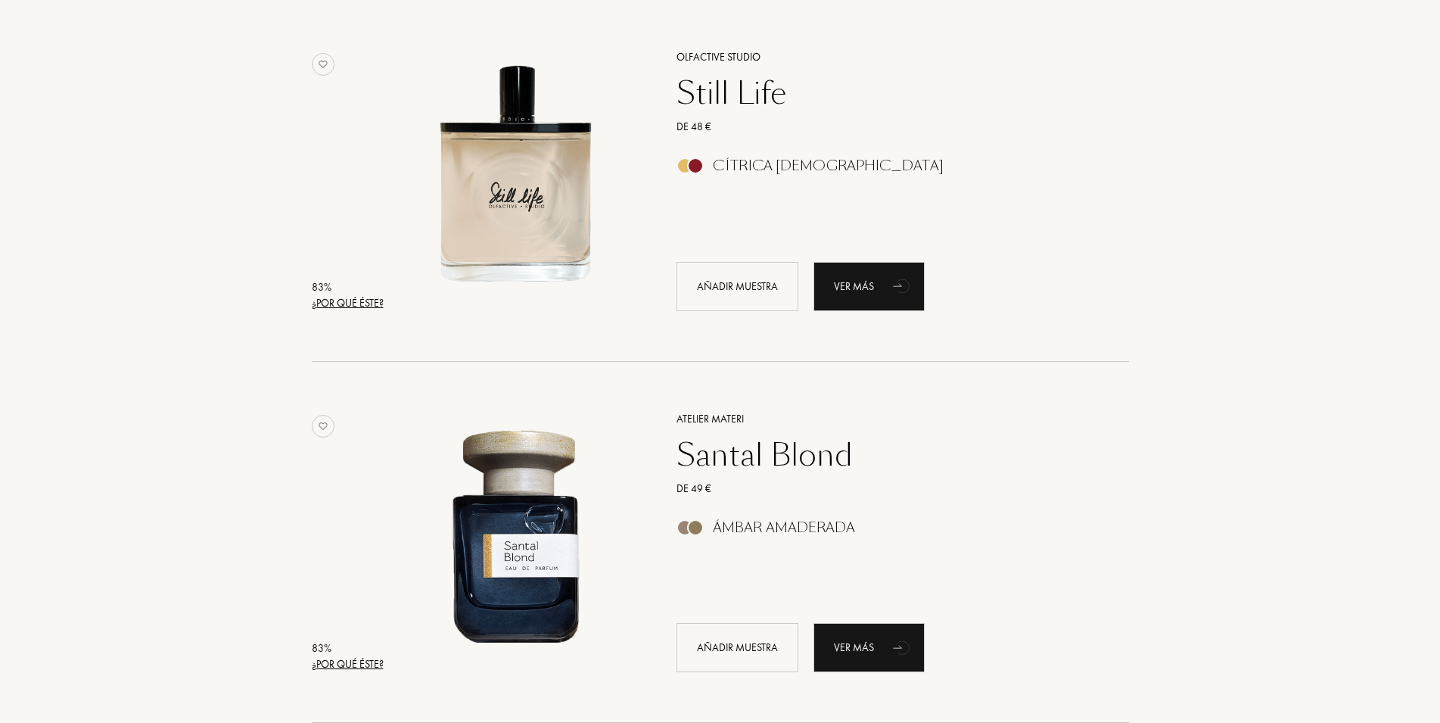
scroll to position [8938, 0]
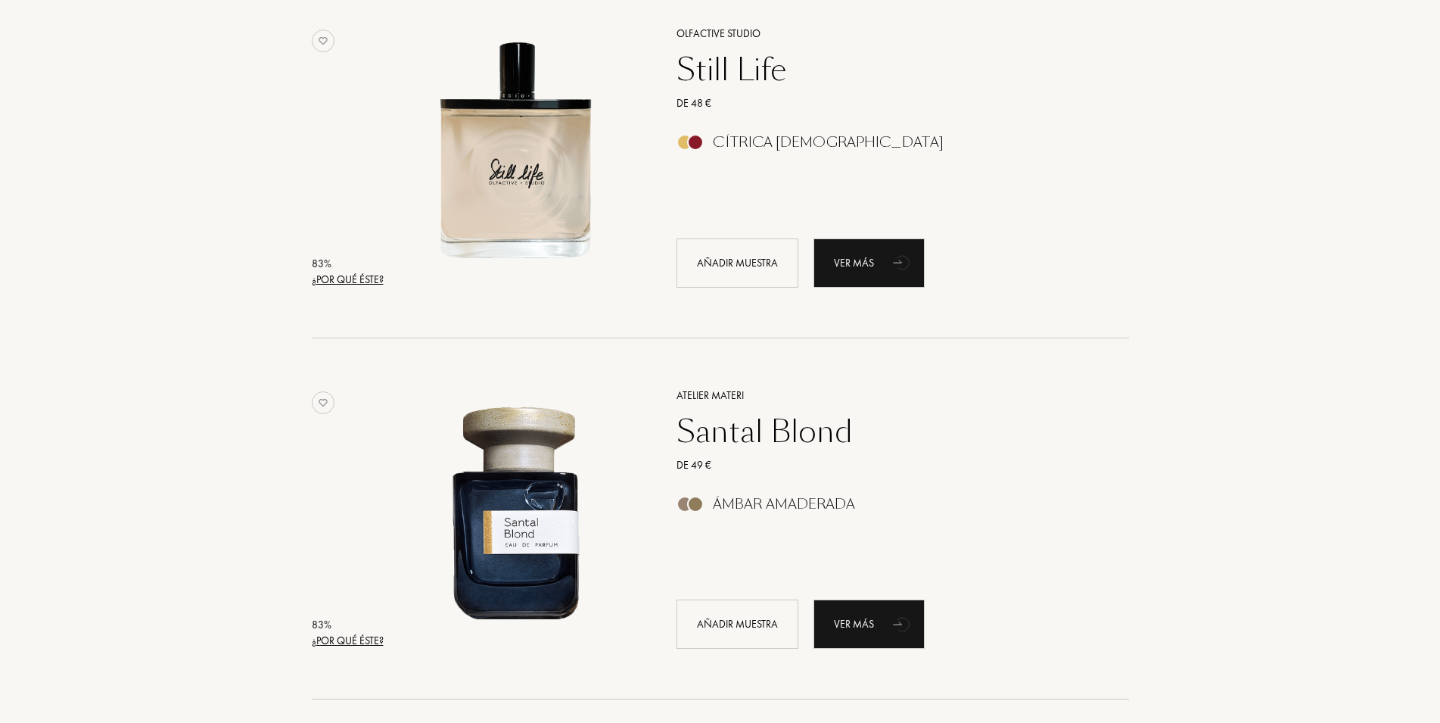
click at [782, 428] on div "Santal Blond" at bounding box center [885, 431] width 441 height 36
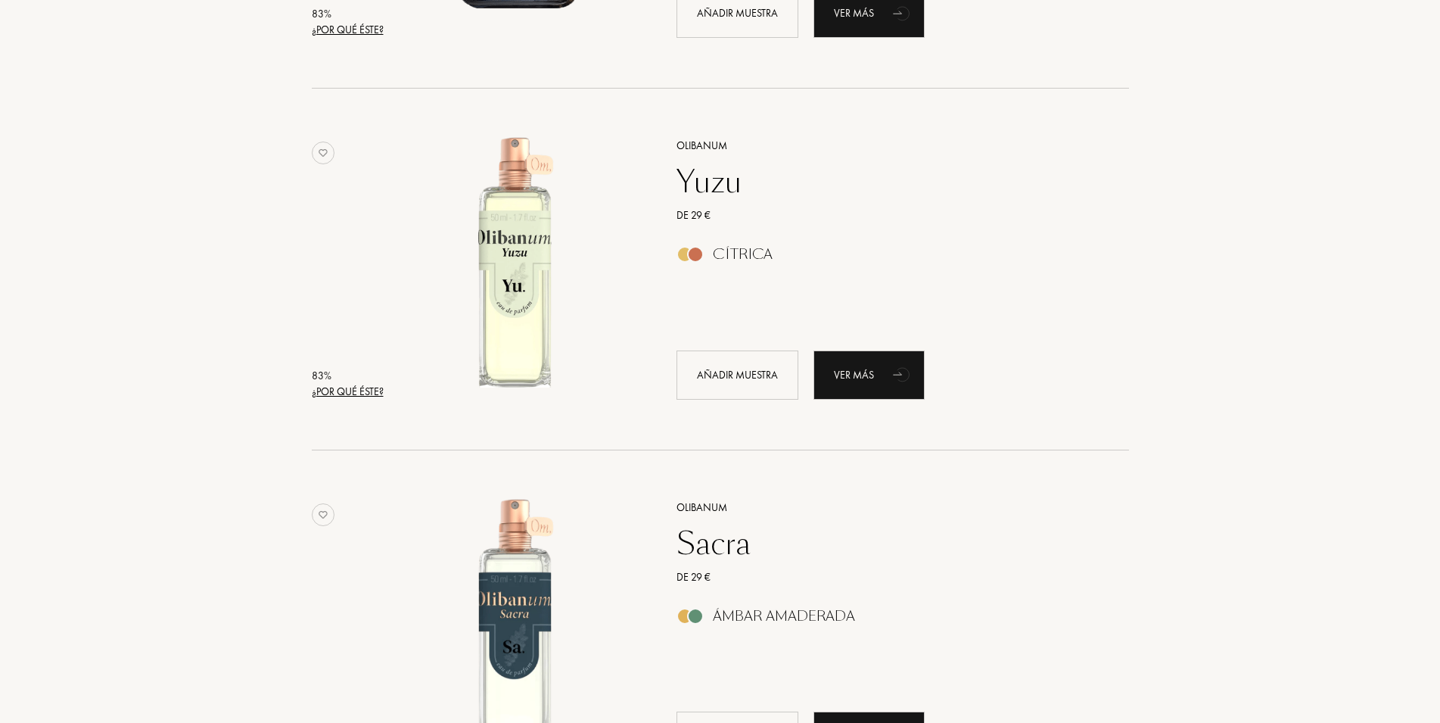
scroll to position [9635, 0]
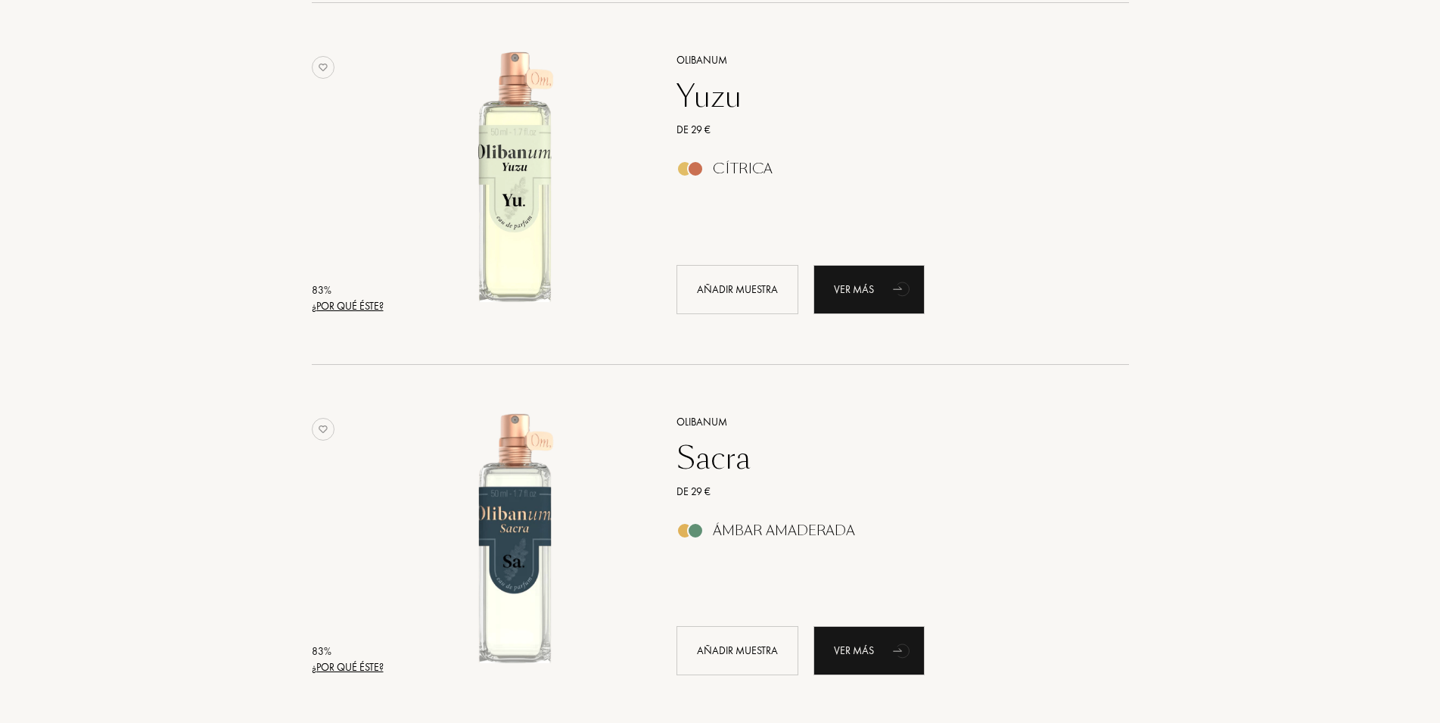
click at [723, 104] on div "Yuzu" at bounding box center [885, 96] width 441 height 36
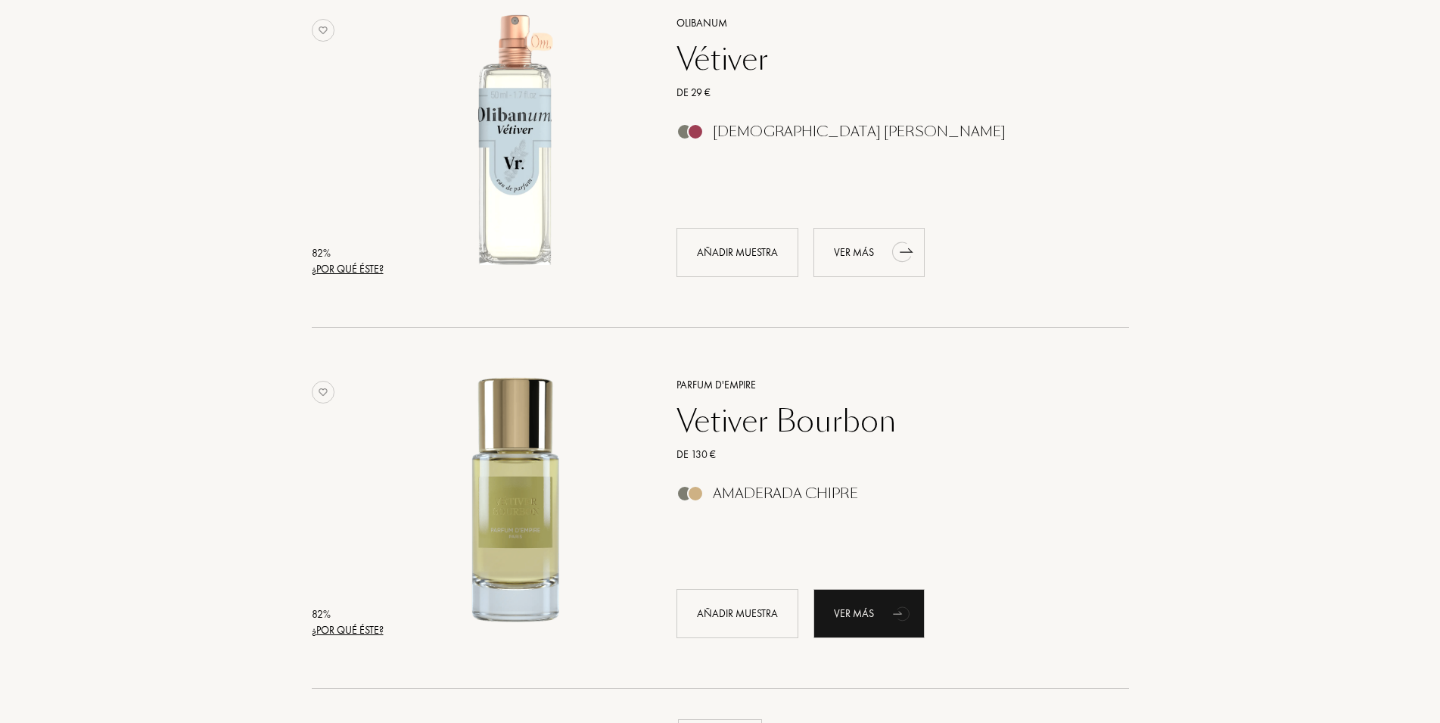
scroll to position [10407, 0]
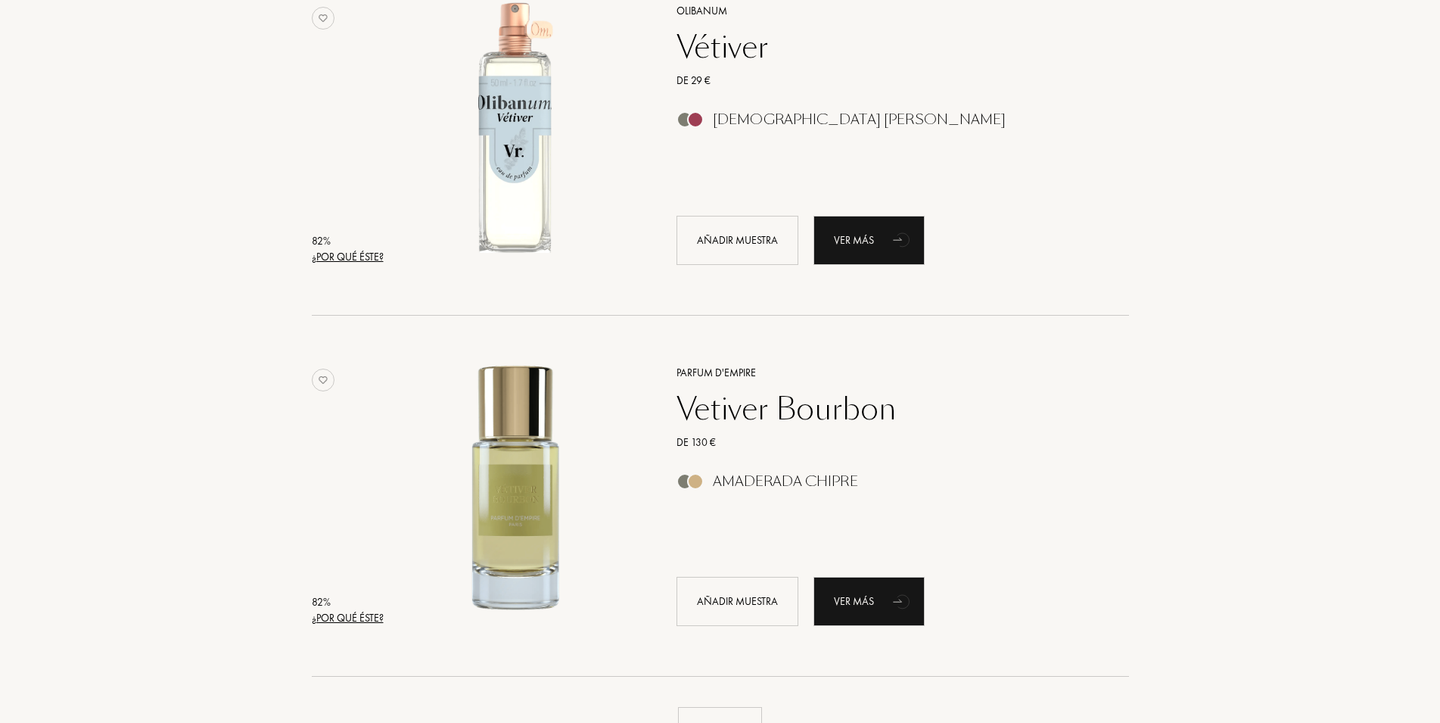
click at [834, 424] on div "Vetiver Bourbon" at bounding box center [885, 409] width 441 height 36
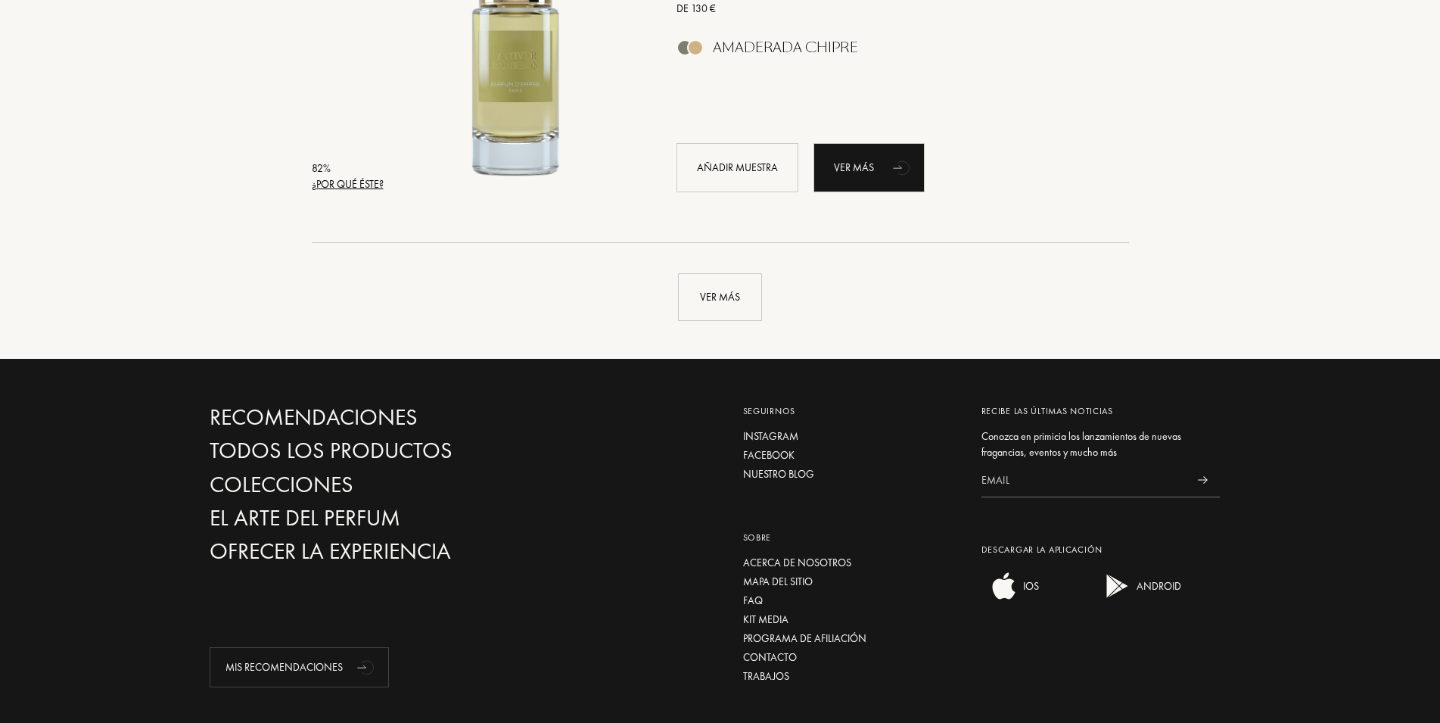
scroll to position [10870, 0]
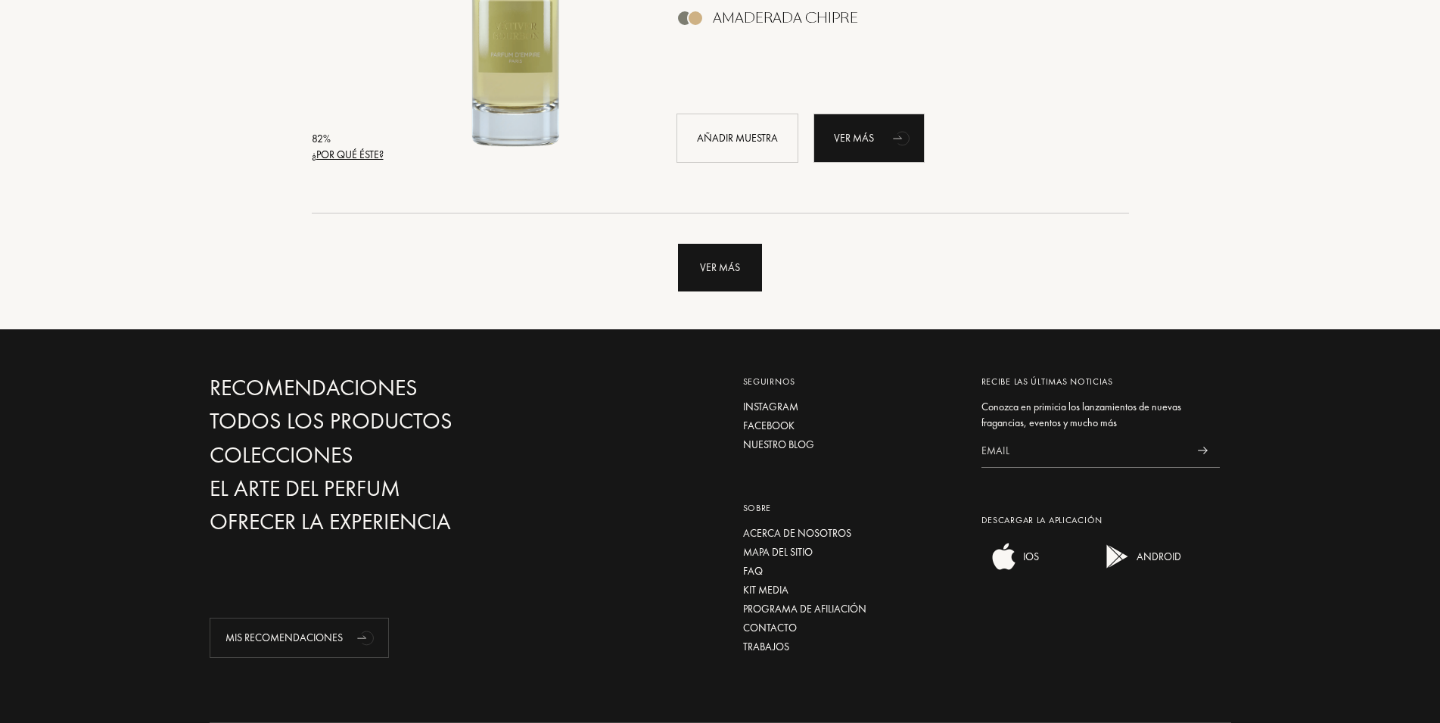
click at [724, 264] on div "Ver más" at bounding box center [720, 268] width 84 height 48
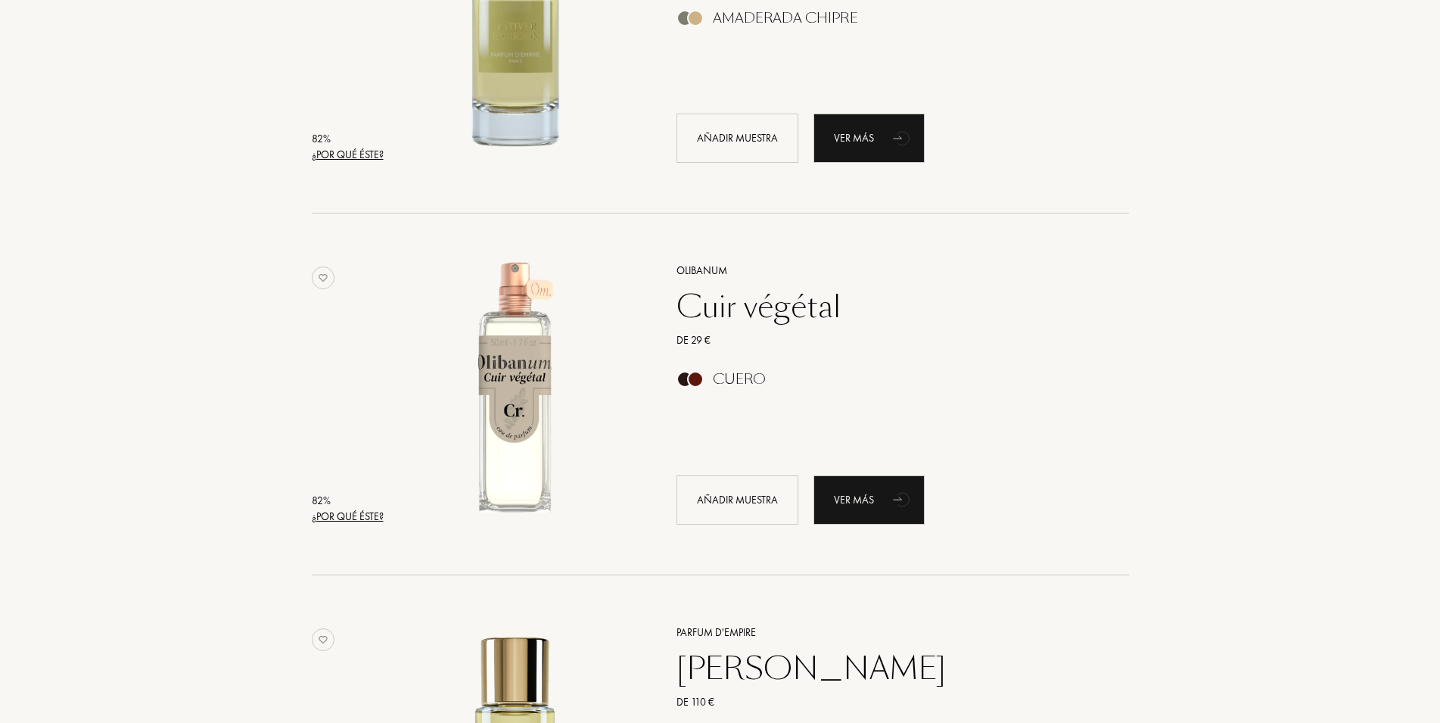
click at [761, 310] on div "Cuir végétal" at bounding box center [885, 306] width 441 height 36
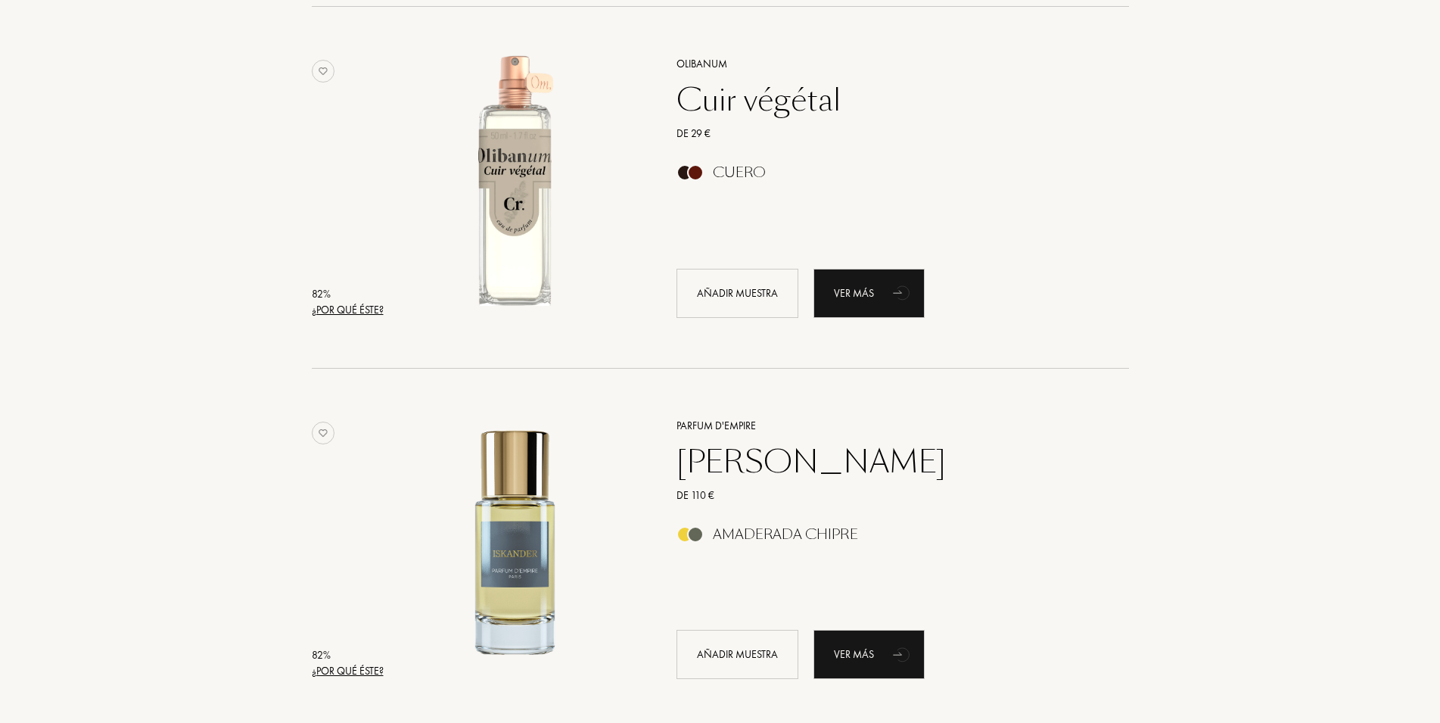
scroll to position [11102, 0]
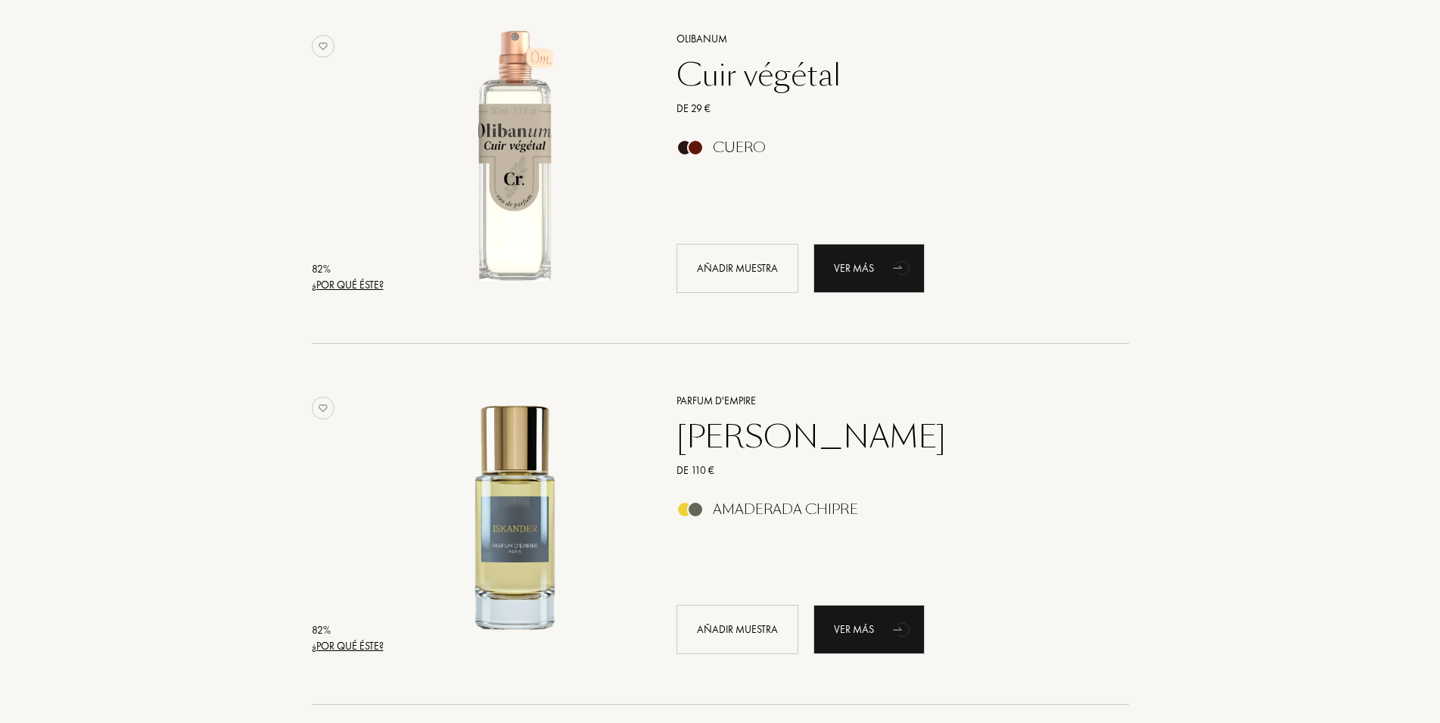
click at [767, 441] on div "Iskander" at bounding box center [885, 437] width 441 height 36
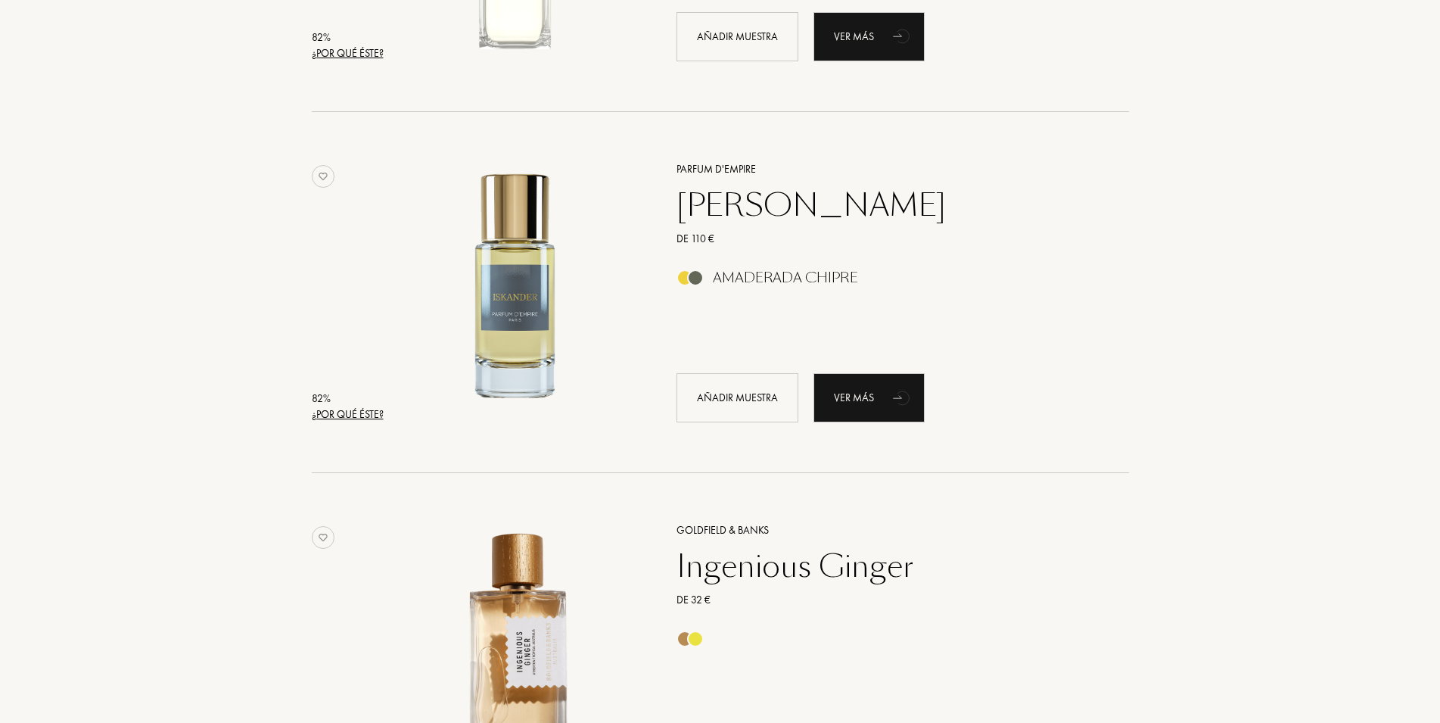
scroll to position [11642, 0]
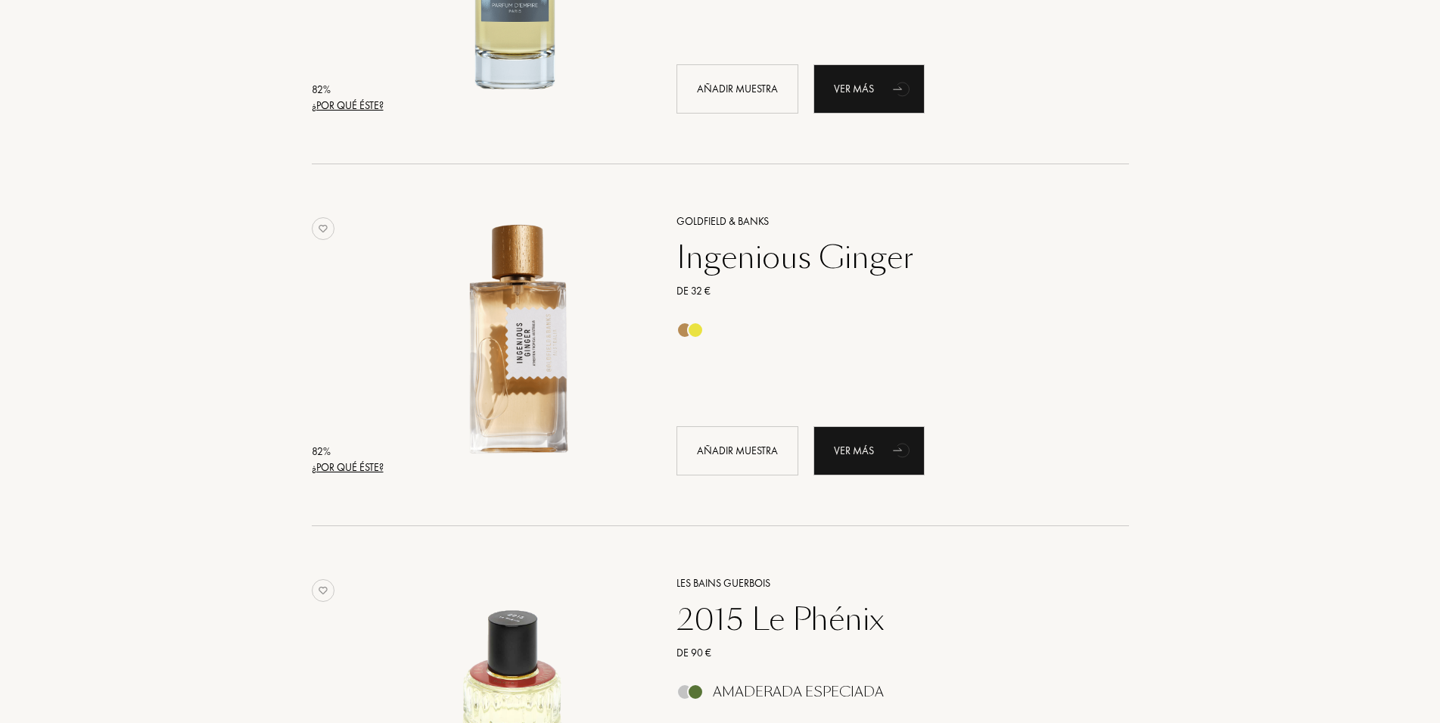
click at [1135, 352] on div "82 % ¿Por qué éste? Goldfield & Banks Ingenious Ginger De 32 € Añadir muestra V…" at bounding box center [720, 345] width 1044 height 362
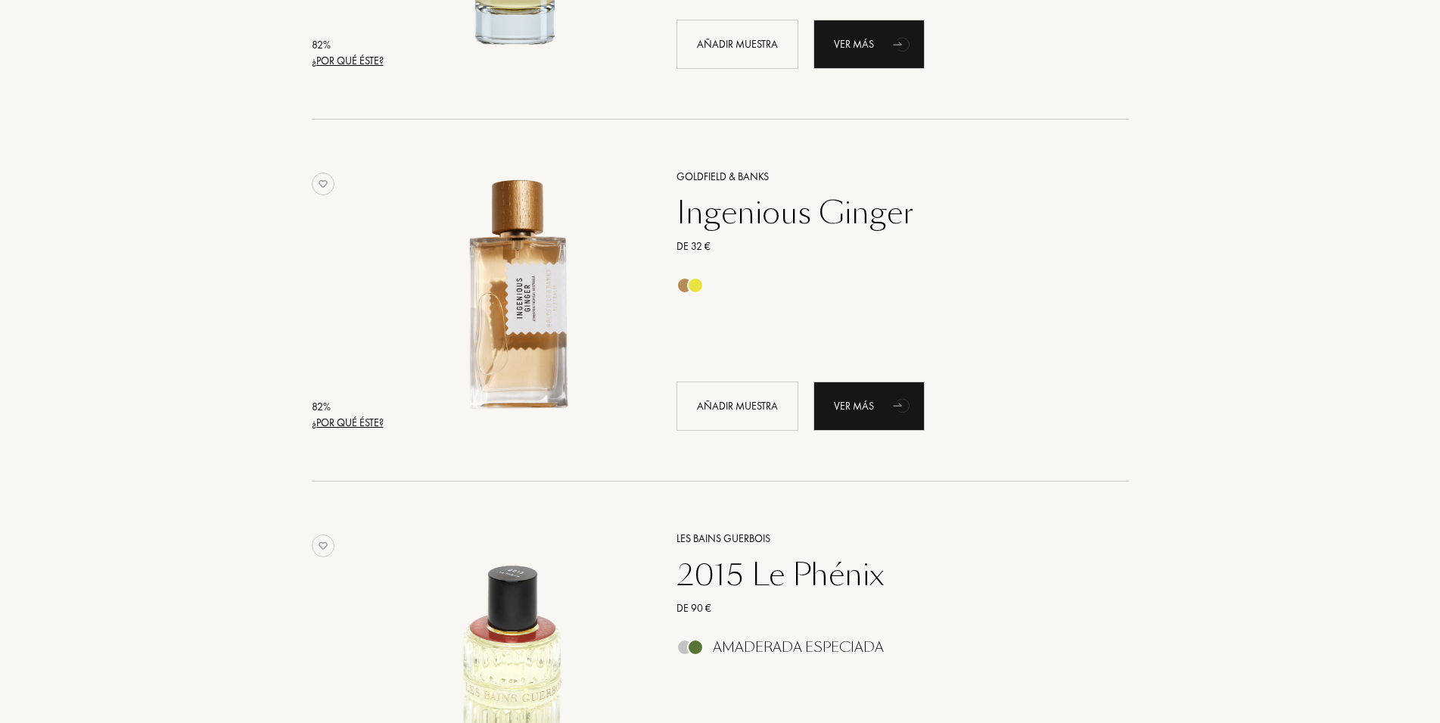
scroll to position [11951, 0]
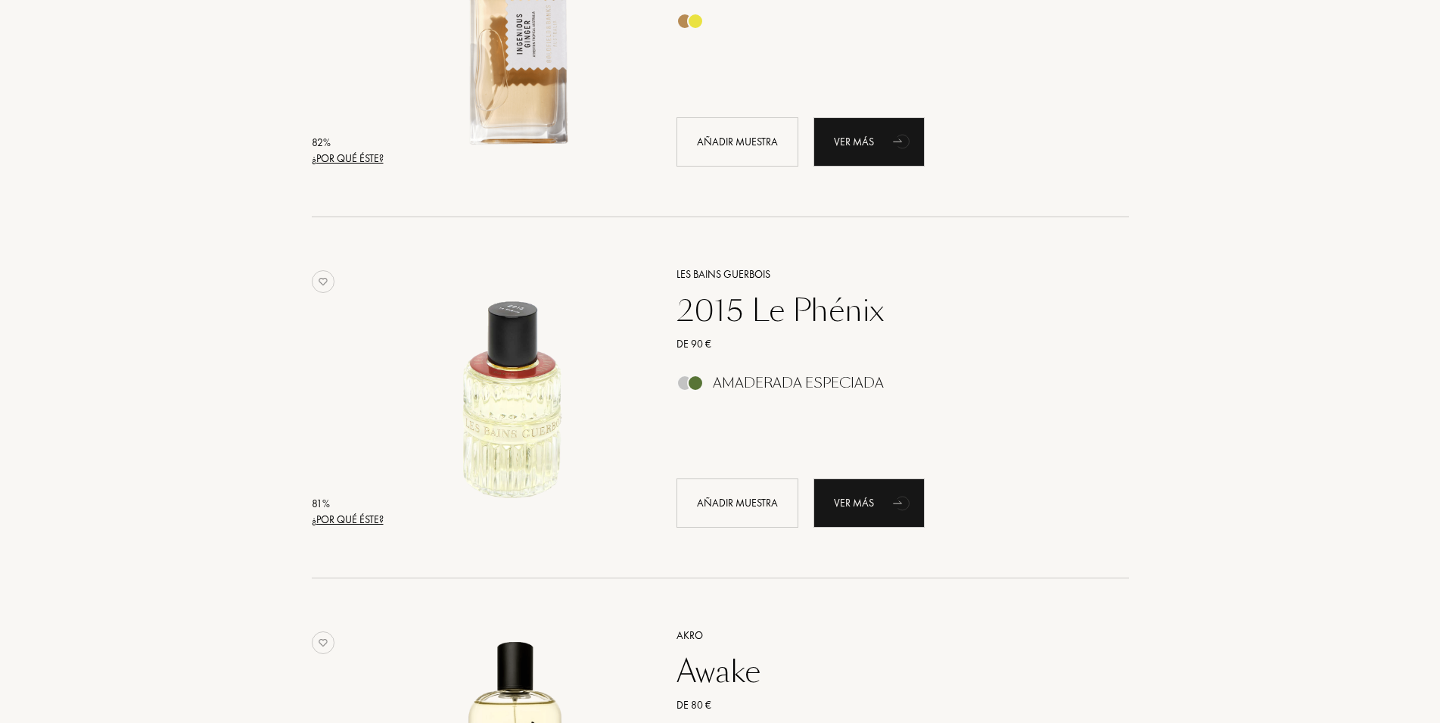
click at [805, 306] on div "2015 Le Phénix" at bounding box center [885, 310] width 441 height 36
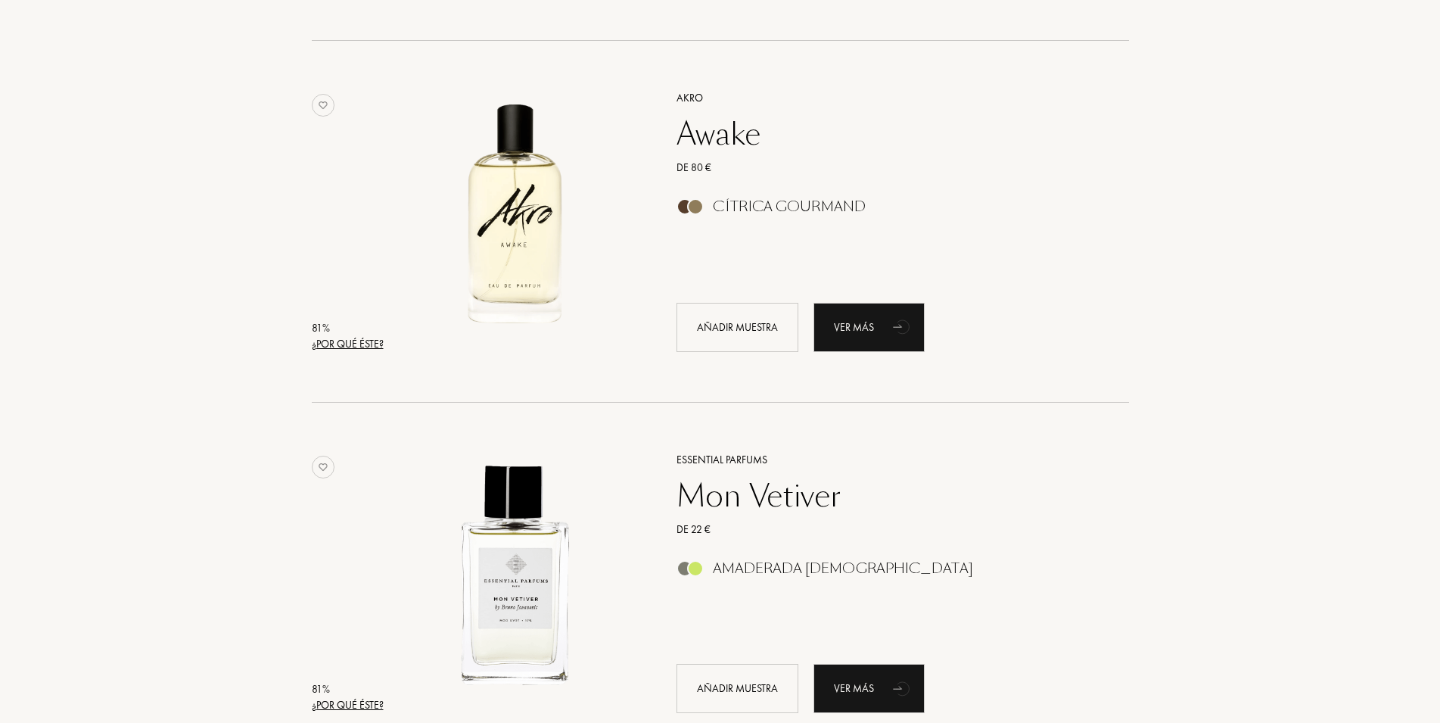
scroll to position [12491, 0]
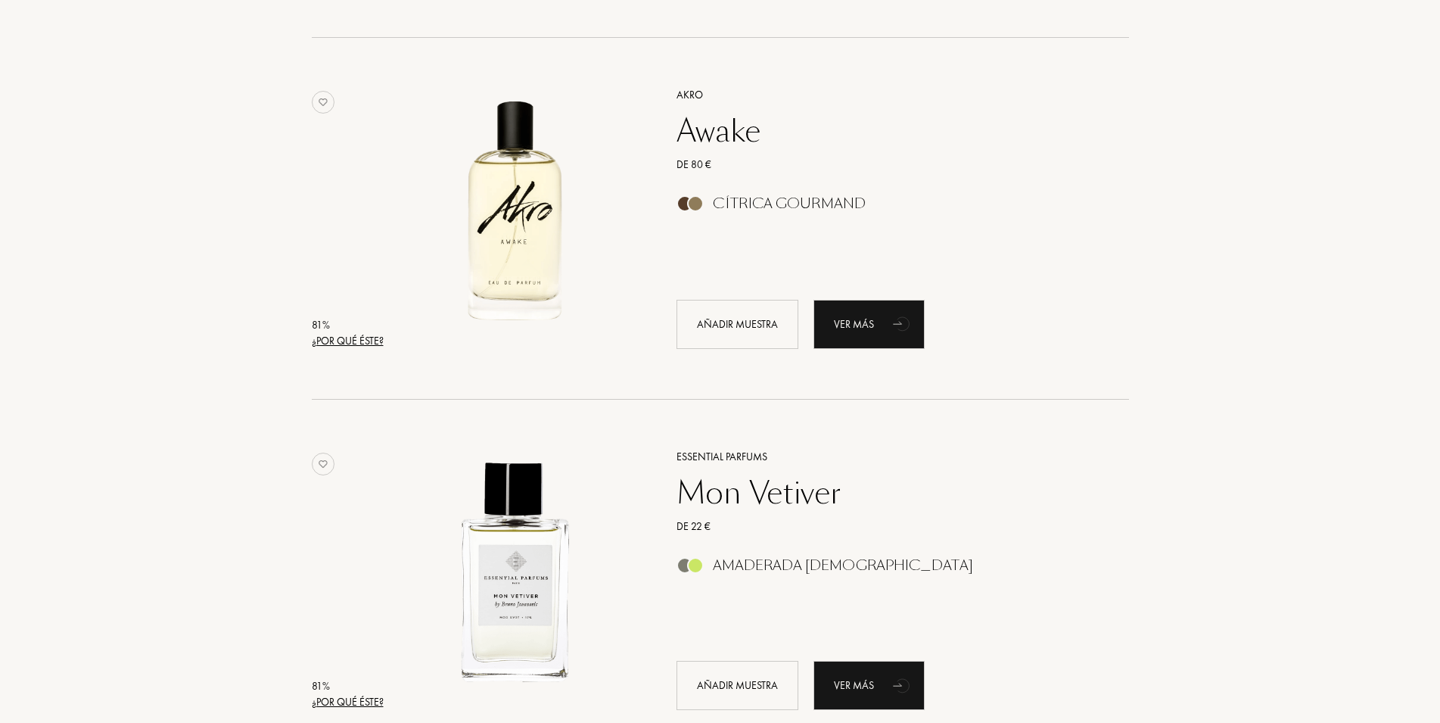
click at [752, 129] on div "Awake" at bounding box center [885, 131] width 441 height 36
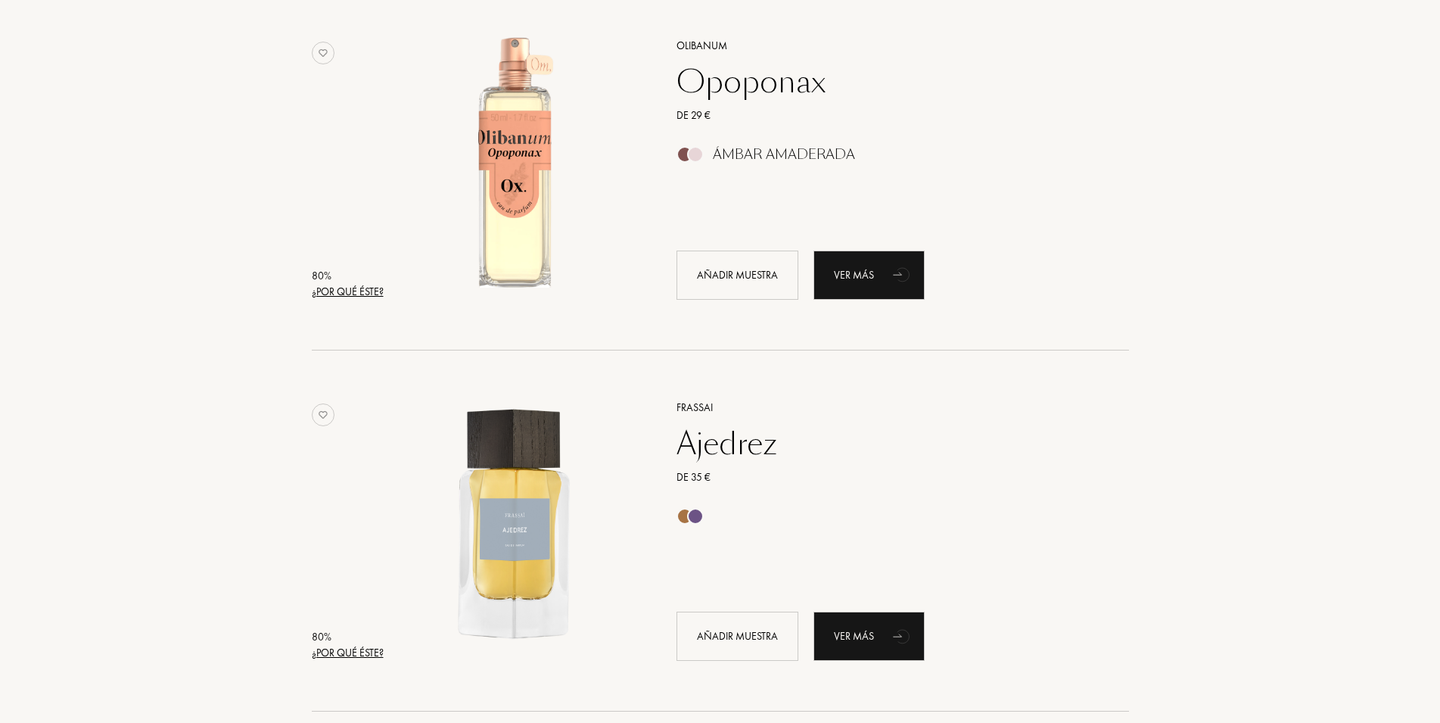
scroll to position [13572, 0]
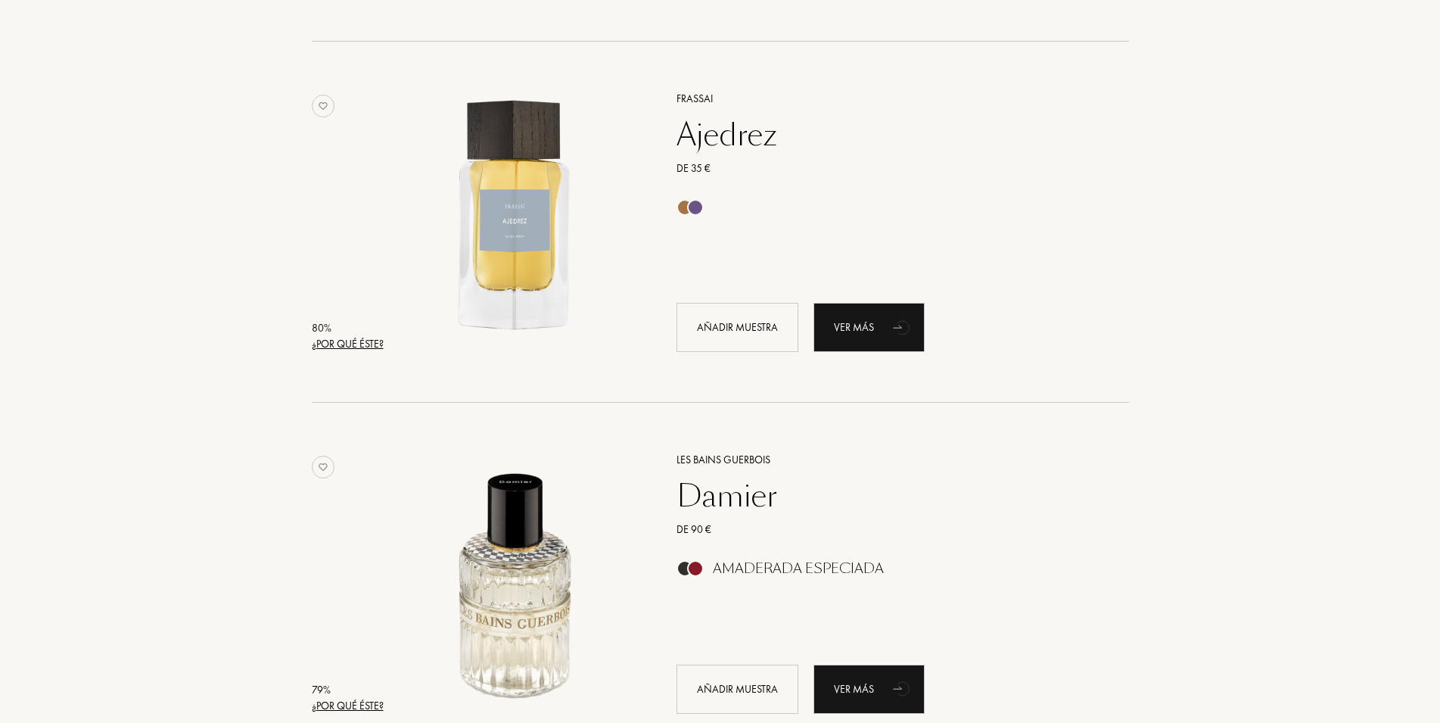
click at [726, 493] on div "Damier" at bounding box center [885, 496] width 441 height 36
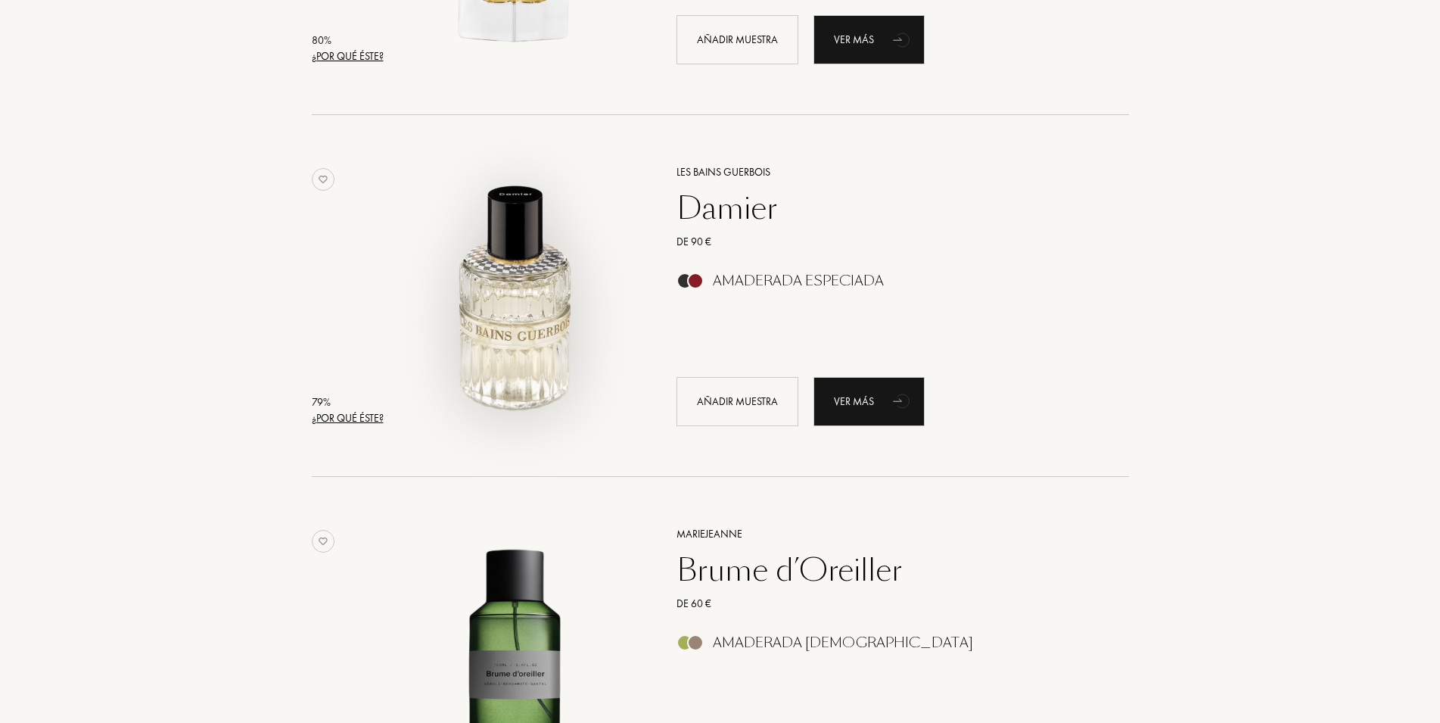
scroll to position [14088, 0]
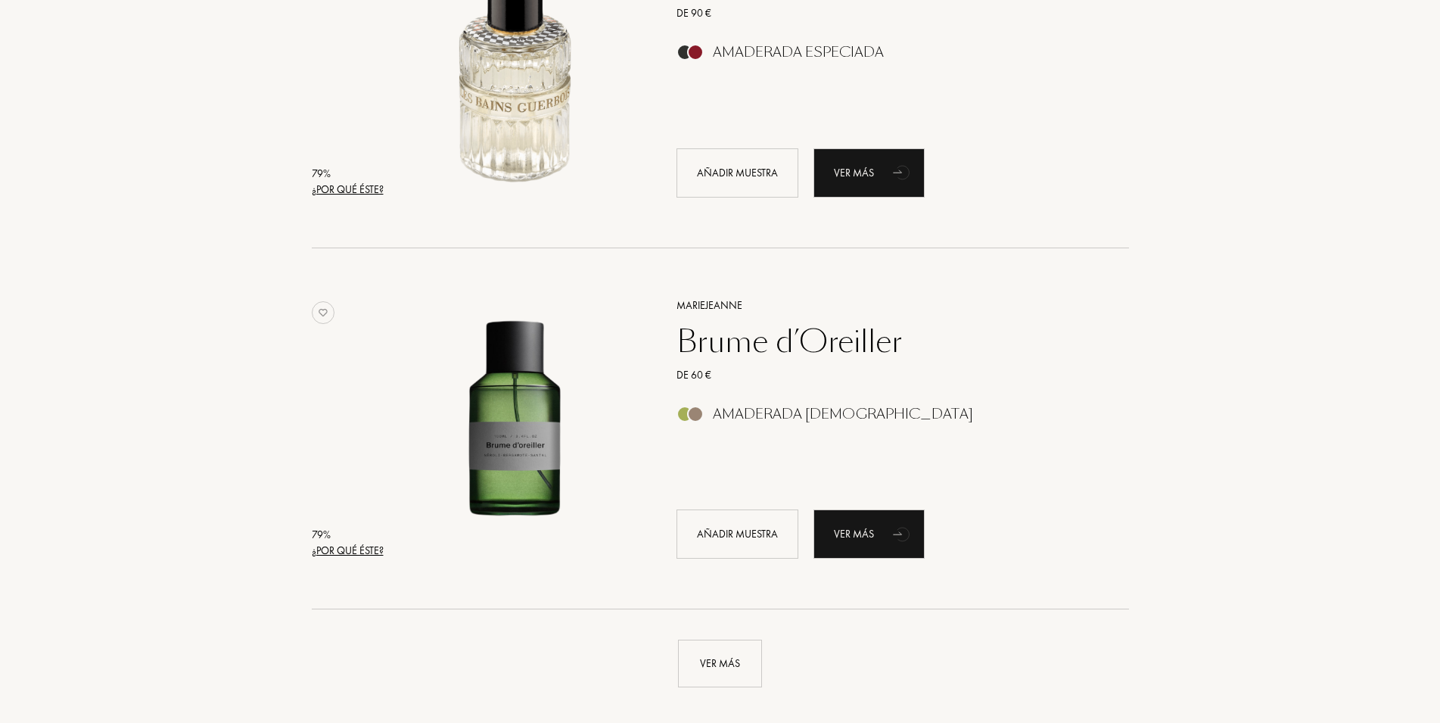
click at [819, 338] on div "Brume d’Oreiller" at bounding box center [885, 341] width 441 height 36
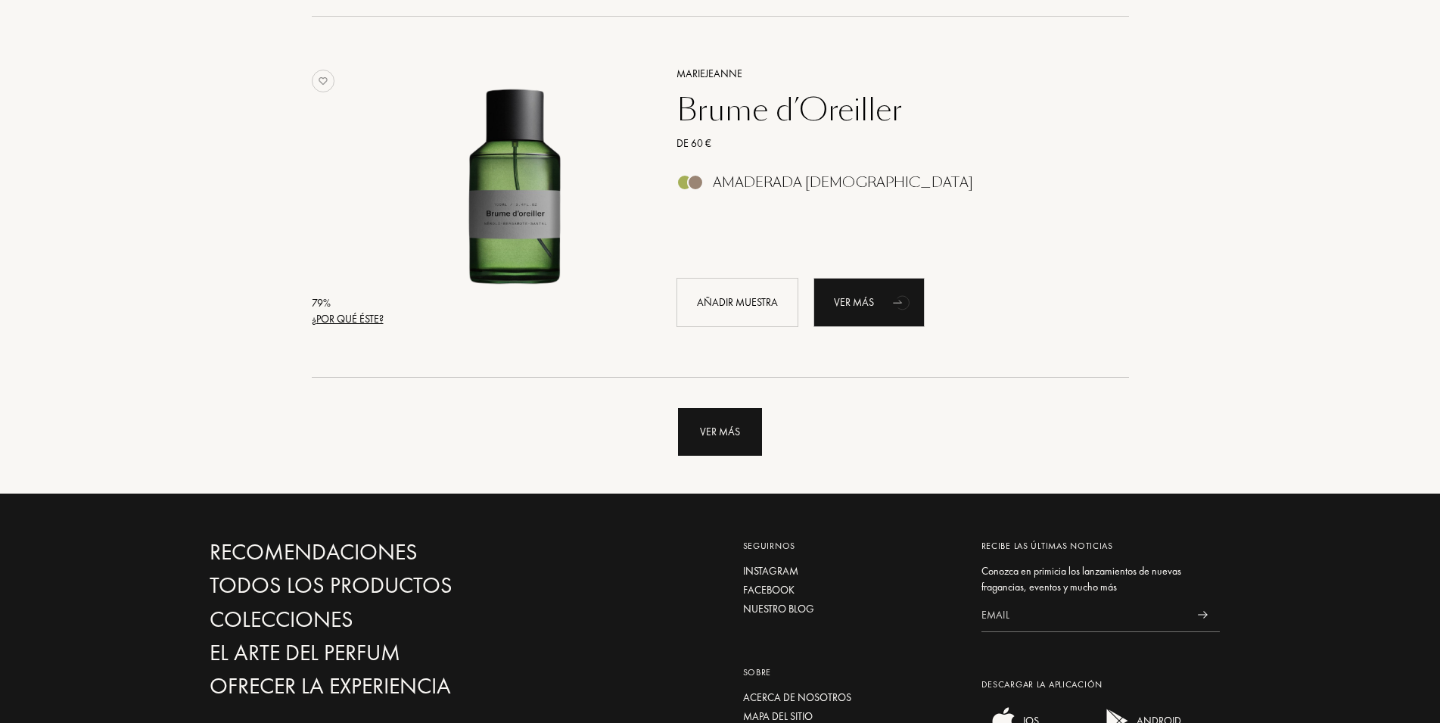
click at [724, 422] on div "Ver más" at bounding box center [720, 432] width 84 height 48
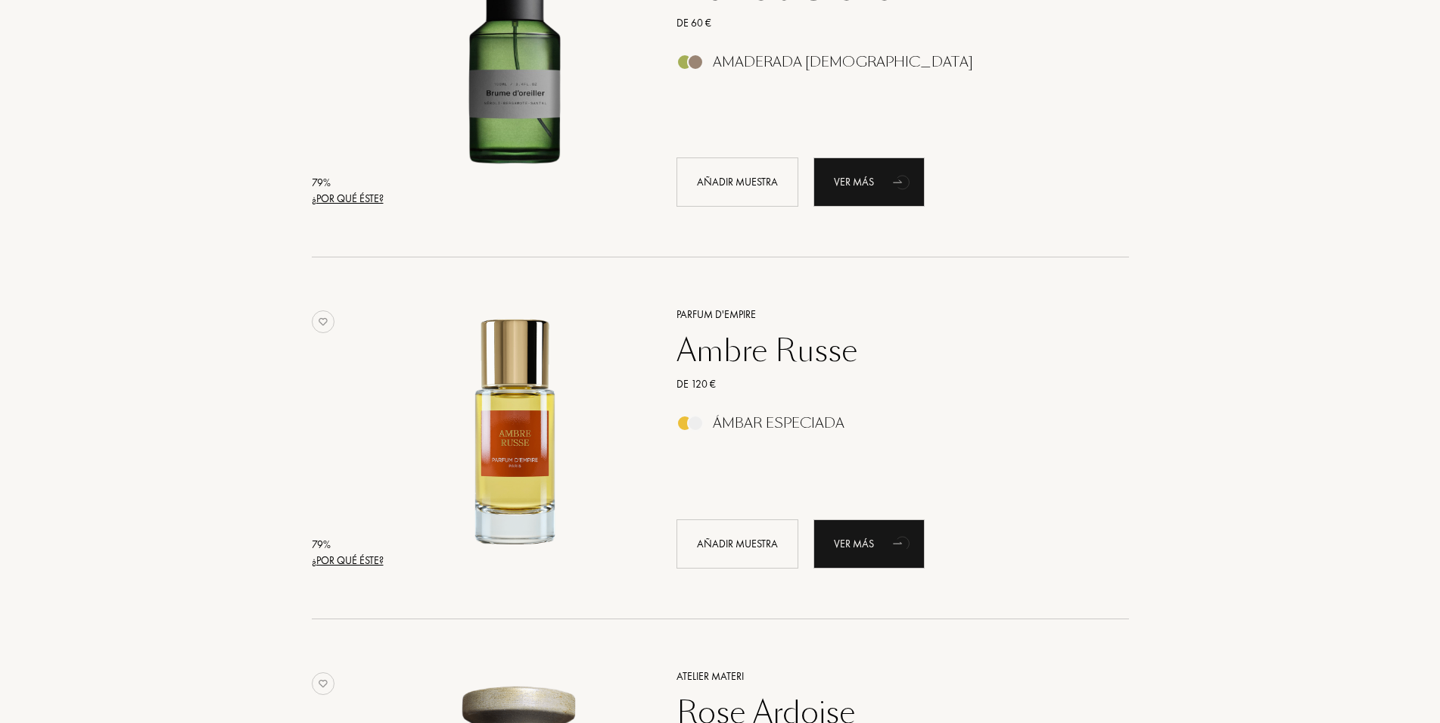
scroll to position [14474, 0]
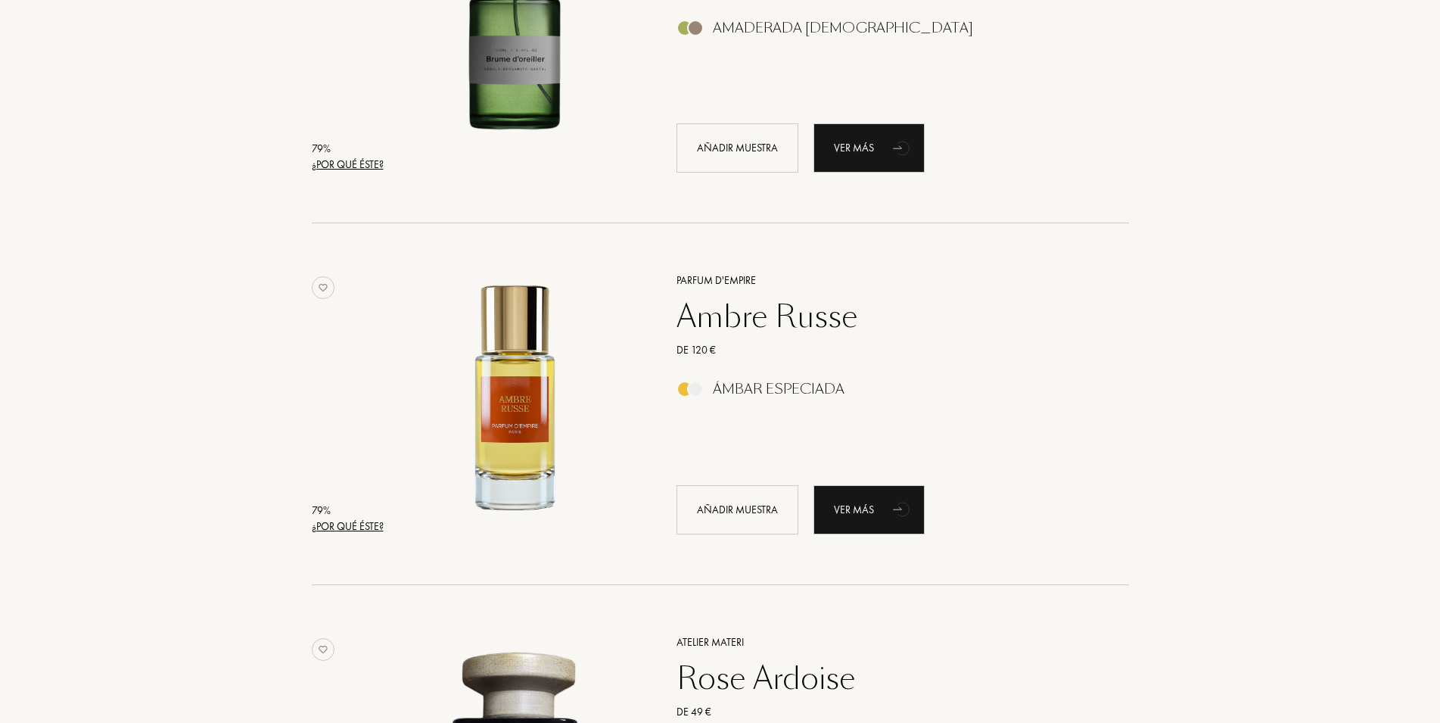
click at [828, 320] on div "Ambre Russe" at bounding box center [885, 316] width 441 height 36
click at [729, 495] on div "Añadir muestra" at bounding box center [738, 509] width 122 height 49
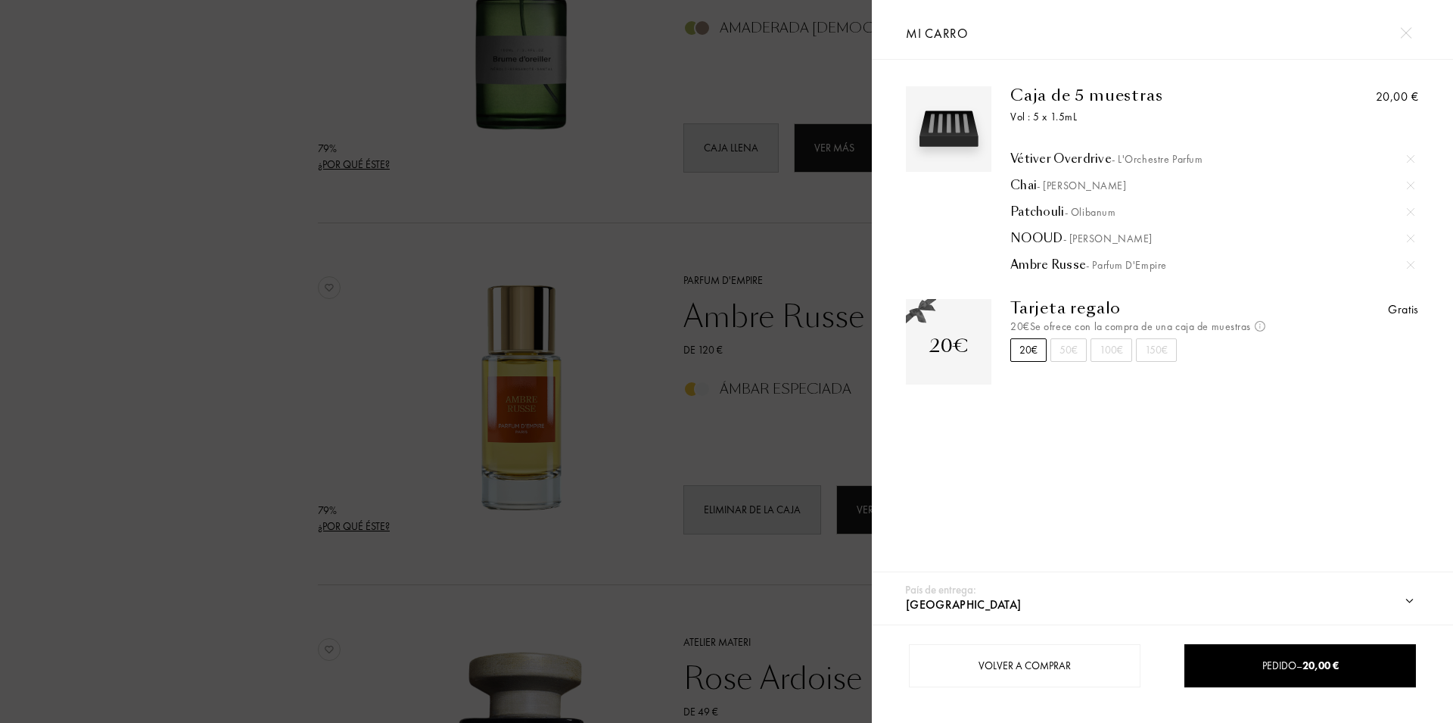
click at [561, 172] on div at bounding box center [436, 361] width 872 height 723
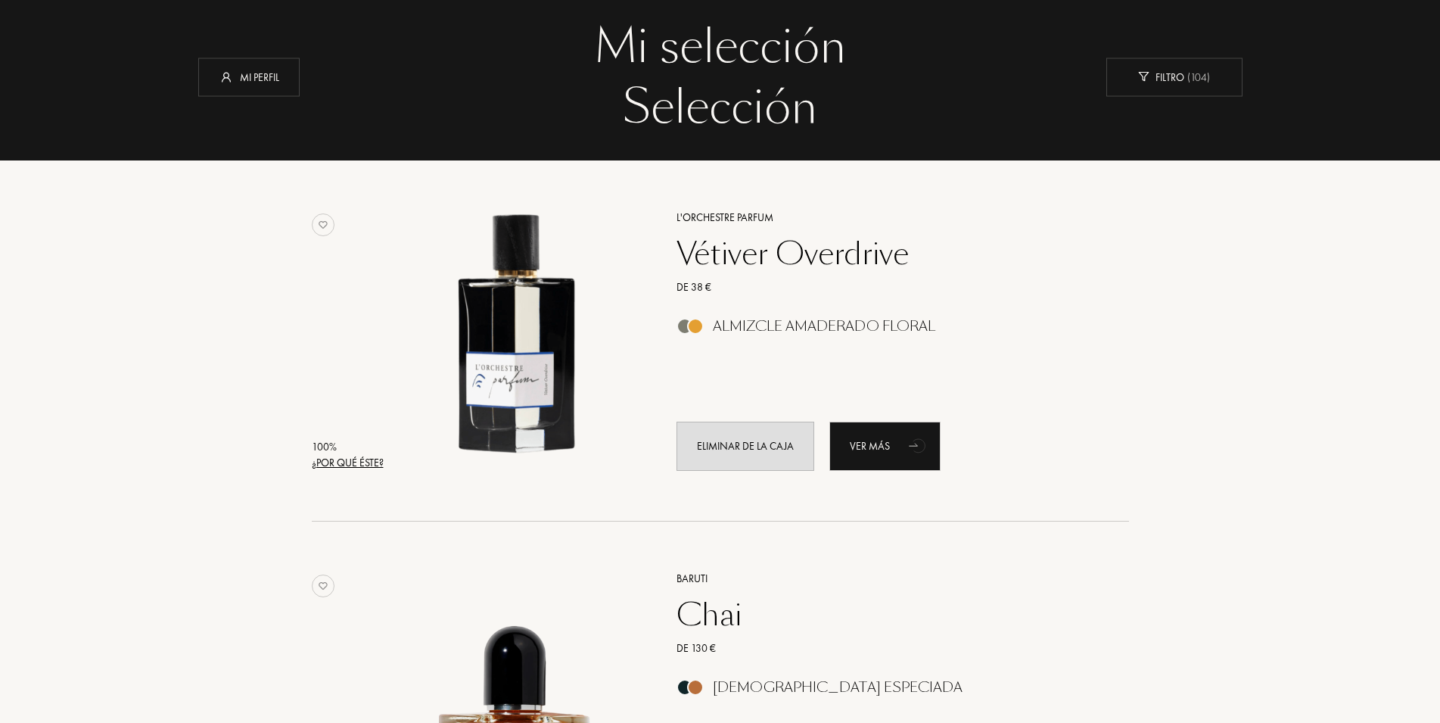
scroll to position [0, 0]
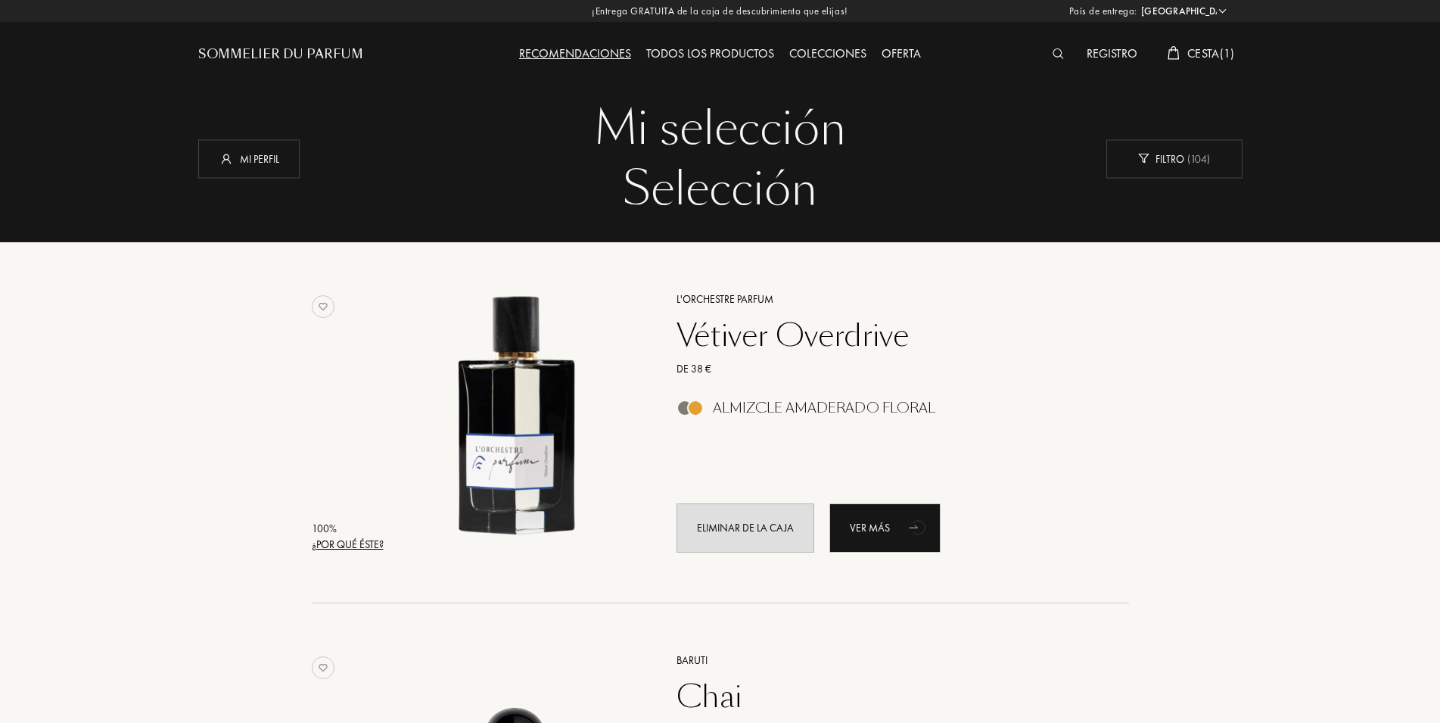
drag, startPoint x: 1450, startPoint y: 430, endPoint x: 816, endPoint y: 51, distance: 738.9
click at [743, 56] on div "Todos los productos" at bounding box center [710, 55] width 143 height 20
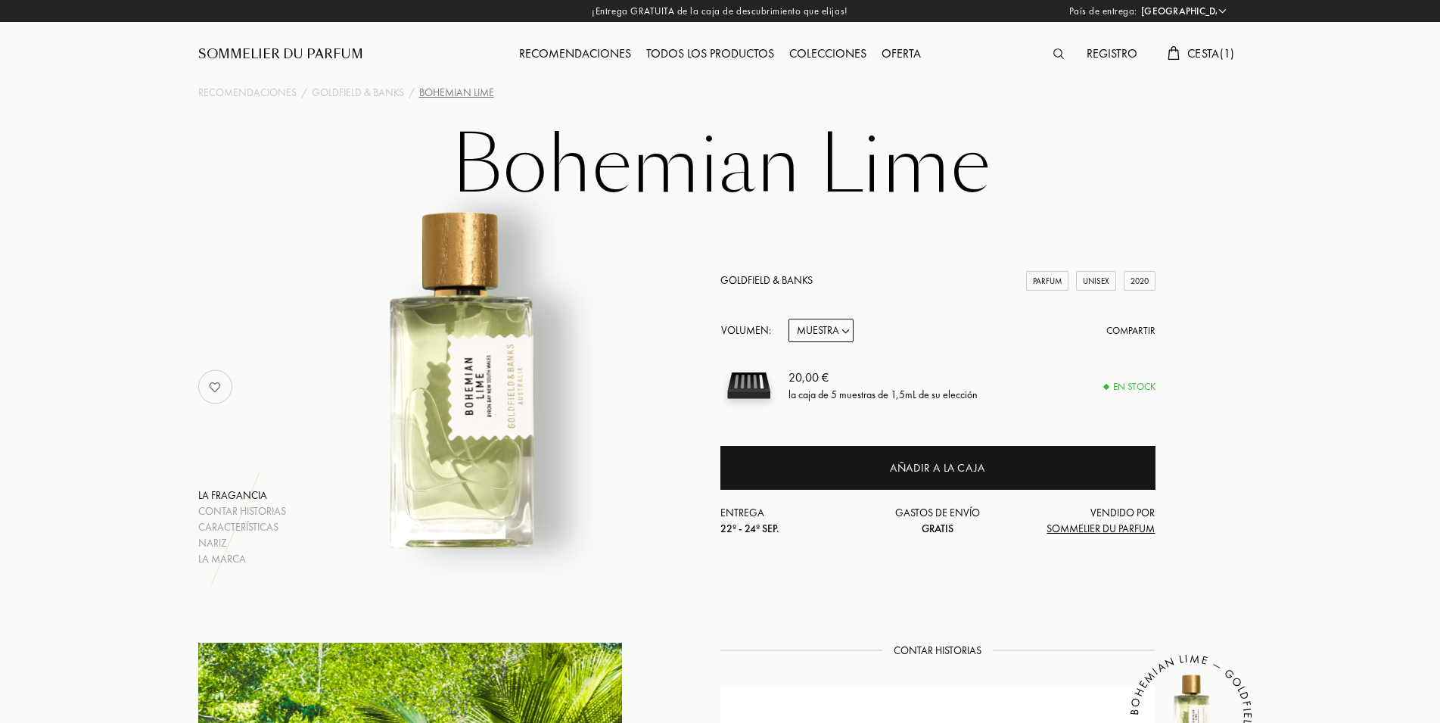
select select "ES"
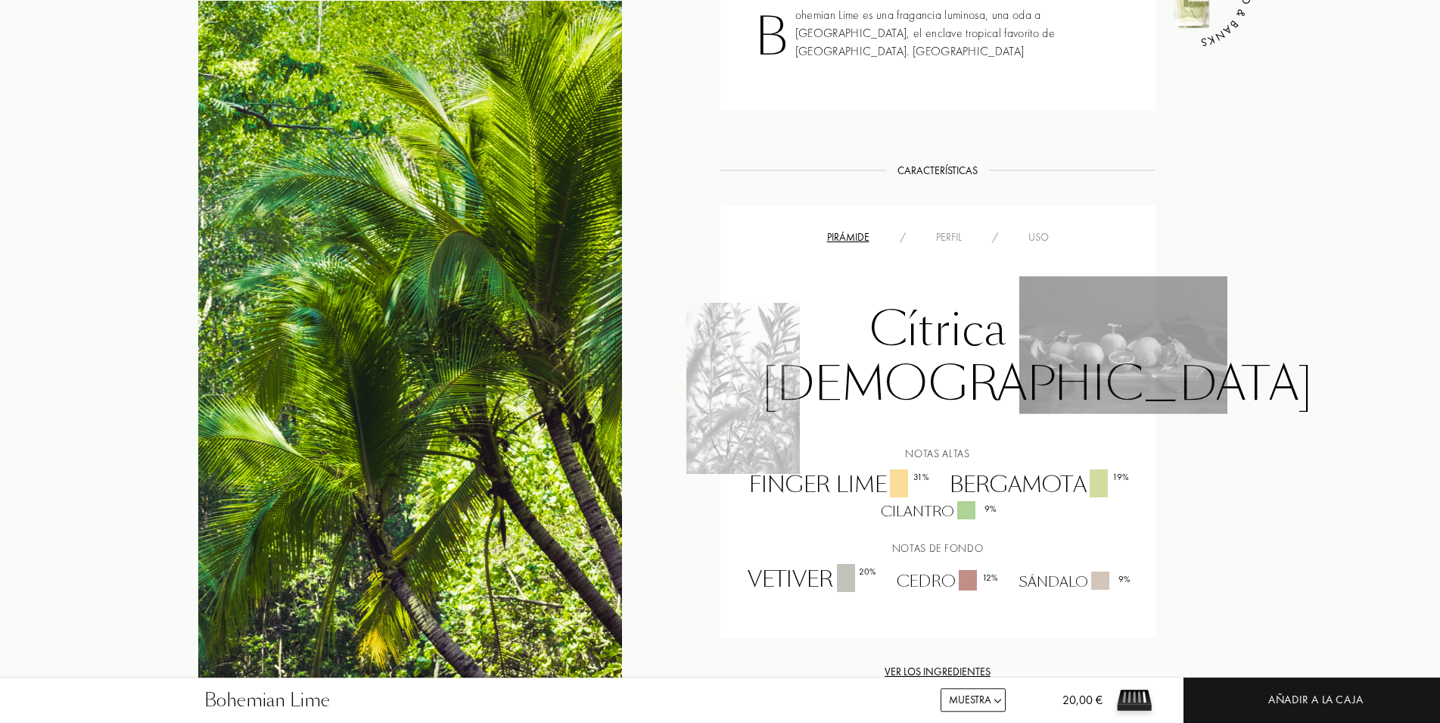
scroll to position [772, 0]
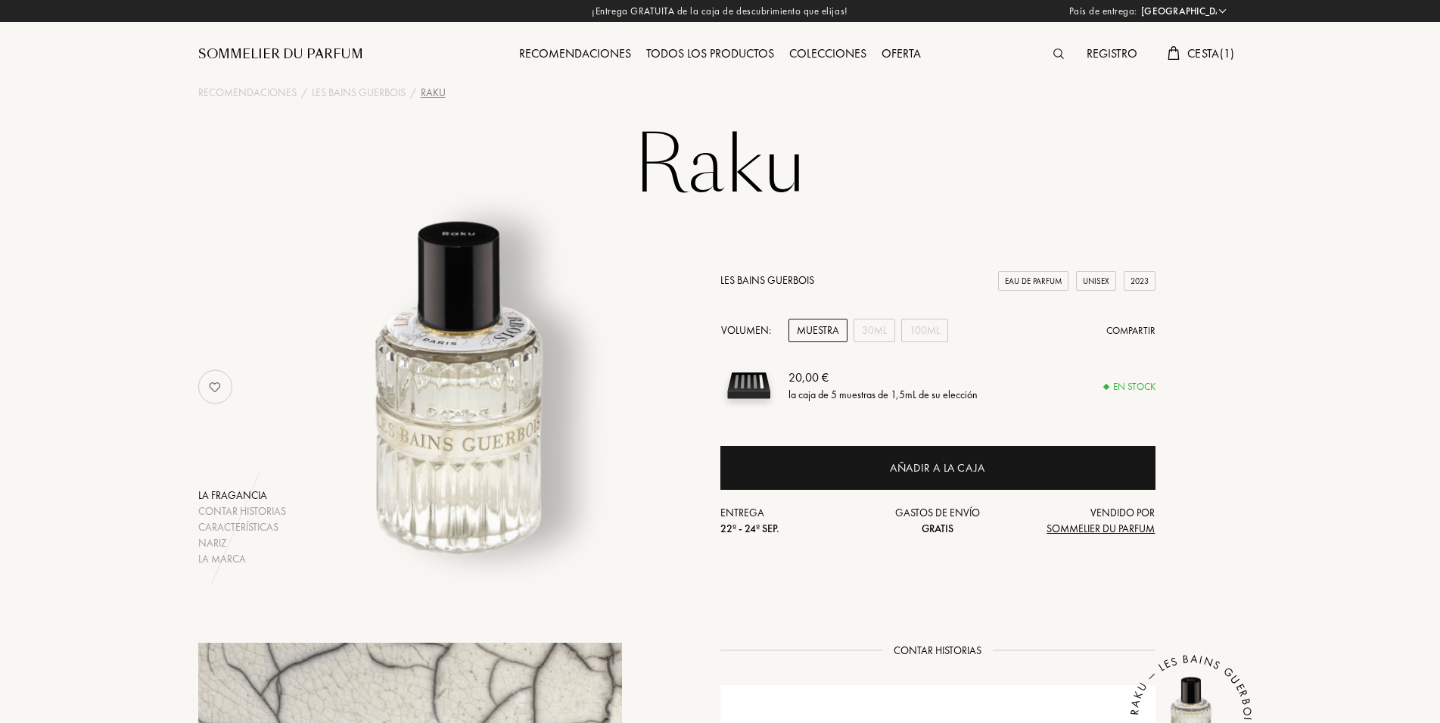
select select "ES"
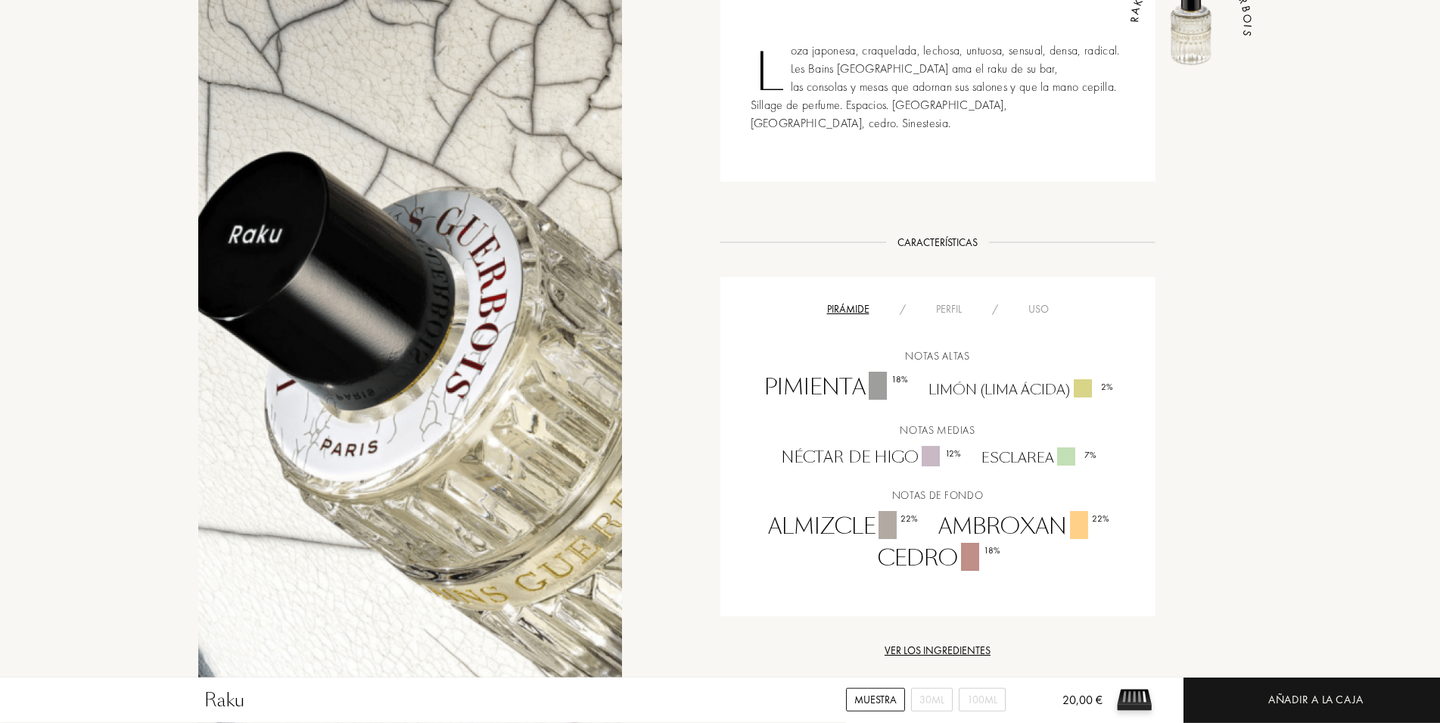
scroll to position [695, 0]
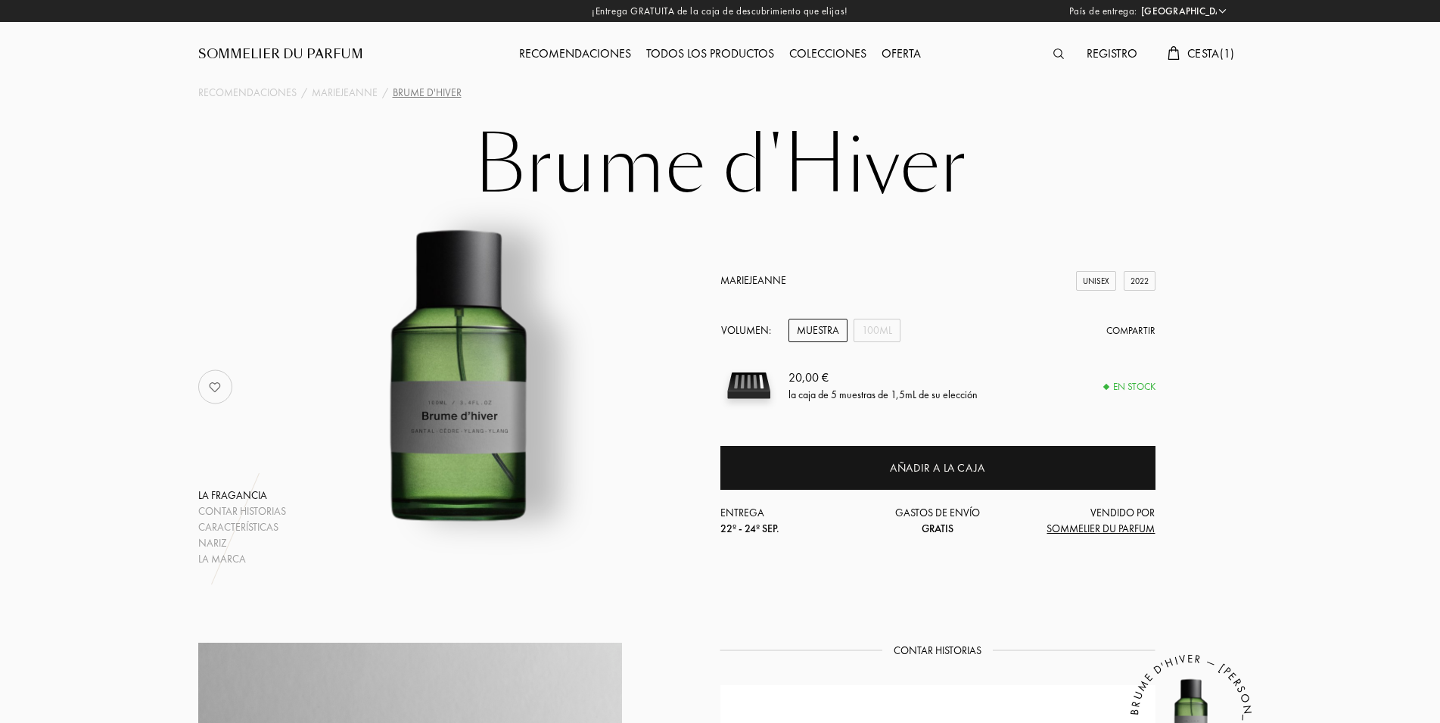
select select "ES"
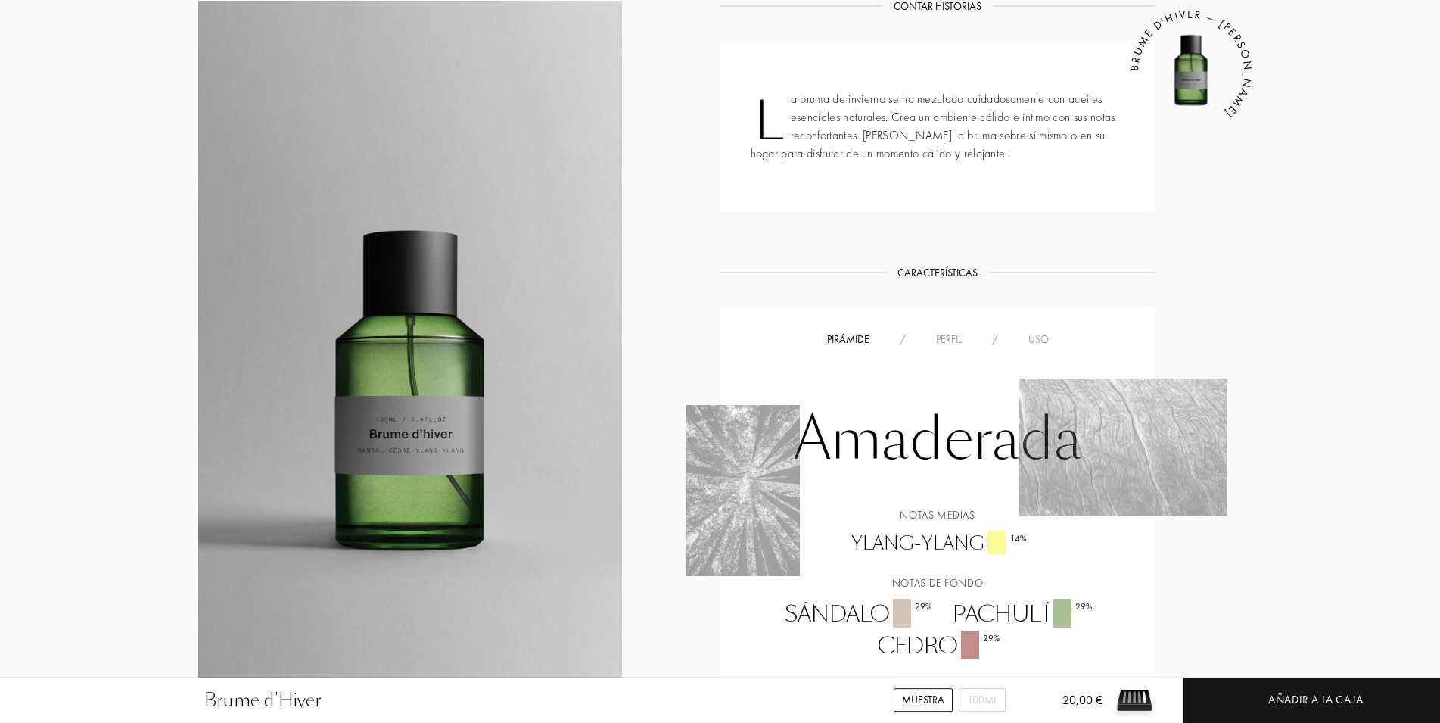
scroll to position [695, 0]
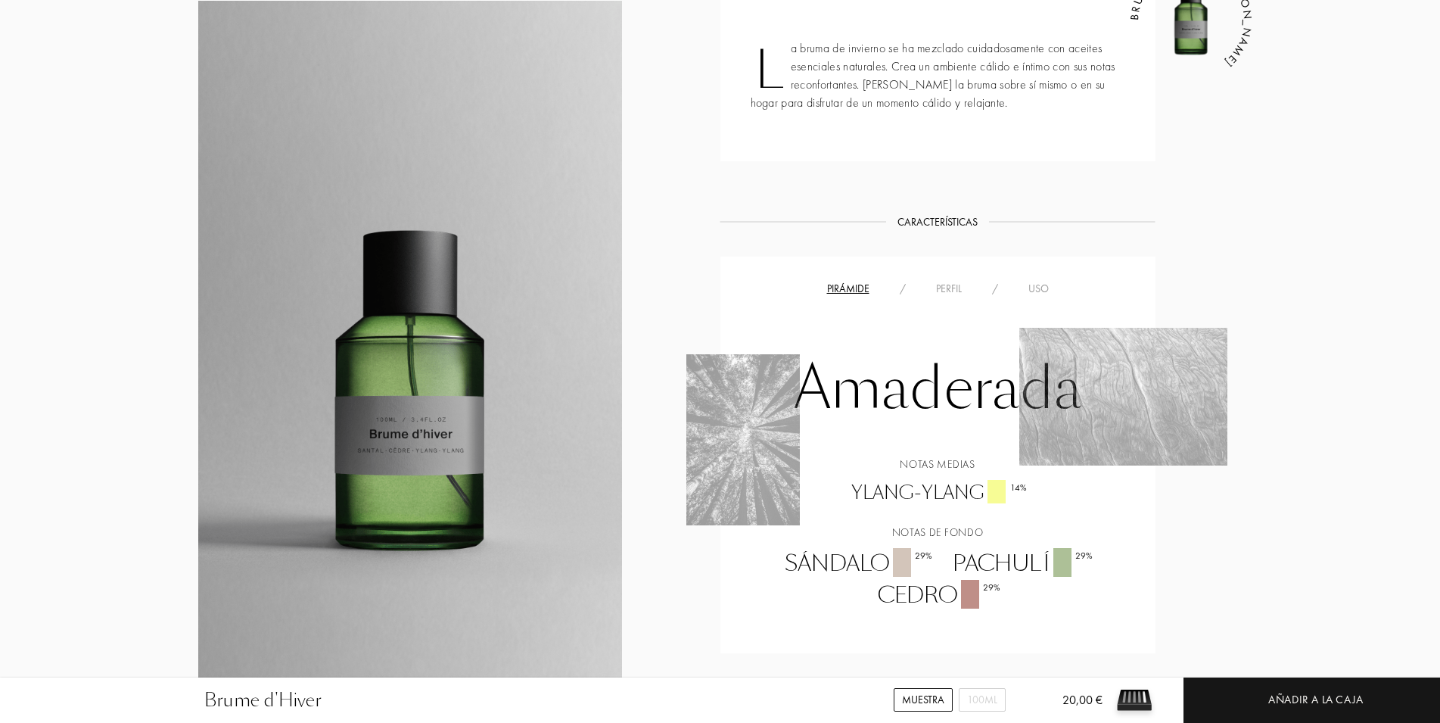
click at [946, 294] on div "Perfil" at bounding box center [949, 289] width 56 height 16
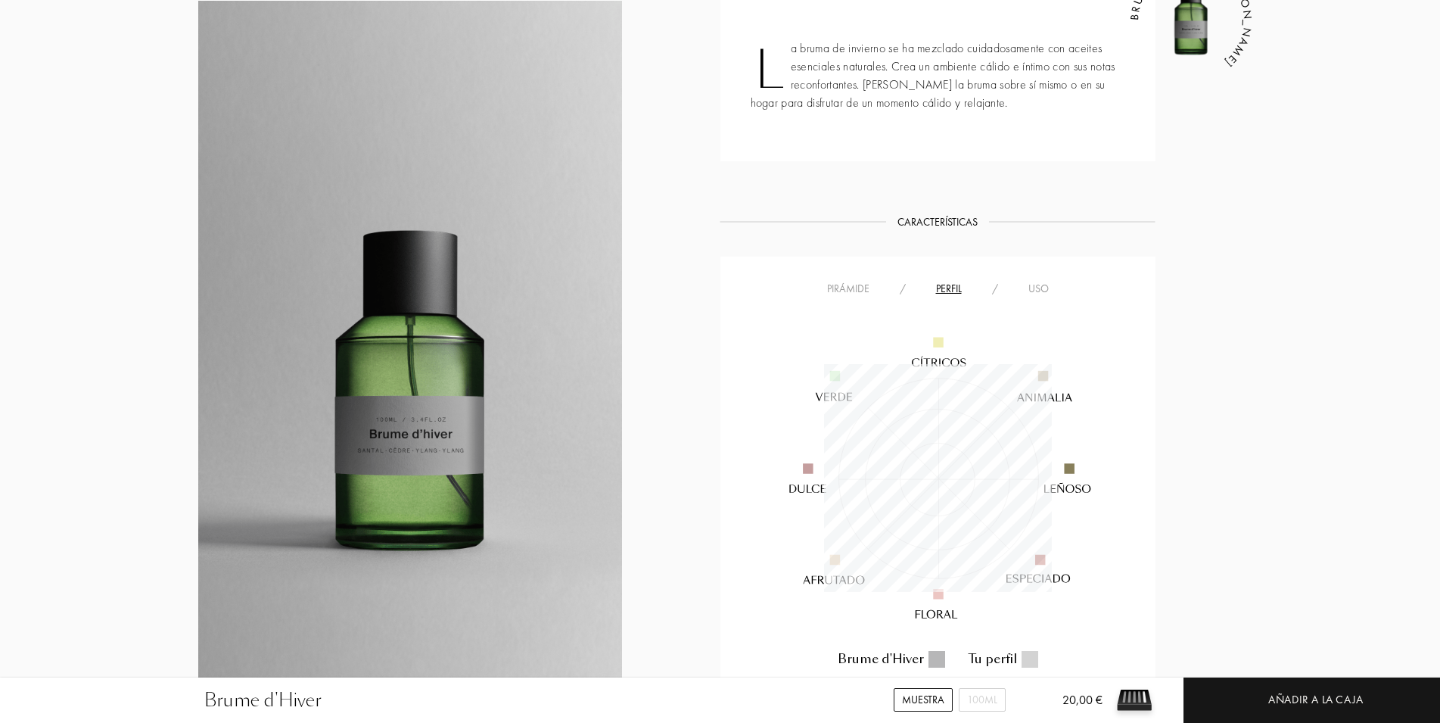
scroll to position [228, 228]
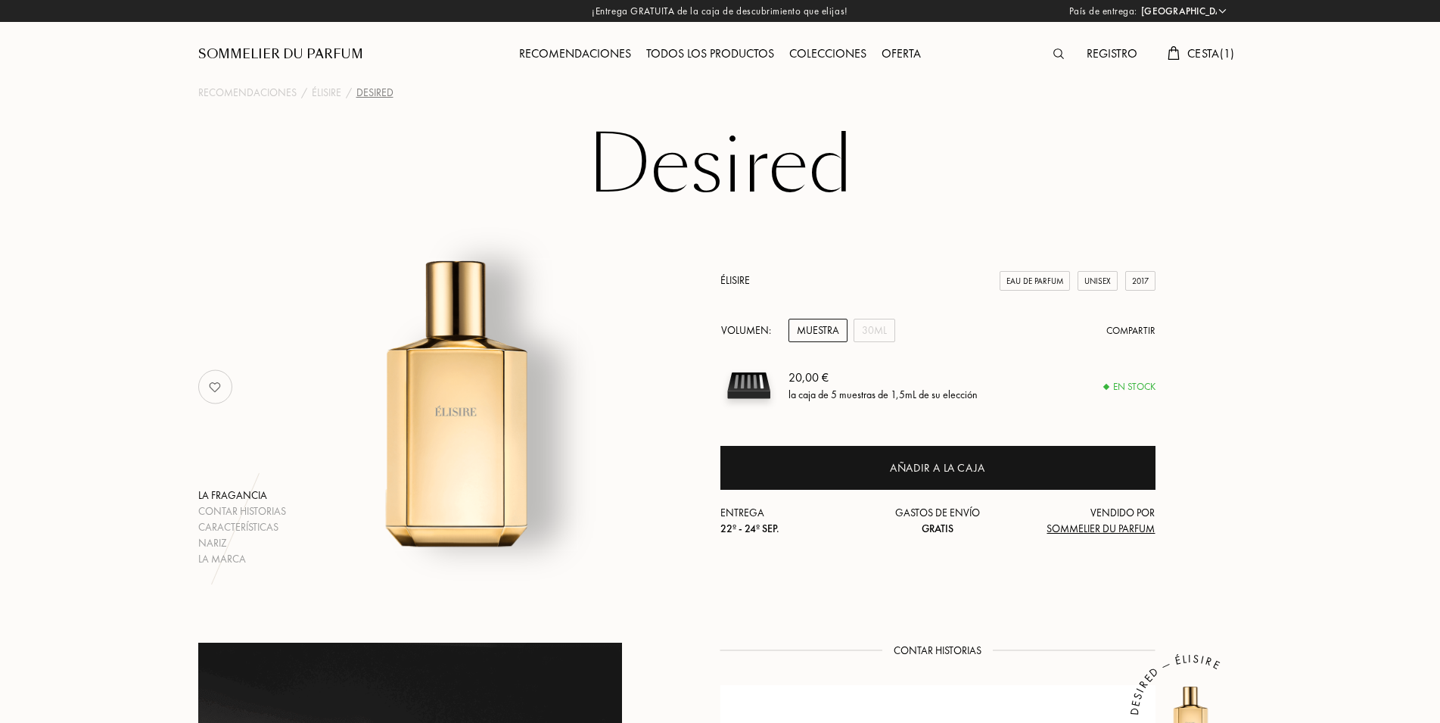
select select "ES"
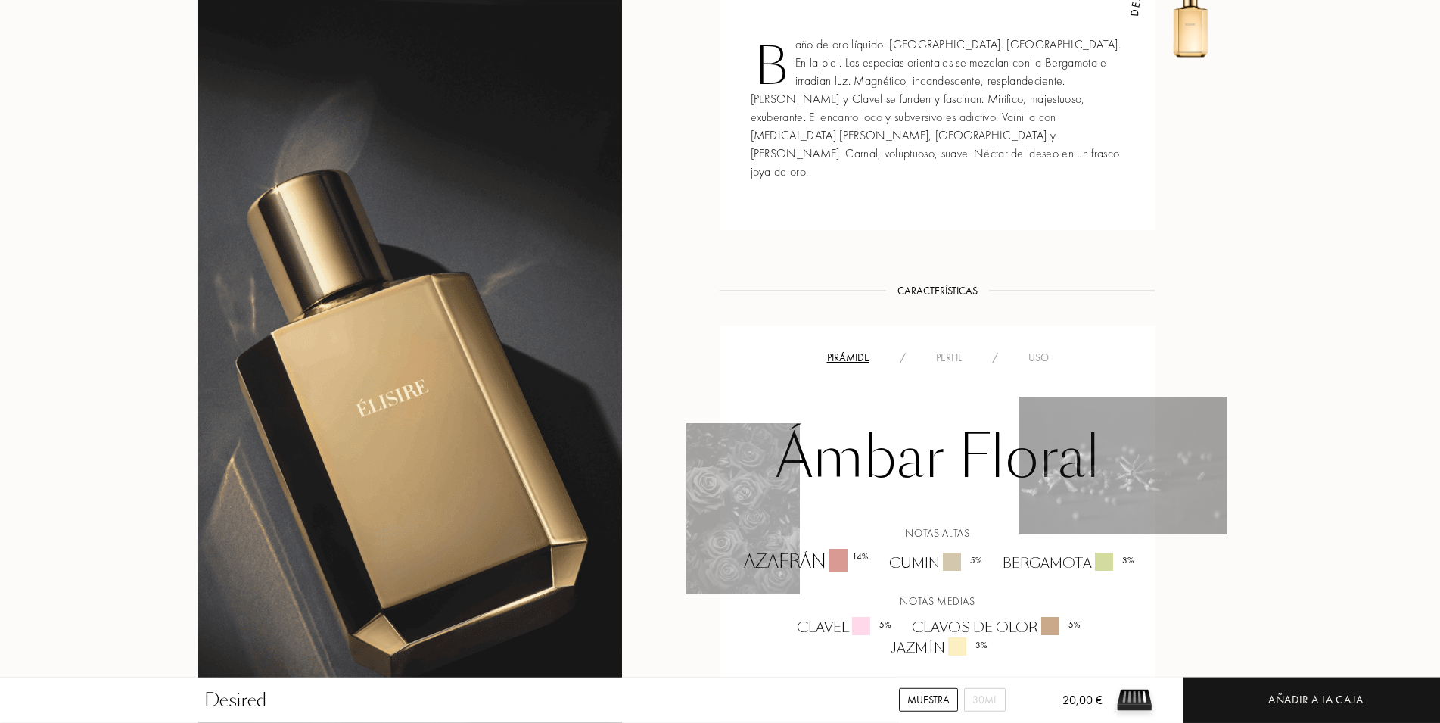
scroll to position [772, 0]
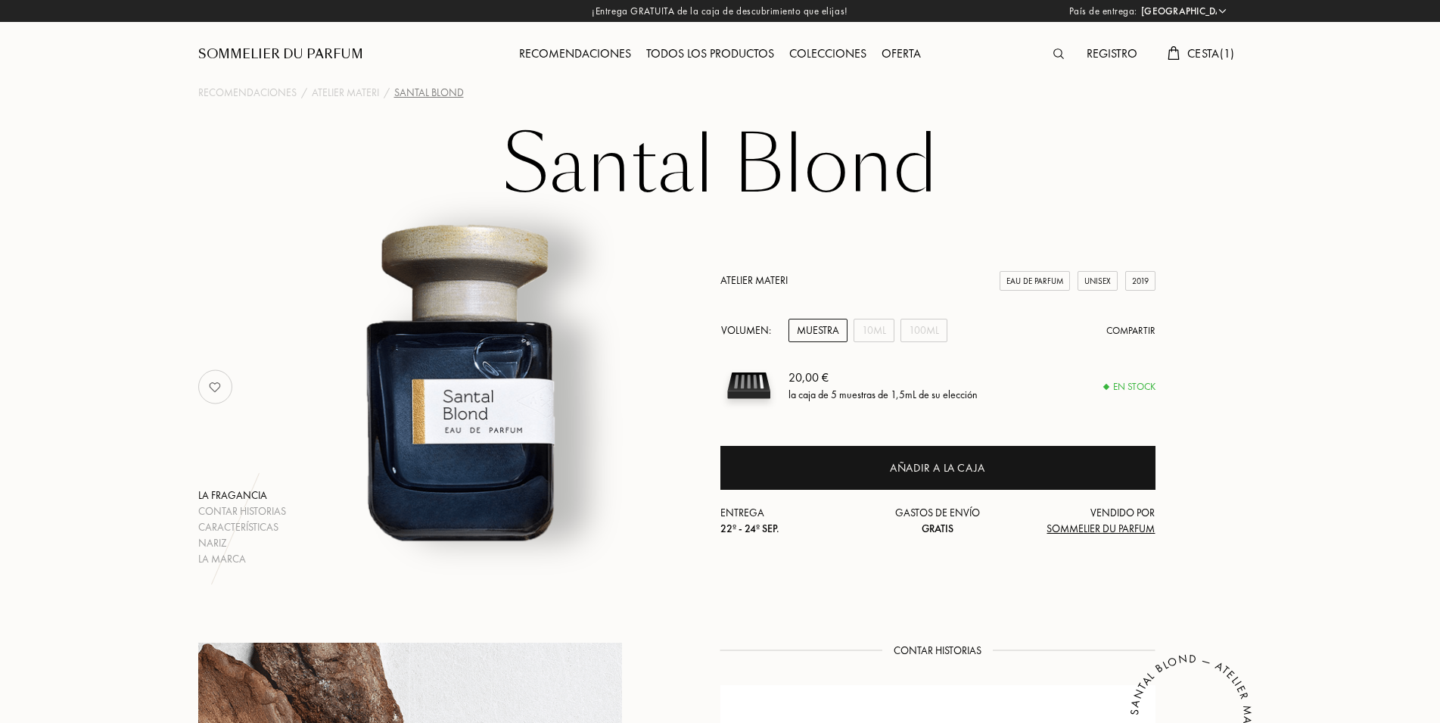
select select "ES"
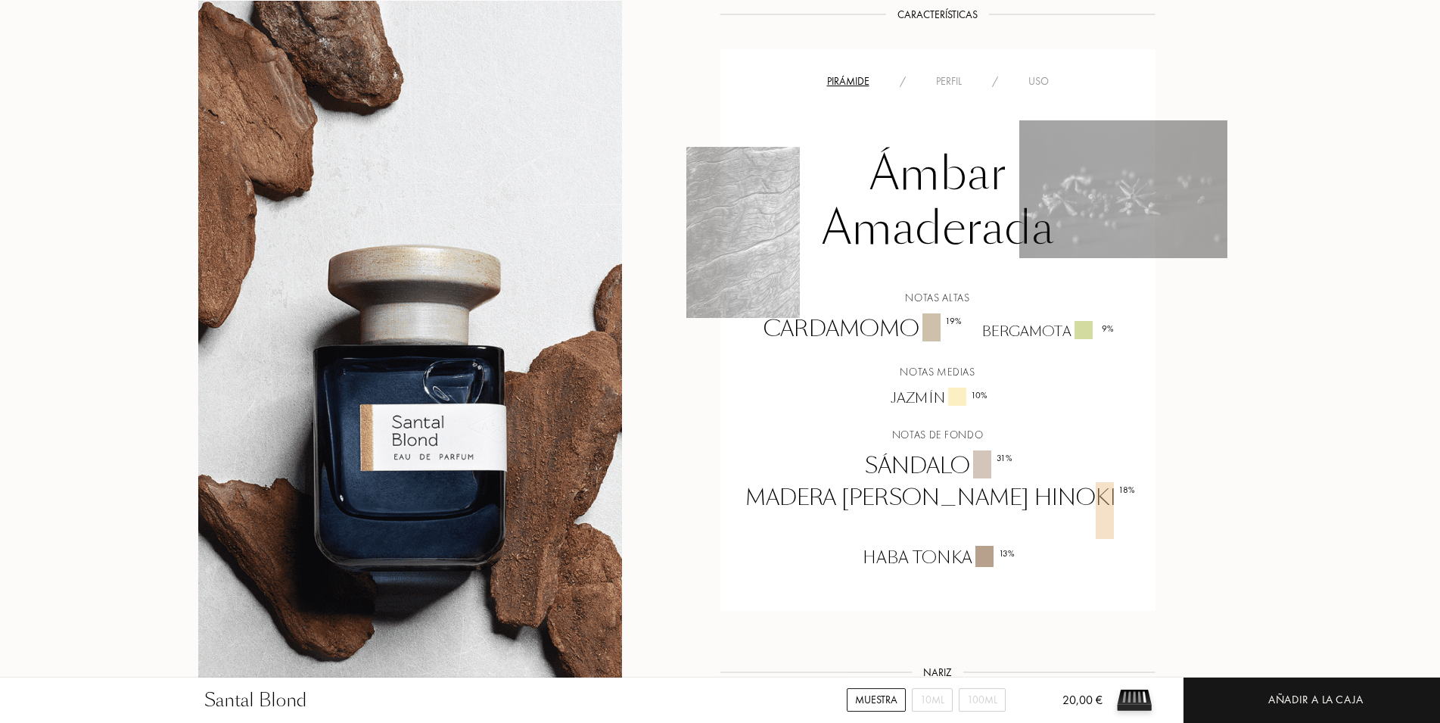
scroll to position [1004, 0]
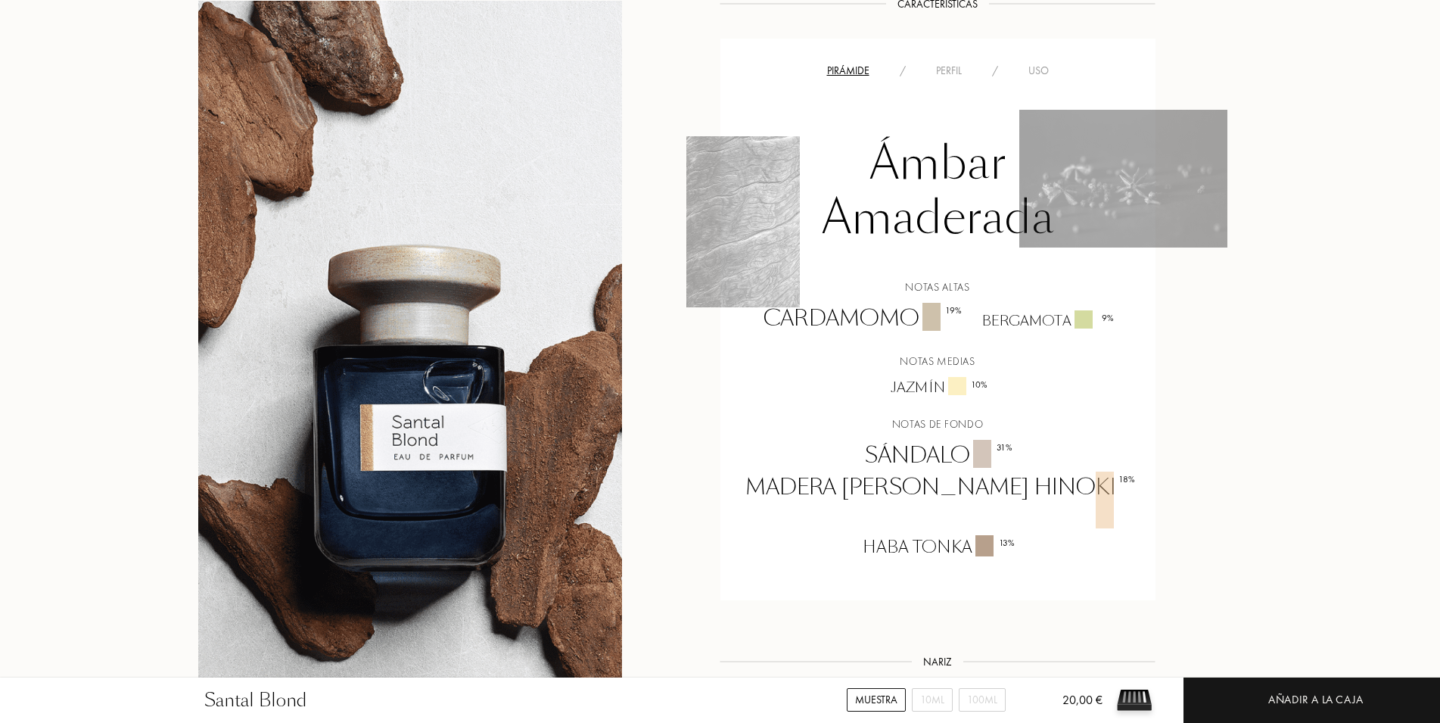
click at [949, 67] on div "Perfil" at bounding box center [949, 71] width 56 height 16
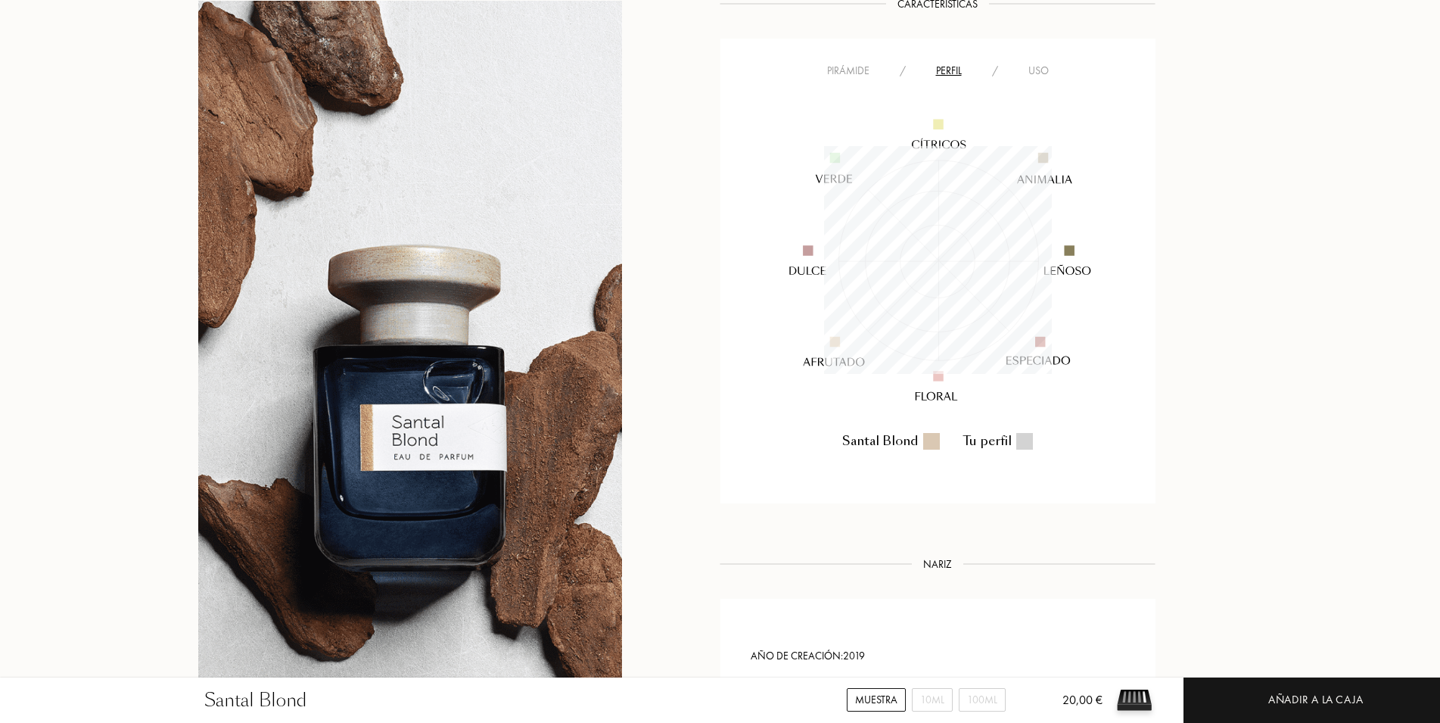
scroll to position [228, 228]
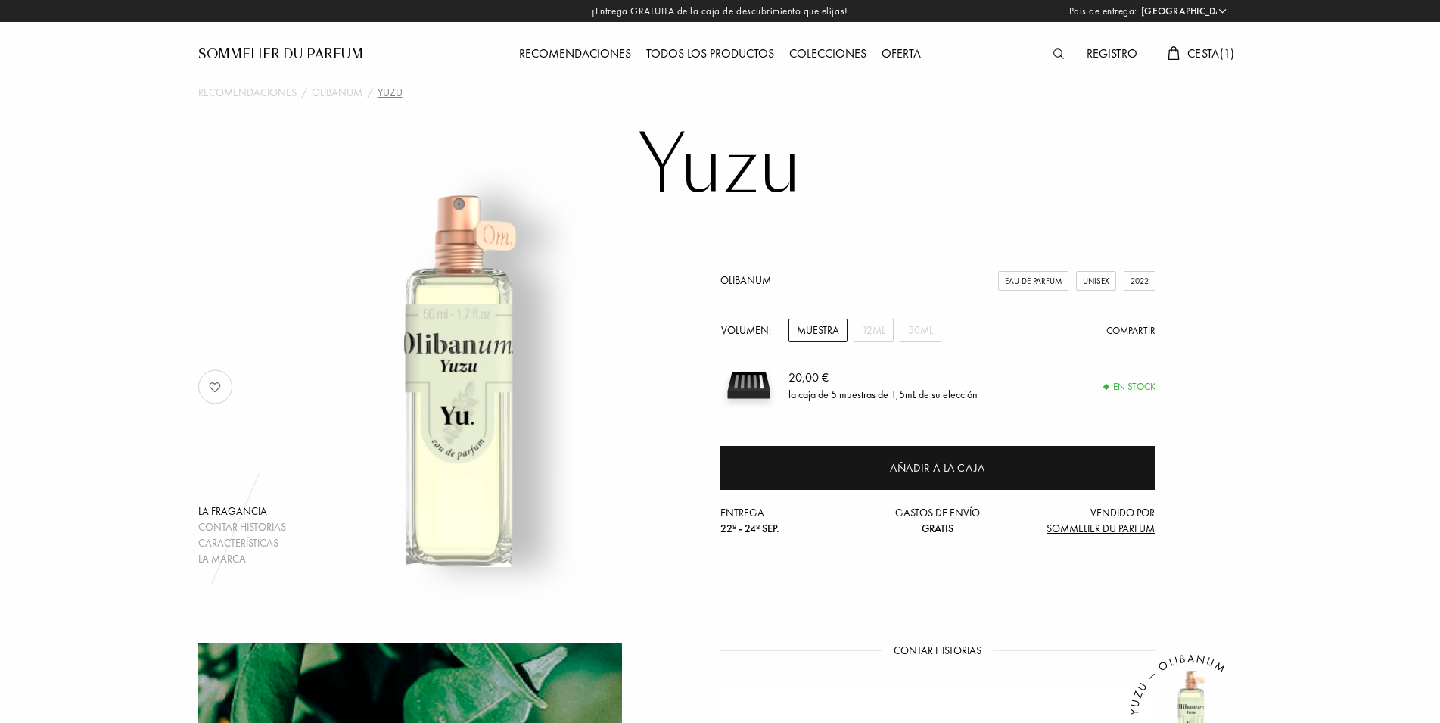
select select "ES"
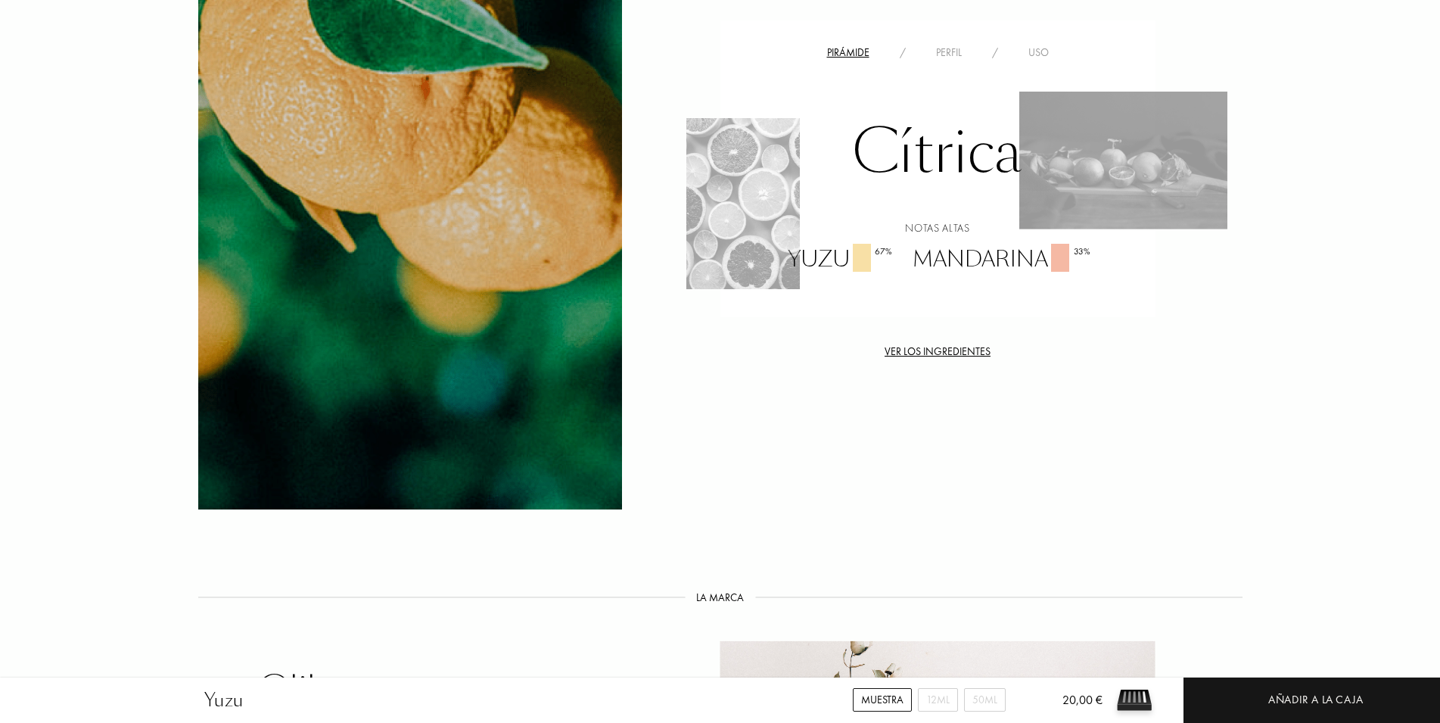
scroll to position [695, 0]
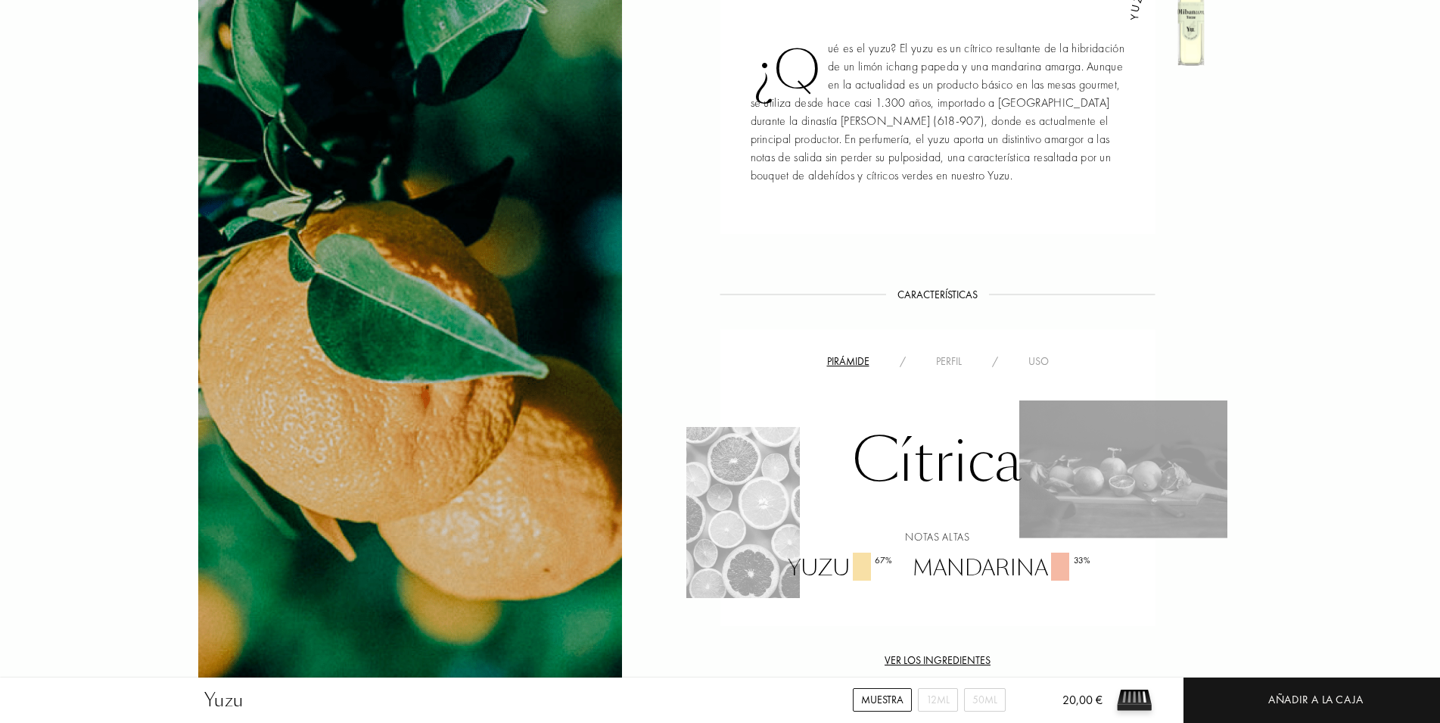
click at [952, 354] on div "Perfil" at bounding box center [949, 361] width 56 height 16
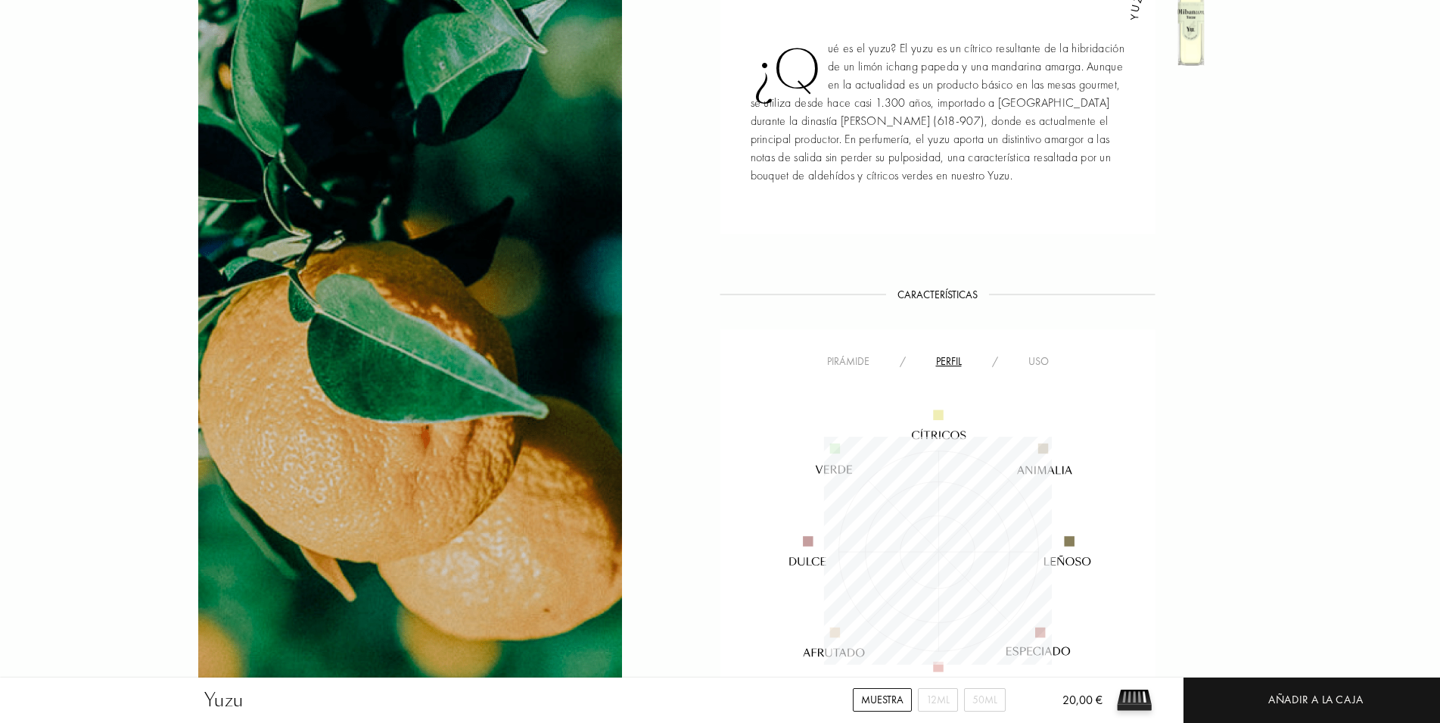
scroll to position [228, 228]
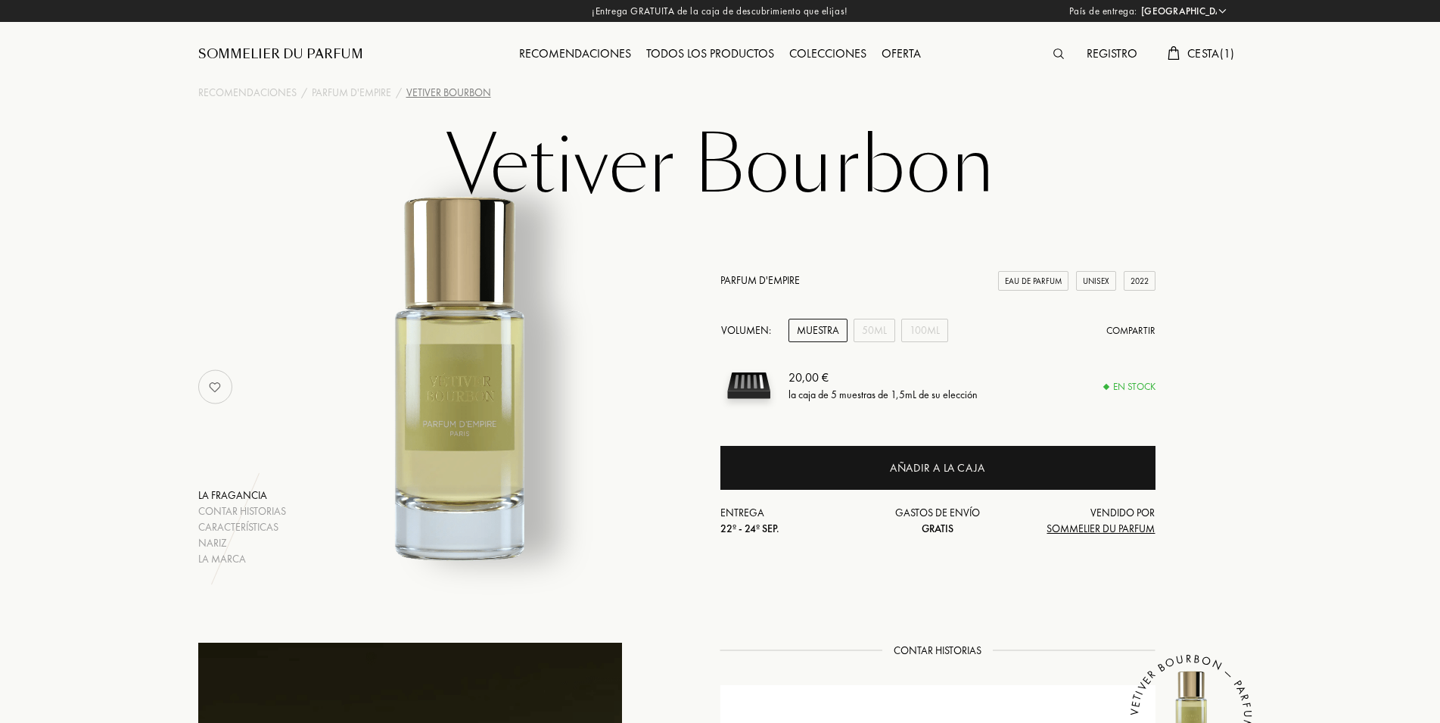
select select "ES"
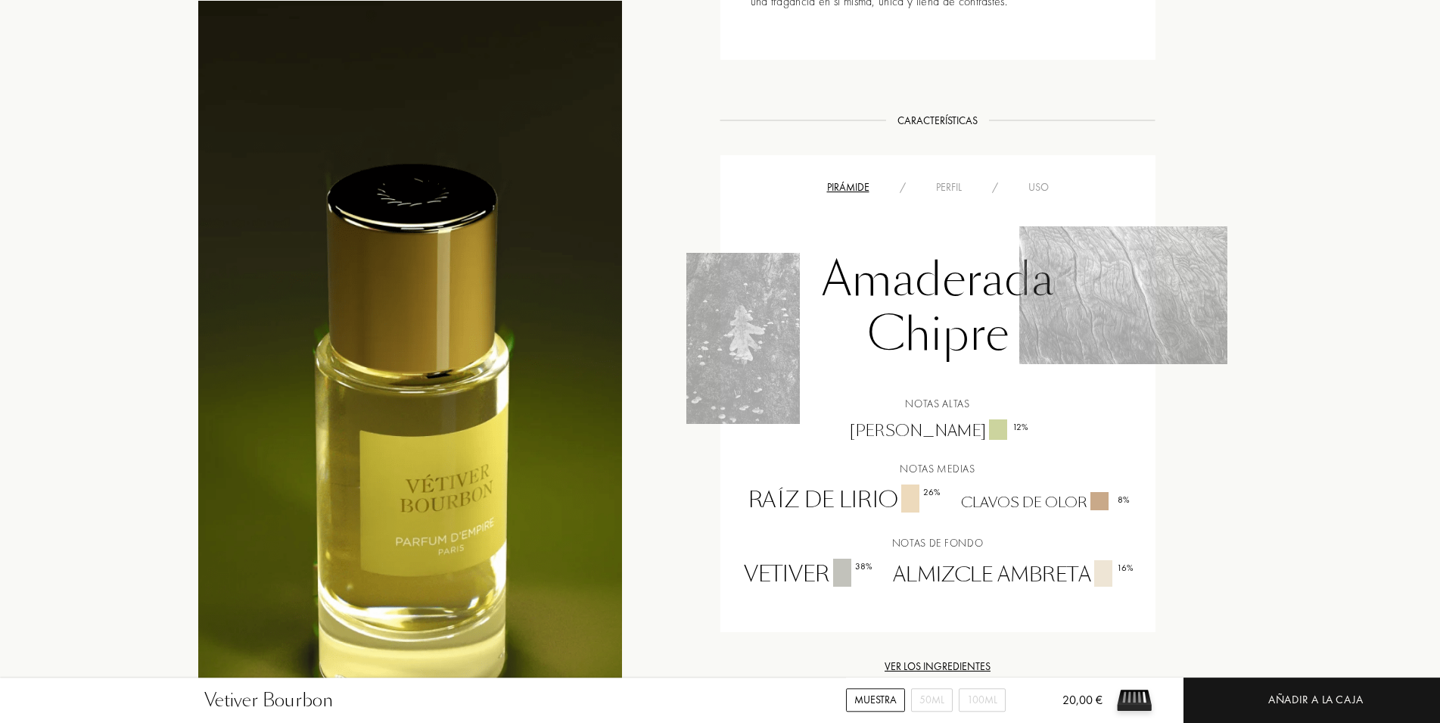
scroll to position [926, 0]
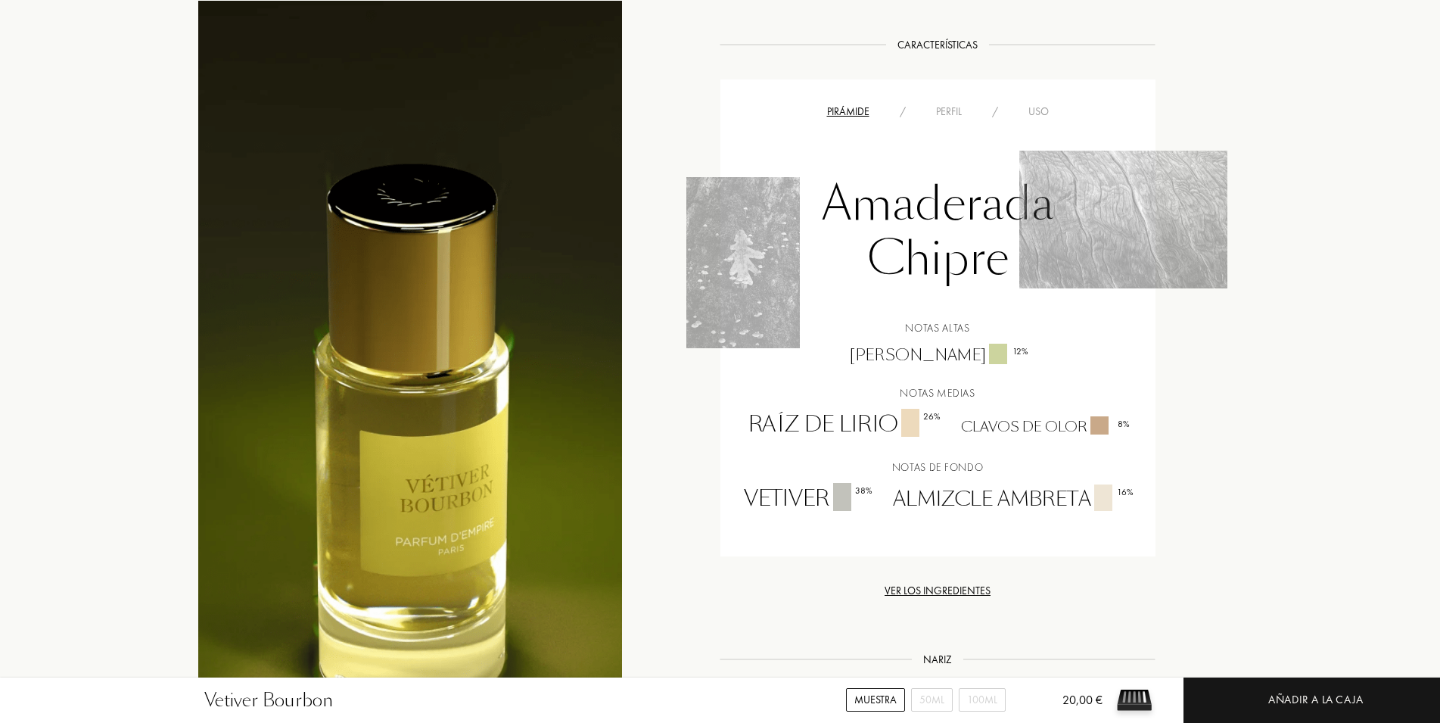
click at [960, 120] on div "Perfil" at bounding box center [949, 112] width 56 height 16
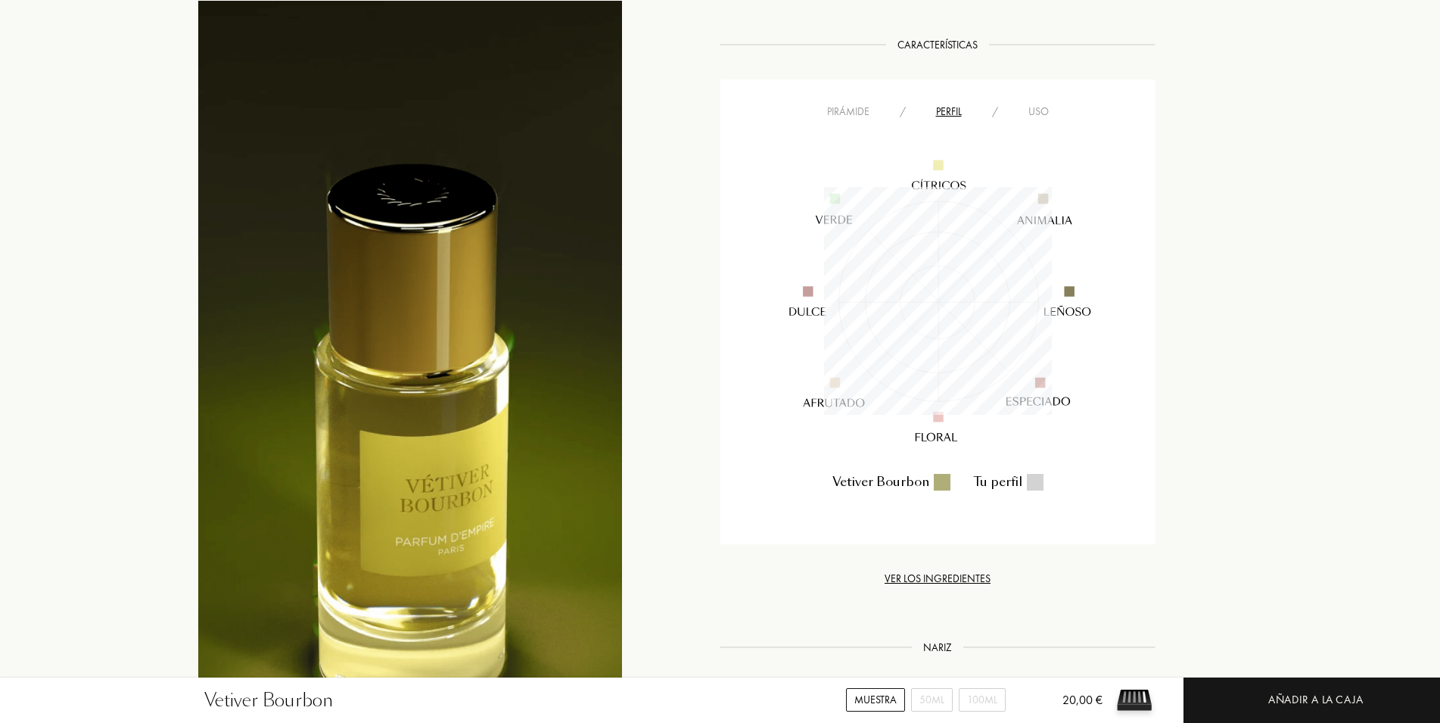
scroll to position [228, 228]
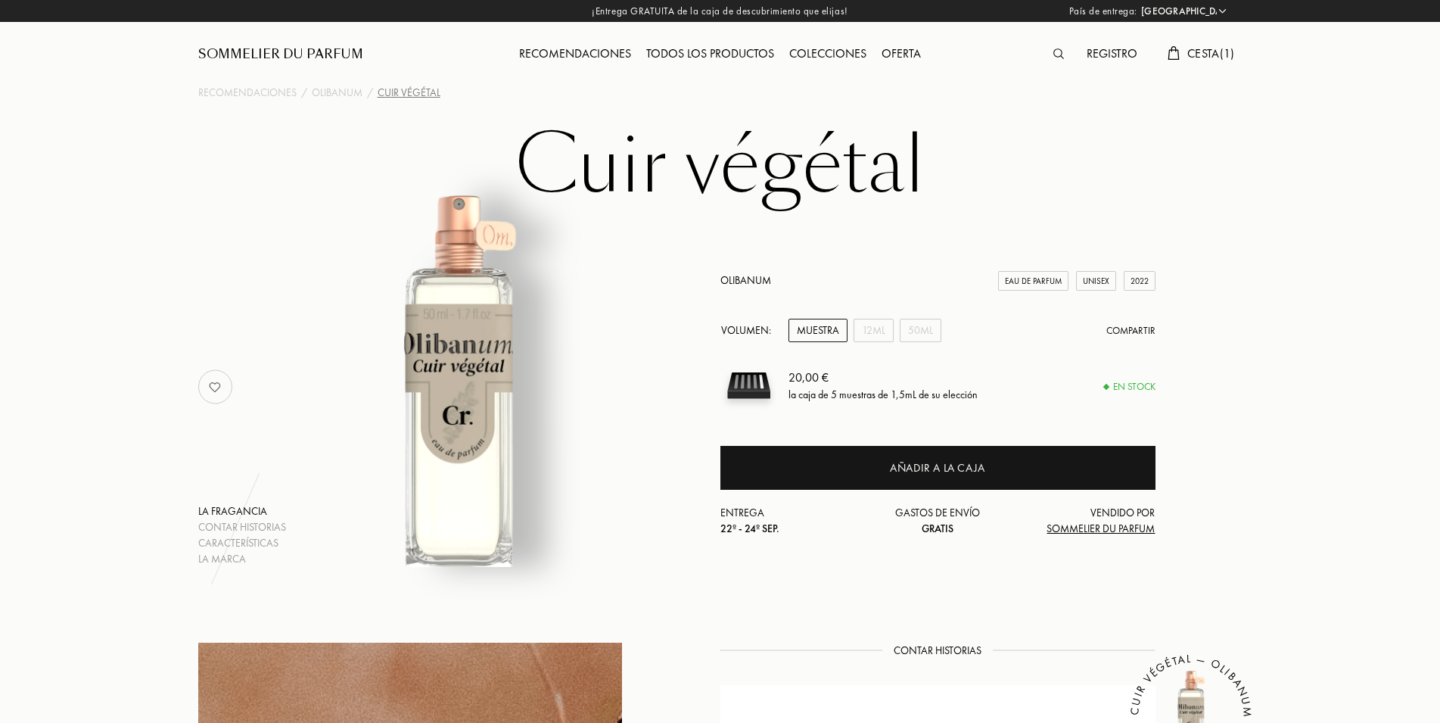
select select "ES"
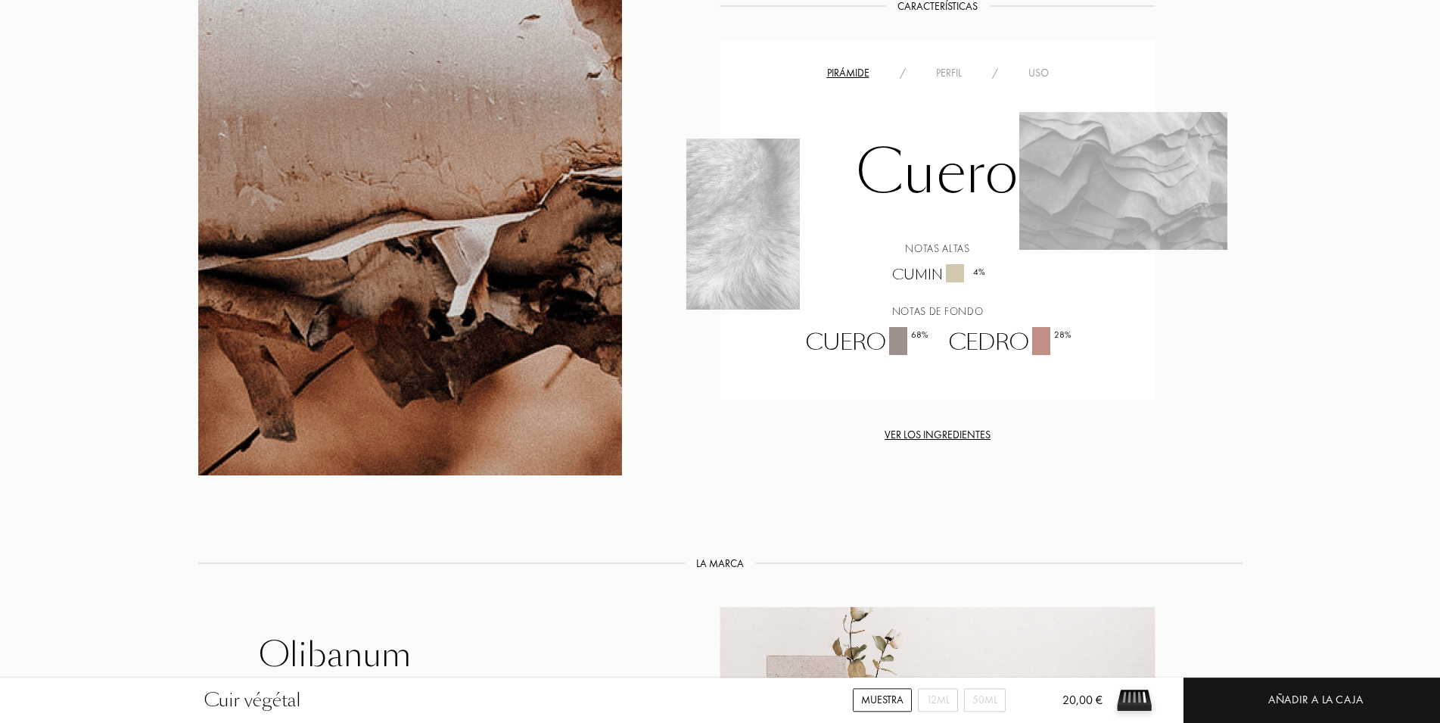
scroll to position [1081, 0]
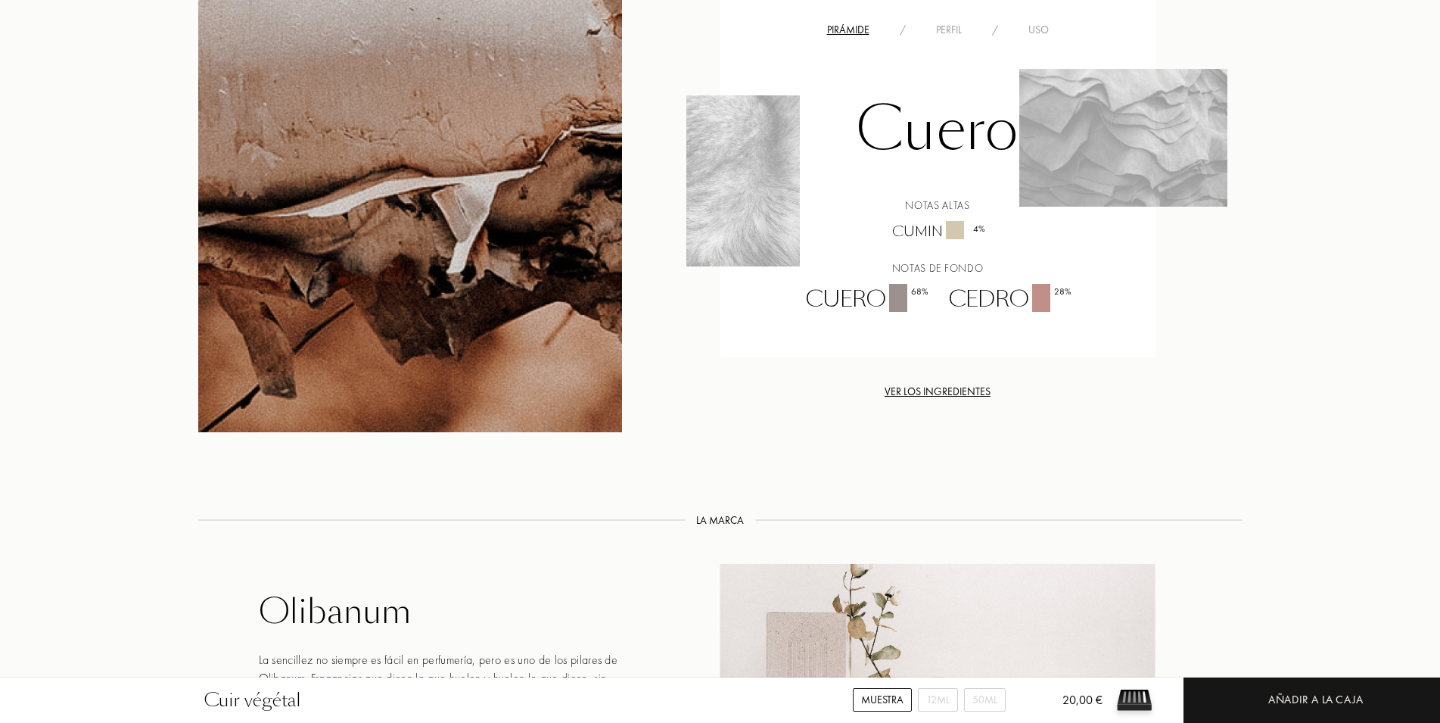
click at [953, 22] on div "Perfil" at bounding box center [949, 30] width 56 height 16
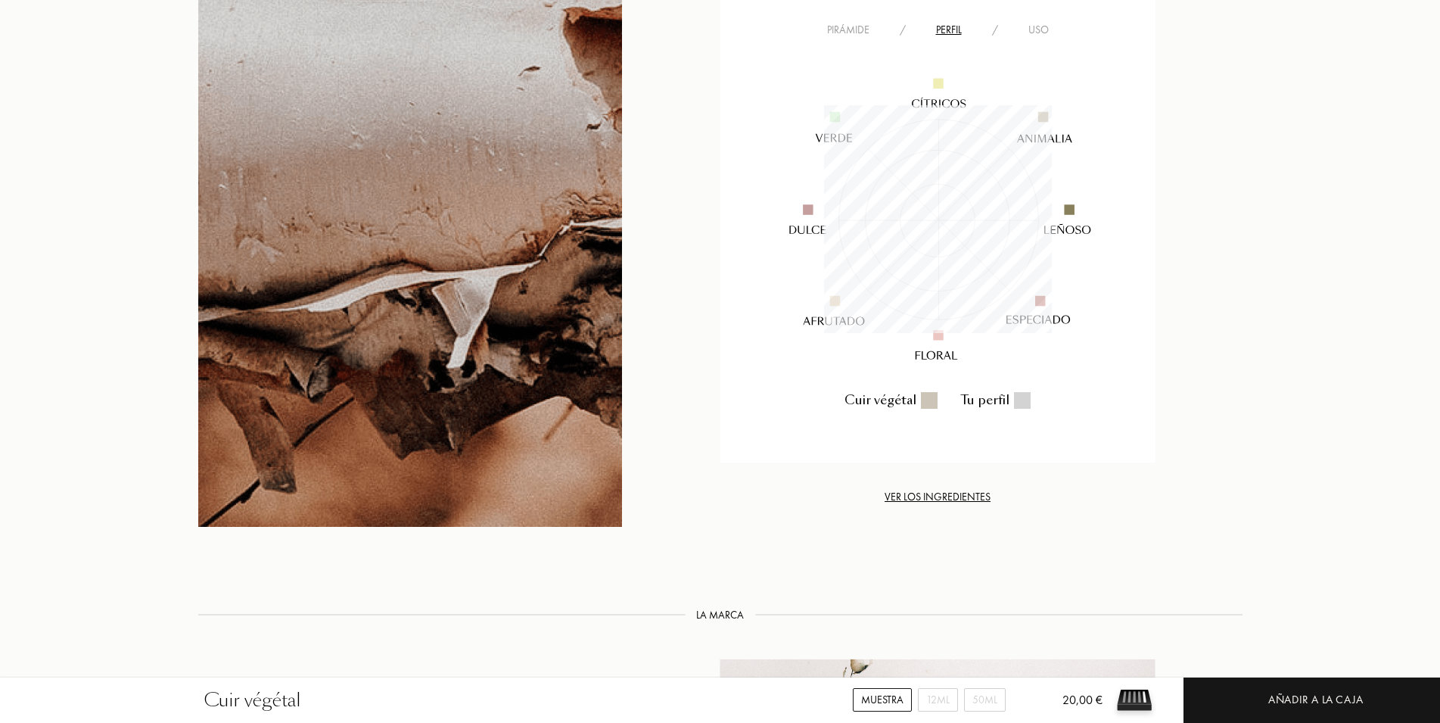
scroll to position [228, 228]
click at [621, 563] on div "Cuir végétal Muestra 12mL 50mL 20,00 € Añadir a la caja Recomendaciones / Oliba…" at bounding box center [720, 39] width 1440 height 2240
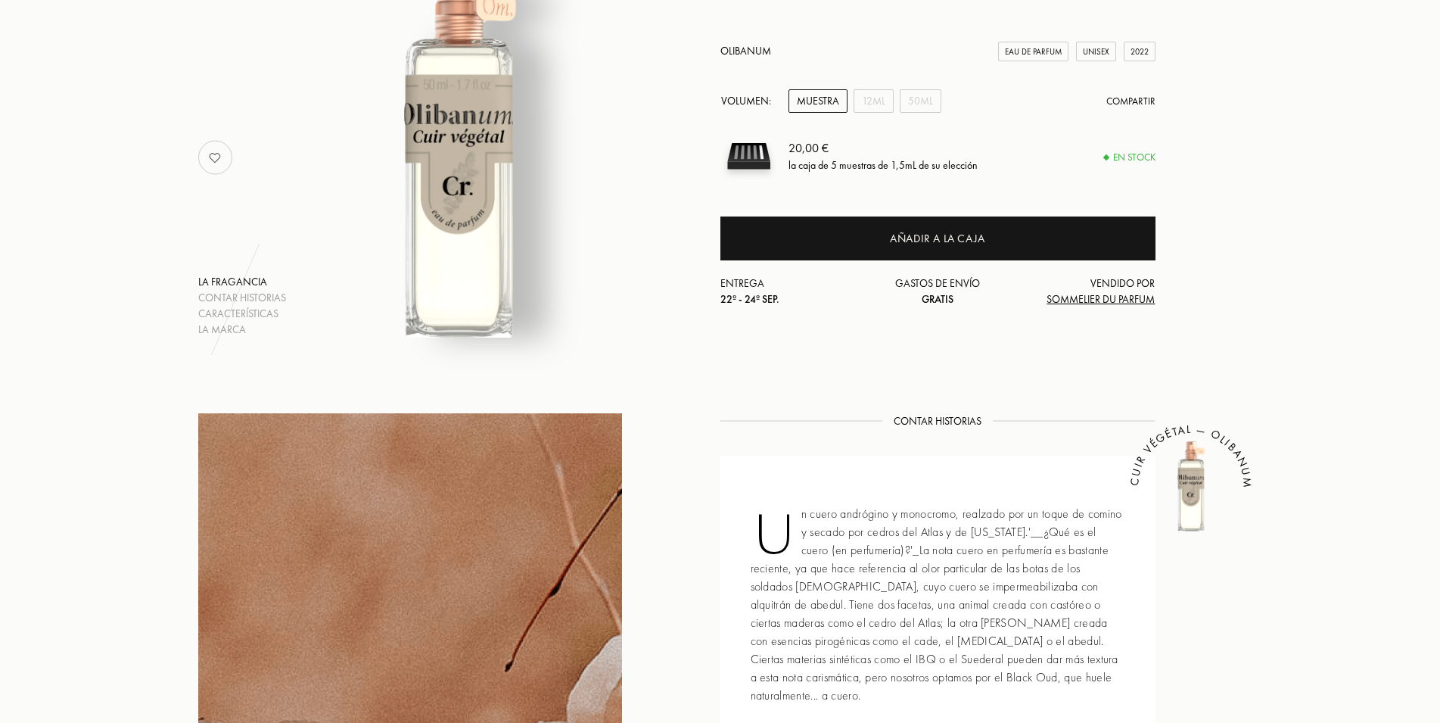
scroll to position [154, 0]
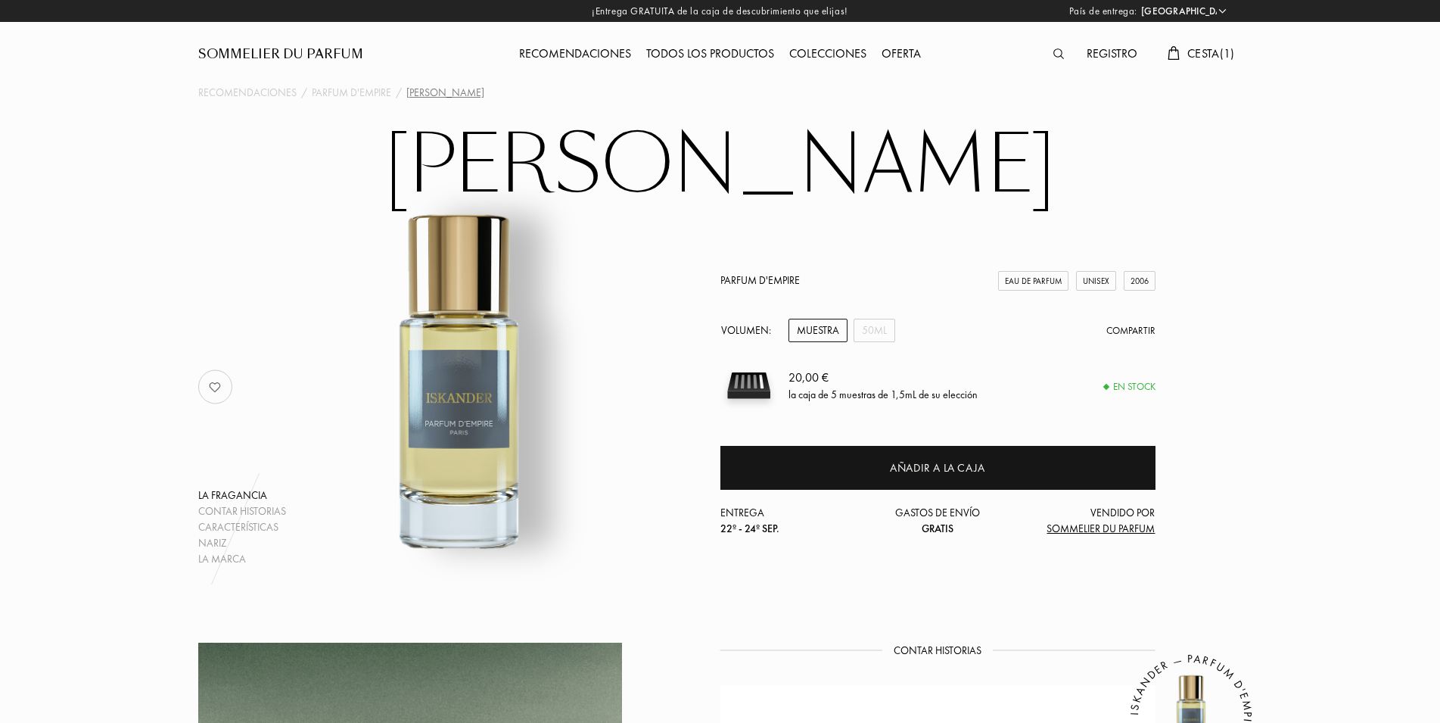
select select "ES"
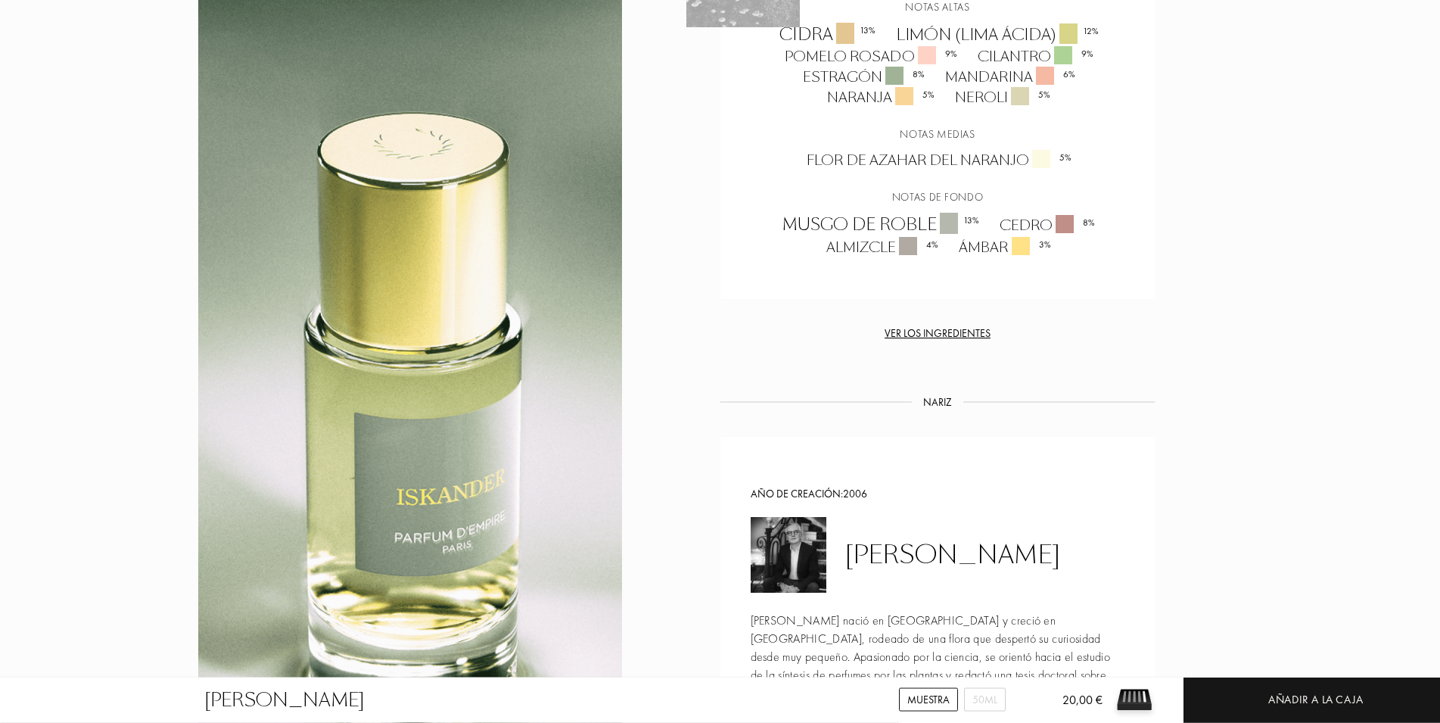
scroll to position [1467, 0]
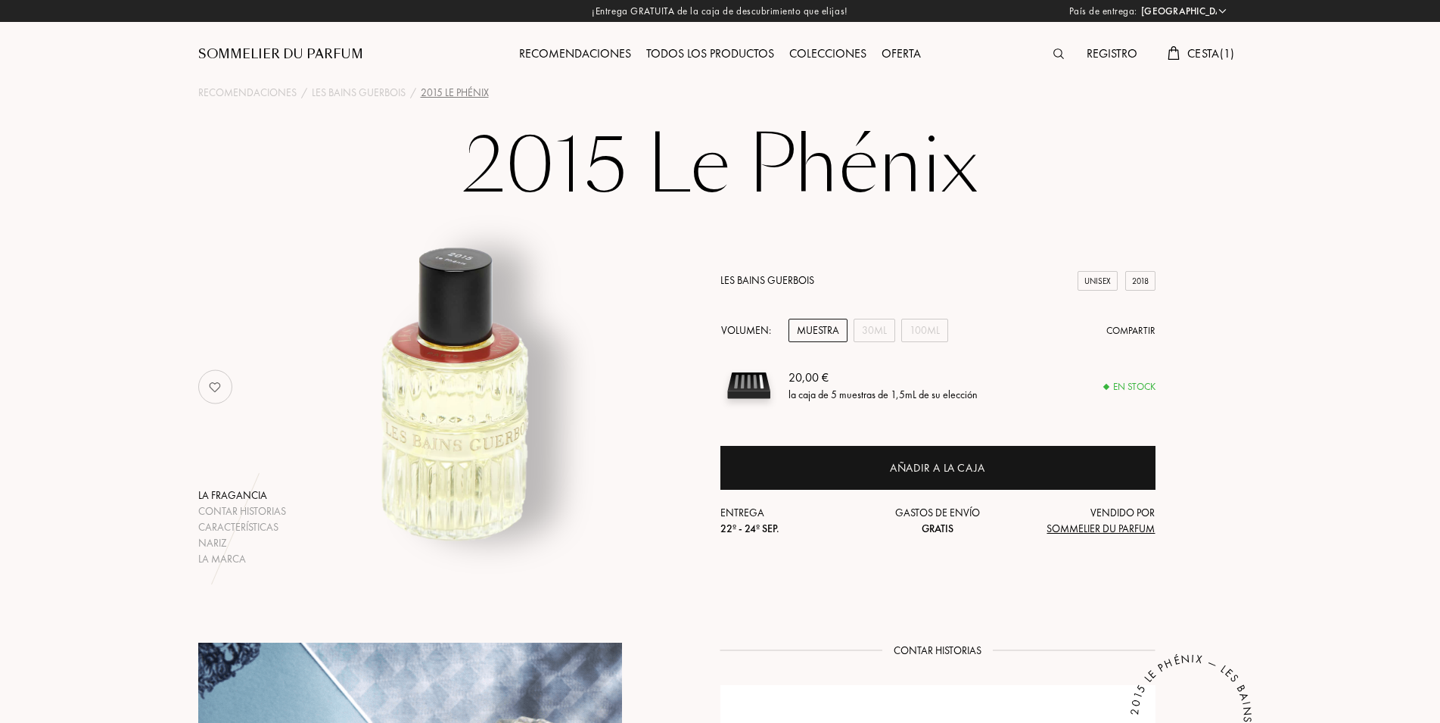
select select "ES"
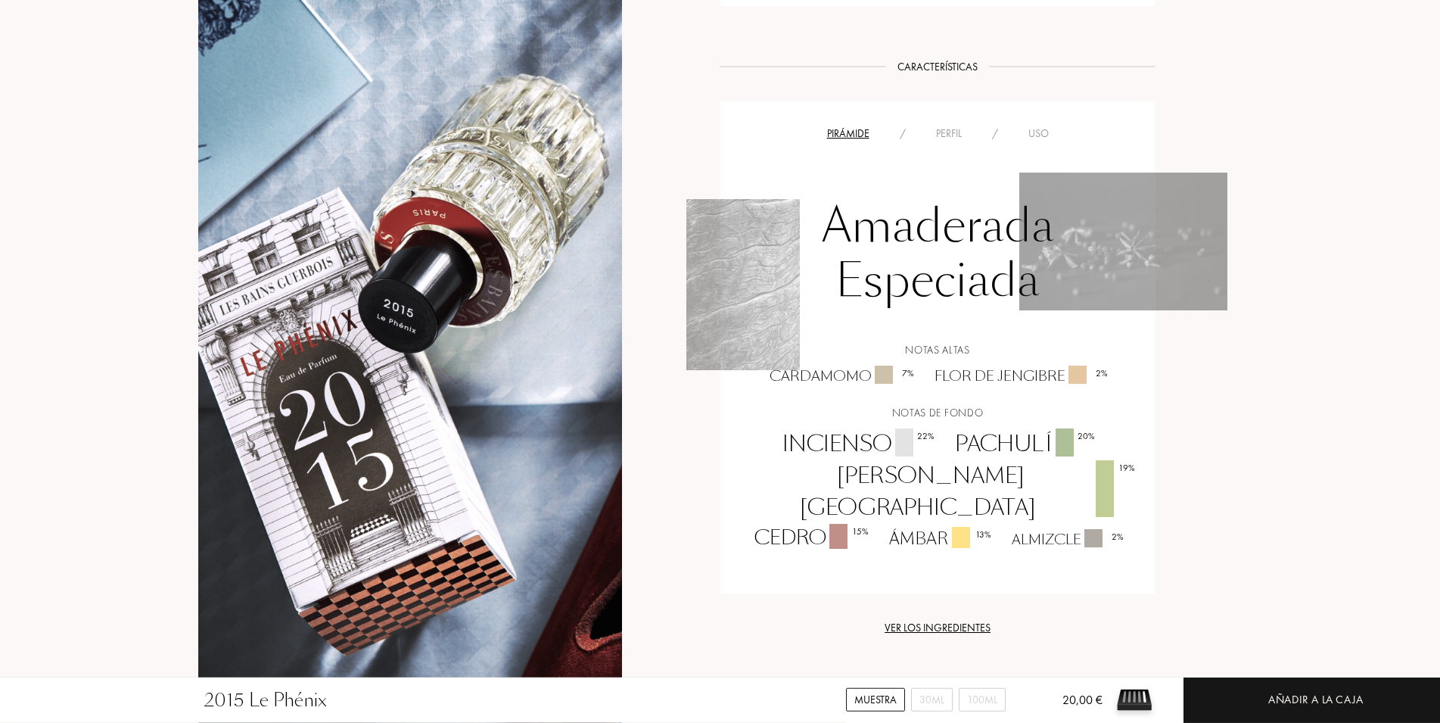
scroll to position [926, 0]
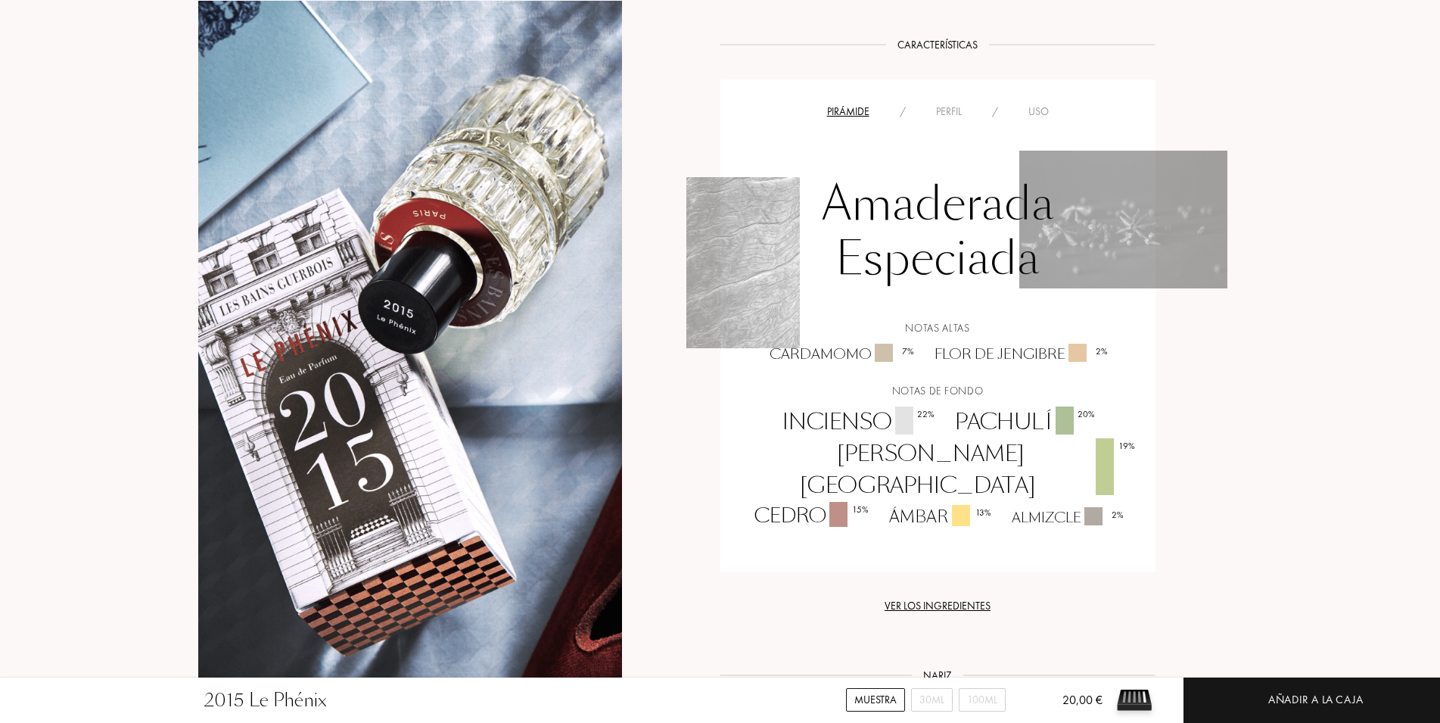
click at [936, 104] on div "Perfil" at bounding box center [949, 112] width 56 height 16
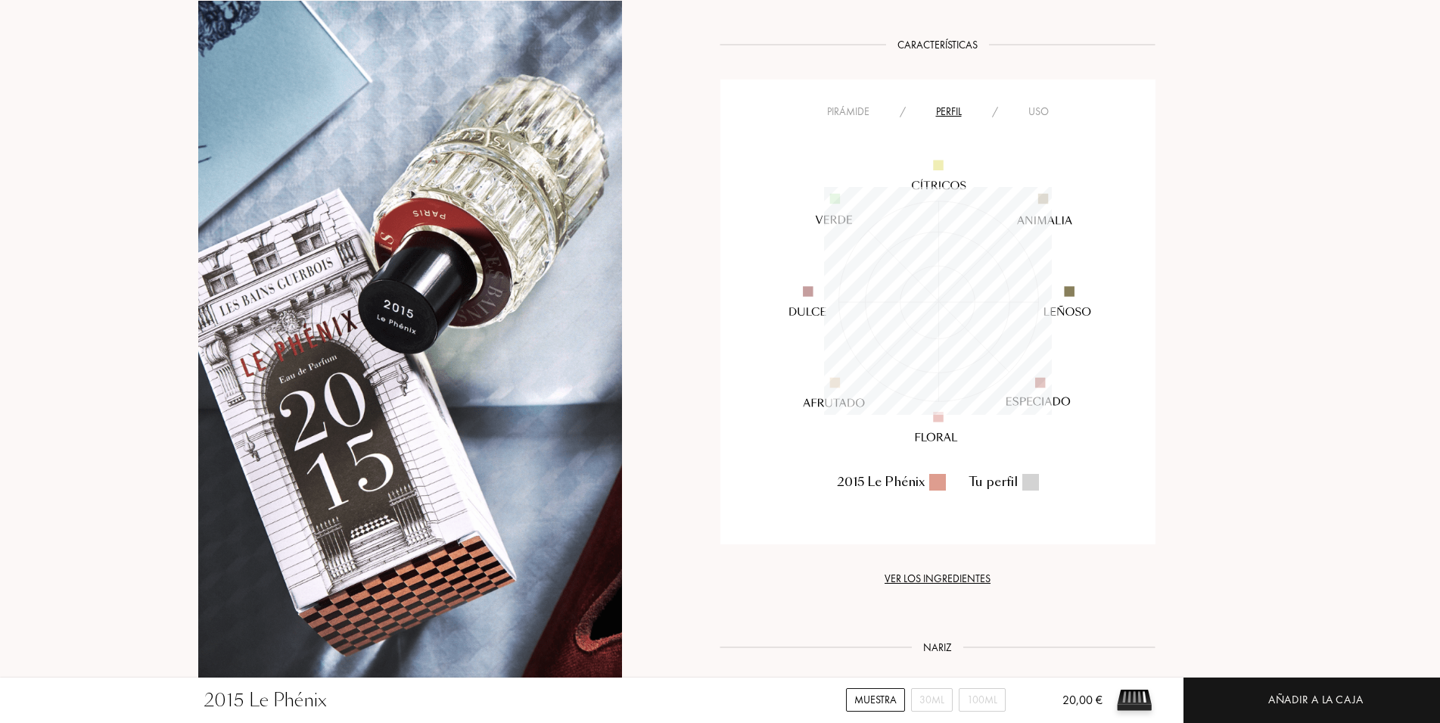
scroll to position [228, 228]
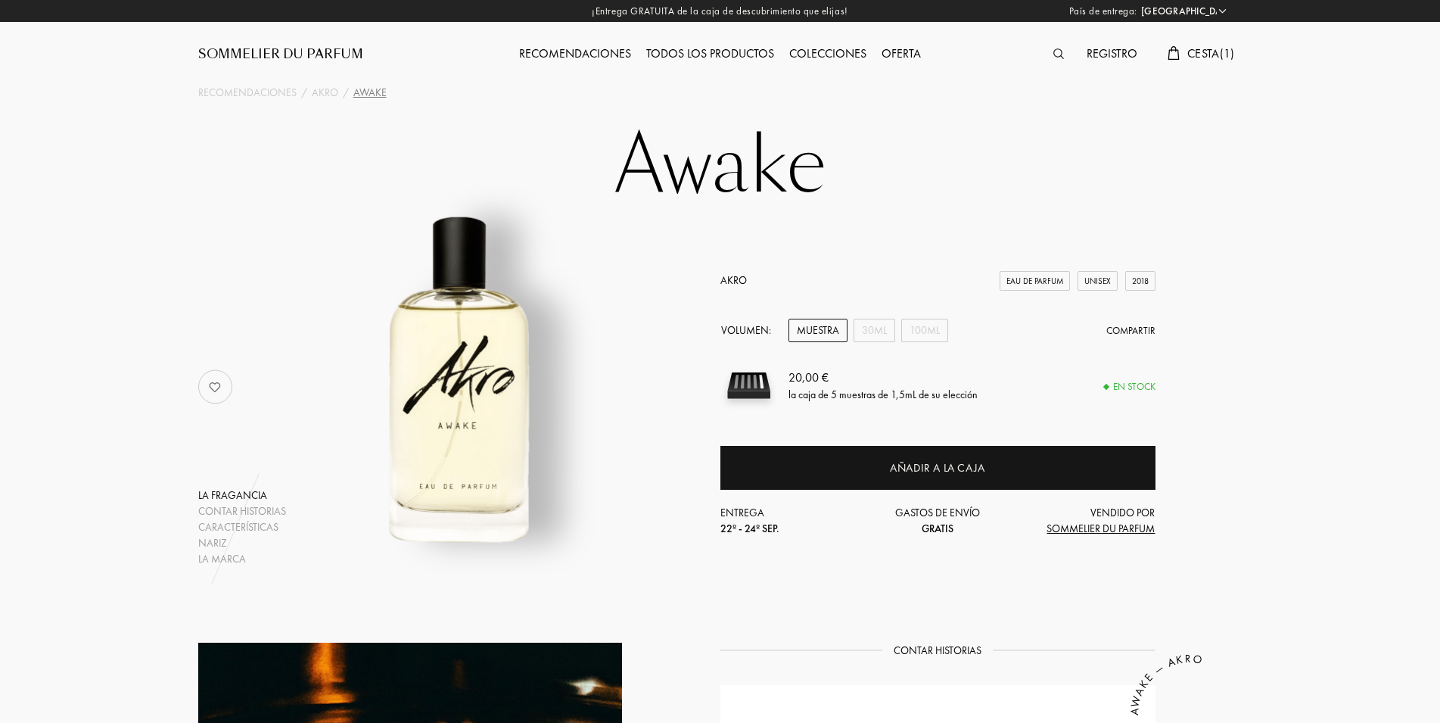
select select "ES"
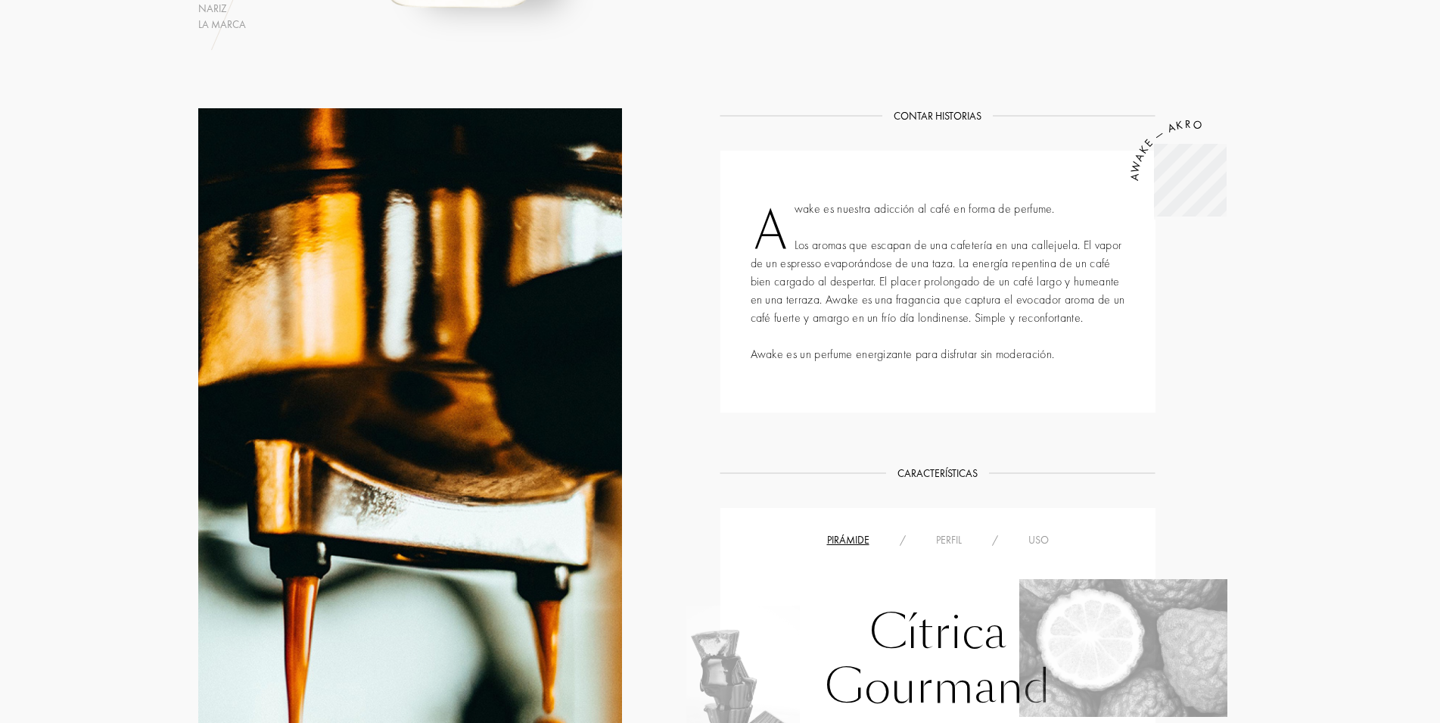
scroll to position [540, 0]
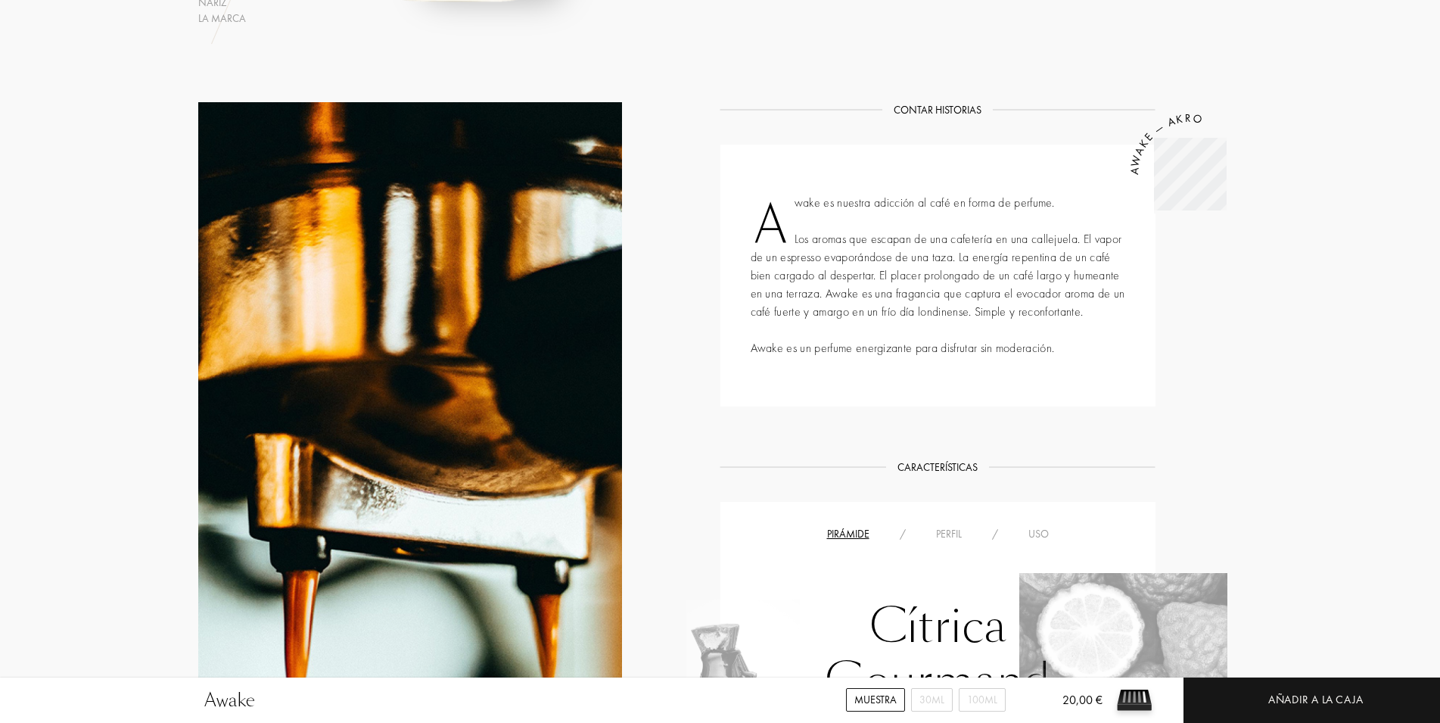
click at [935, 531] on div "Perfil" at bounding box center [949, 534] width 56 height 16
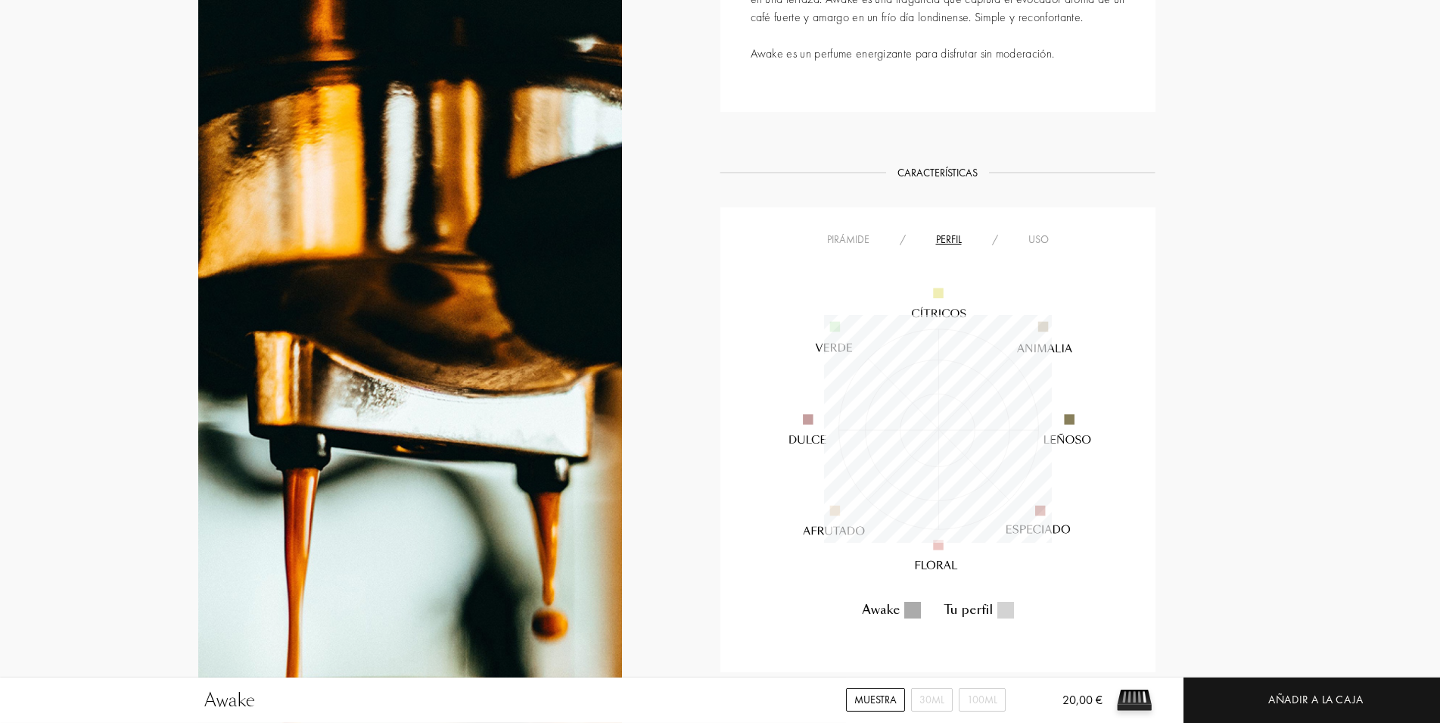
scroll to position [849, 0]
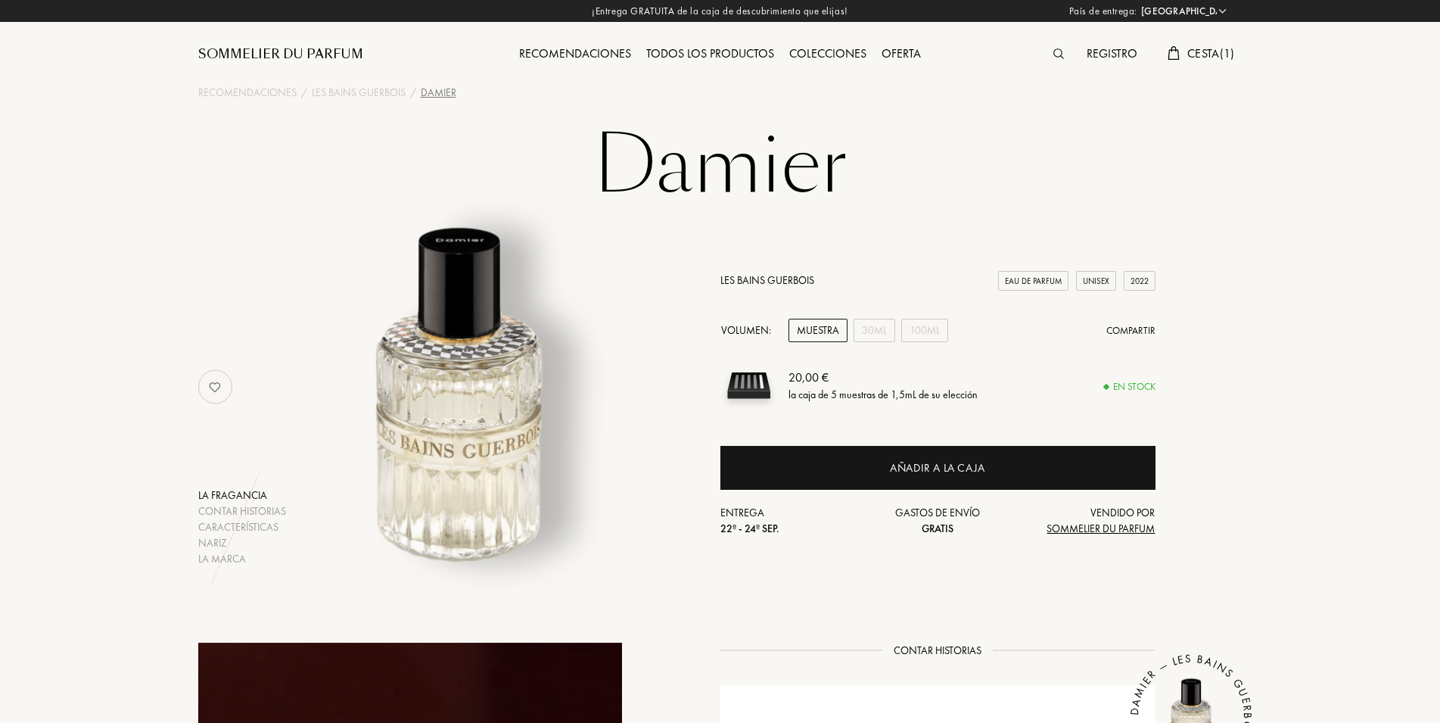
select select "ES"
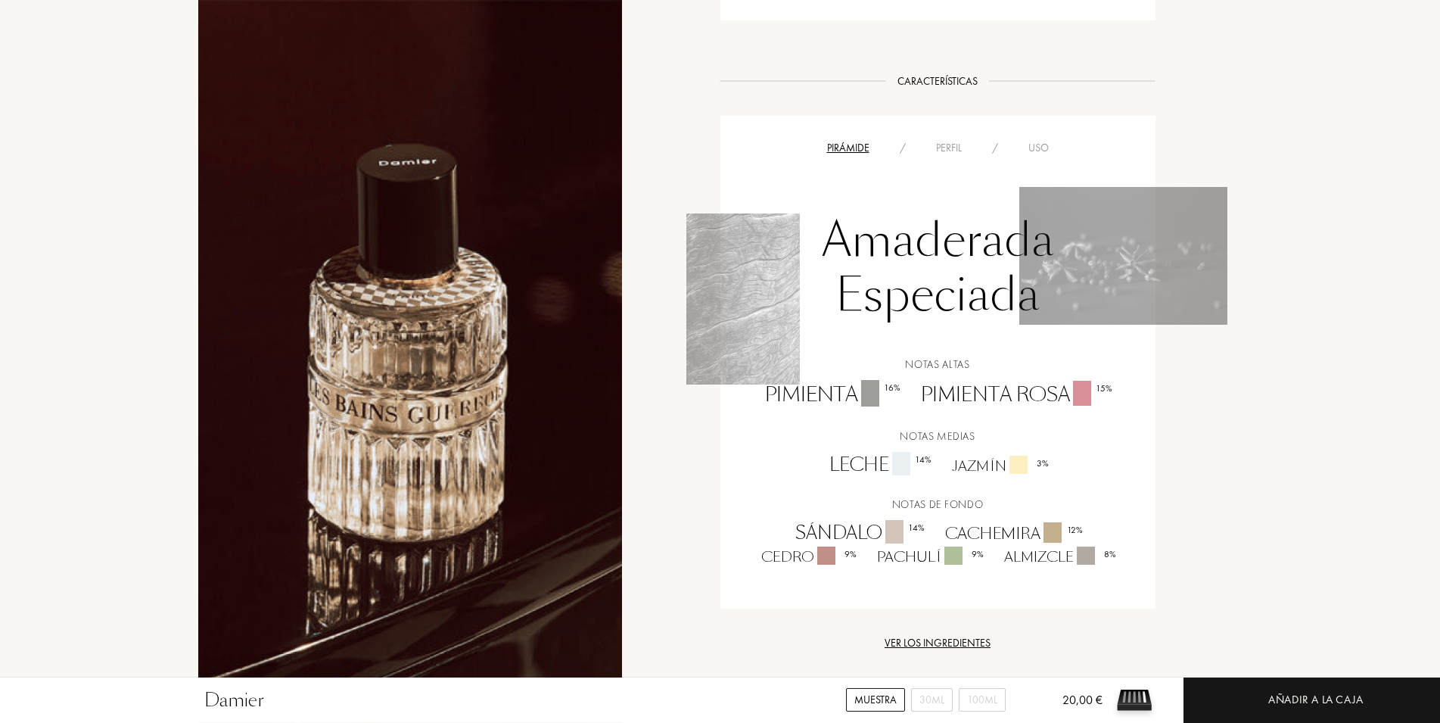
scroll to position [926, 0]
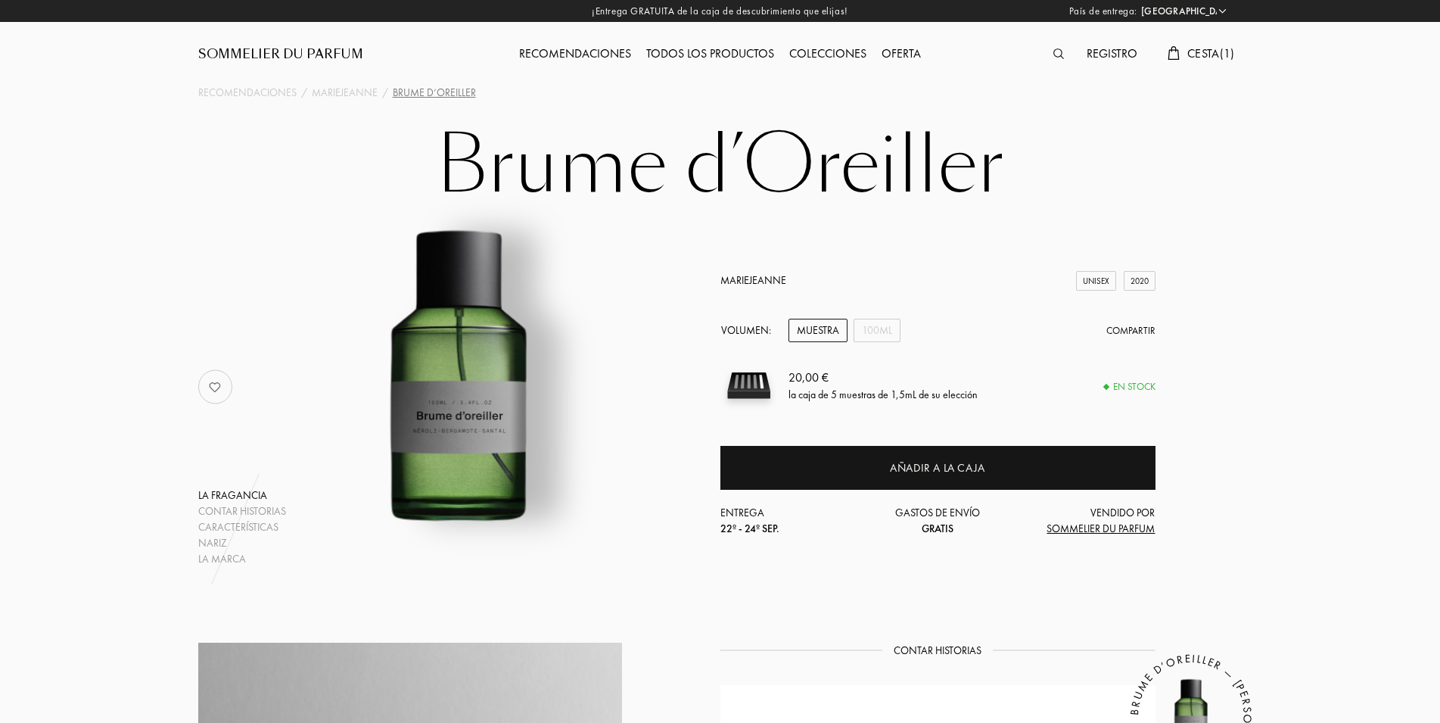
select select "ES"
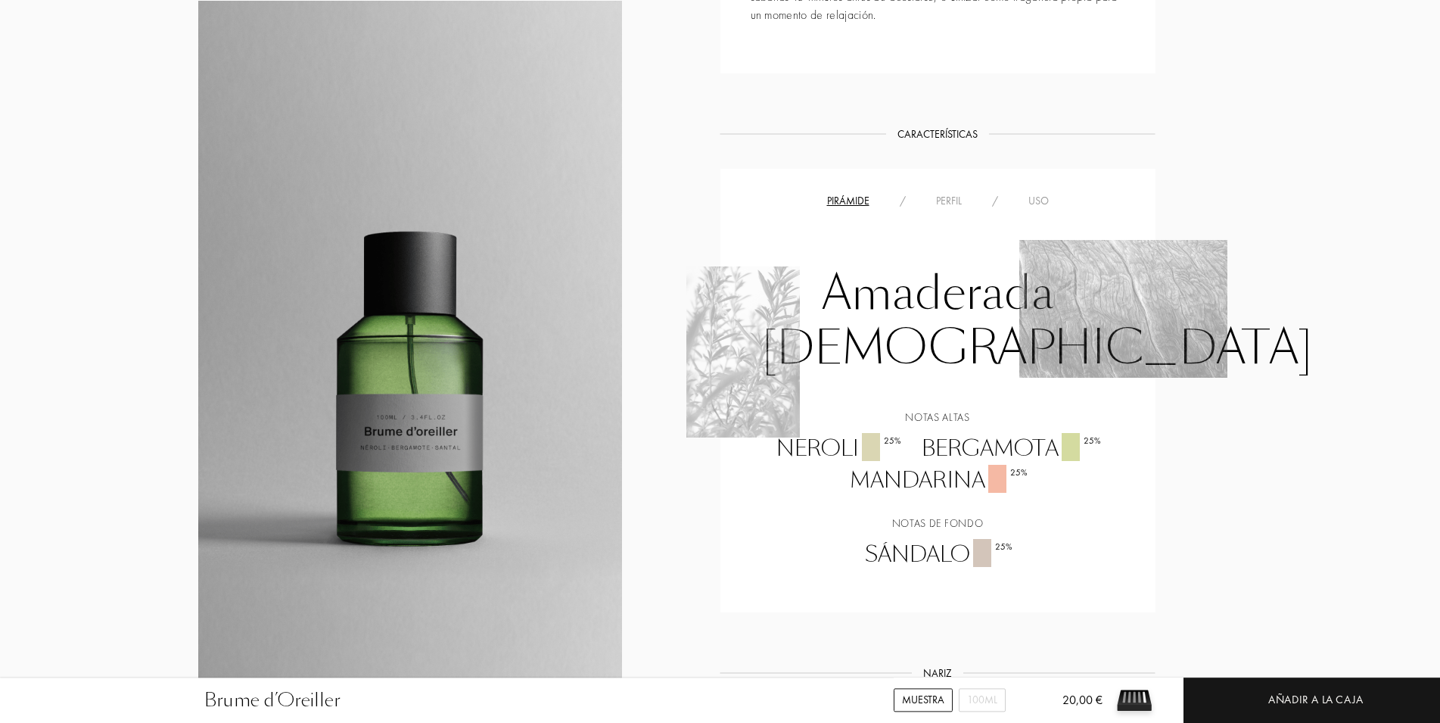
scroll to position [618, 0]
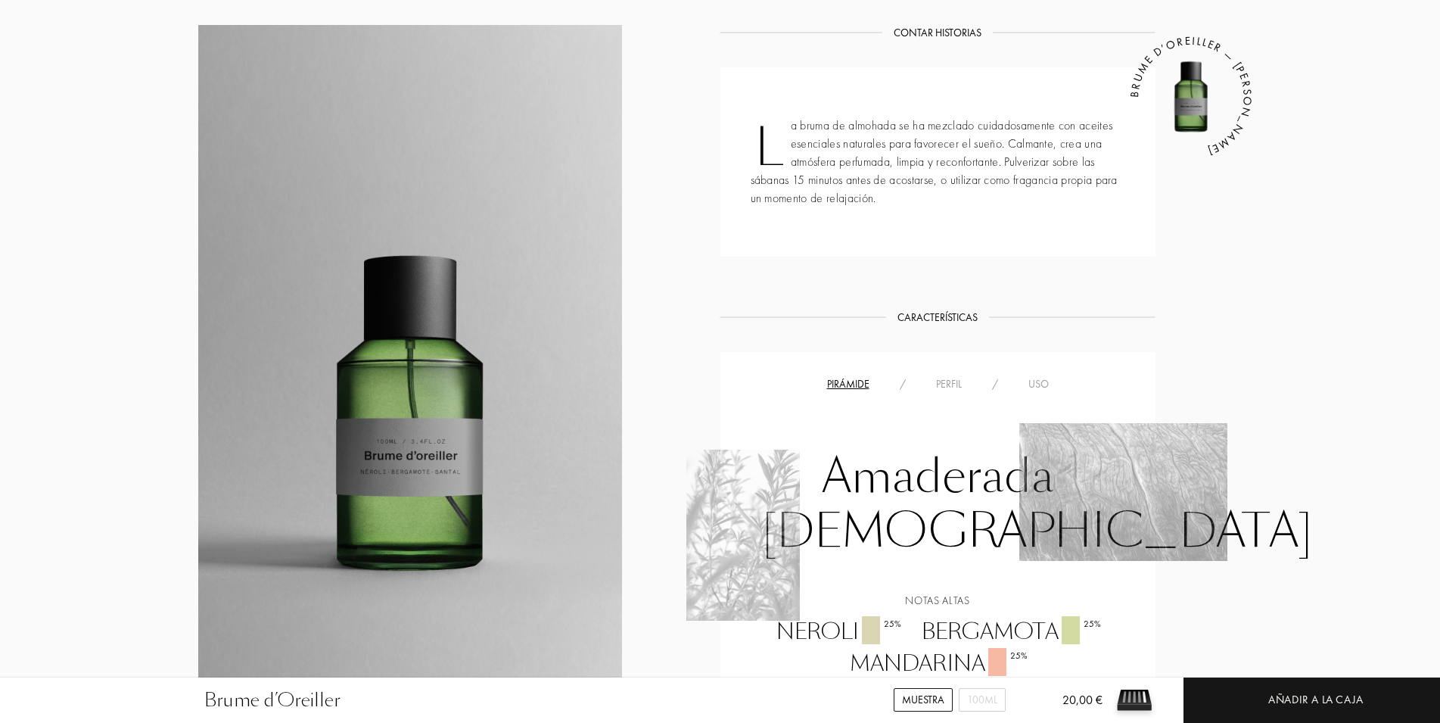
click at [938, 381] on div "Perfil" at bounding box center [949, 384] width 56 height 16
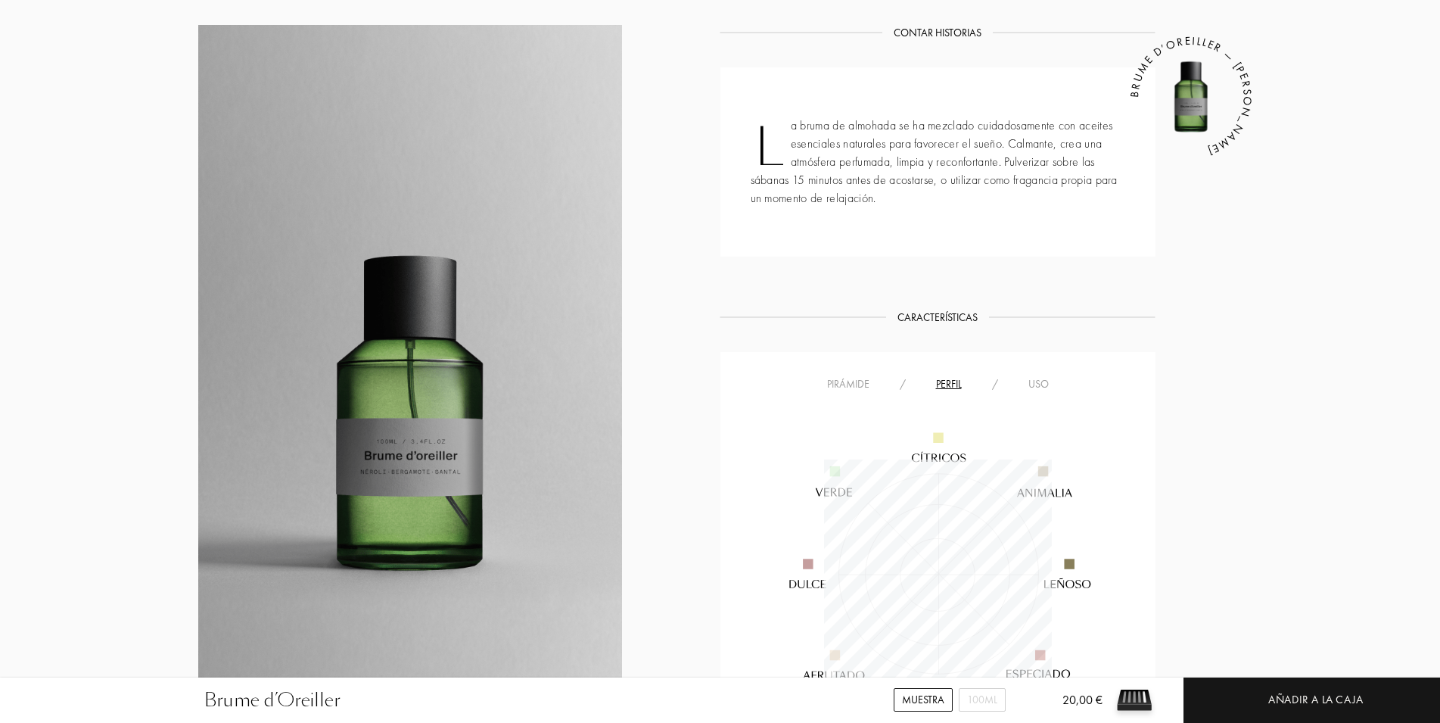
scroll to position [228, 228]
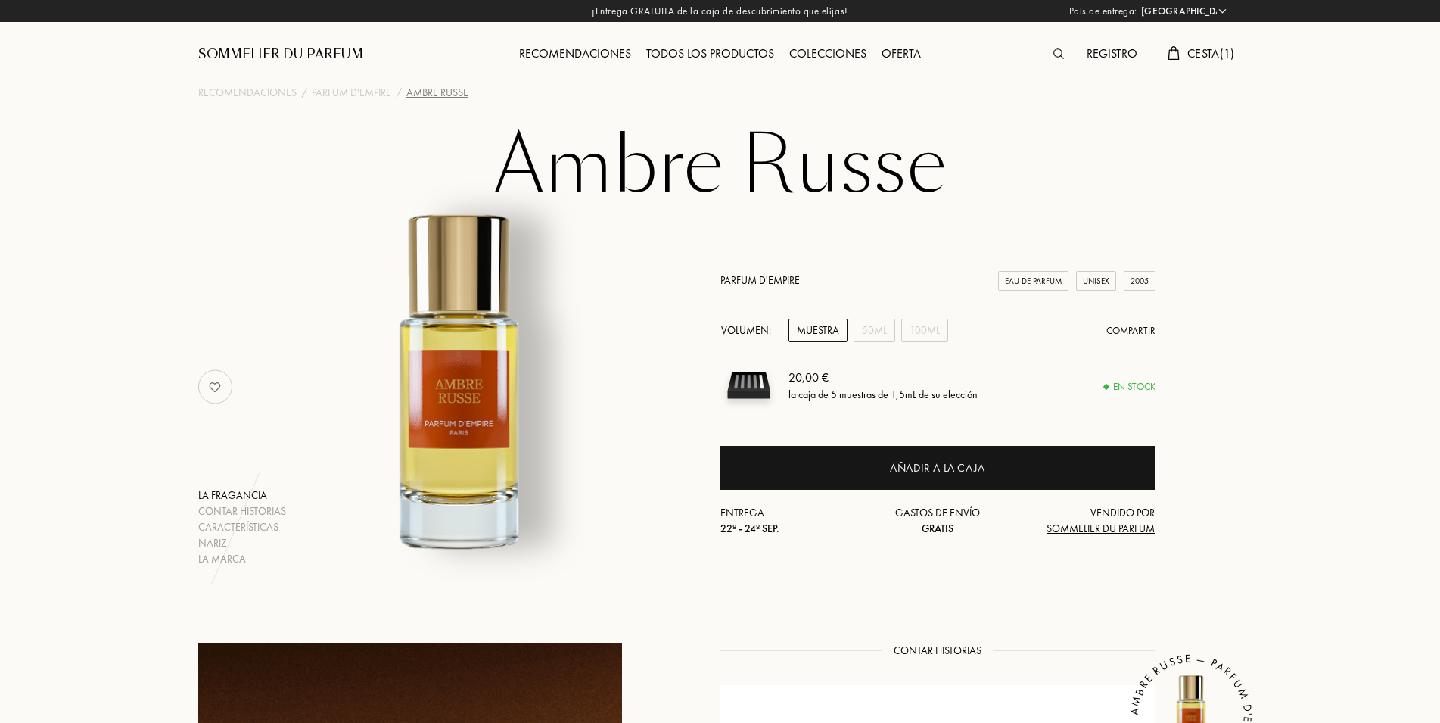
select select "ES"
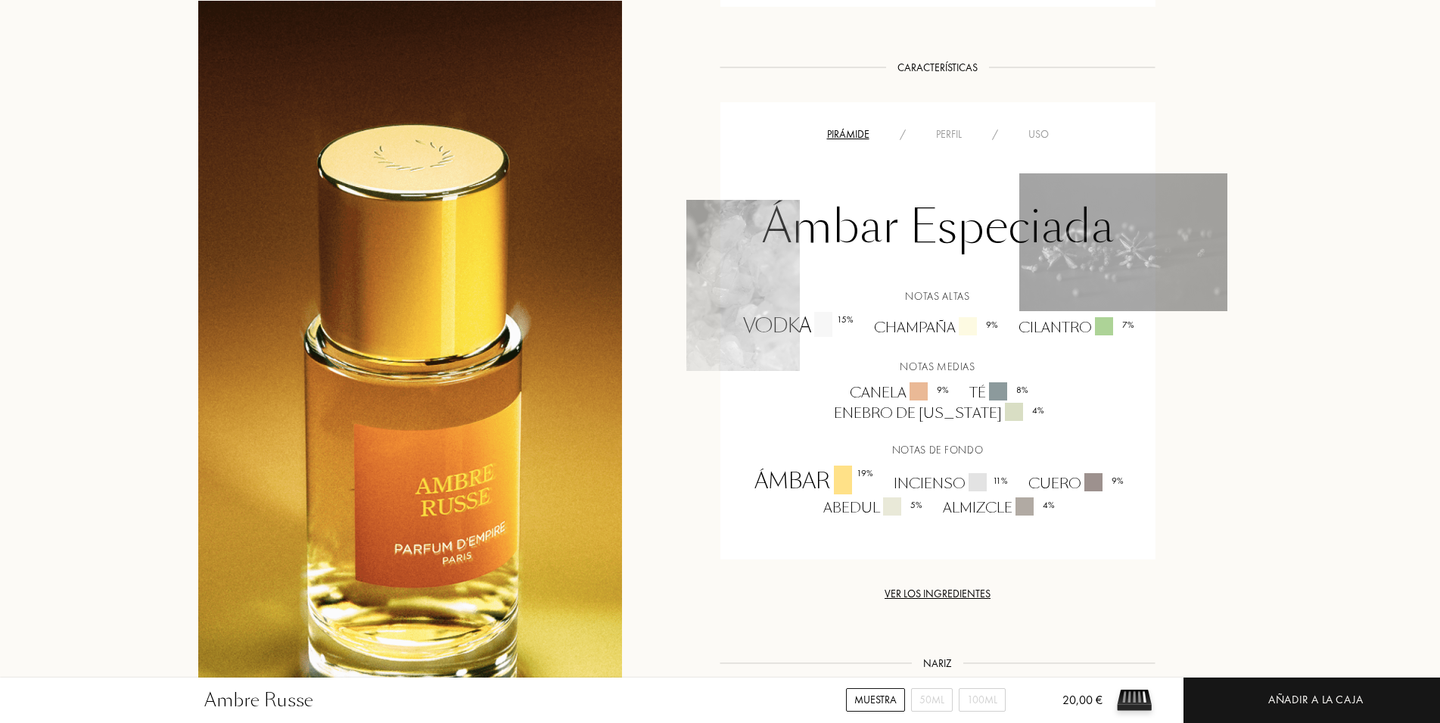
scroll to position [849, 0]
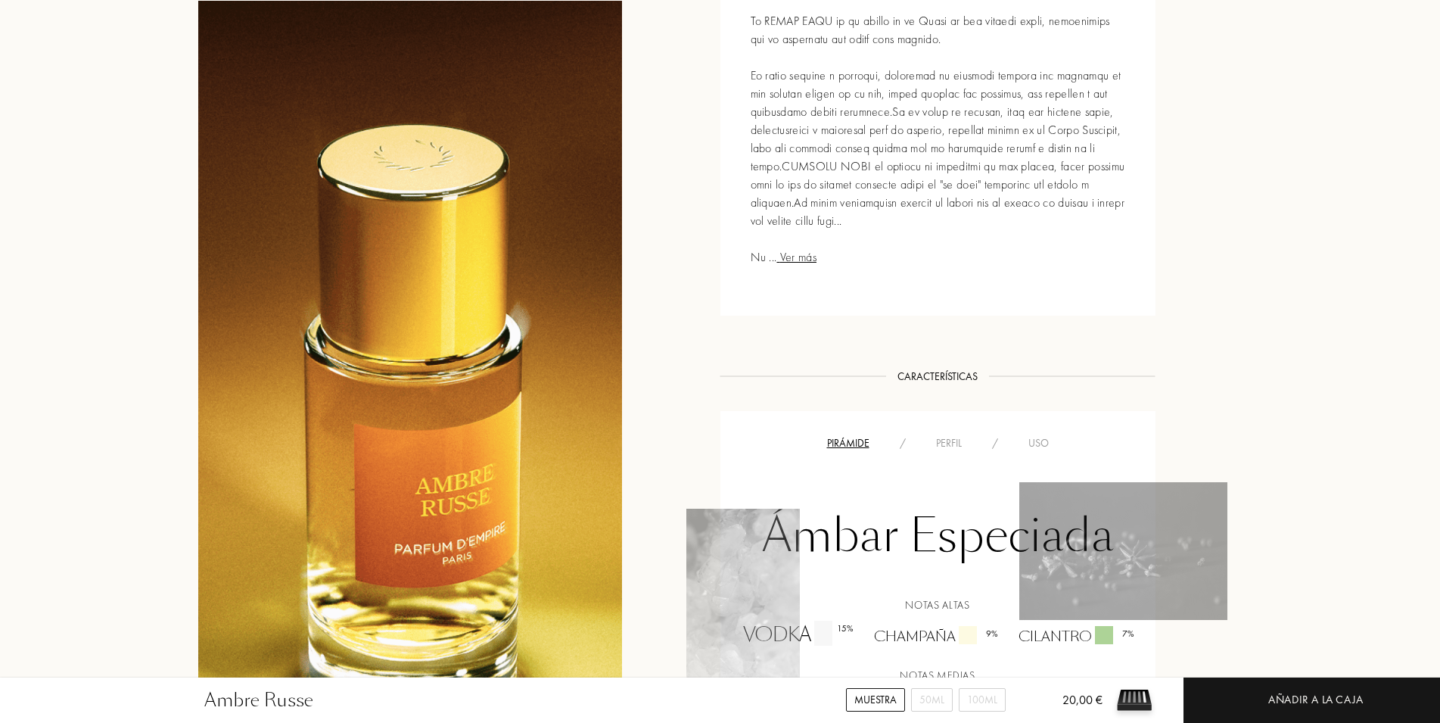
click at [936, 442] on div "Perfil" at bounding box center [949, 443] width 56 height 16
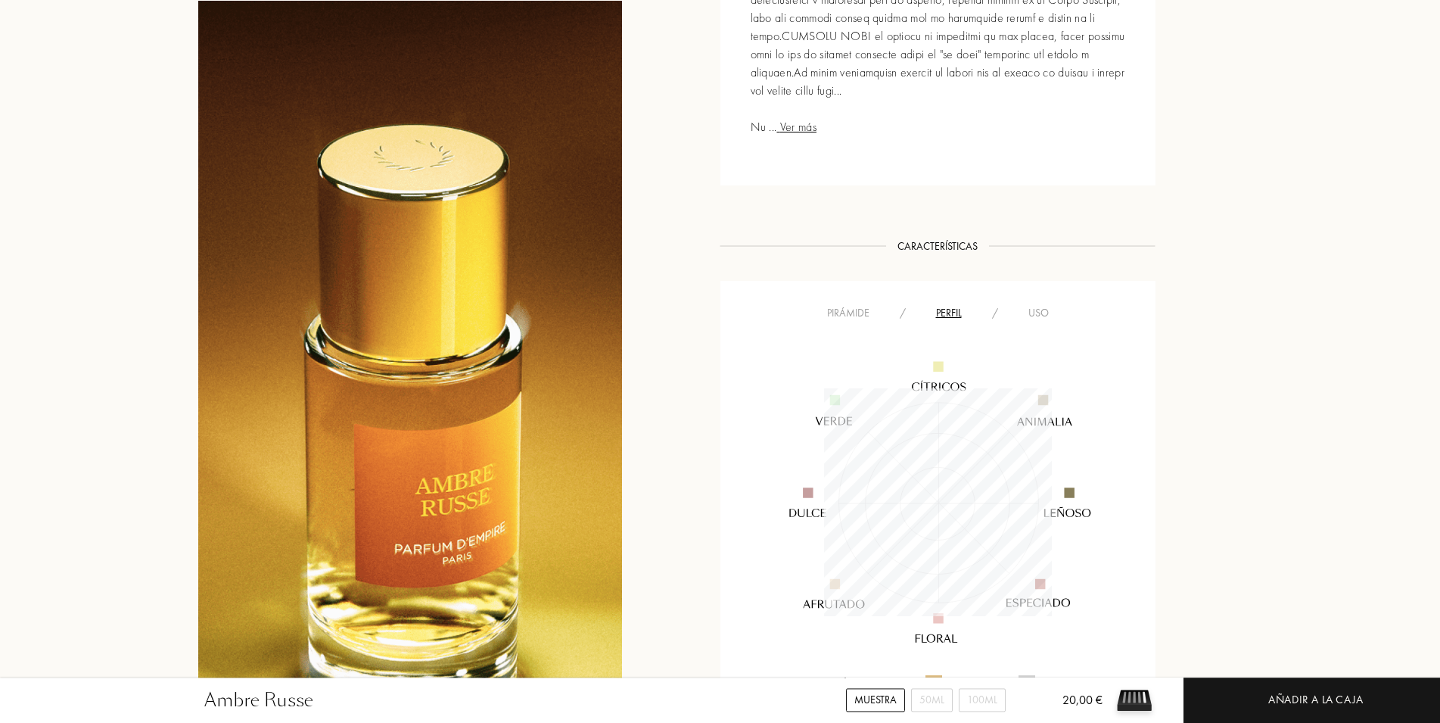
scroll to position [1004, 0]
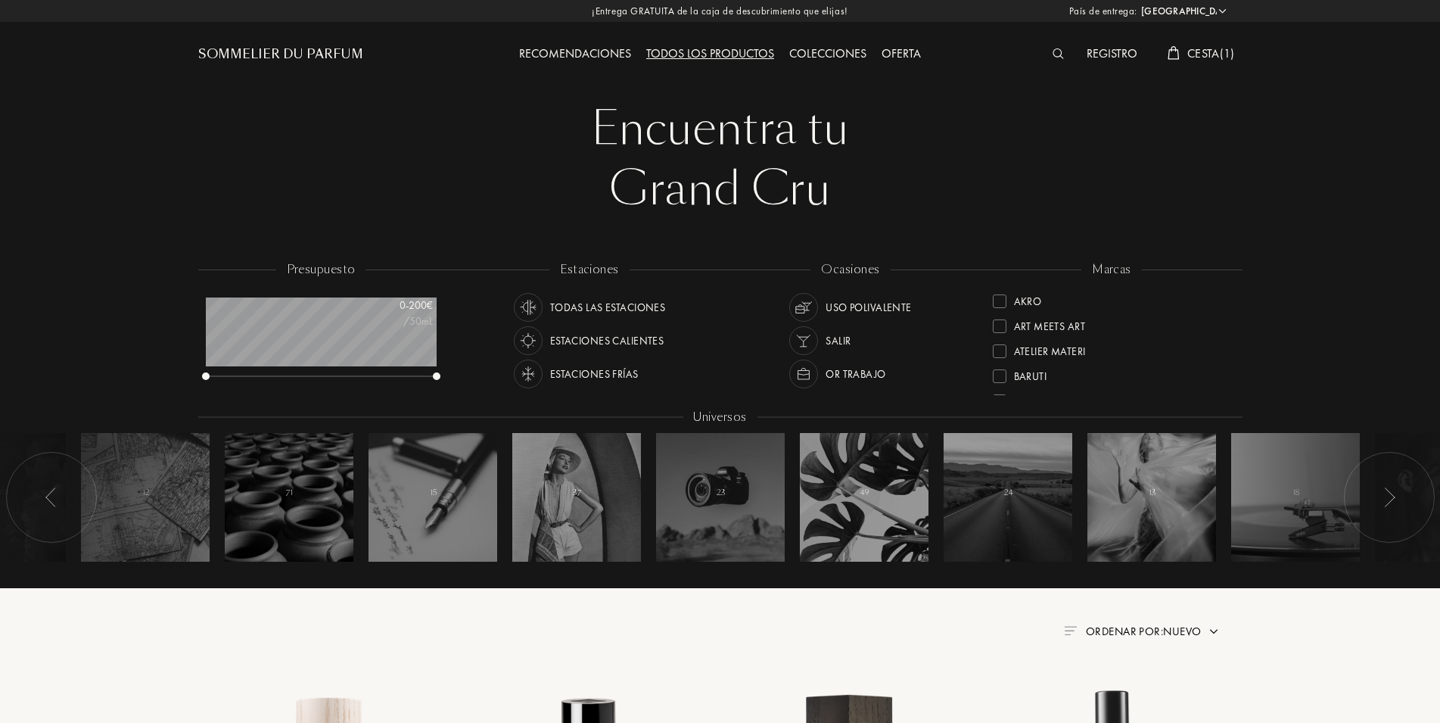
select select "ES"
click at [826, 58] on div "Colecciones" at bounding box center [828, 55] width 92 height 20
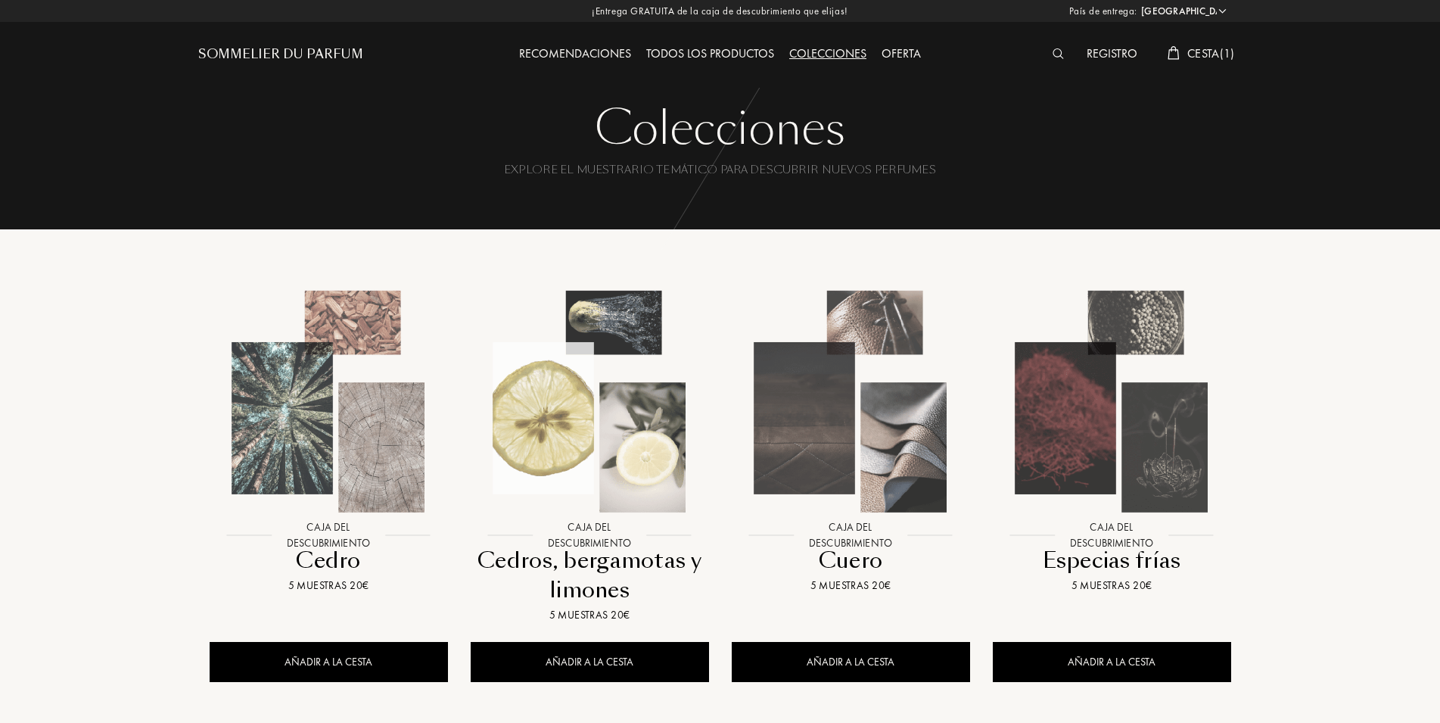
select select "ES"
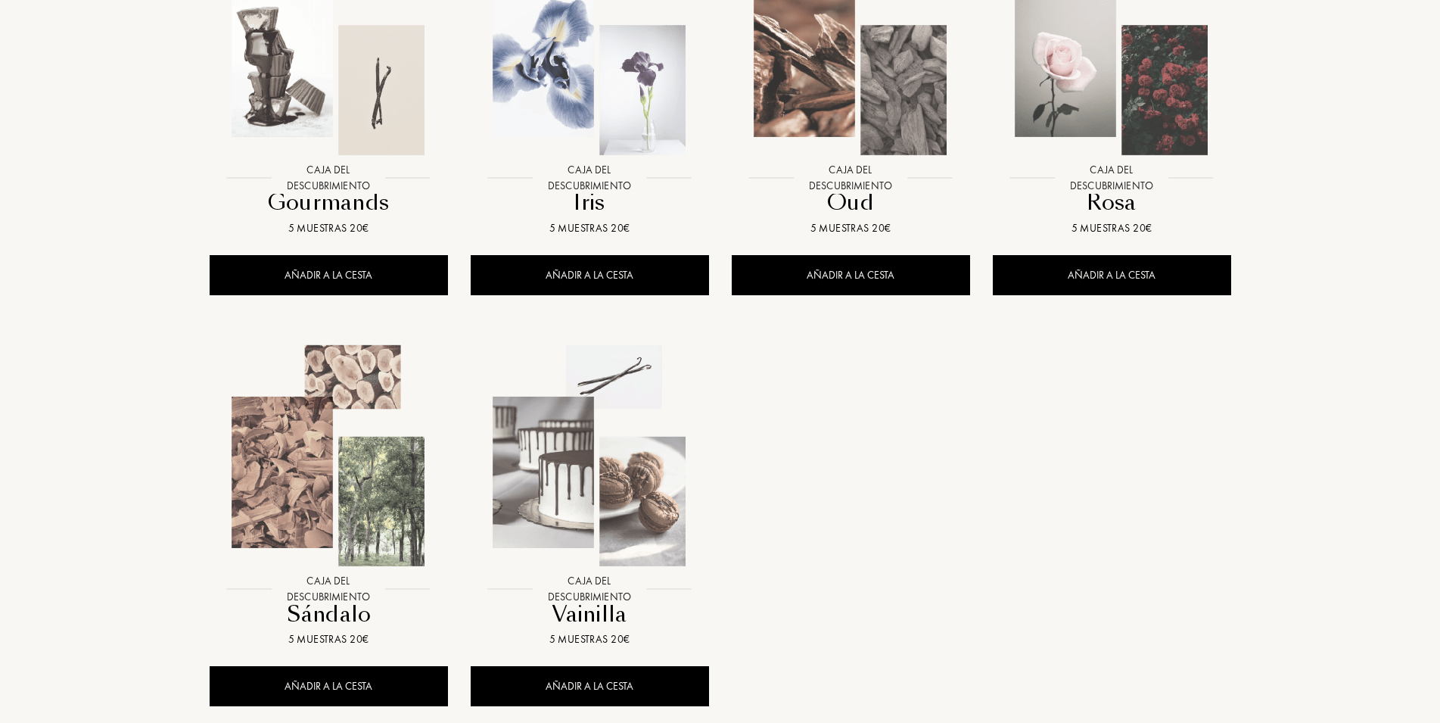
scroll to position [1235, 0]
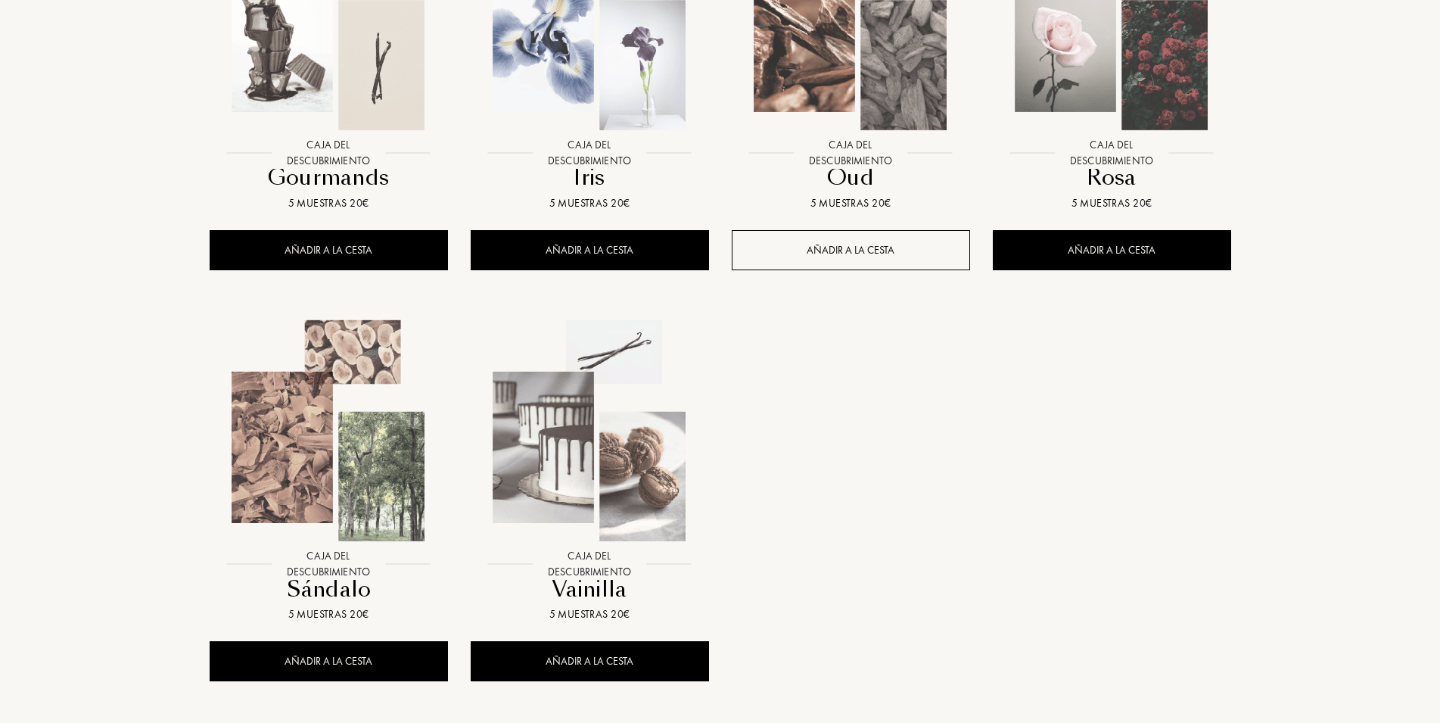
click at [846, 265] on div "AÑADIR A LA CESTA" at bounding box center [851, 250] width 238 height 40
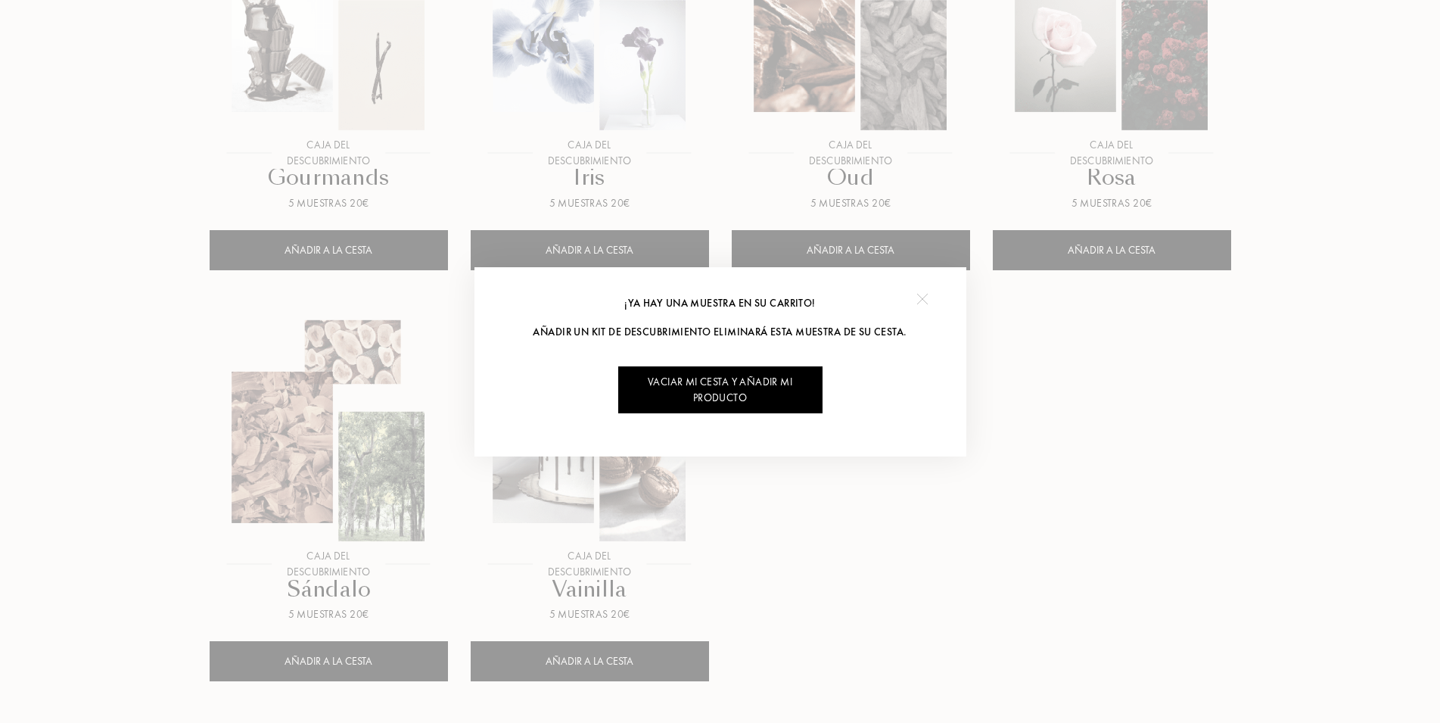
click at [917, 300] on div at bounding box center [923, 299] width 34 height 34
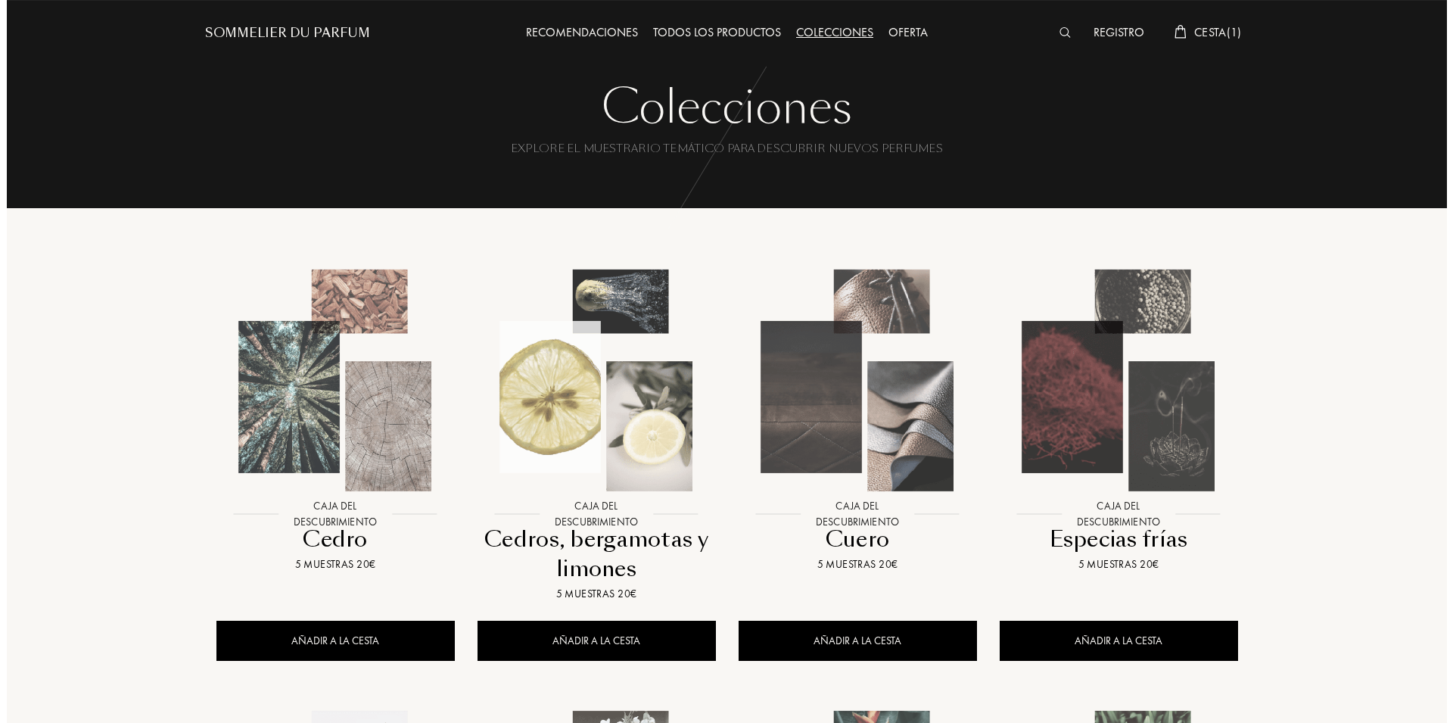
scroll to position [0, 0]
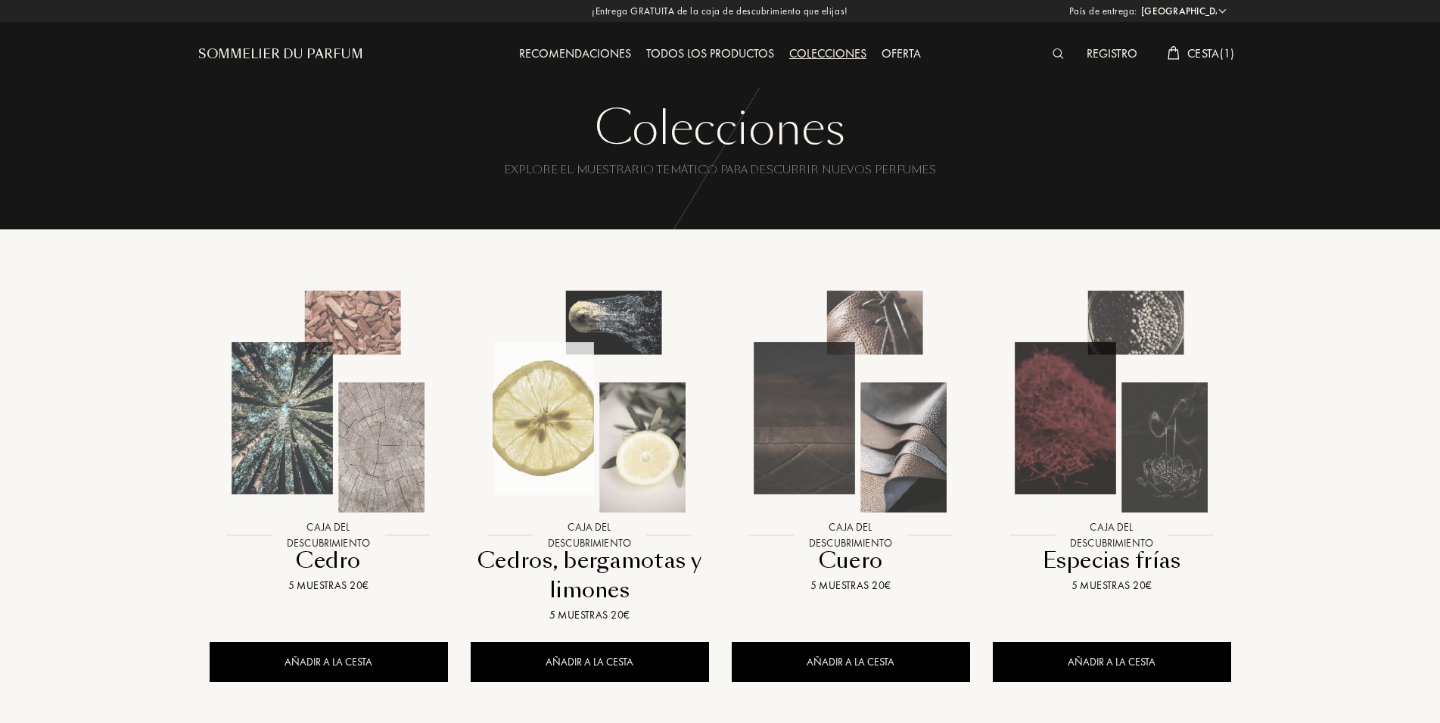
click at [1222, 47] on span "Cesta ( 1 )" at bounding box center [1212, 53] width 48 height 16
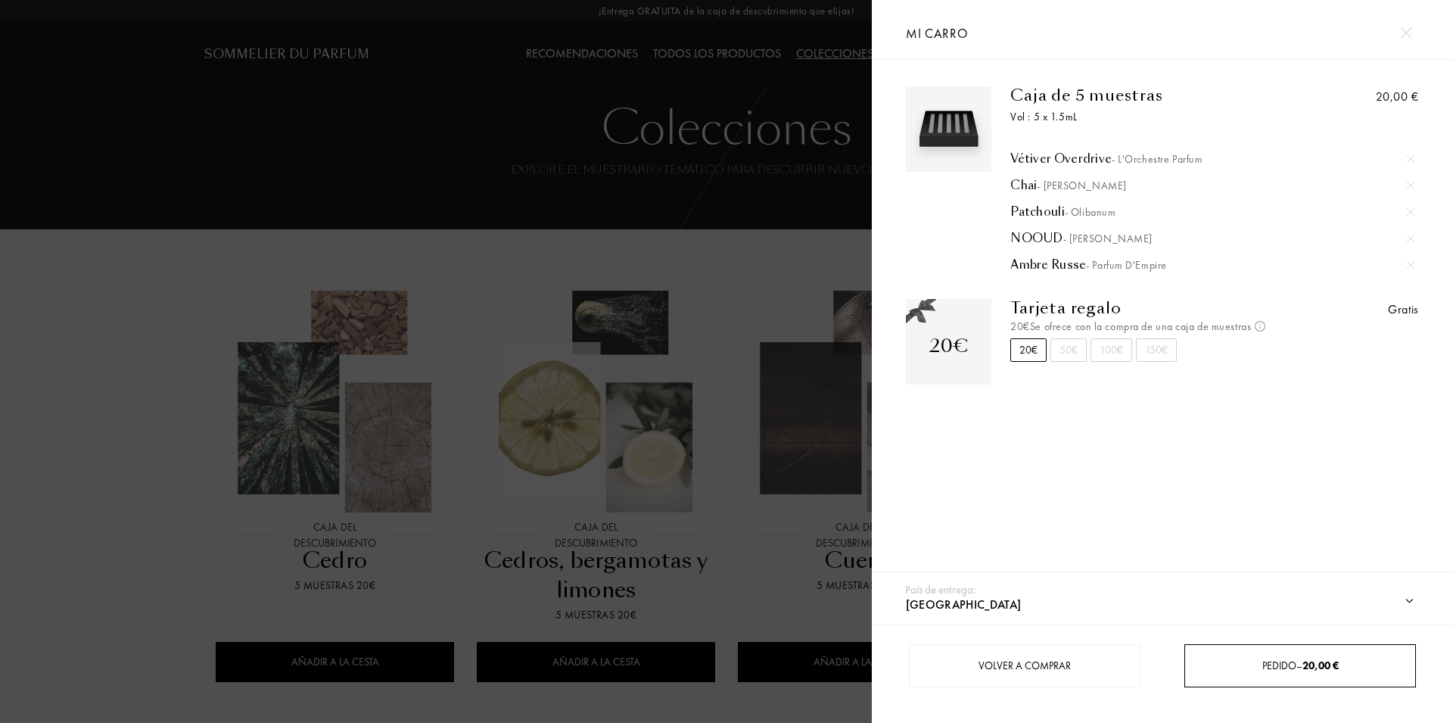
click at [1290, 674] on div "Pedido – 20,00 €" at bounding box center [1300, 665] width 232 height 43
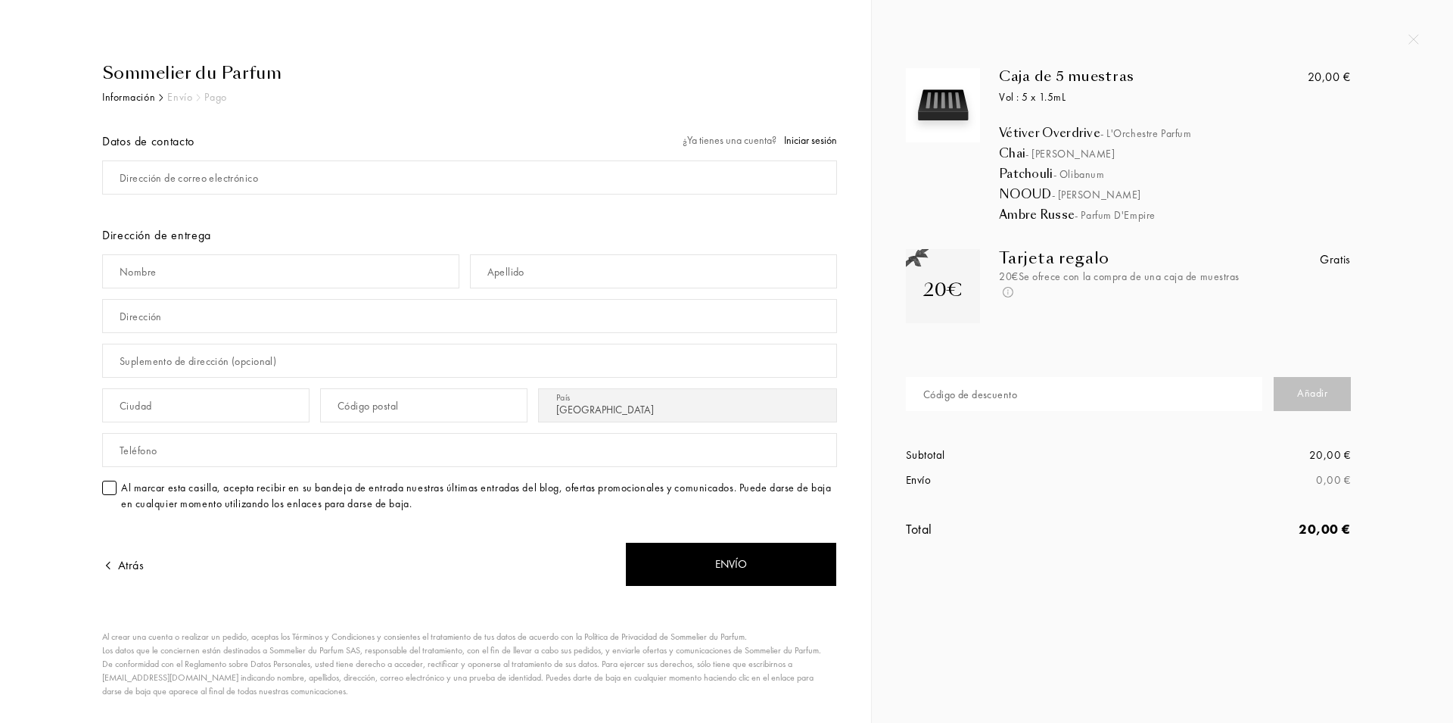
select select "ES"
click at [300, 168] on input "mail" at bounding box center [469, 177] width 735 height 34
click at [299, 170] on input "mail" at bounding box center [469, 177] width 735 height 34
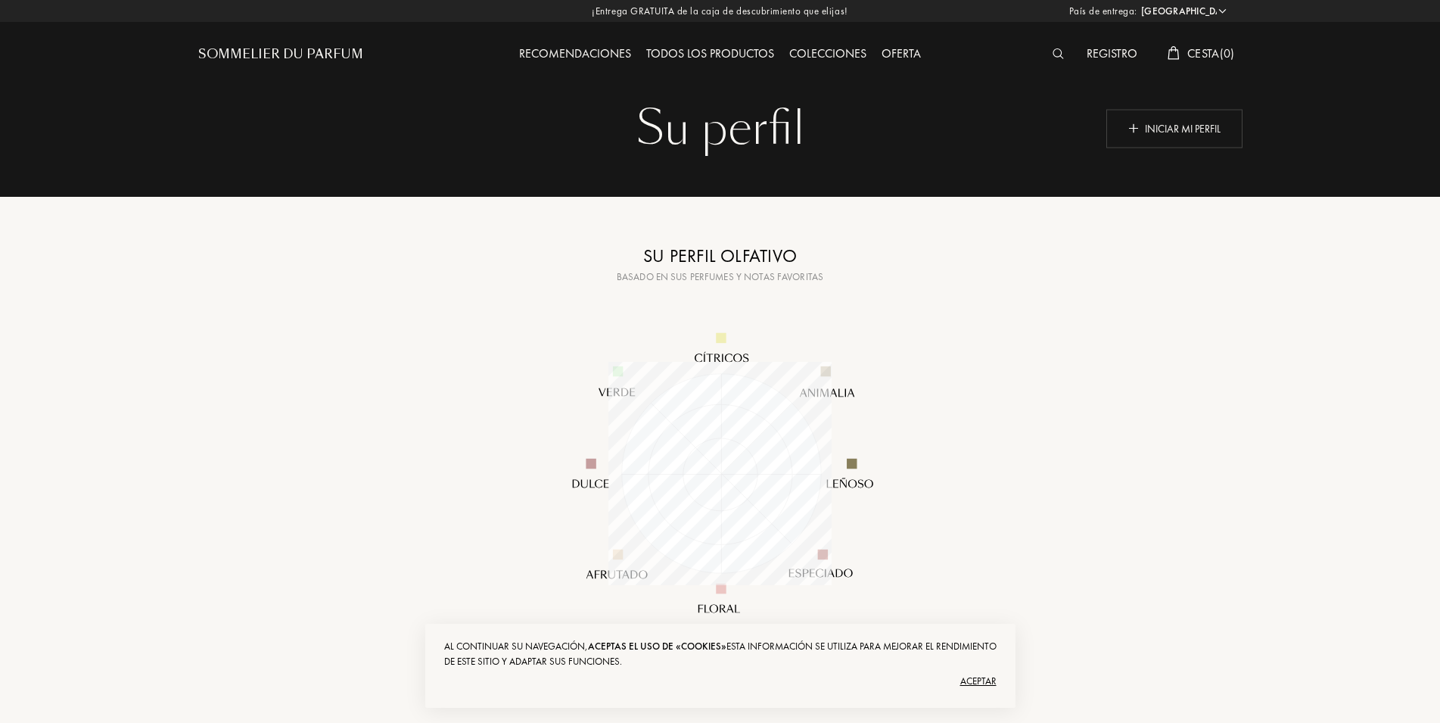
select select "ES"
